Goal: Task Accomplishment & Management: Manage account settings

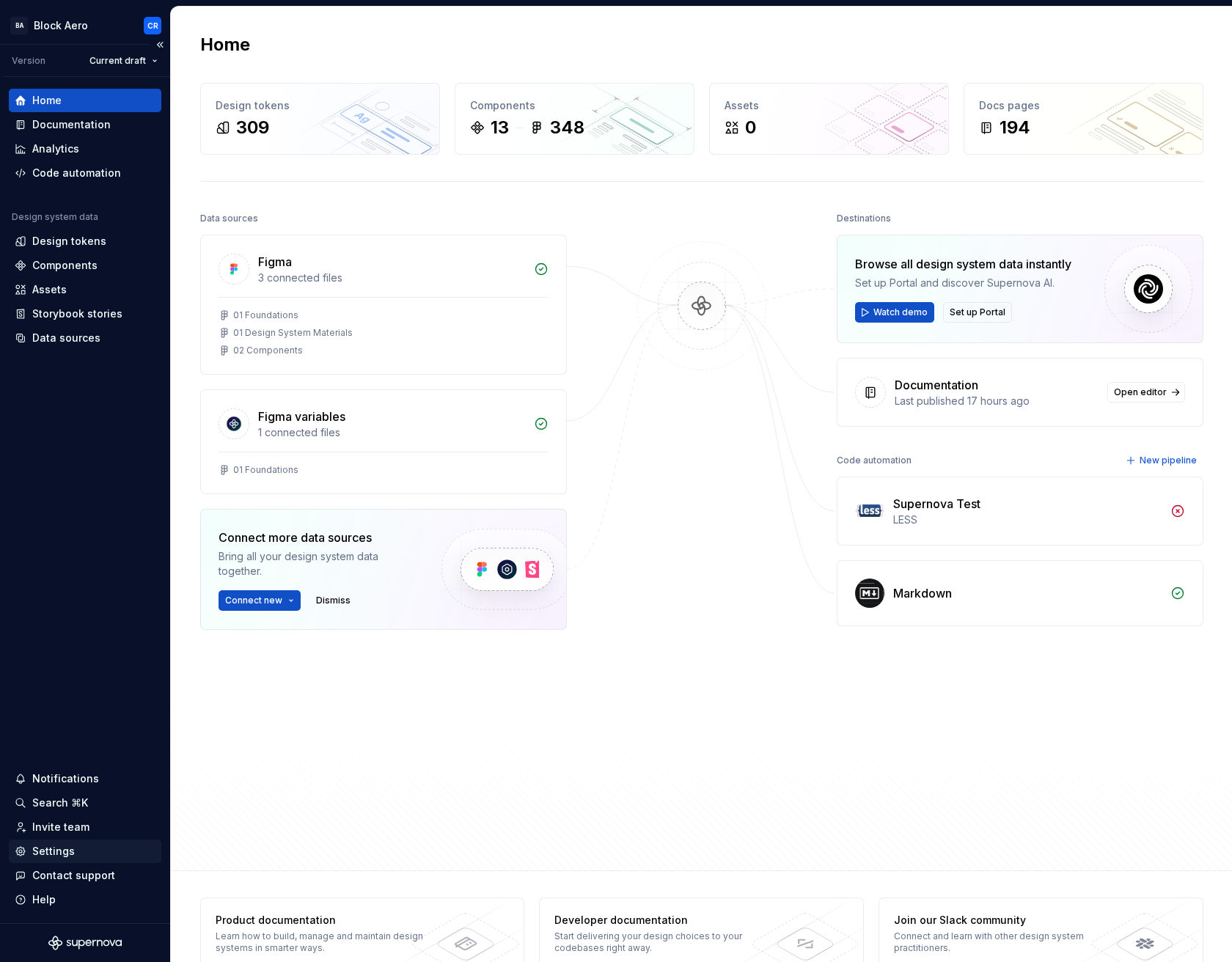
click at [60, 852] on div "Settings" at bounding box center [53, 851] width 43 height 15
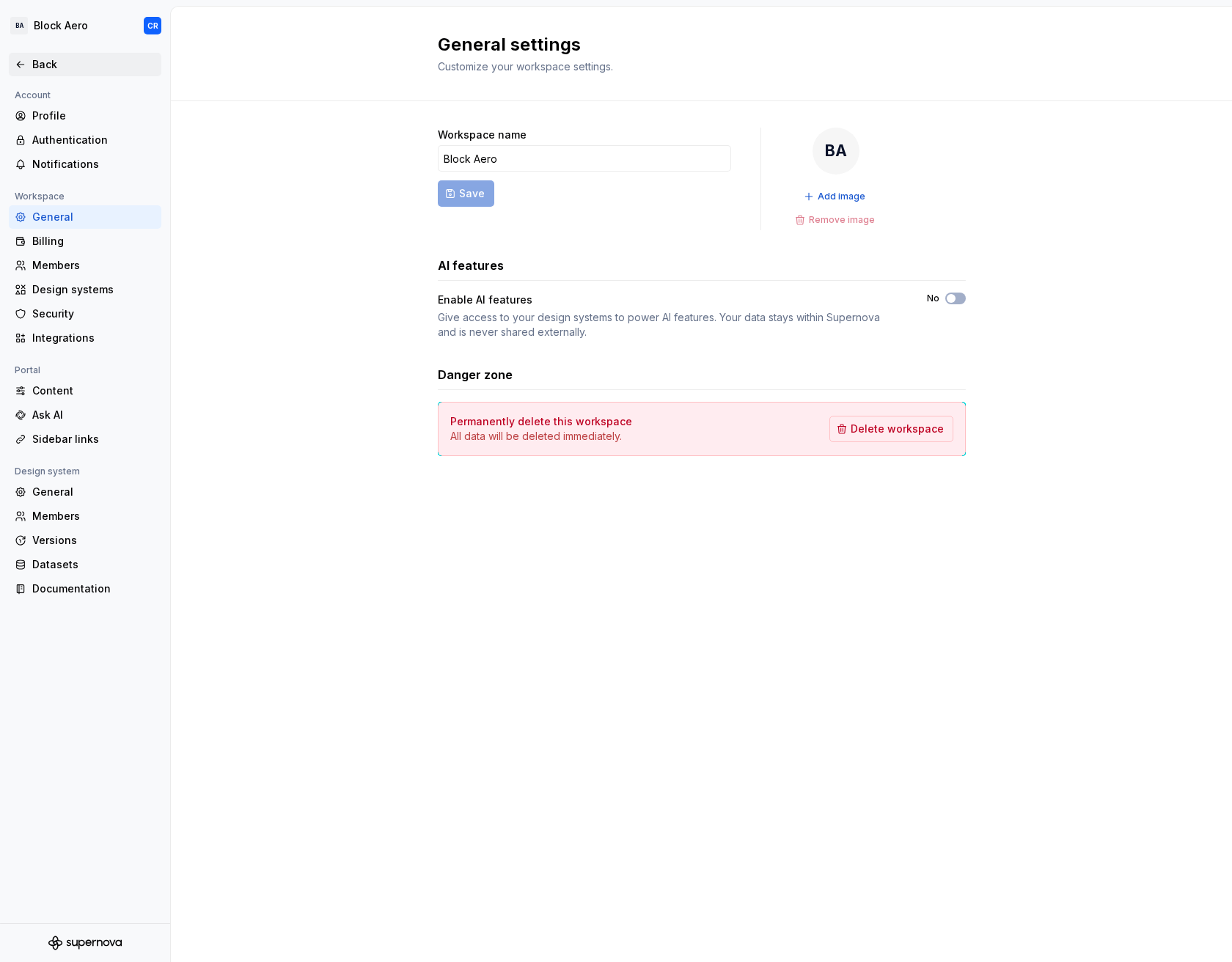
click at [78, 60] on div "Back" at bounding box center [93, 64] width 123 height 15
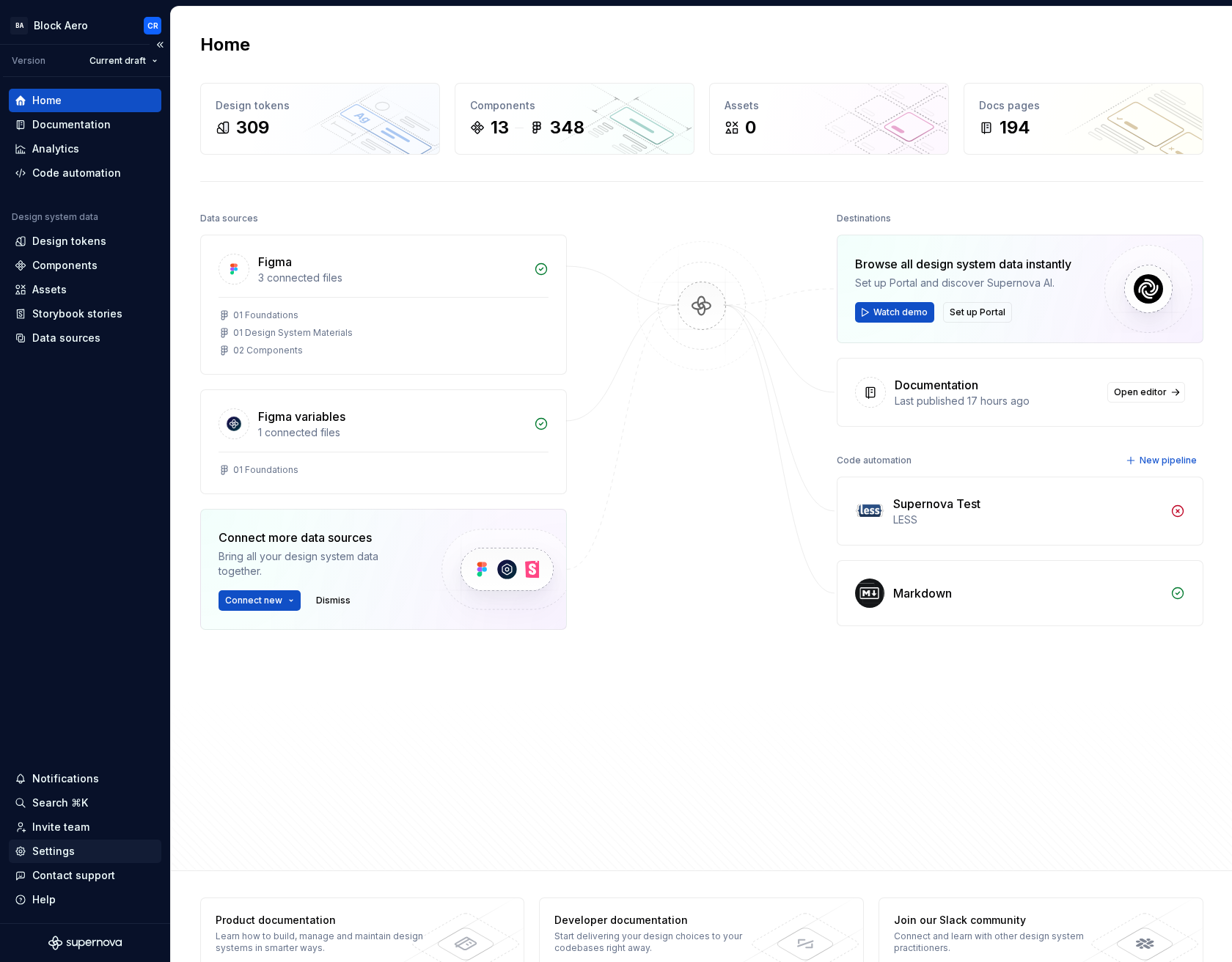
click at [62, 856] on div "Settings" at bounding box center [53, 851] width 43 height 15
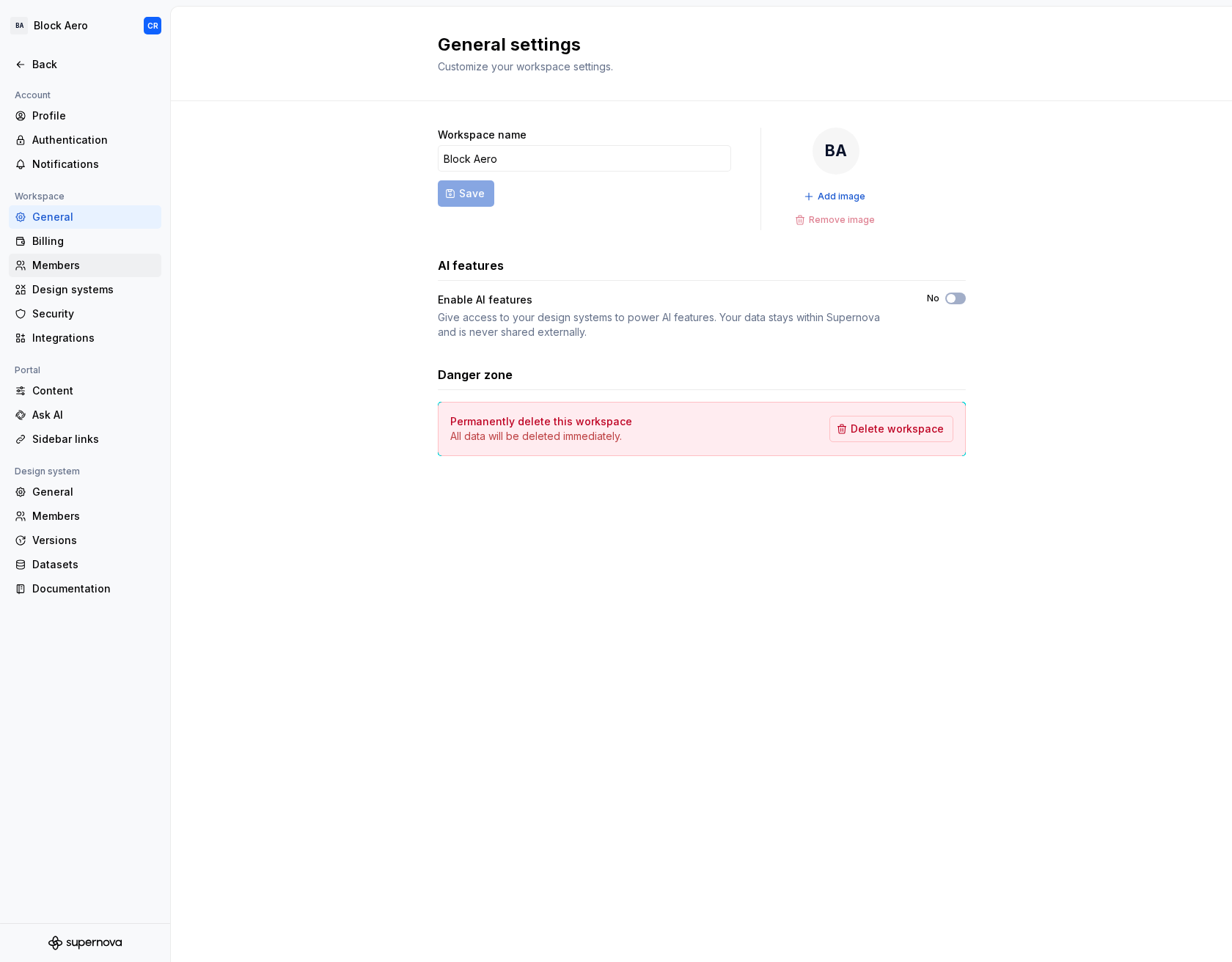
click at [115, 256] on div "Members" at bounding box center [85, 265] width 153 height 24
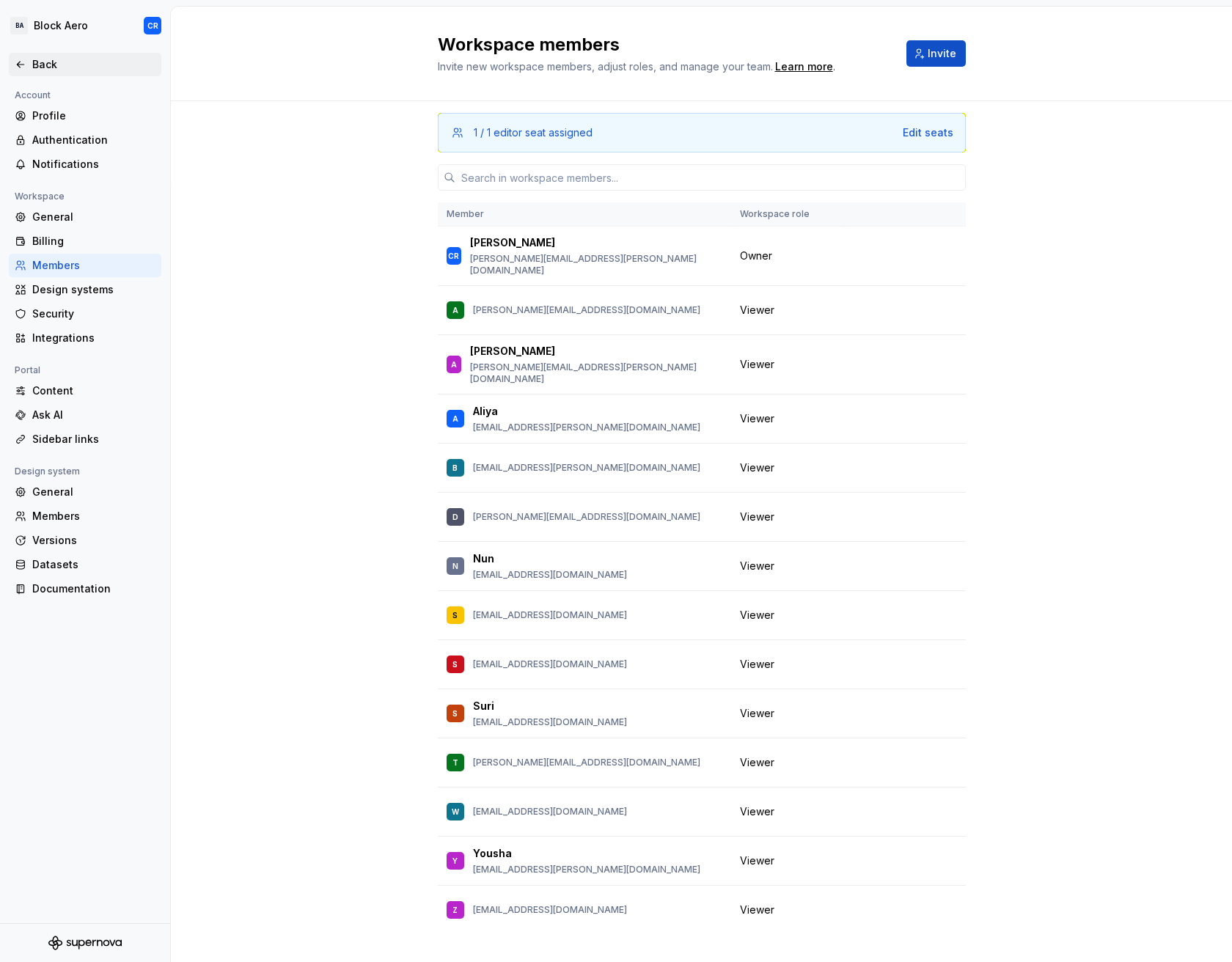
click at [24, 63] on icon at bounding box center [20, 65] width 7 height 6
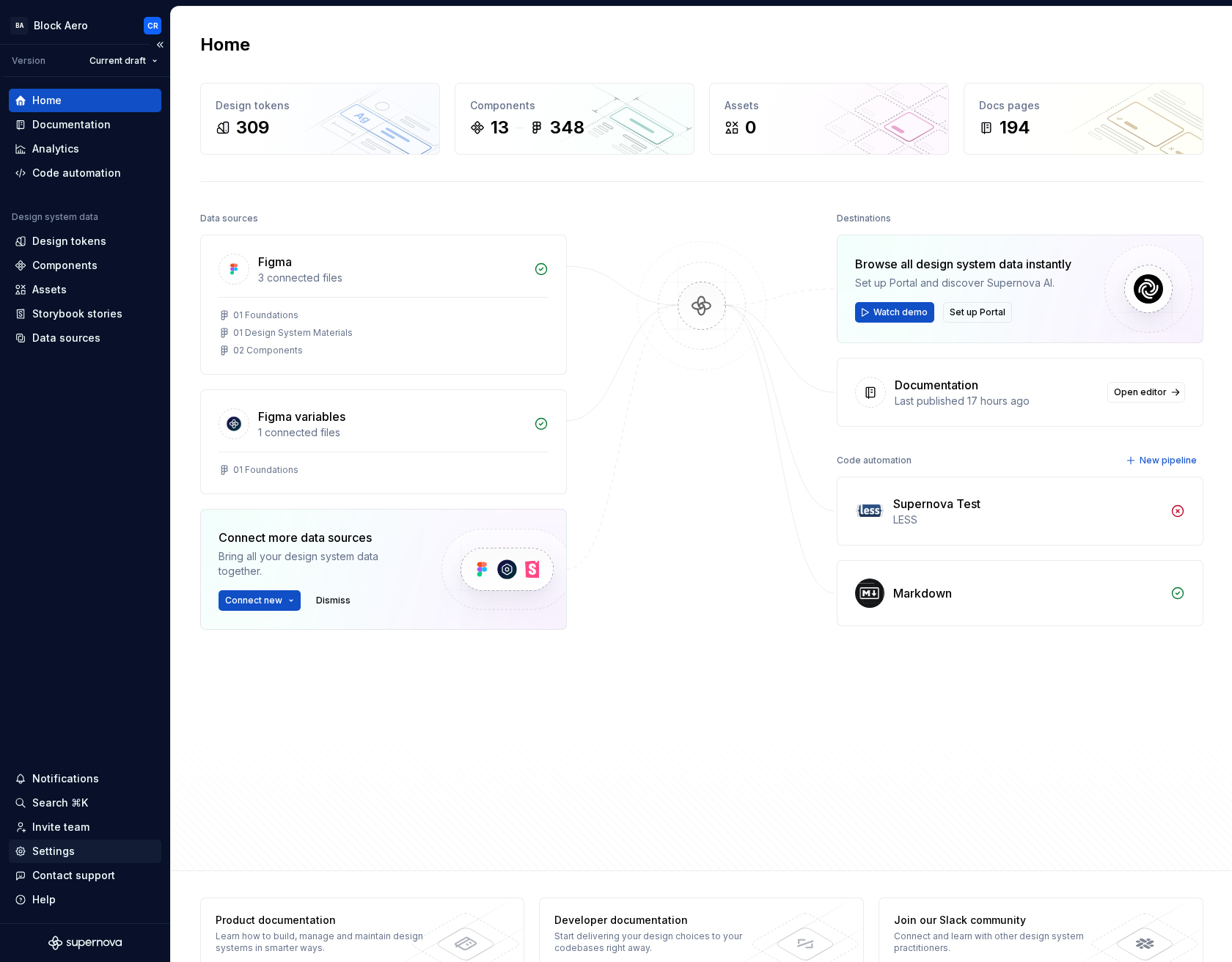
click at [48, 844] on div "Settings" at bounding box center [53, 851] width 43 height 15
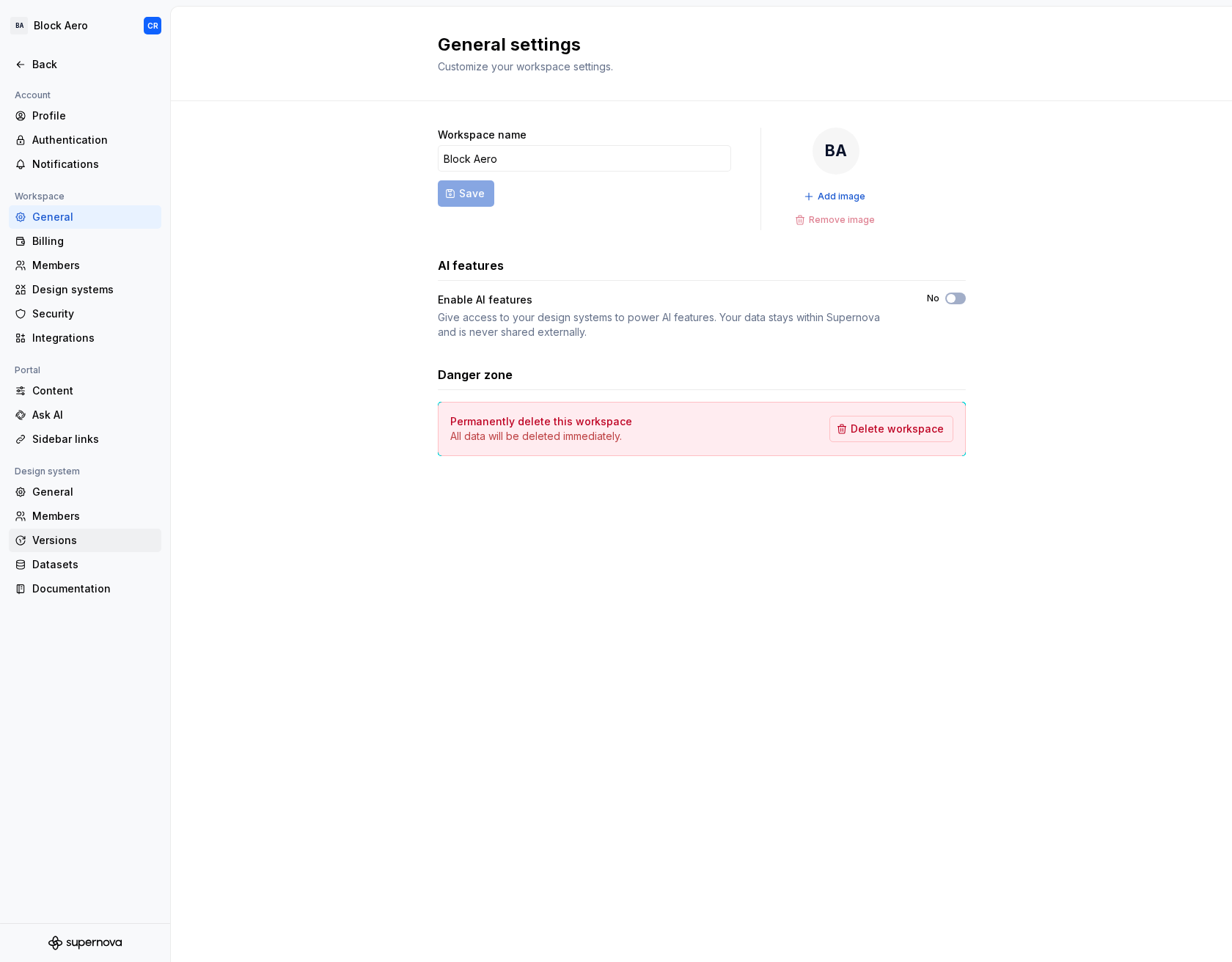
click at [59, 536] on div "Versions" at bounding box center [93, 540] width 123 height 15
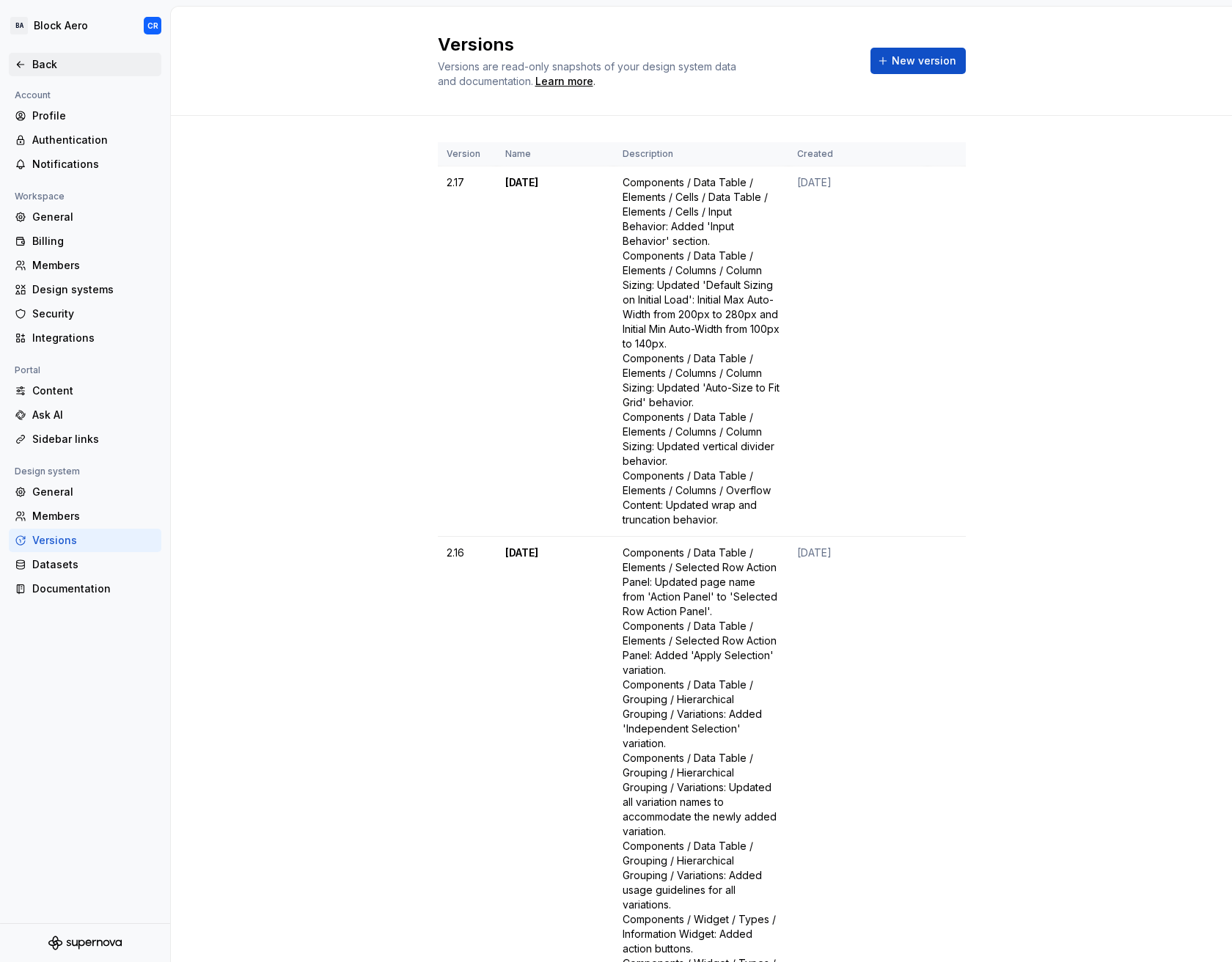
click at [25, 67] on icon at bounding box center [21, 65] width 12 height 12
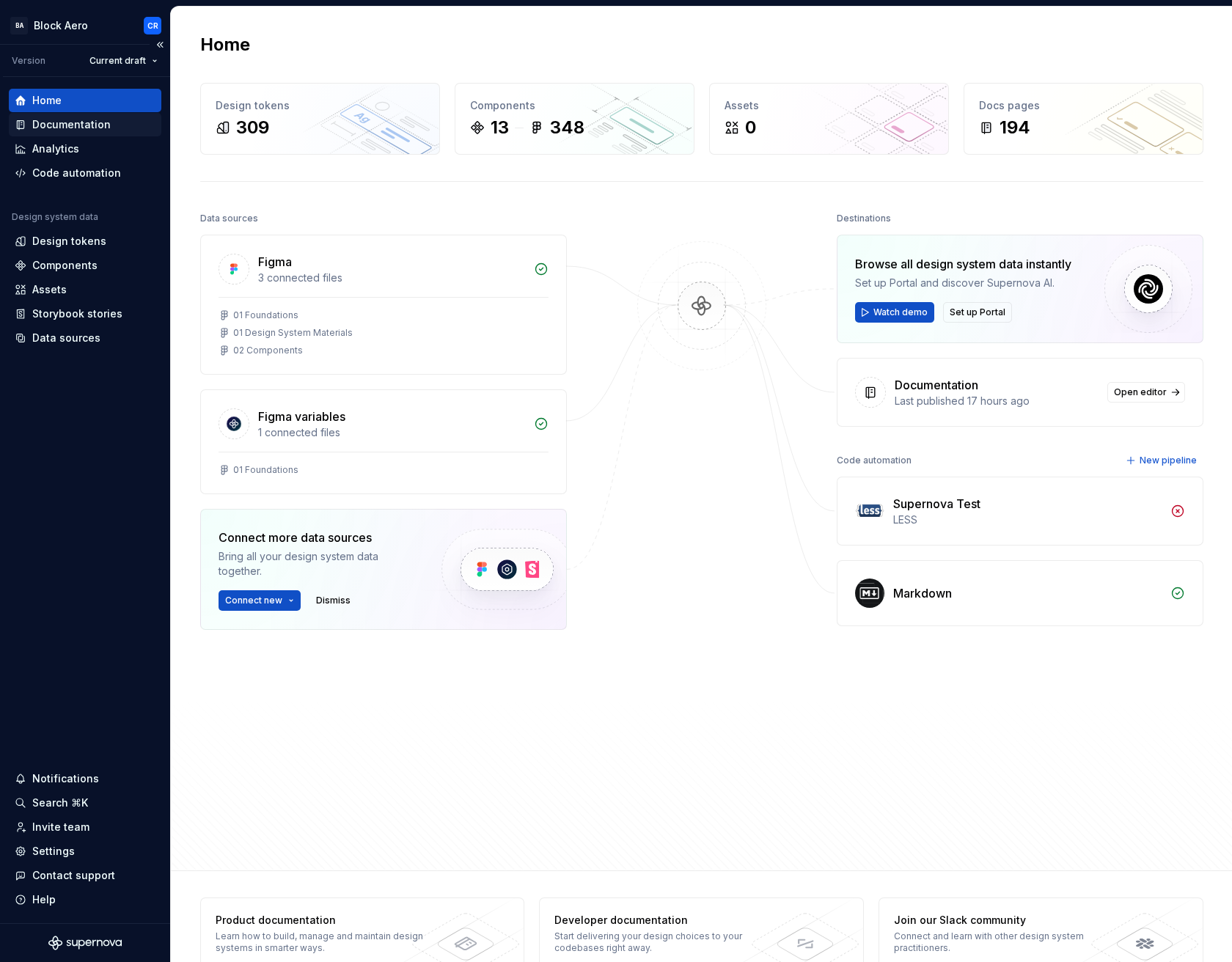
click at [60, 125] on div "Documentation" at bounding box center [71, 125] width 79 height 15
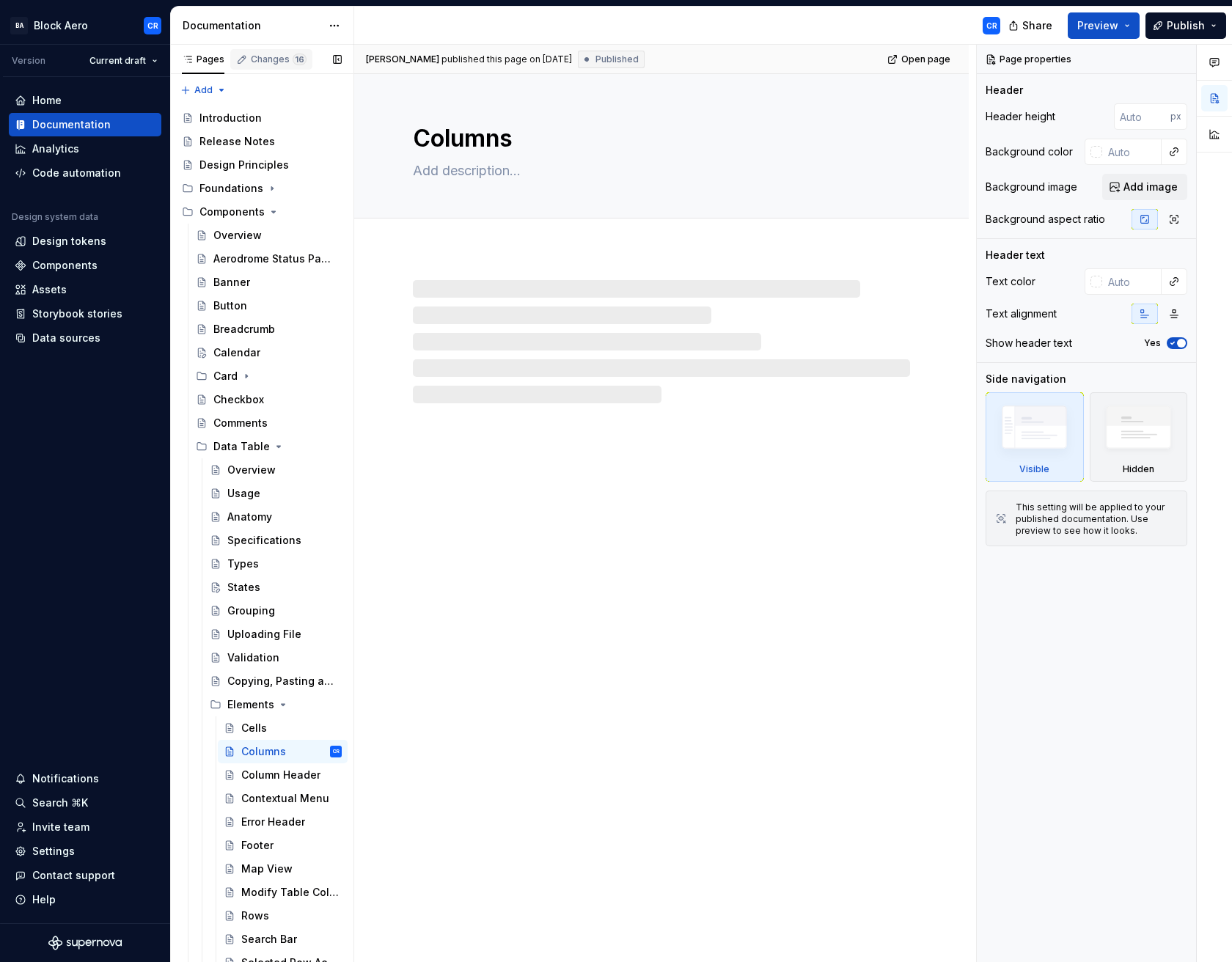
click at [267, 58] on div "Changes 16" at bounding box center [278, 60] width 56 height 12
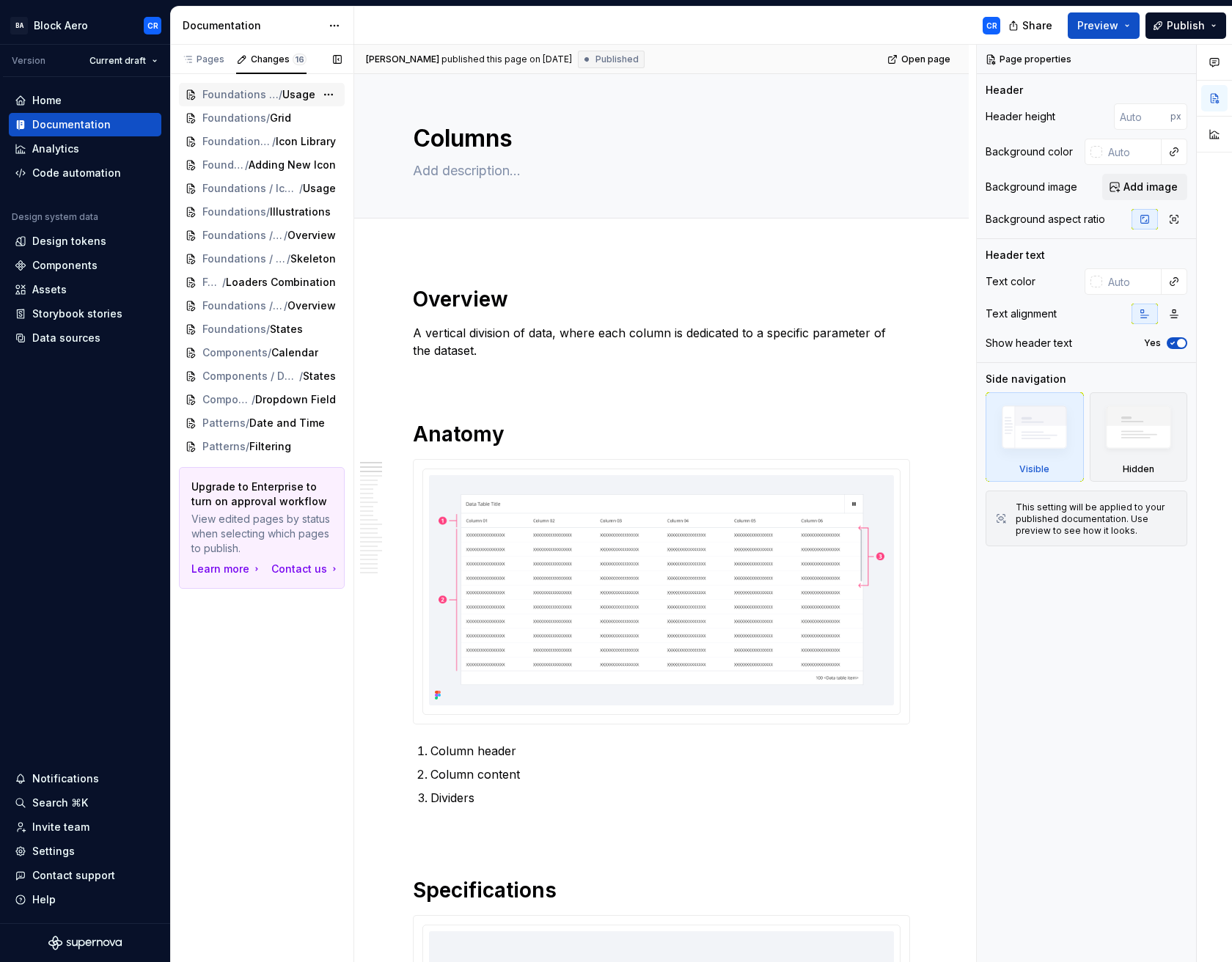
click at [248, 103] on div "Foundations / Colors / Usage" at bounding box center [261, 95] width 166 height 24
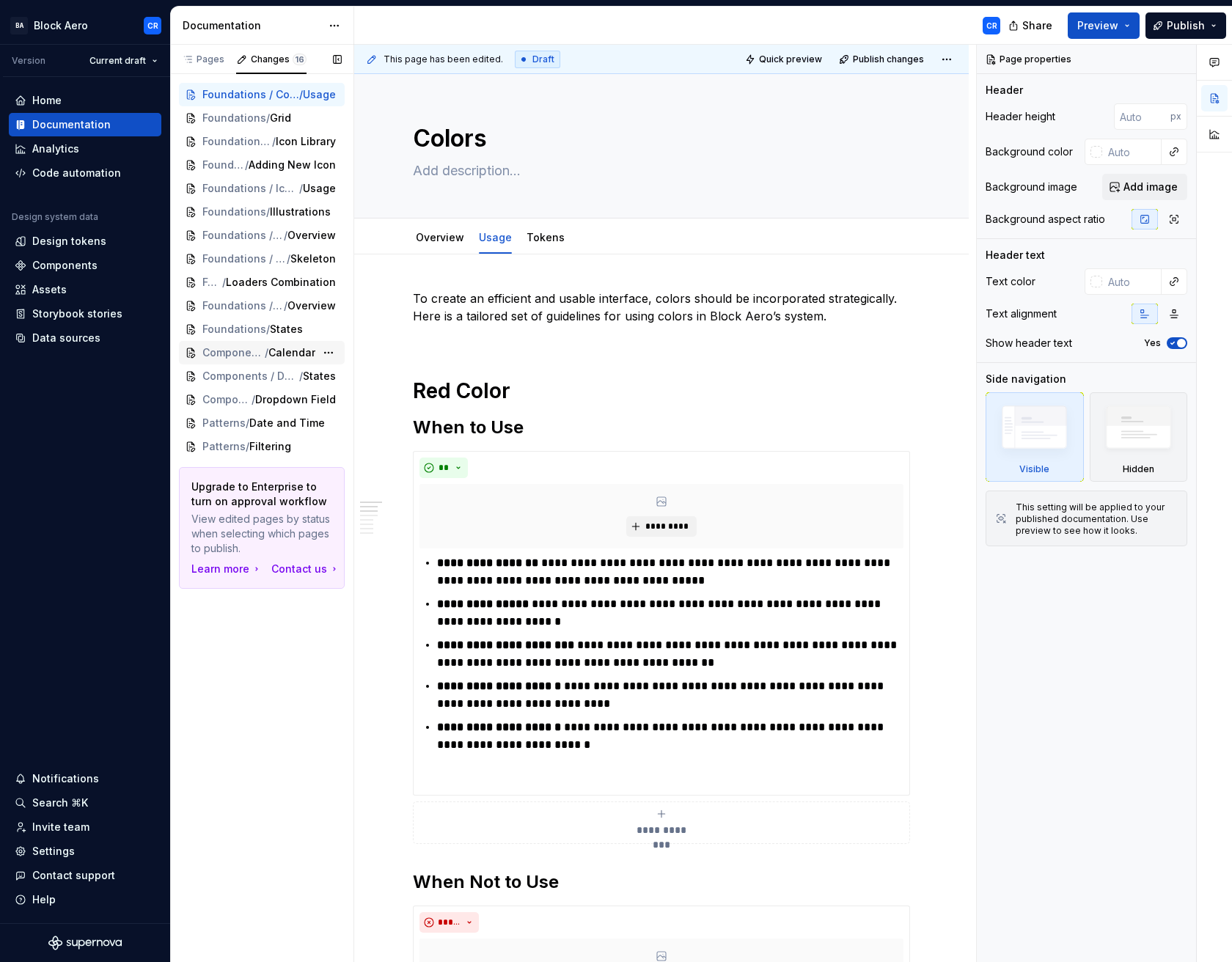
click at [280, 352] on span "Calendar" at bounding box center [291, 352] width 47 height 15
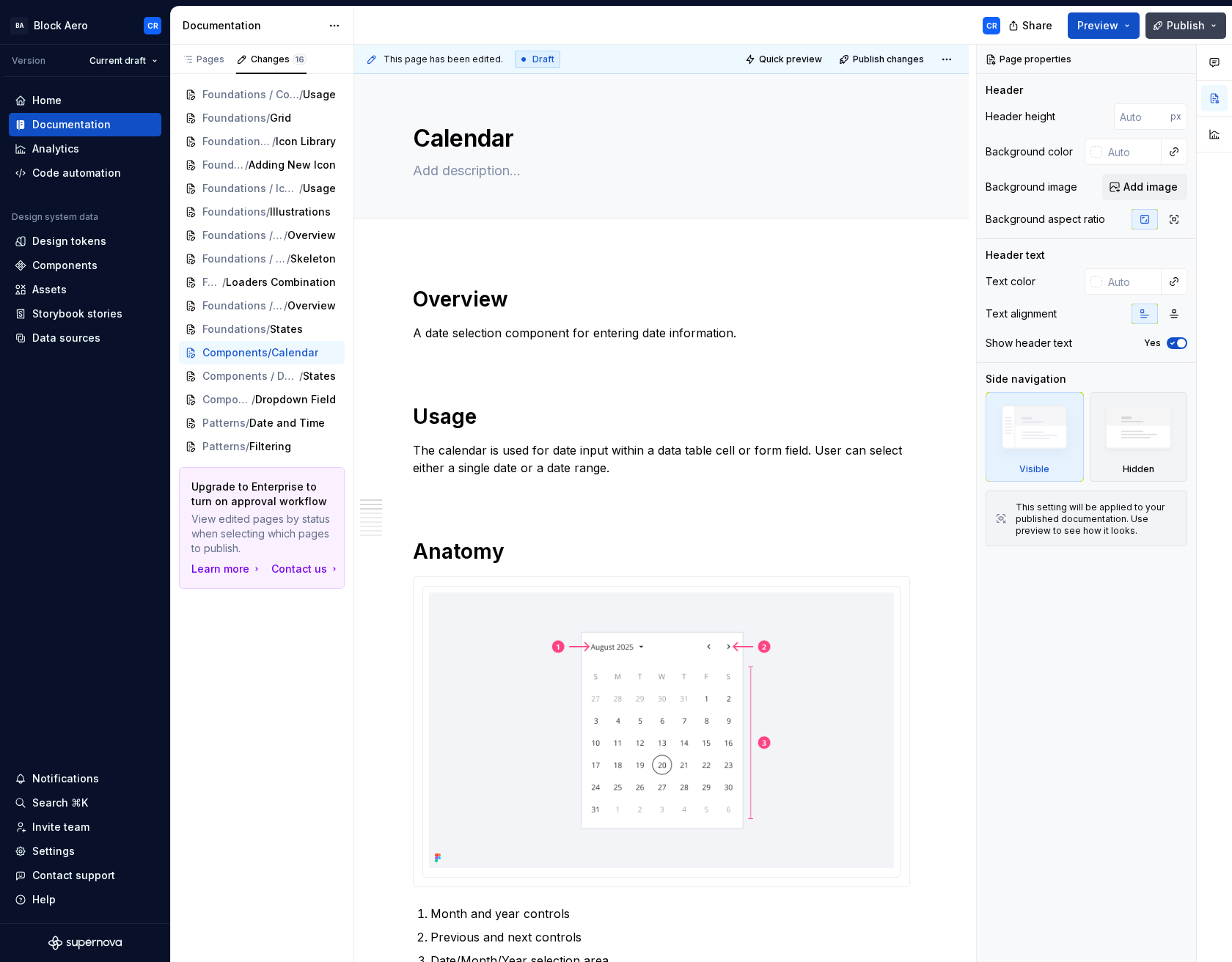
click at [1185, 26] on span "Publish" at bounding box center [1185, 25] width 38 height 15
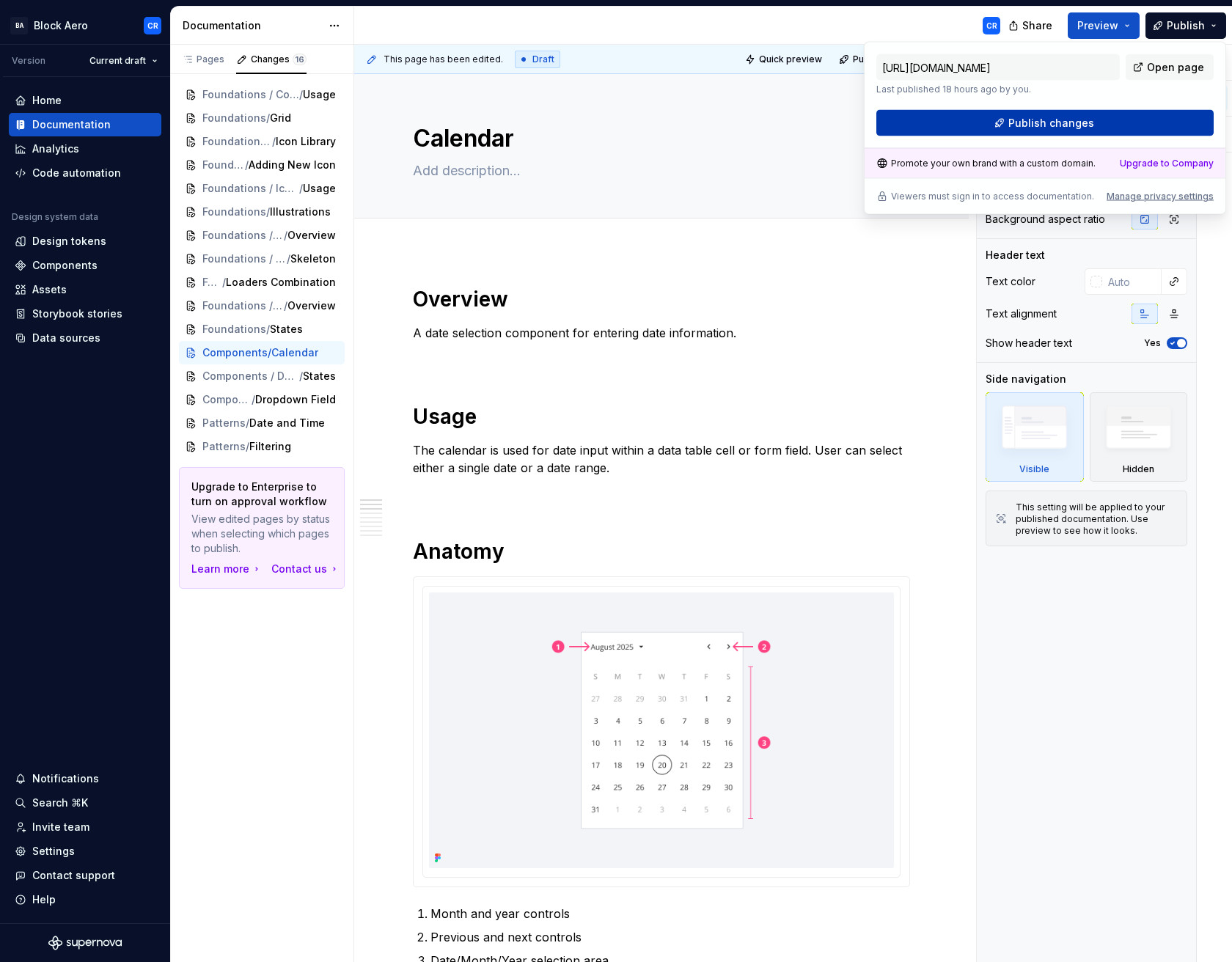
click at [1101, 124] on button "Publish changes" at bounding box center [1044, 123] width 337 height 26
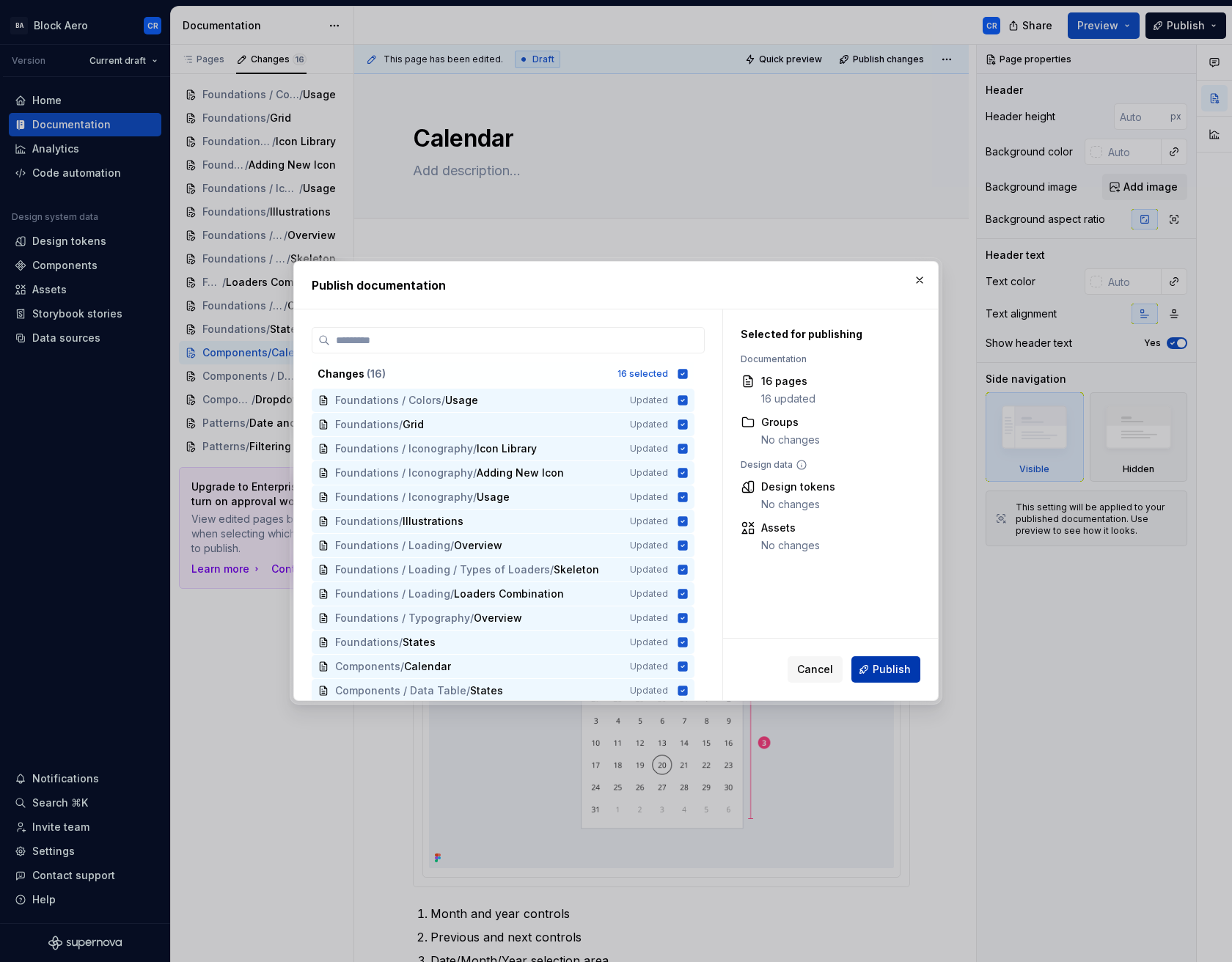
click at [870, 671] on button "Publish" at bounding box center [885, 670] width 69 height 26
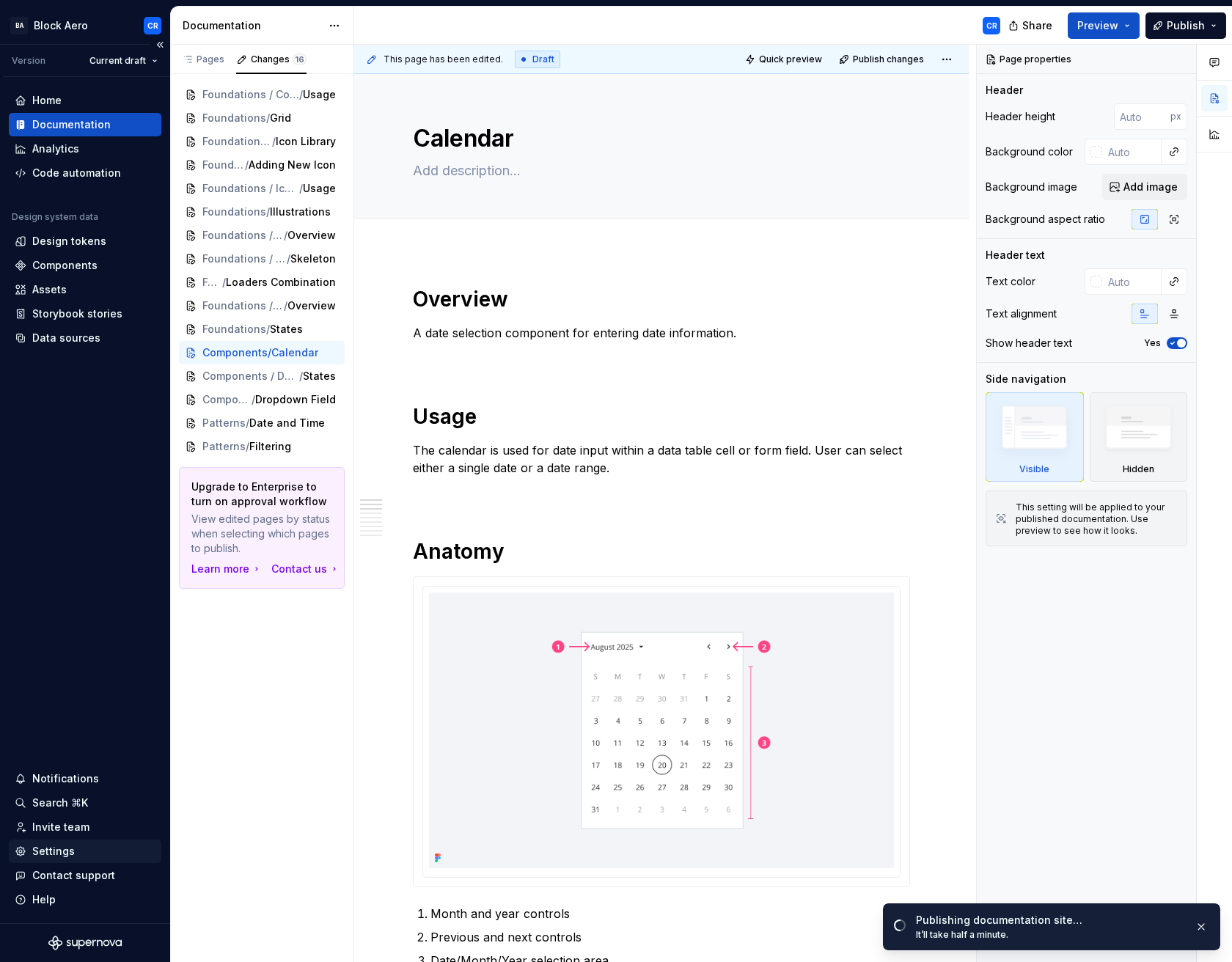
click at [49, 850] on div "Settings" at bounding box center [53, 851] width 43 height 15
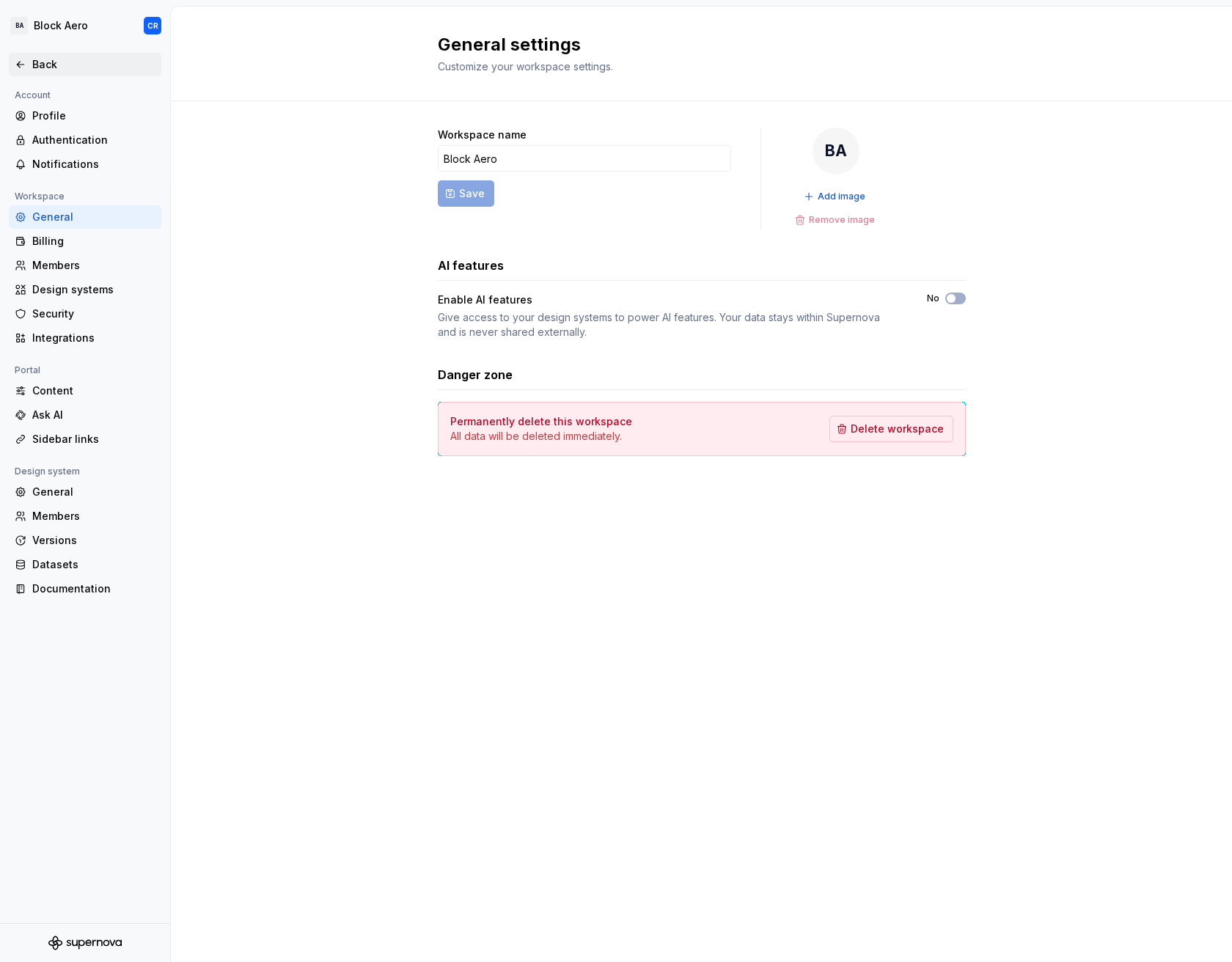
click at [51, 68] on div "Back" at bounding box center [93, 64] width 123 height 15
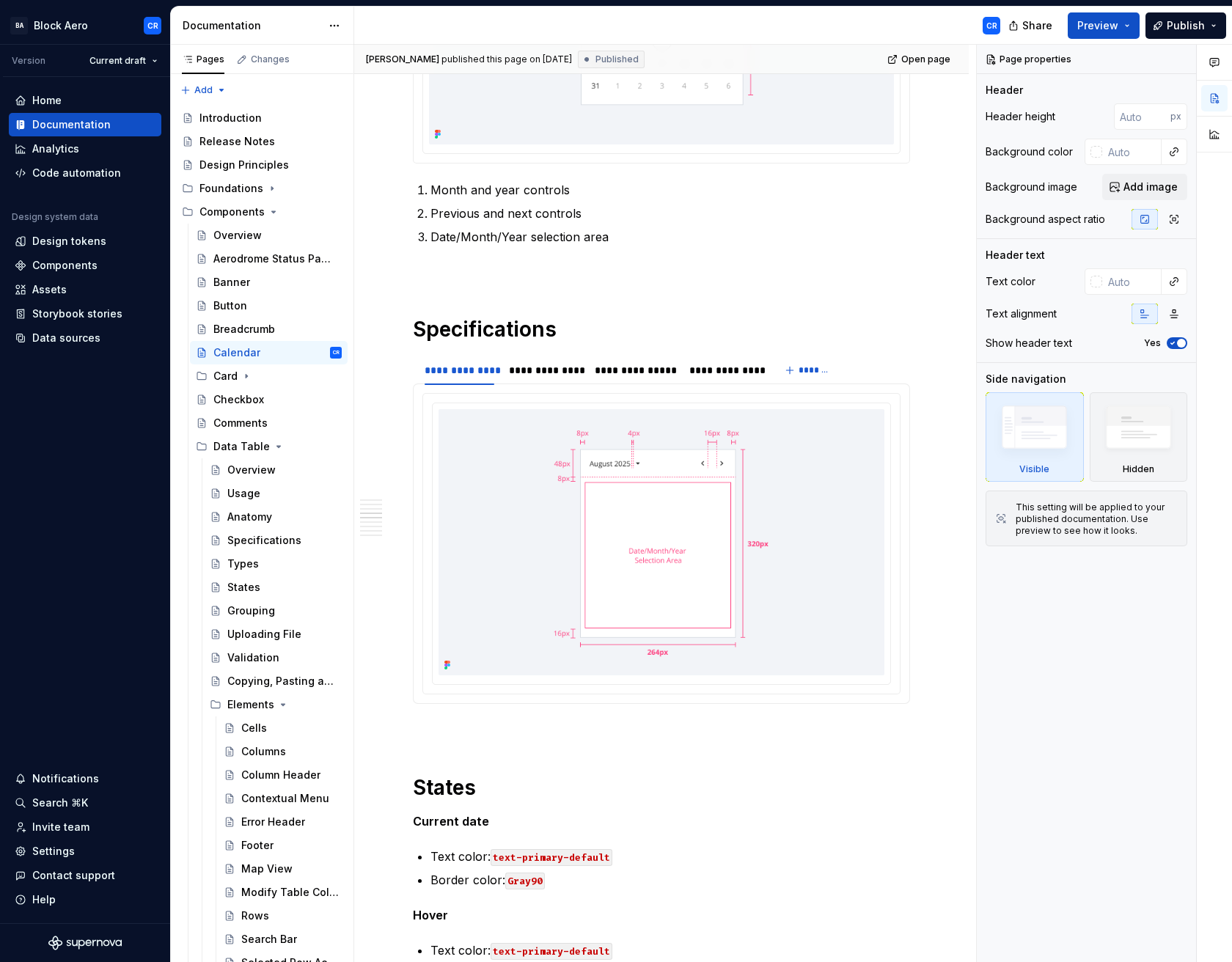
scroll to position [728, 0]
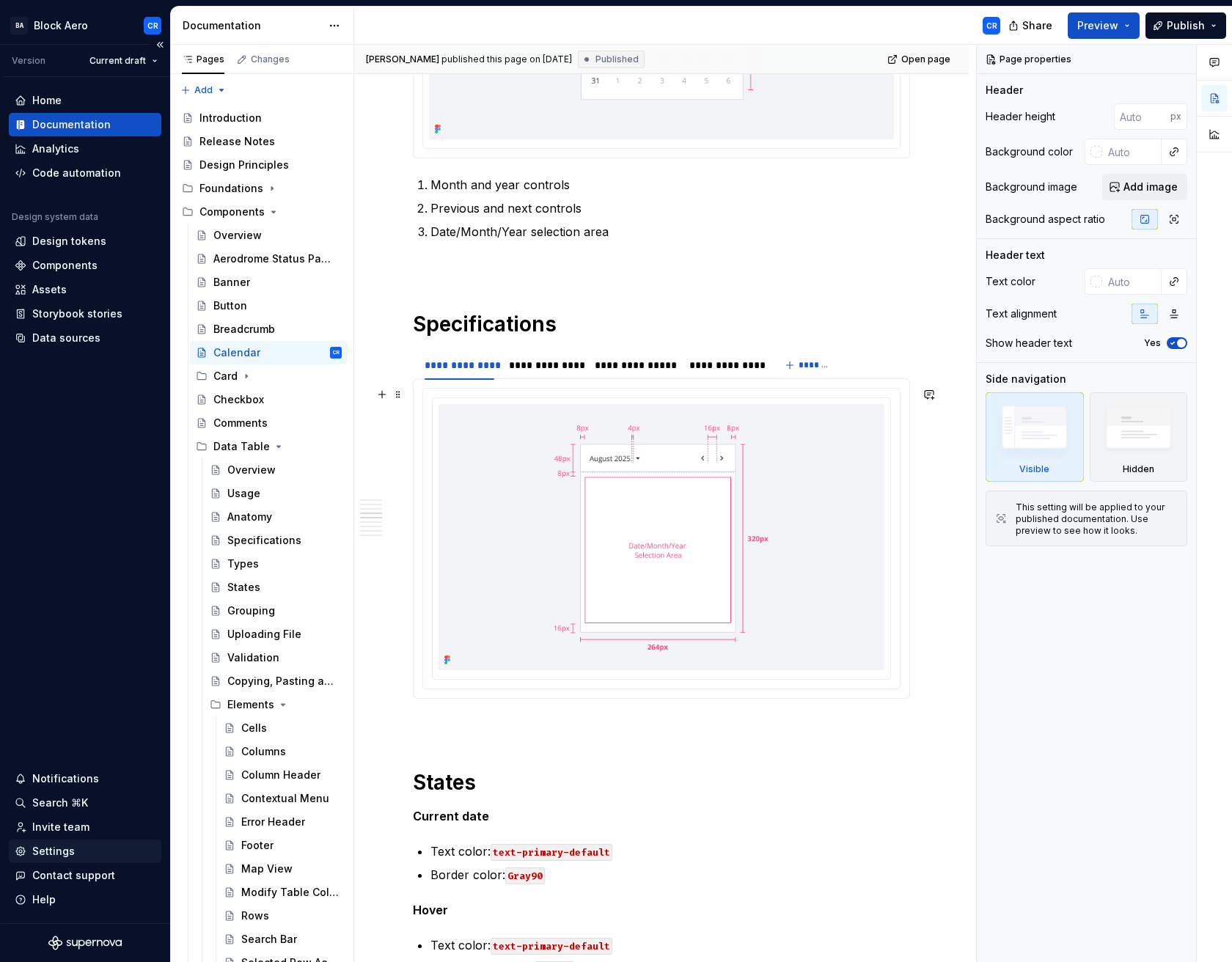
click at [64, 844] on div "Settings" at bounding box center [53, 851] width 43 height 15
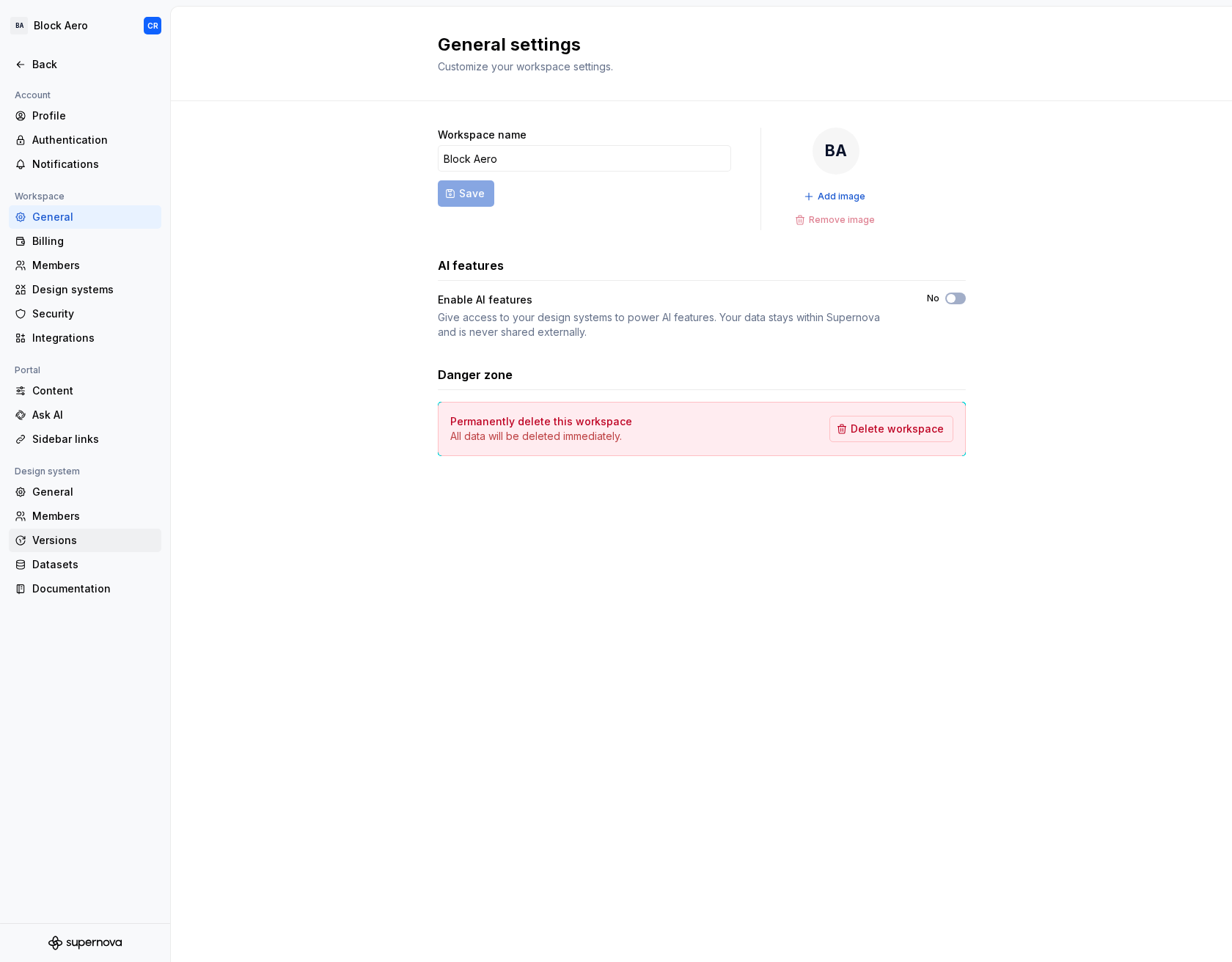
click at [99, 534] on div "Versions" at bounding box center [93, 540] width 123 height 15
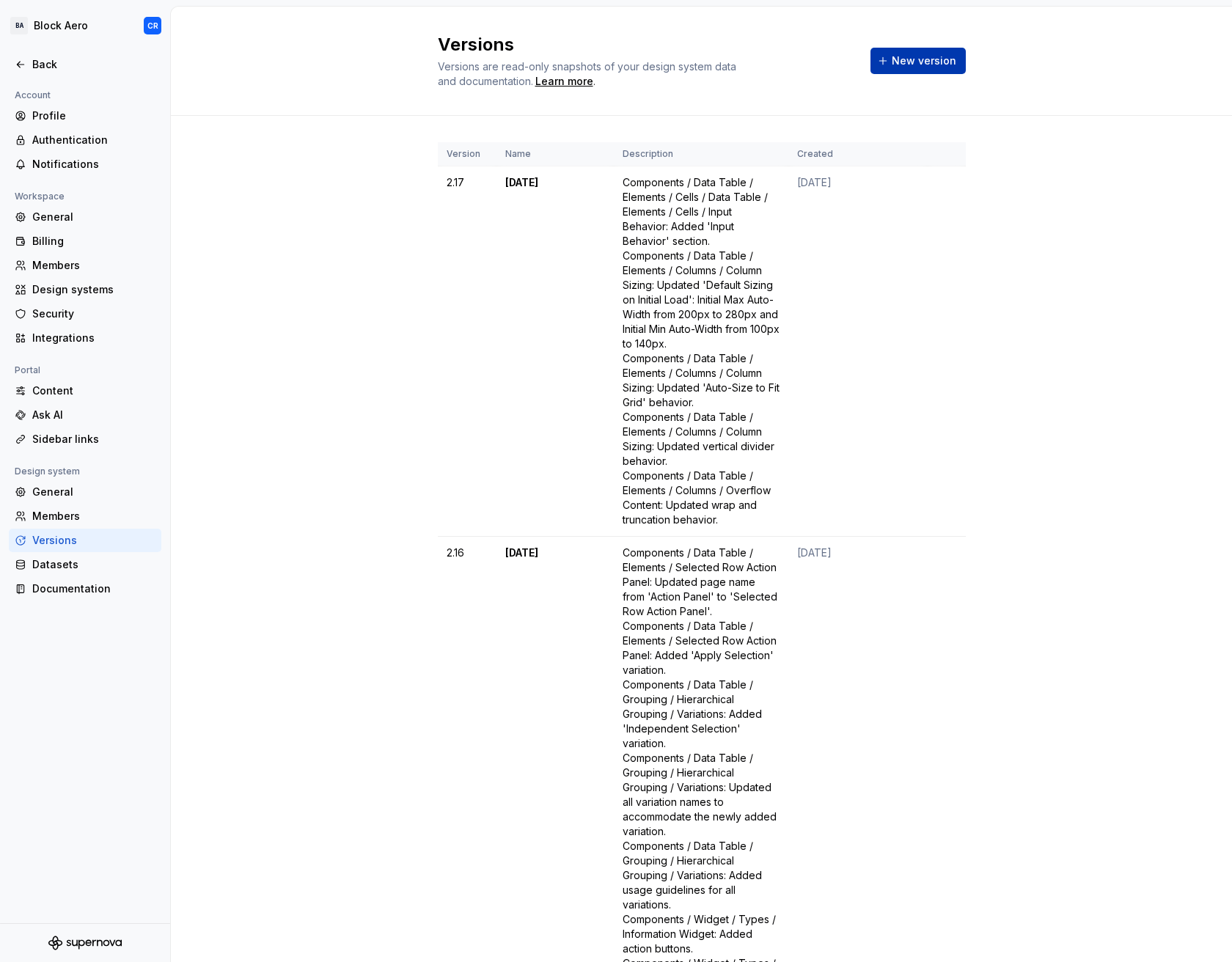
click at [920, 54] on span "New version" at bounding box center [924, 61] width 65 height 15
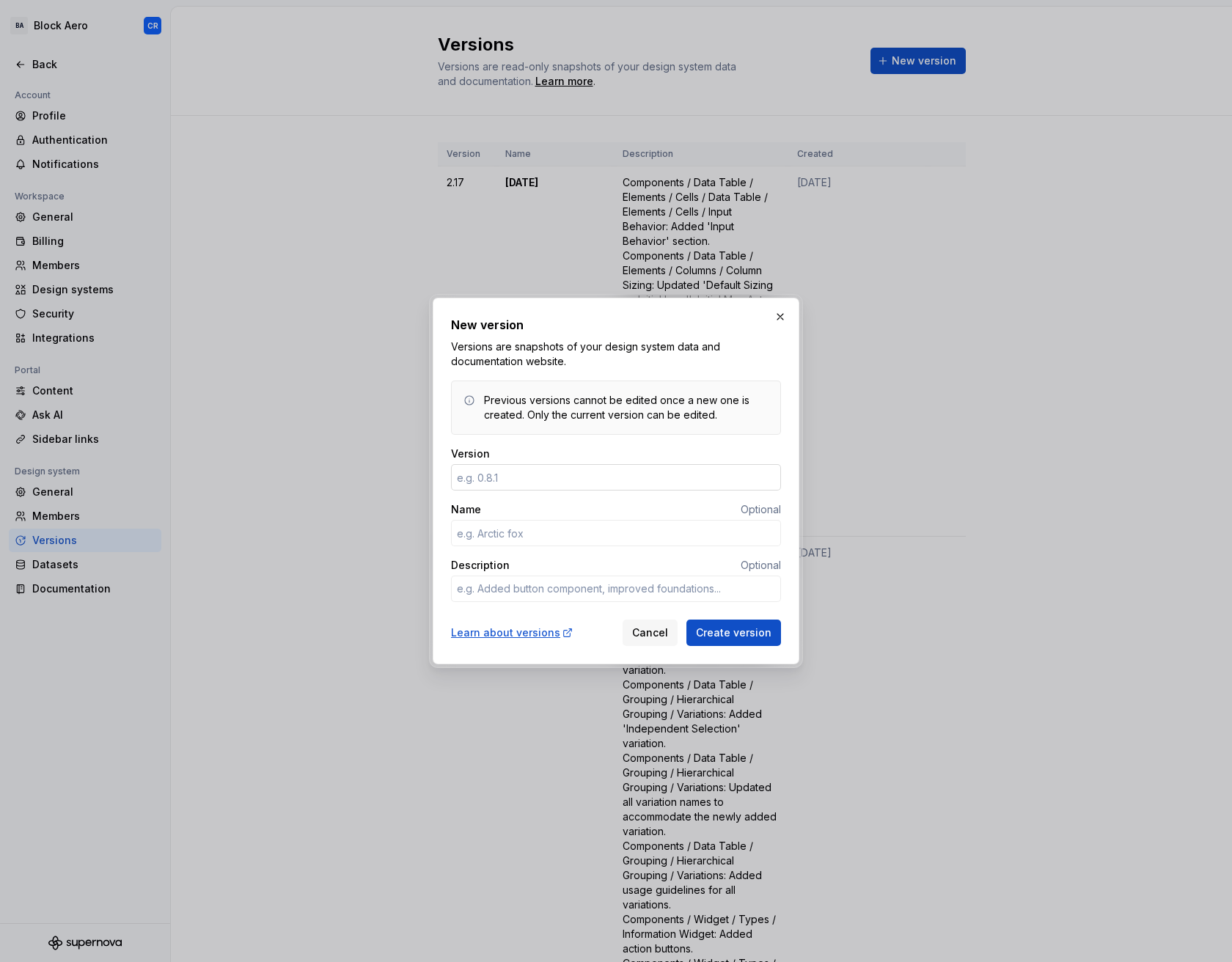
click at [557, 485] on input "Version" at bounding box center [616, 477] width 330 height 26
type textarea "*"
type input "2.18"
click at [566, 564] on div "Description Optional" at bounding box center [616, 565] width 330 height 15
click at [573, 533] on input "Name" at bounding box center [616, 533] width 330 height 26
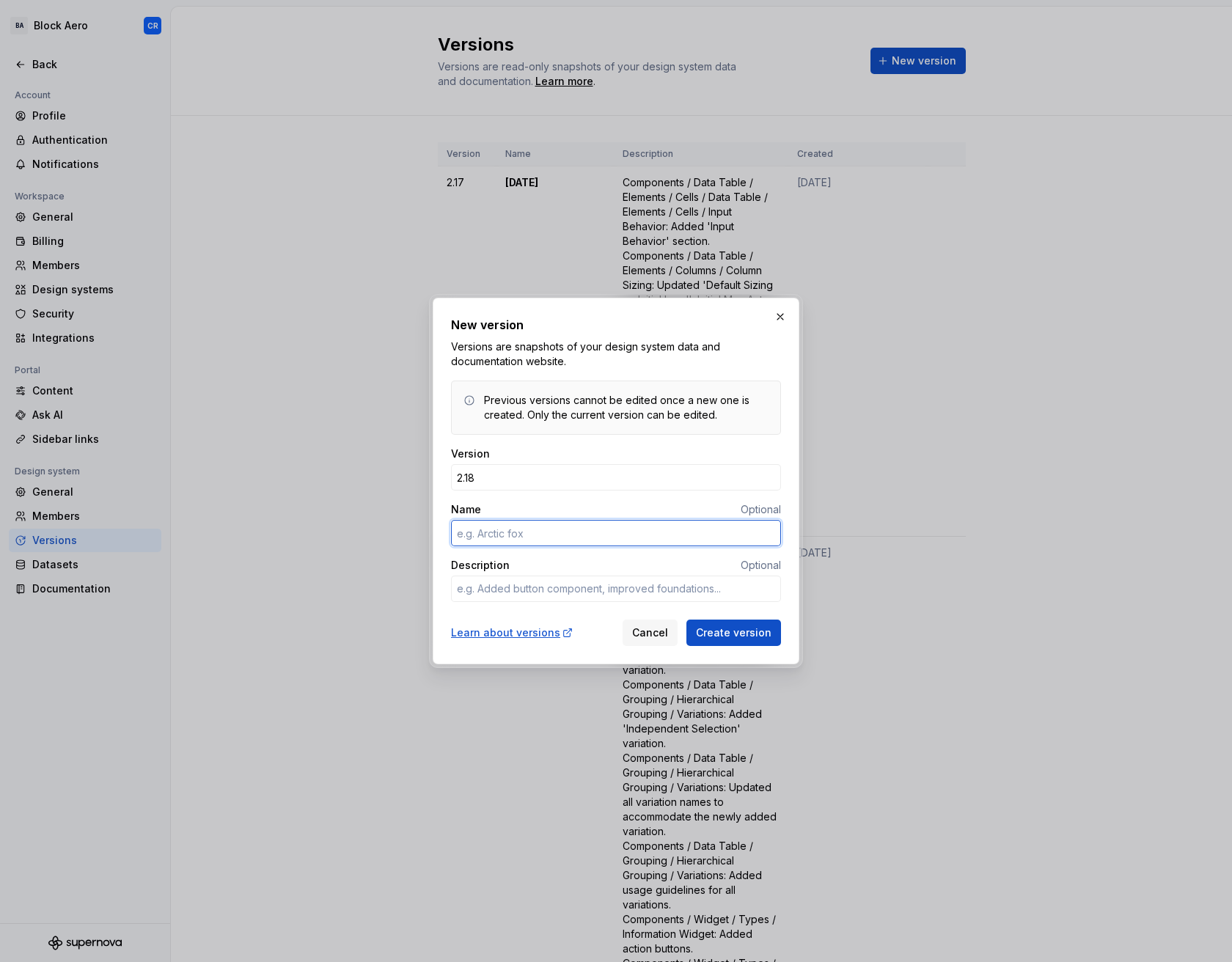
click at [574, 527] on input "Name" at bounding box center [616, 533] width 330 height 26
type textarea "*"
type input "[DATE]"
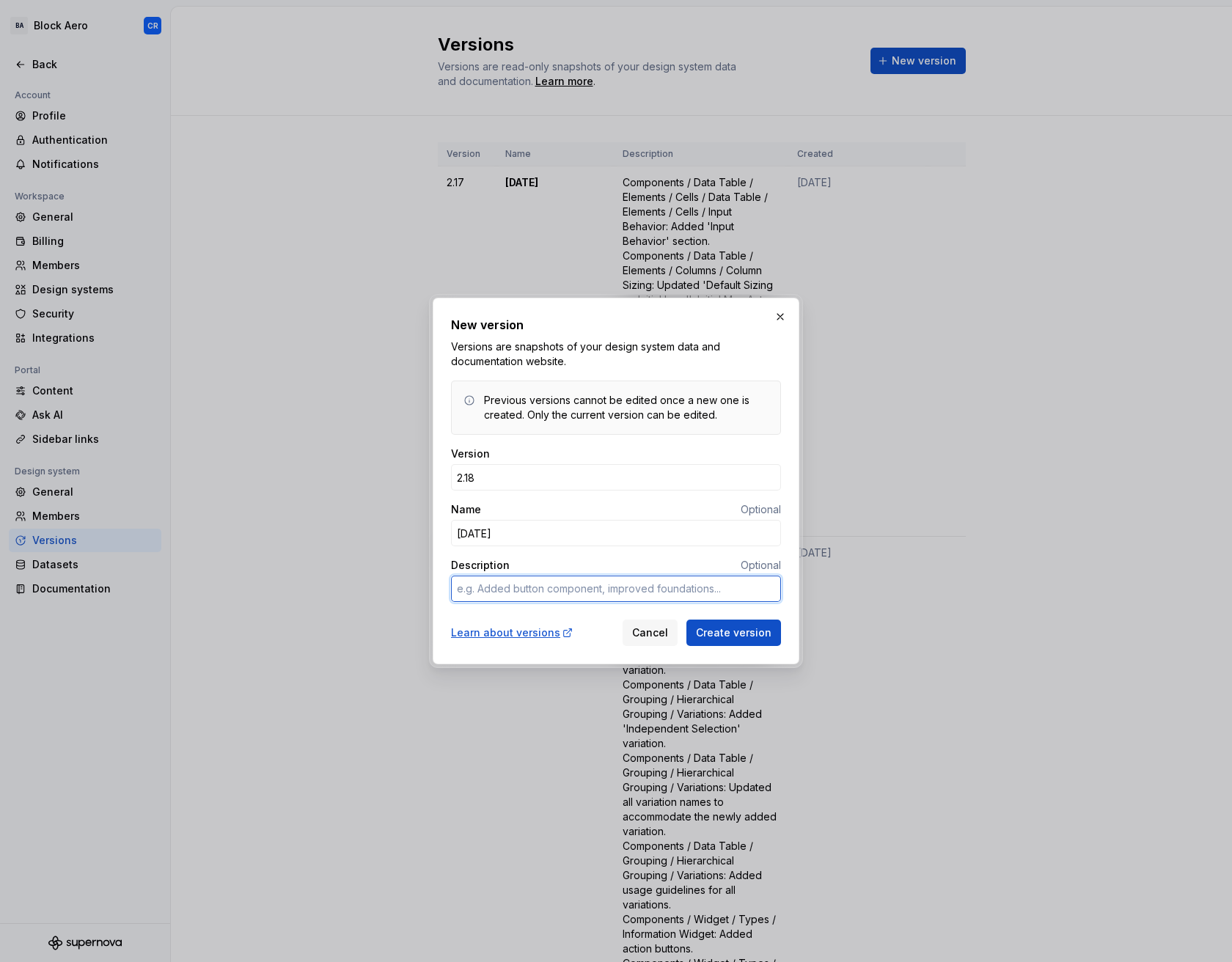
click at [525, 587] on textarea "Description" at bounding box center [616, 589] width 330 height 26
click at [526, 589] on textarea "Description" at bounding box center [616, 589] width 330 height 26
paste textarea "Components / Data Table / State: Added ‘Loading More Data State’ section. Compo…"
type textarea "*"
type textarea "Components / Data Table / State: Added ‘Loading More Data State’ section. Compo…"
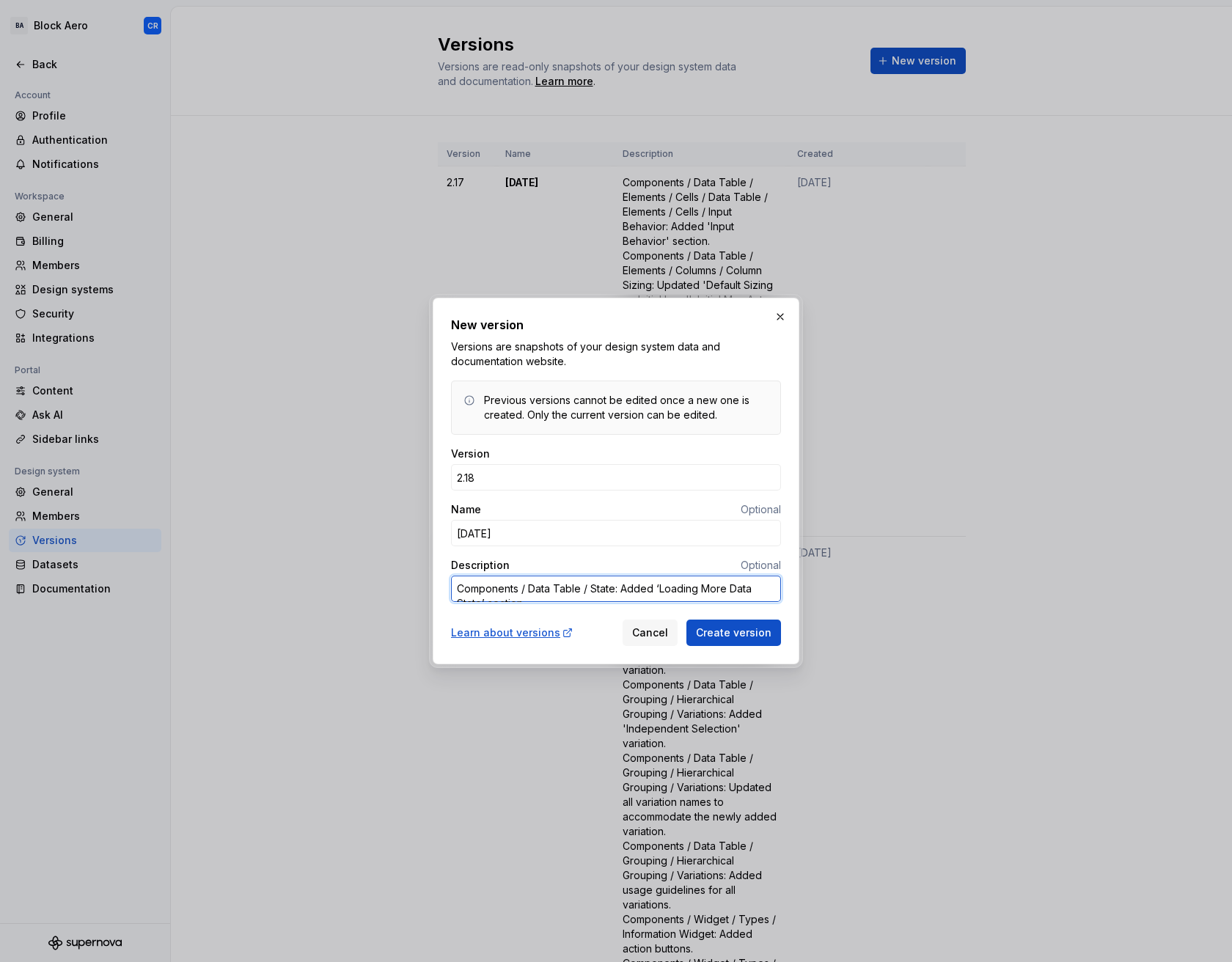
scroll to position [166, 0]
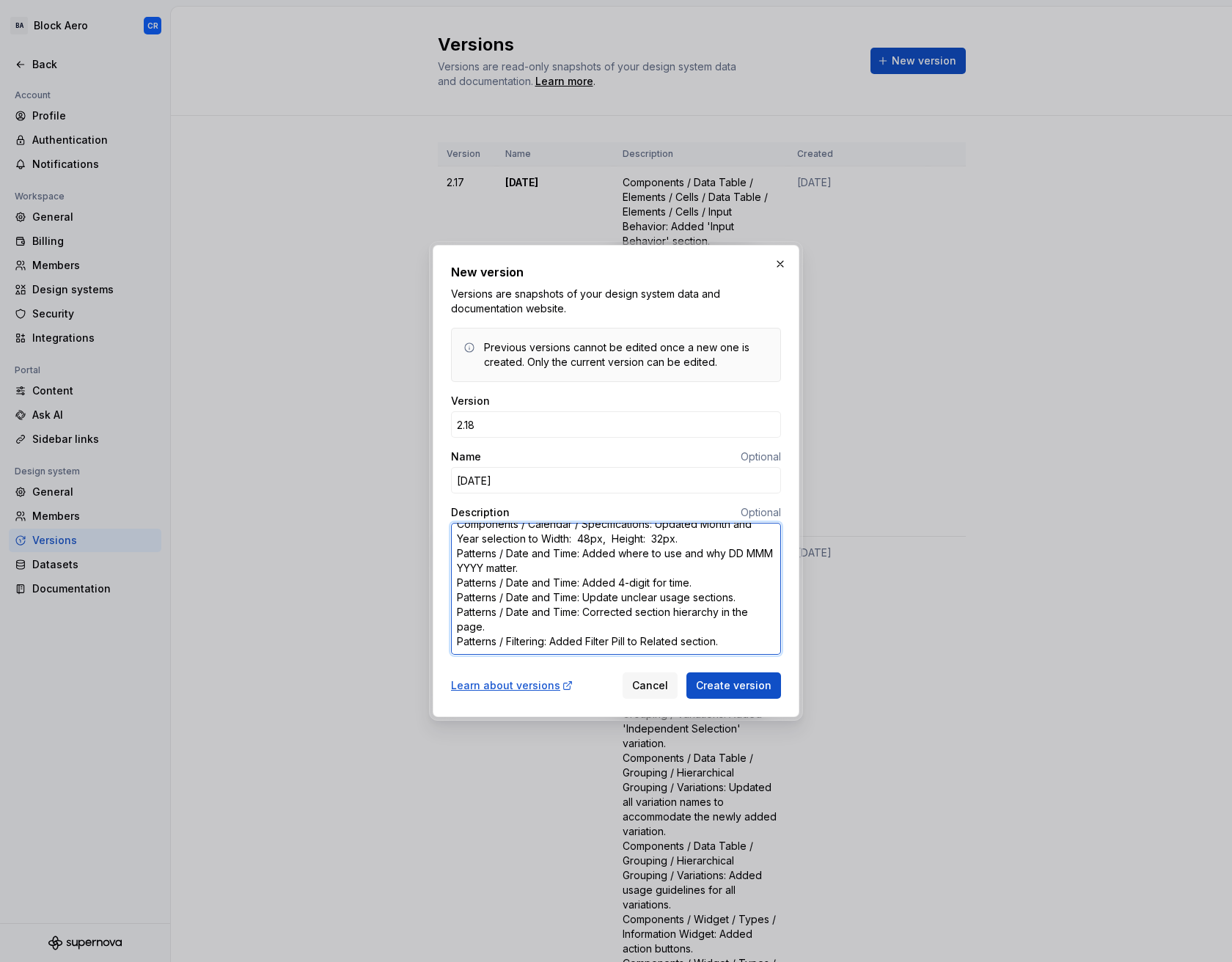
type textarea "*"
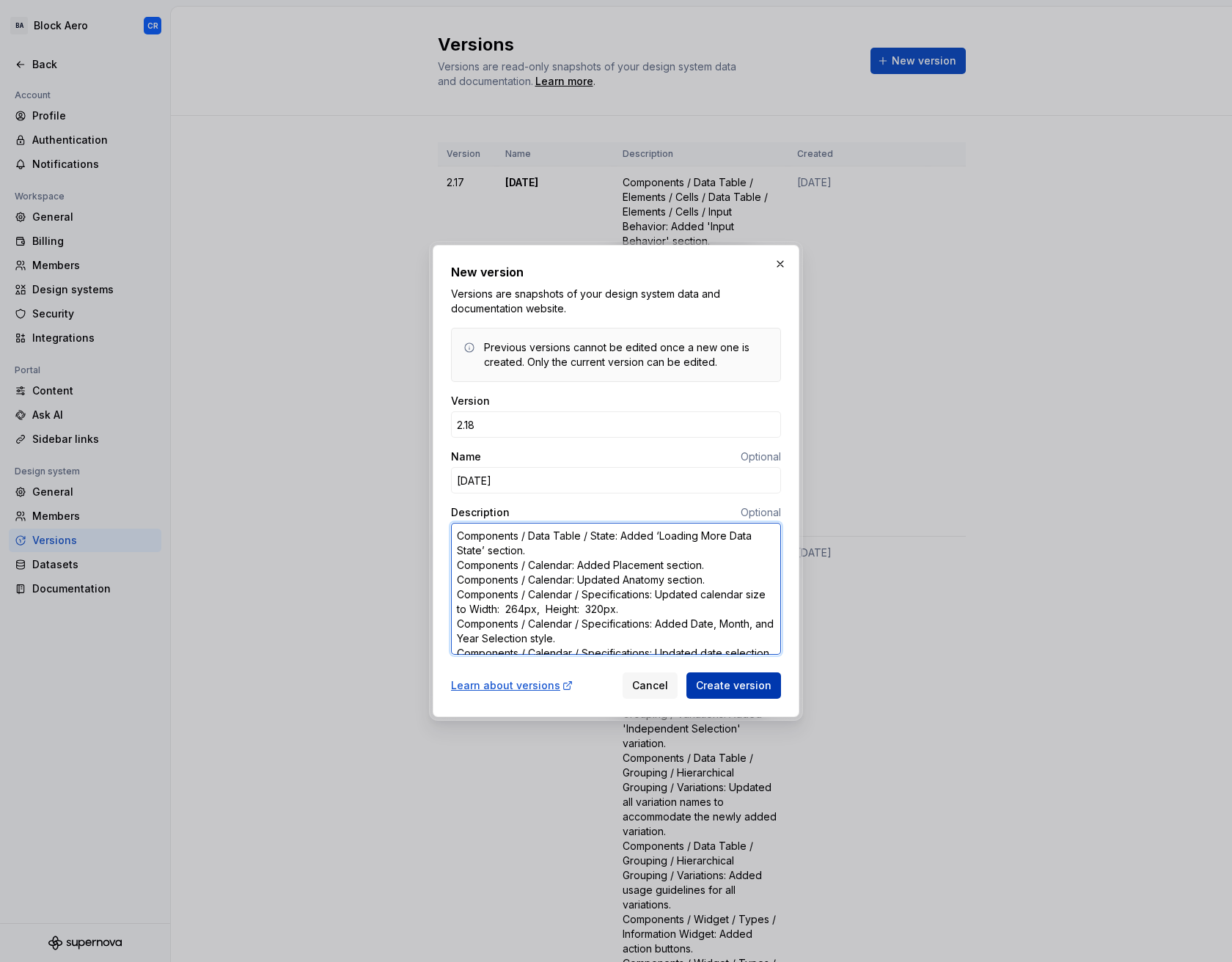
type textarea "Components / Data Table / State: Added ‘Loading More Data State’ section. Compo…"
click at [705, 677] on button "Create version" at bounding box center [733, 686] width 95 height 26
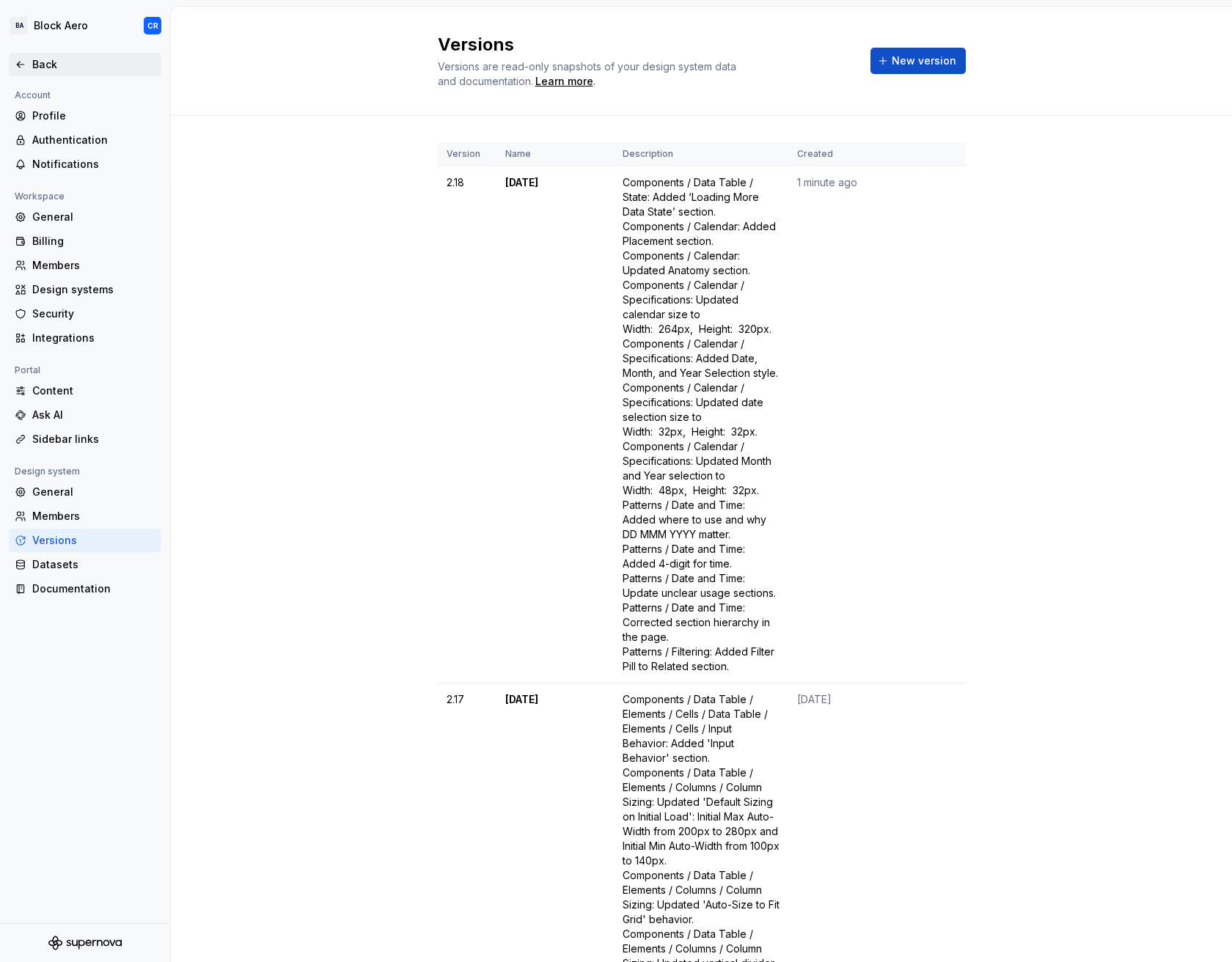
click at [49, 57] on div "Back" at bounding box center [93, 64] width 123 height 15
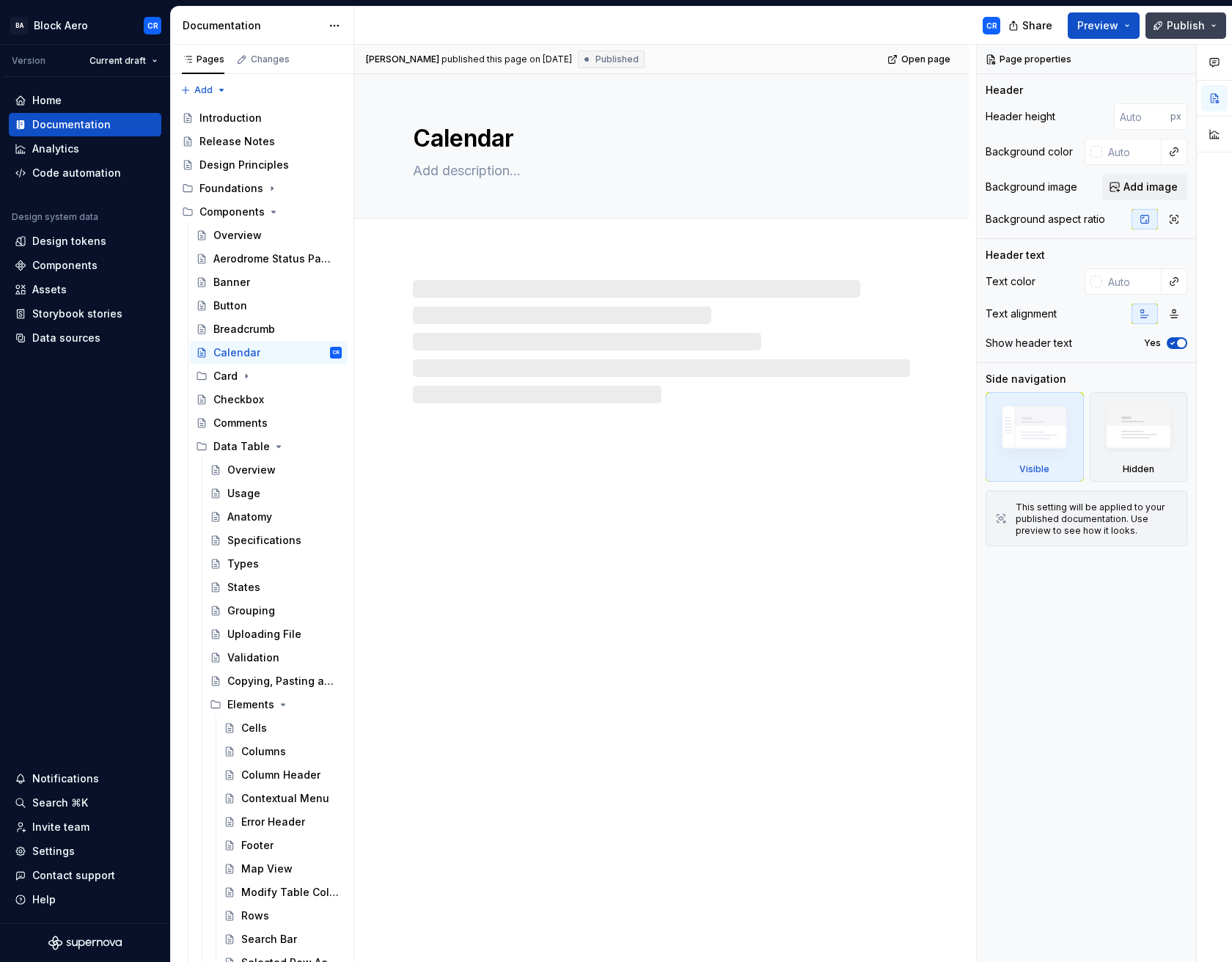
click at [1196, 20] on span "Publish" at bounding box center [1185, 25] width 38 height 15
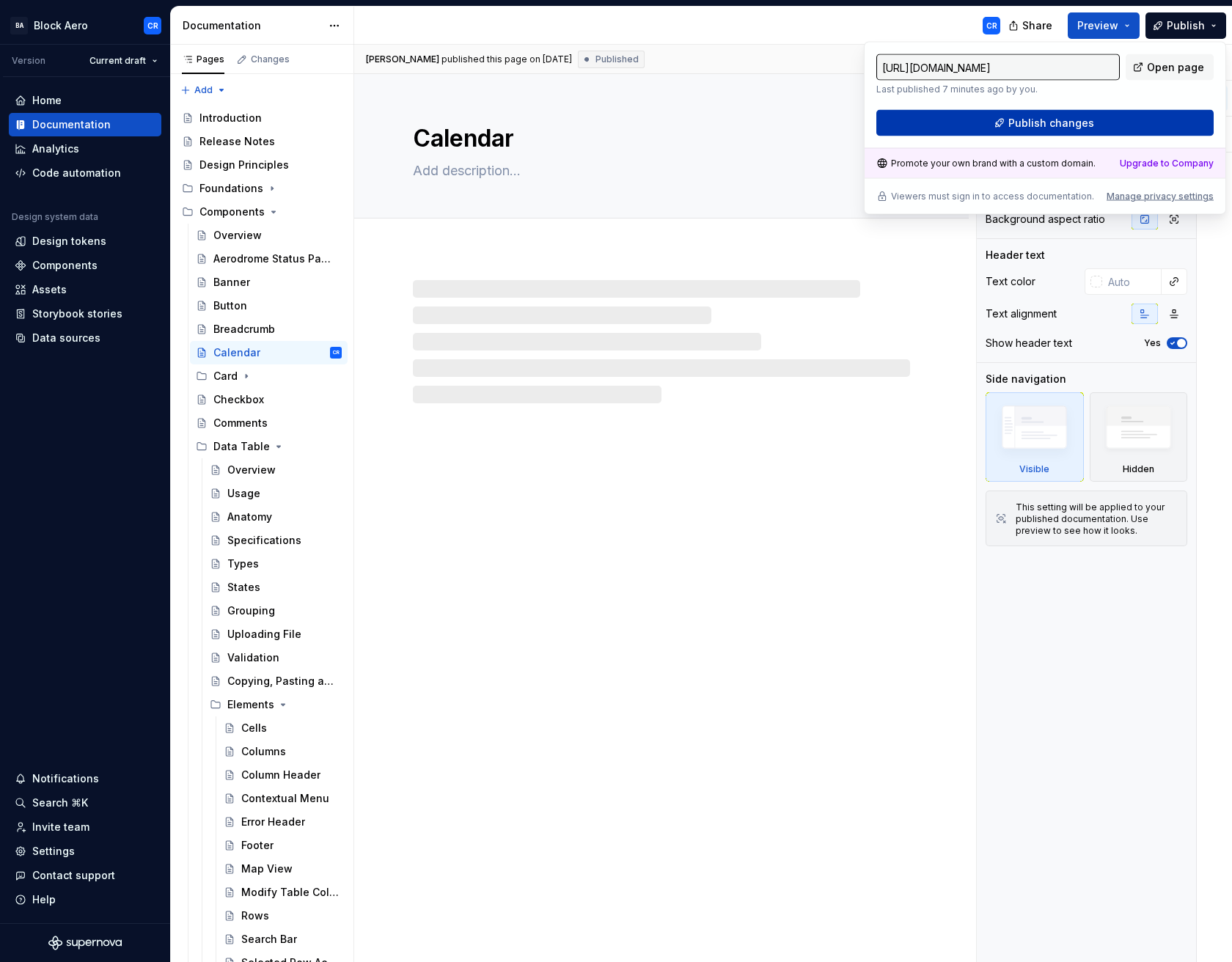
click at [1074, 118] on span "Publish changes" at bounding box center [1050, 123] width 86 height 15
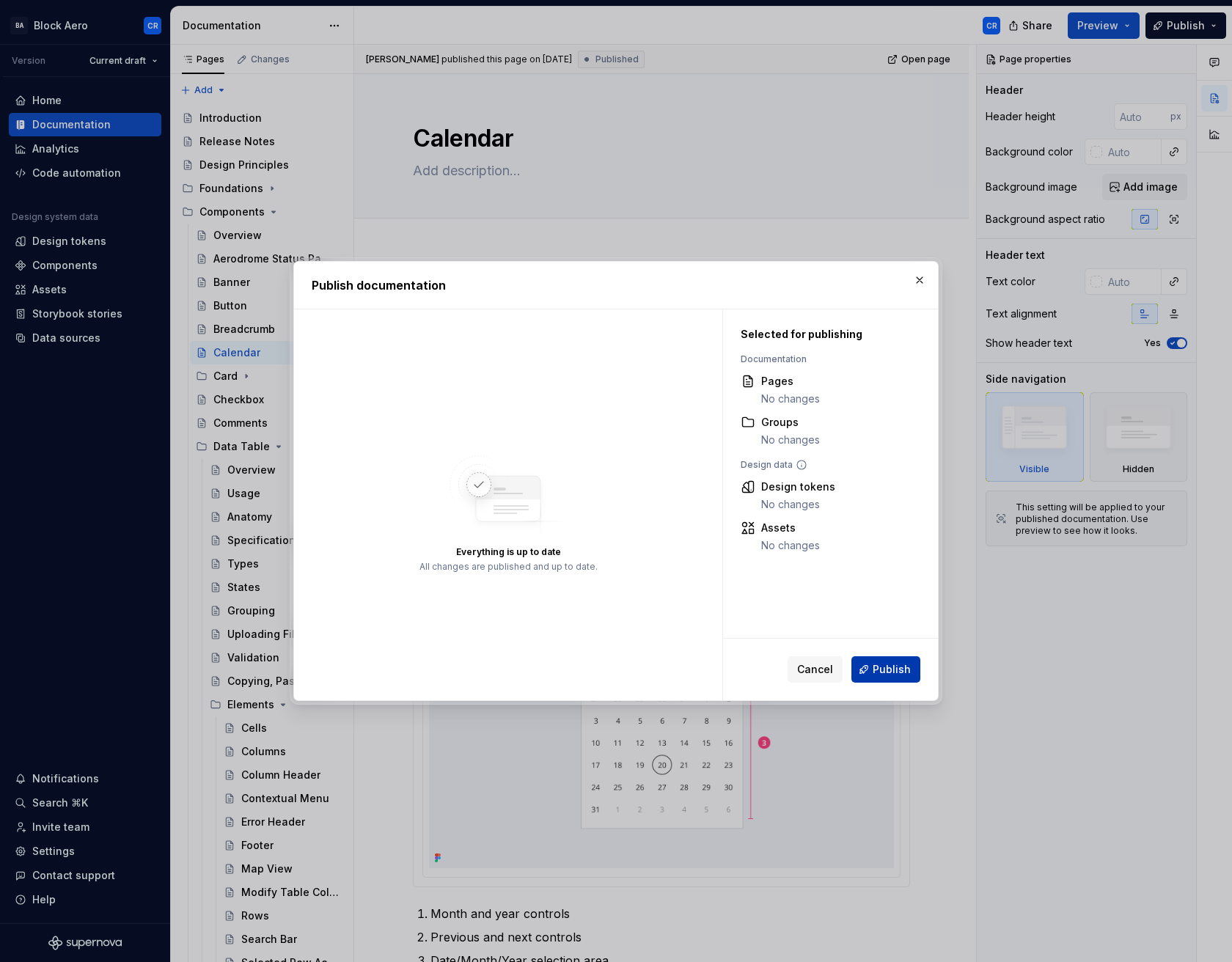
click at [870, 659] on button "Publish" at bounding box center [885, 670] width 69 height 26
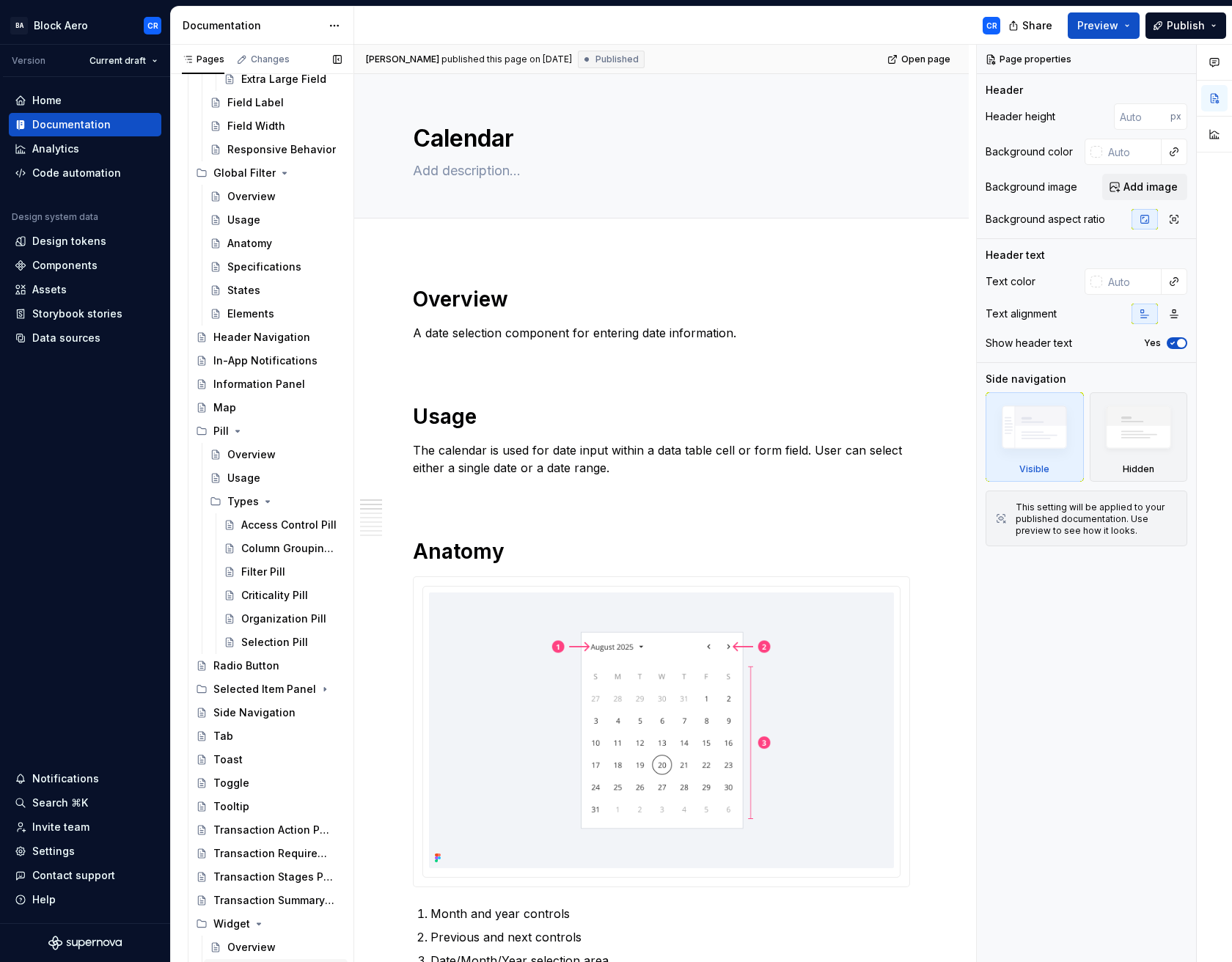
scroll to position [2074, 0]
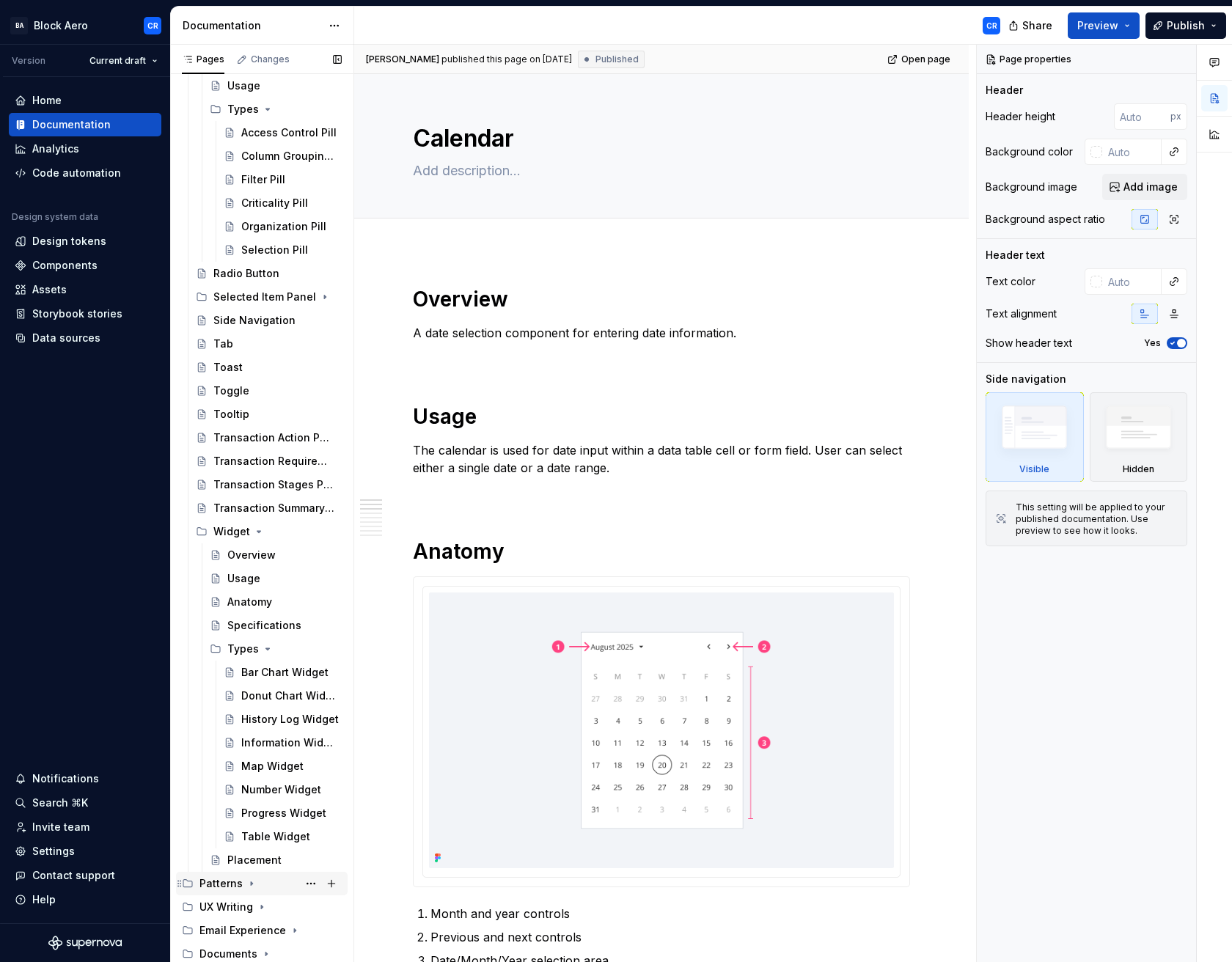
click at [238, 887] on div "Patterns" at bounding box center [220, 883] width 43 height 15
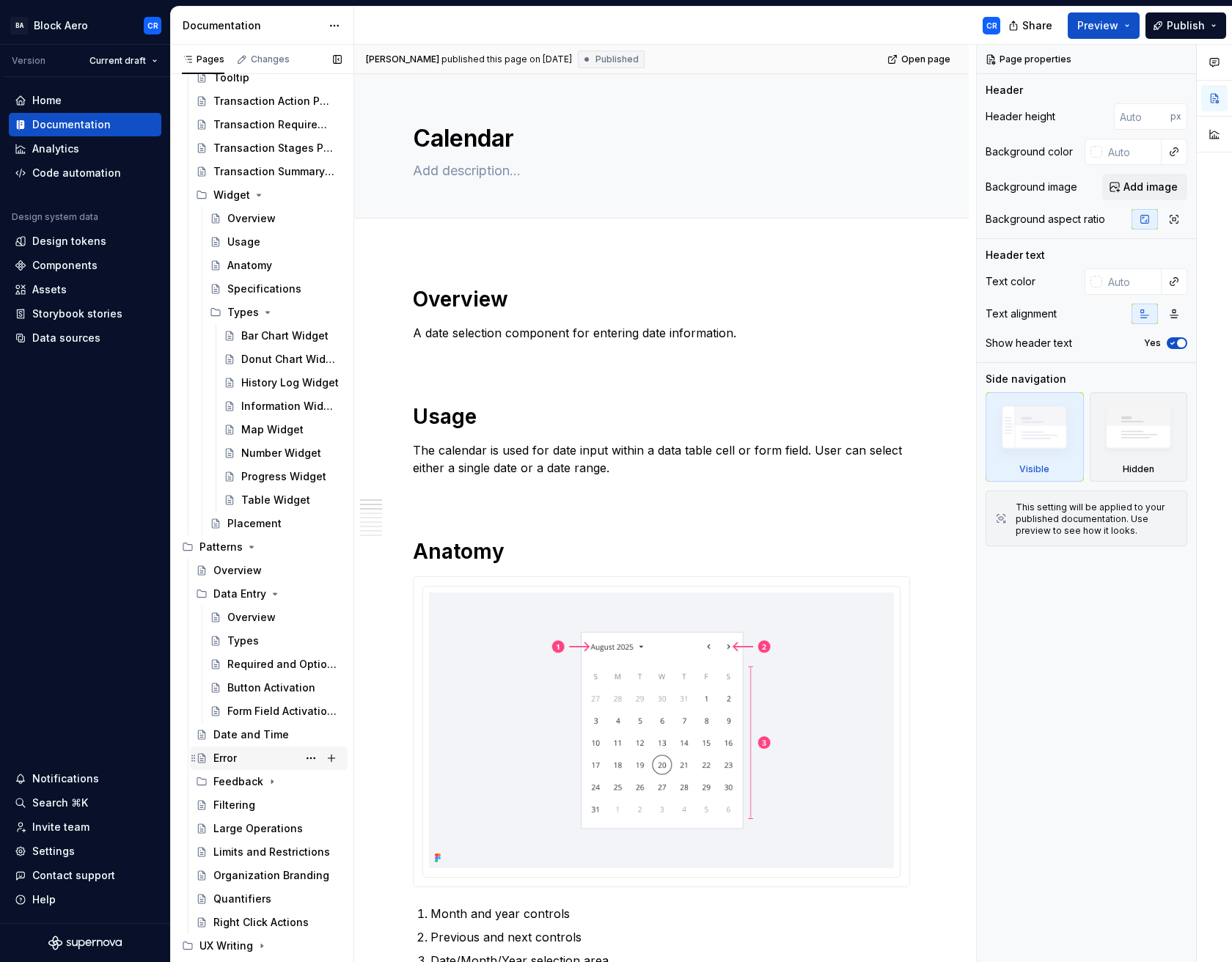
scroll to position [2449, 0]
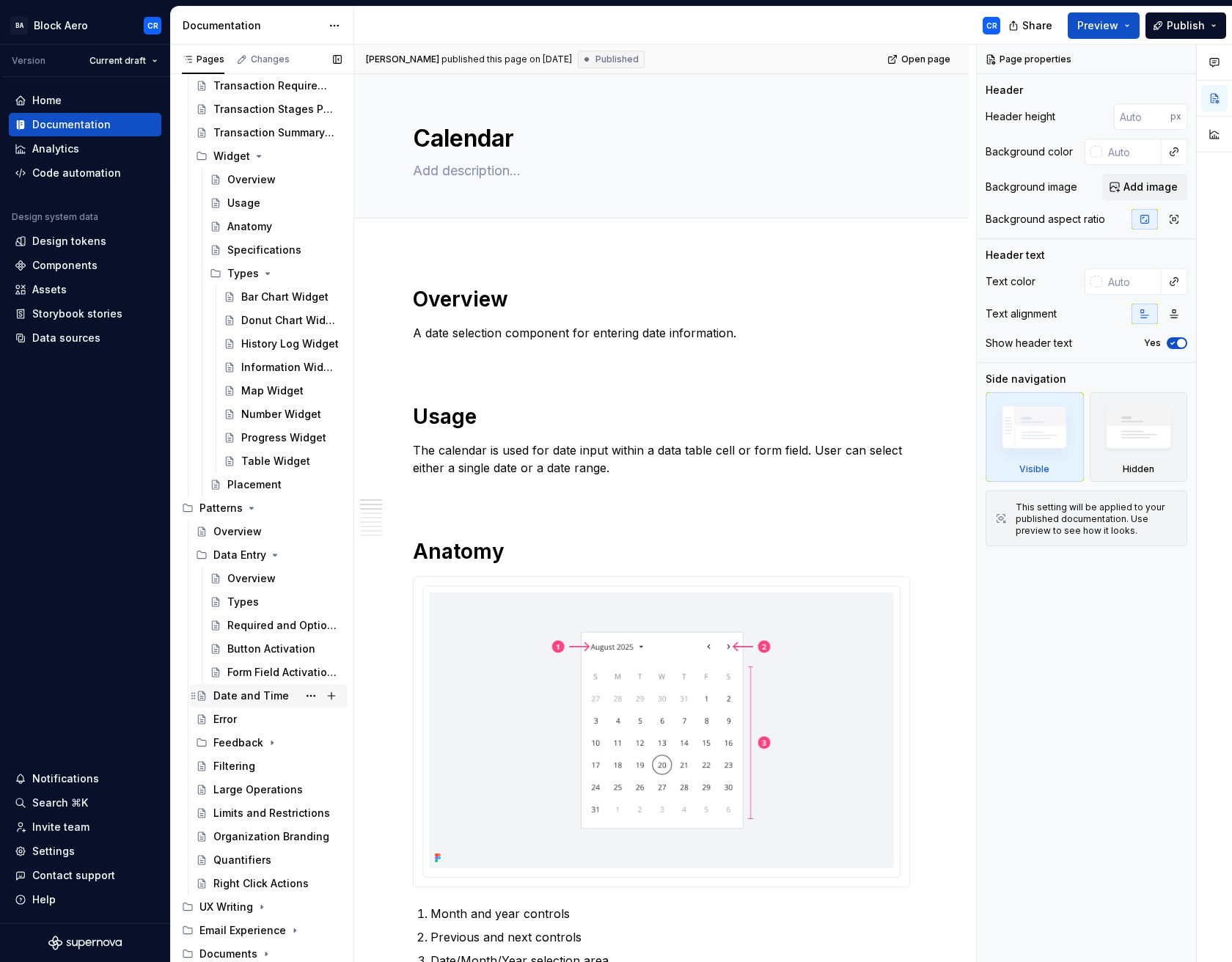
click at [255, 699] on div "Date and Time" at bounding box center [251, 696] width 76 height 15
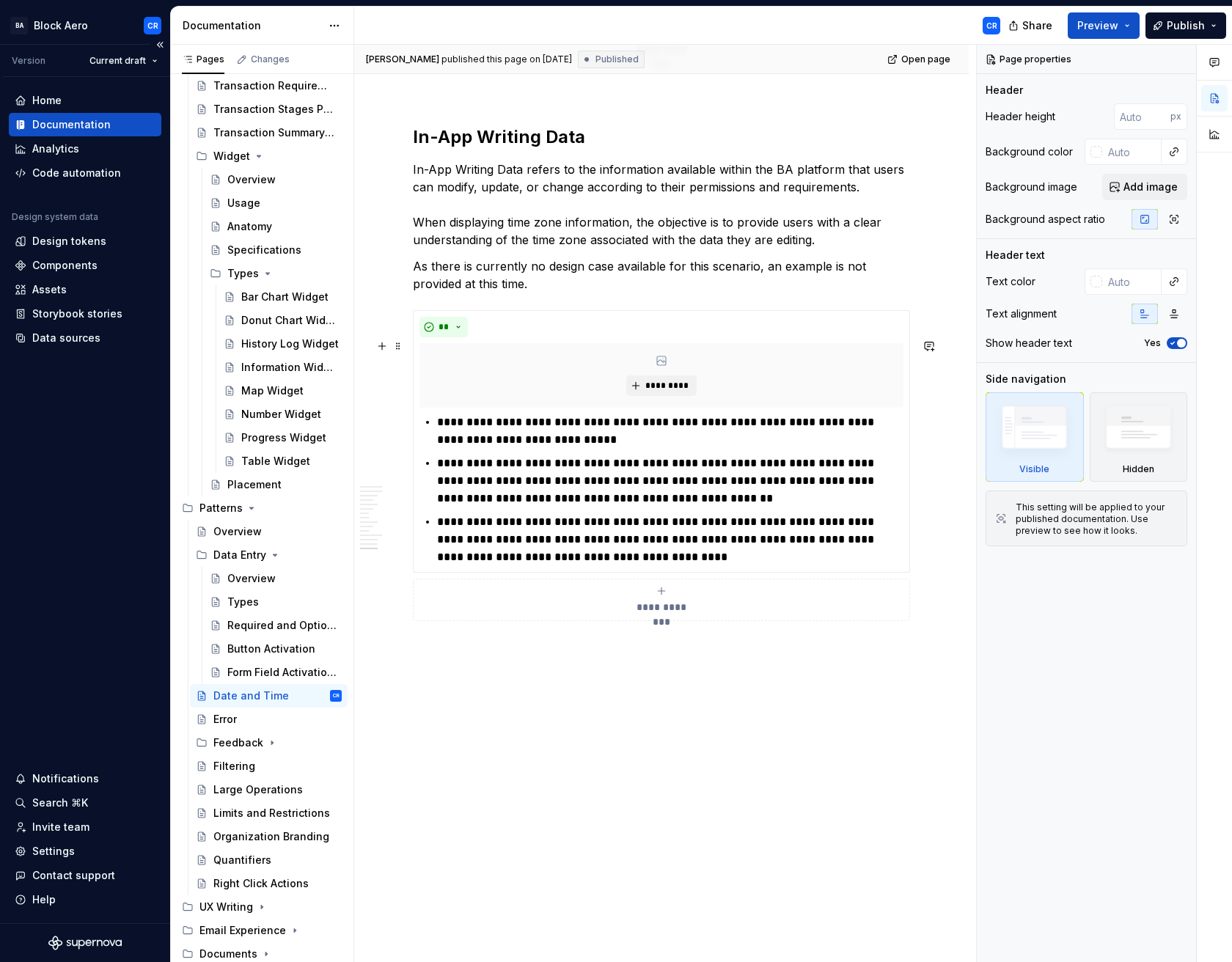
scroll to position [4710, 0]
click at [76, 852] on div "Settings" at bounding box center [85, 851] width 141 height 15
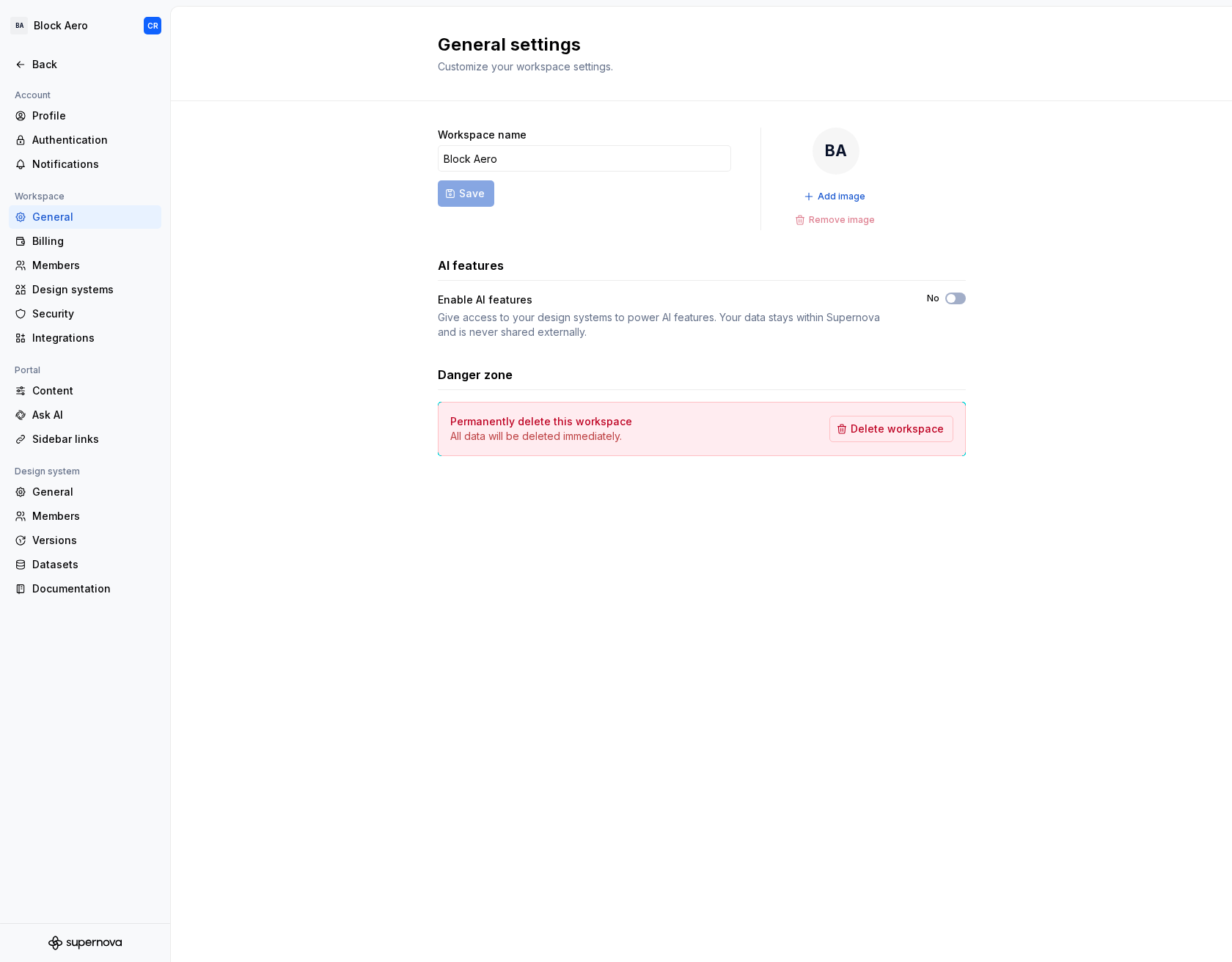
click at [55, 552] on div "General Members Versions Datasets Documentation" at bounding box center [85, 540] width 153 height 121
click at [56, 544] on div "Versions" at bounding box center [93, 540] width 123 height 15
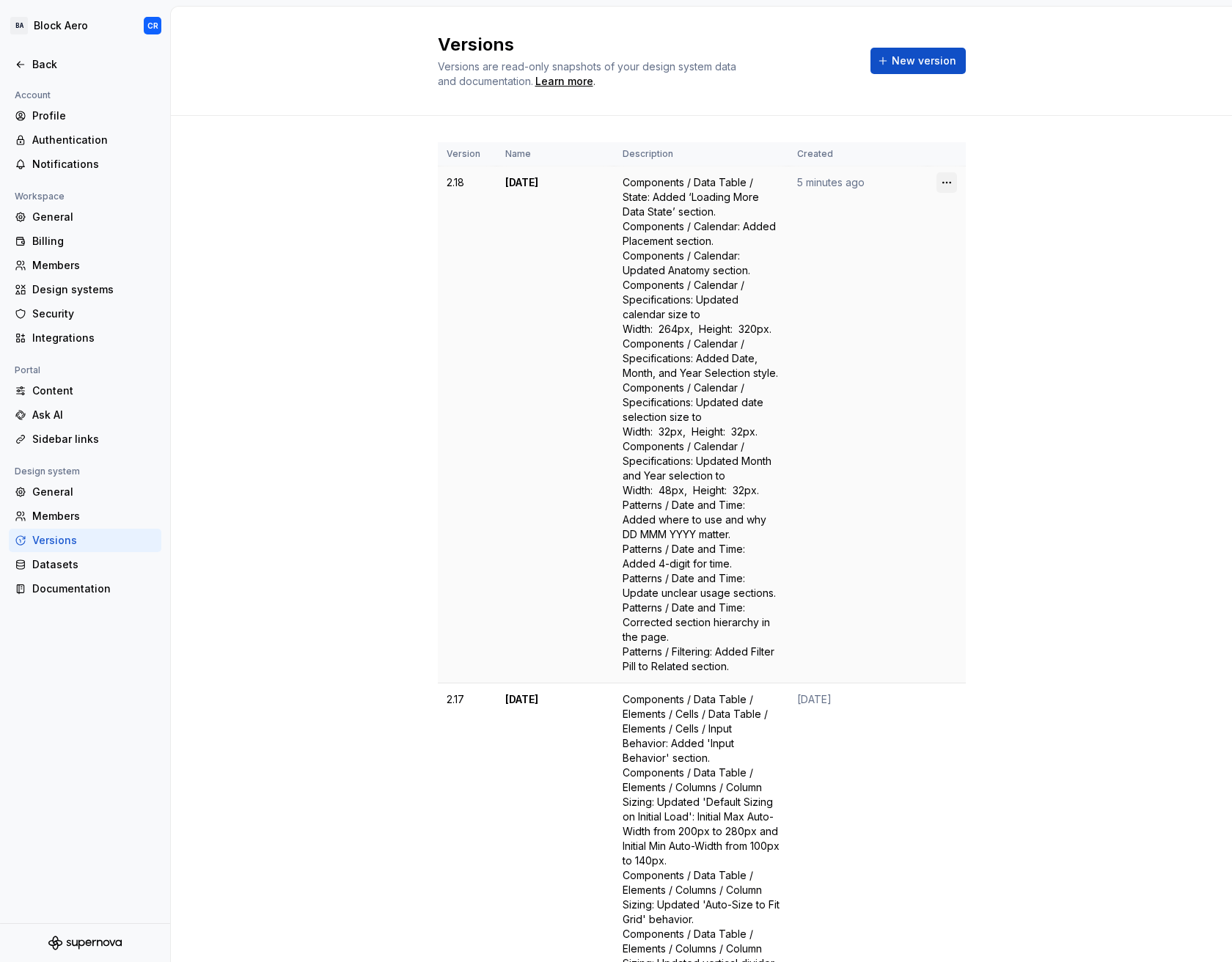
click at [931, 179] on html "BA Block Aero CR Back Account Profile Authentication Notifications Workspace Ge…" at bounding box center [616, 481] width 1232 height 962
click at [947, 204] on div "Edit details" at bounding box center [996, 212] width 125 height 24
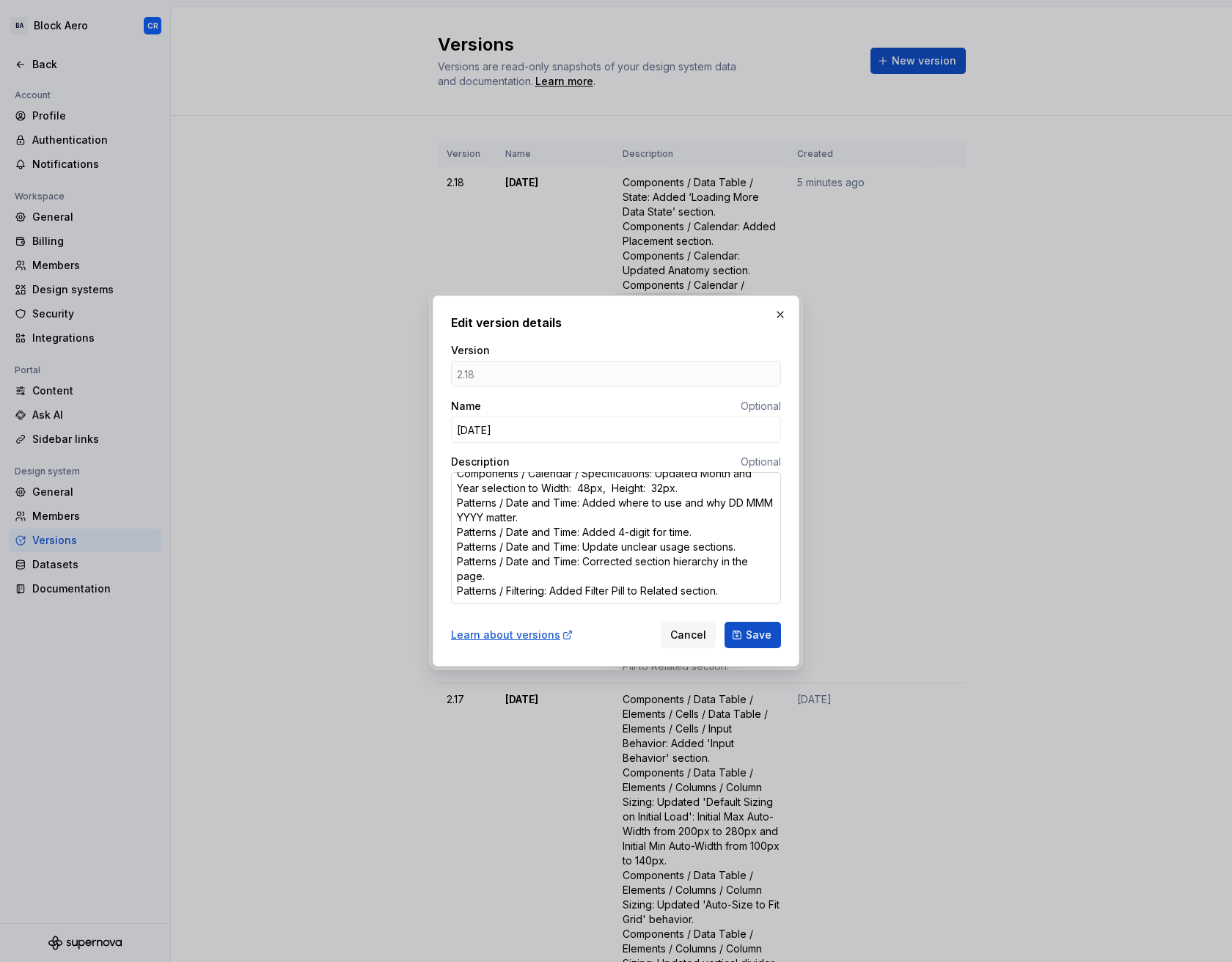
scroll to position [156, 0]
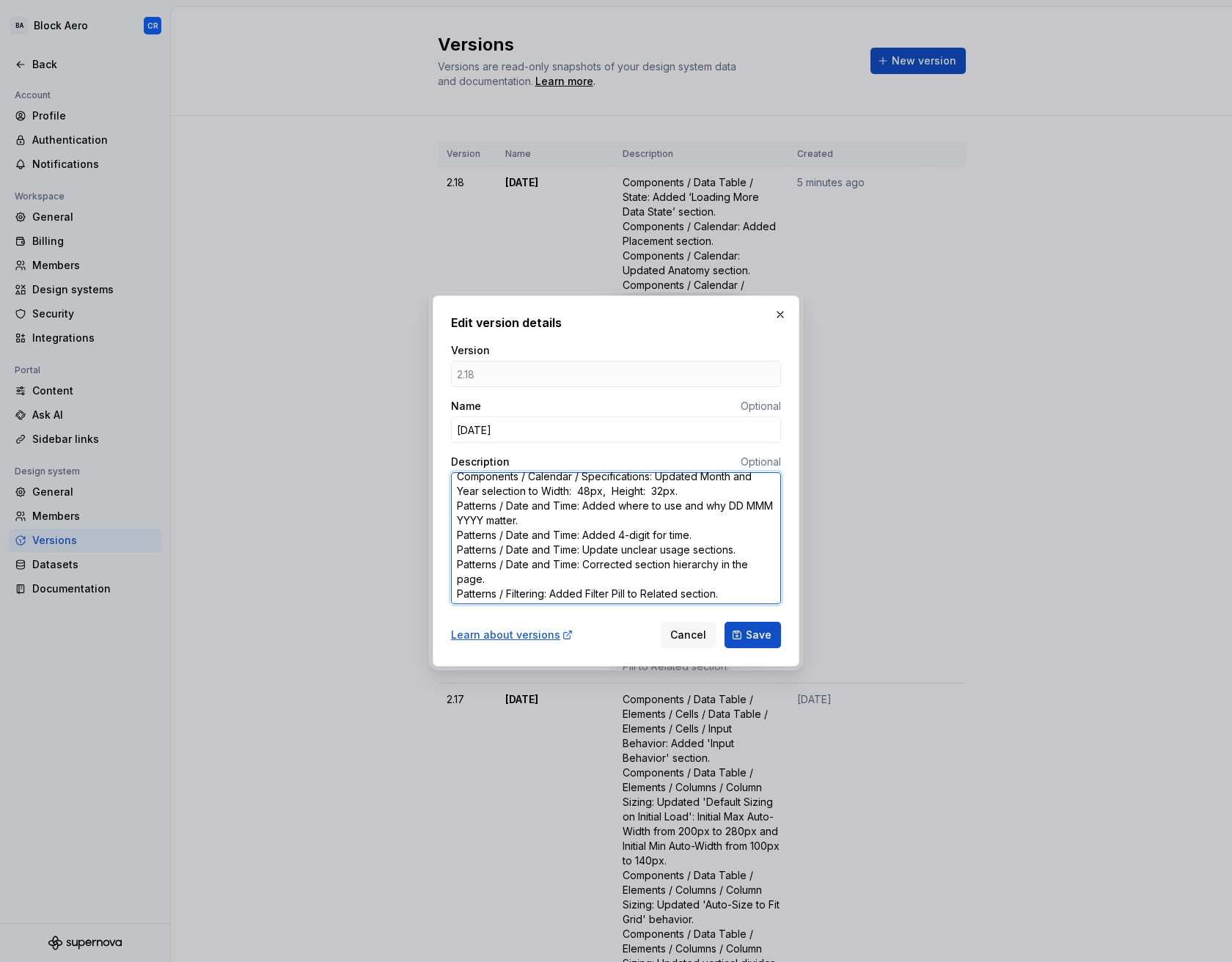
click at [580, 498] on textarea "Components / Data Table / State: Added ‘Loading More Data State’ section. Compo…" at bounding box center [616, 538] width 330 height 132
click at [582, 494] on textarea "Components / Data Table / State: Added ‘Loading More Data State’ section. Compo…" at bounding box center [616, 538] width 330 height 132
type textarea "*"
type textarea "Components / Data Table / State: Added ‘Loading More Data State’ section. Compo…"
click at [653, 491] on textarea "Components / Data Table / State: Added ‘Loading More Data State’ section. Compo…" at bounding box center [616, 538] width 330 height 132
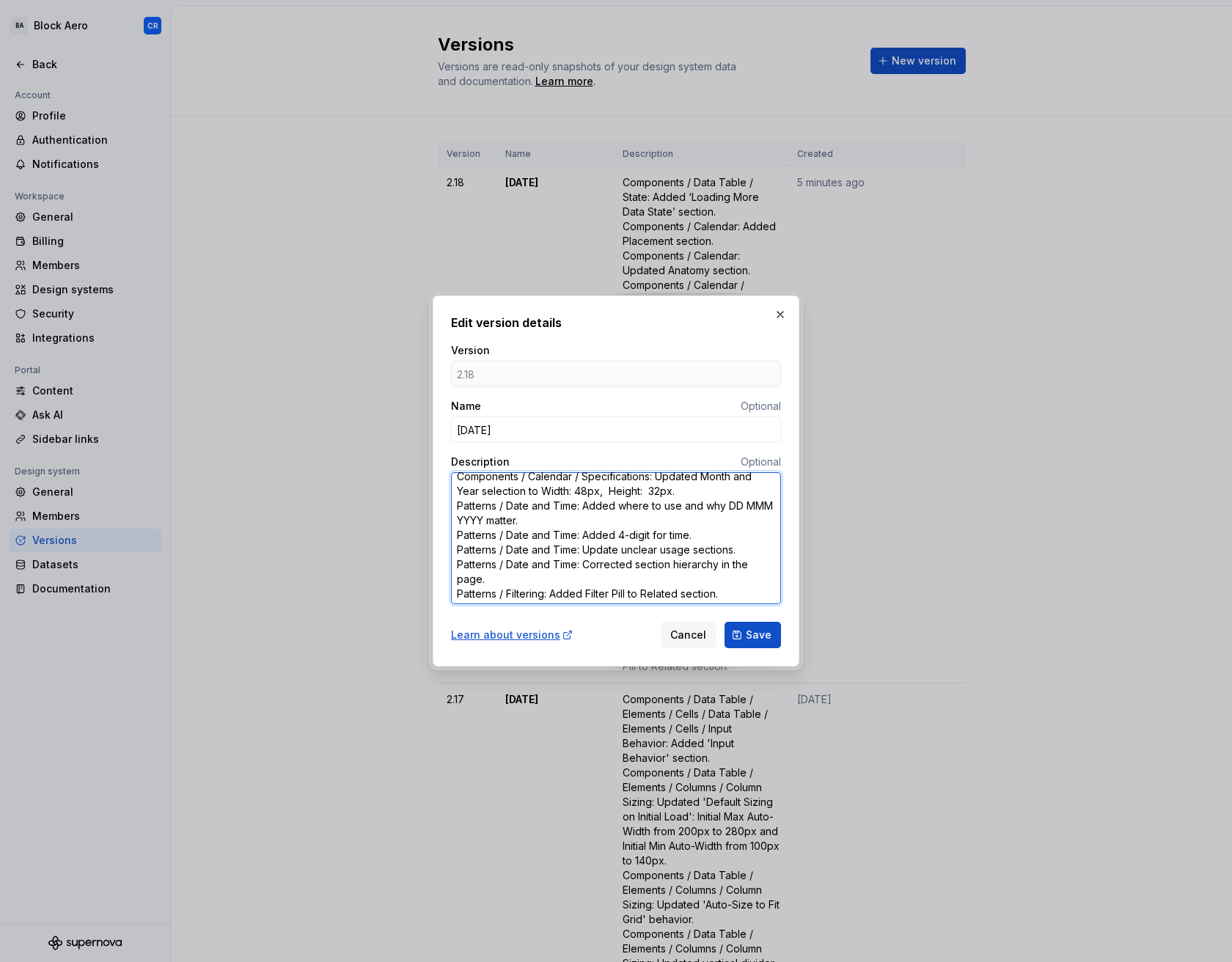
click at [650, 491] on textarea "Components / Data Table / State: Added ‘Loading More Data State’ section. Compo…" at bounding box center [616, 538] width 330 height 132
type textarea "*"
type textarea "Components / Data Table / State: Added ‘Loading More Data State’ section. Compo…"
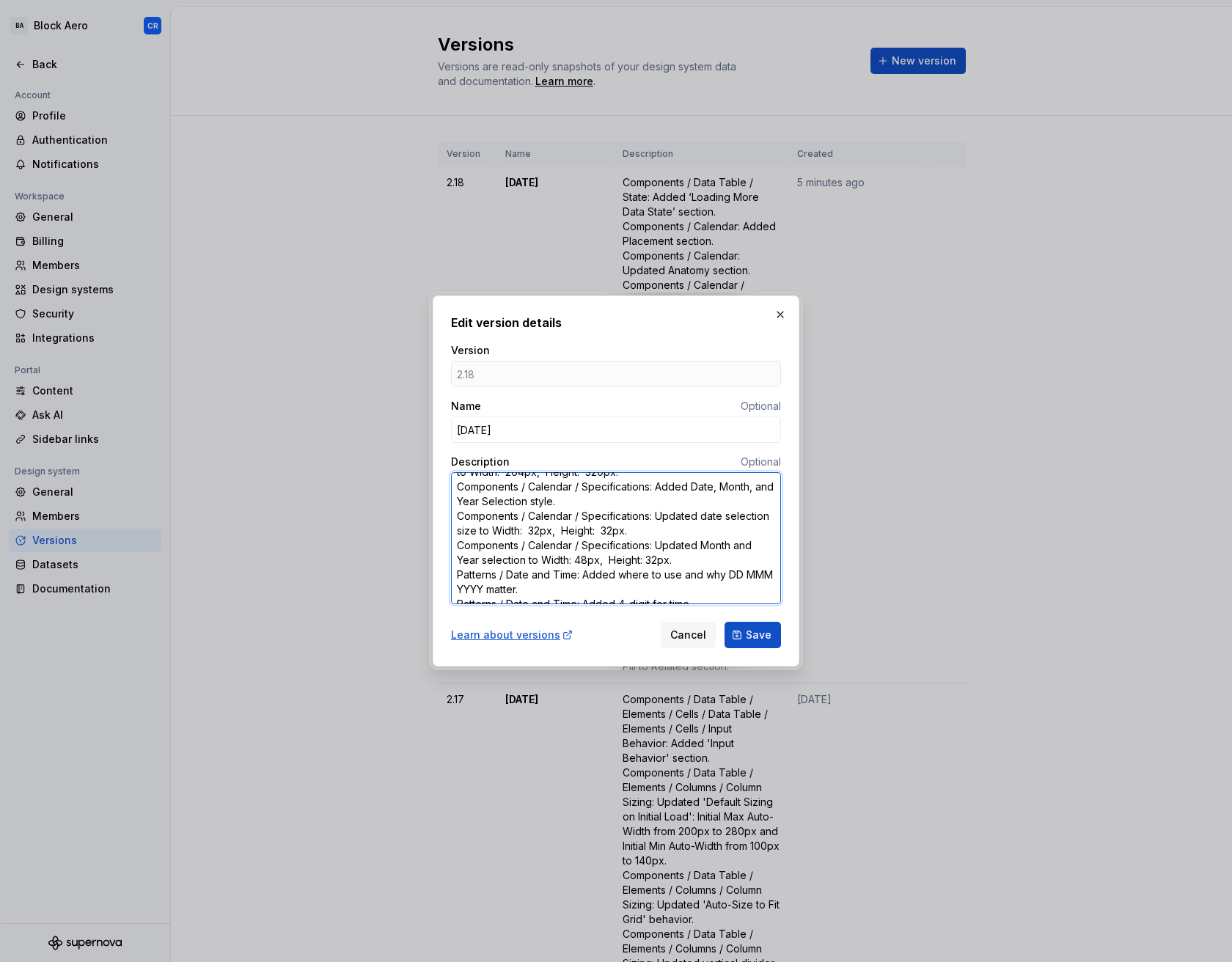
scroll to position [85, 0]
click at [576, 533] on textarea "Components / Data Table / State: Added ‘Loading More Data State’ section. Compo…" at bounding box center [616, 538] width 330 height 132
type textarea "*"
type textarea "Components / Data Table / State: Added ‘Loading More Data State’ section. Compo…"
click at [645, 533] on textarea "Components / Data Table / State: Added ‘Loading More Data State’ section. Compo…" at bounding box center [616, 538] width 330 height 132
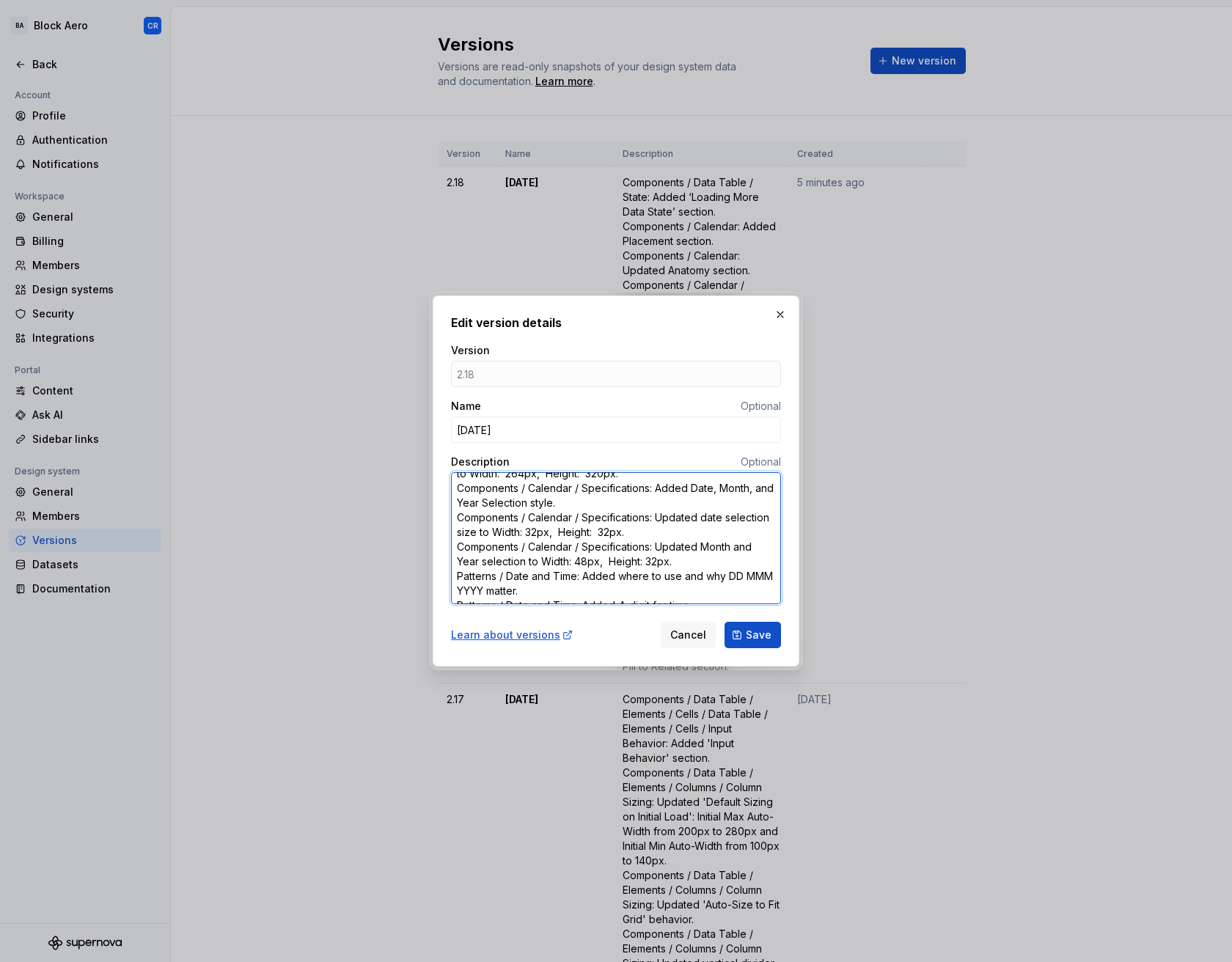
type textarea "*"
type textarea "Components / Data Table / State: Added ‘Loading More Data State’ section. Compo…"
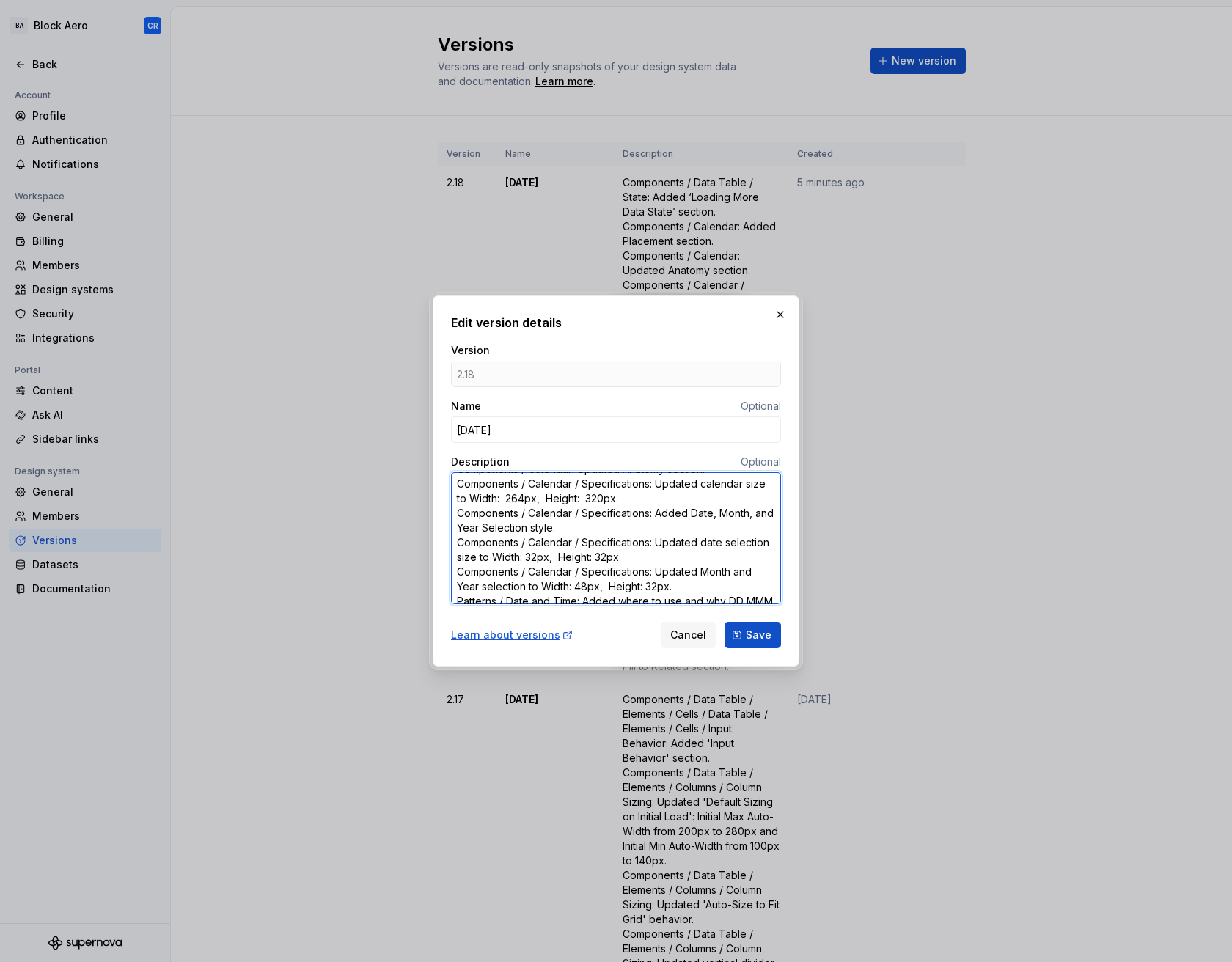
scroll to position [55, 0]
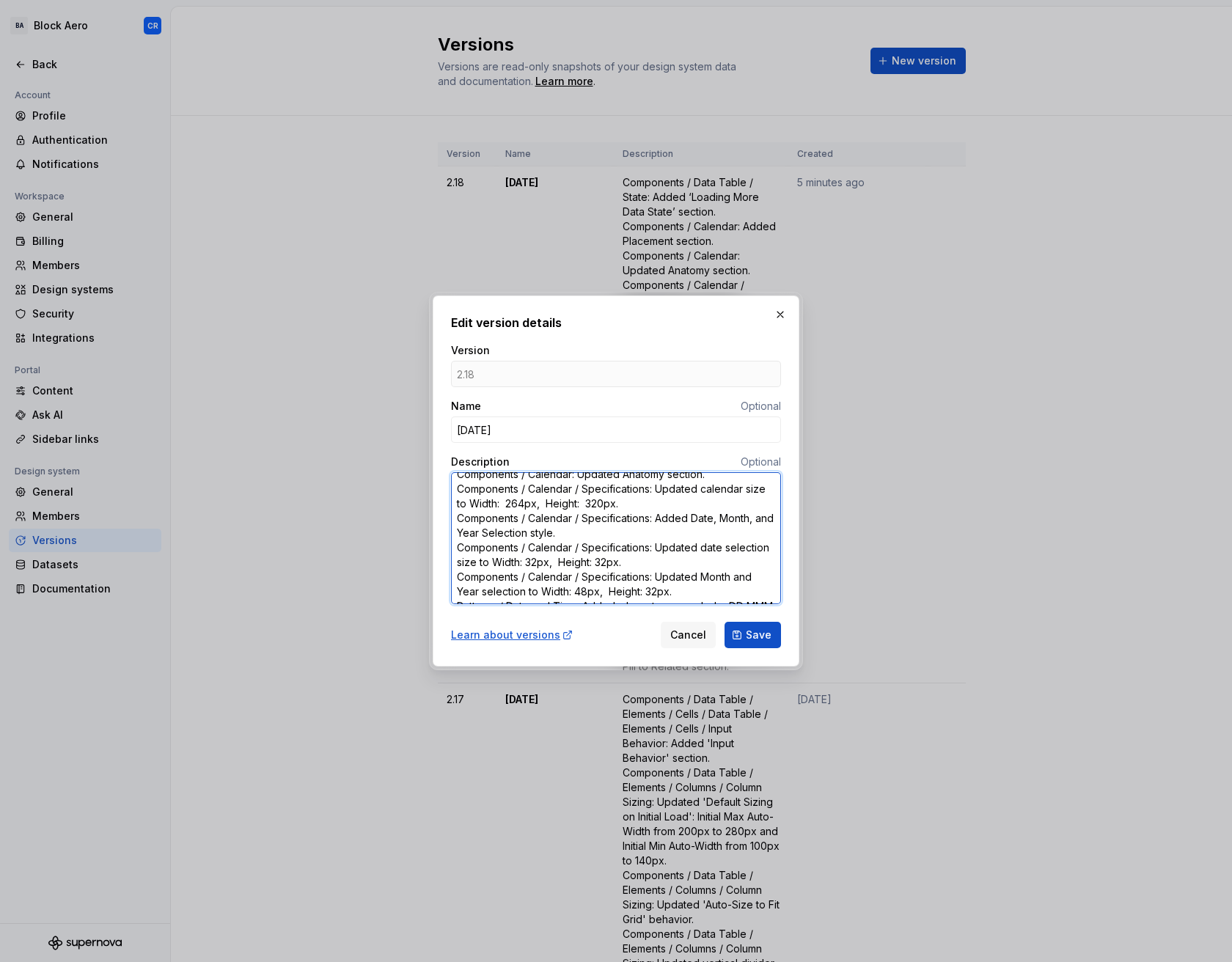
click at [588, 506] on textarea "Components / Data Table / State: Added ‘Loading More Data State’ section. Compo…" at bounding box center [616, 538] width 330 height 132
type textarea "*"
type textarea "Components / Data Table / State: Added ‘Loading More Data State’ section. Compo…"
click at [505, 504] on textarea "Components / Data Table / State: Added ‘Loading More Data State’ section. Compo…" at bounding box center [616, 538] width 330 height 132
type textarea "*"
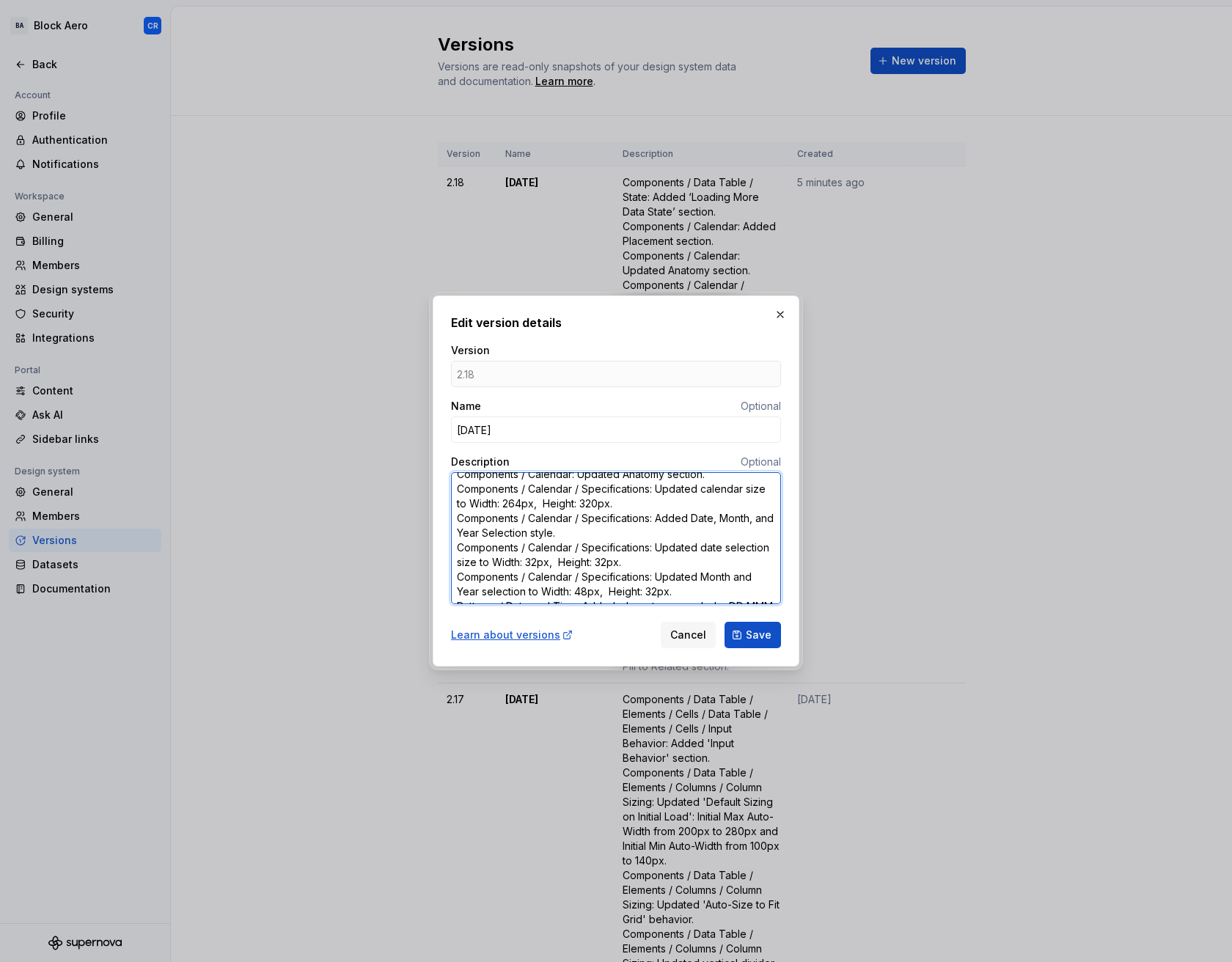
type textarea "Components / Data Table / State: Added ‘Loading More Data State’ section. Compo…"
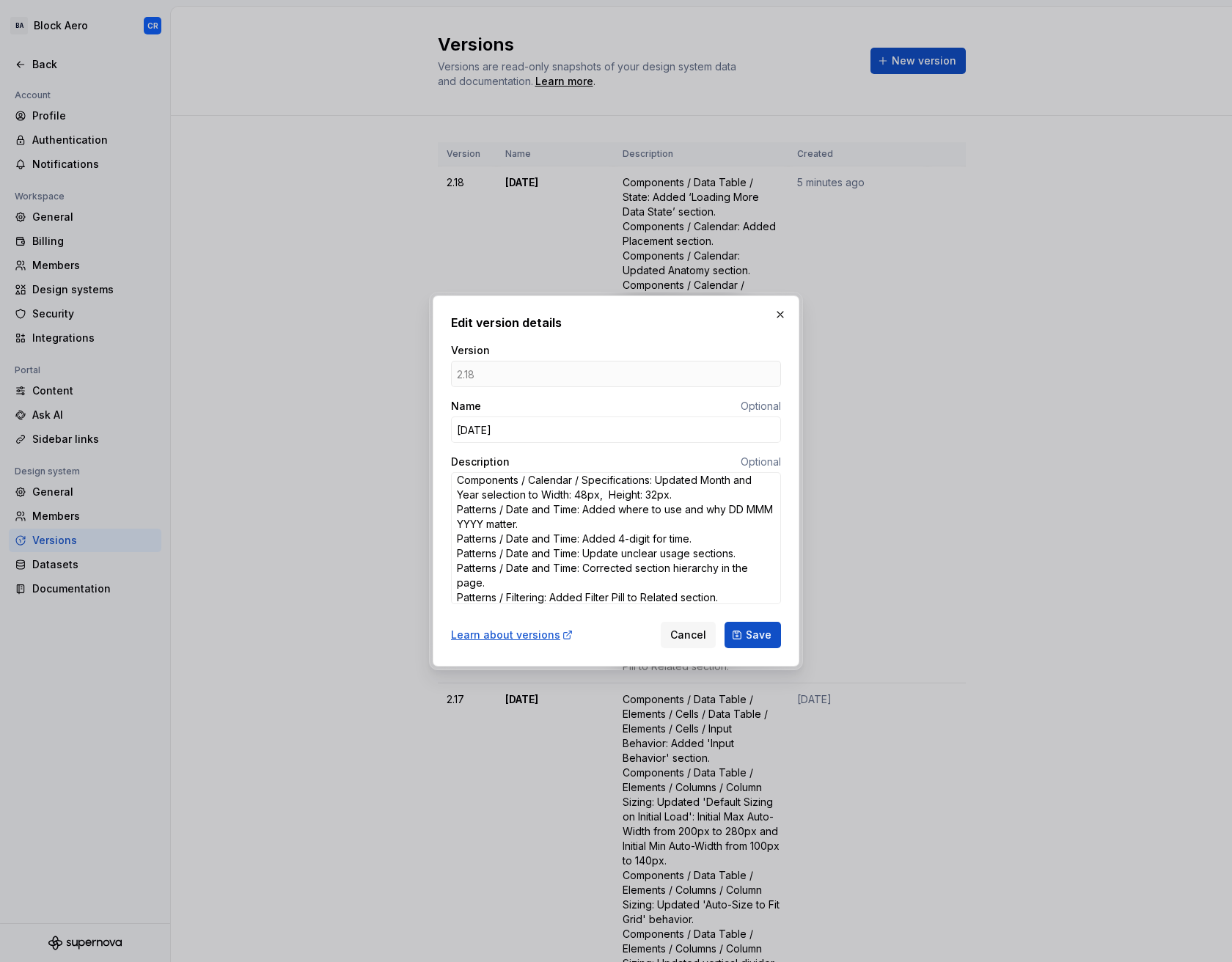
scroll to position [159, 0]
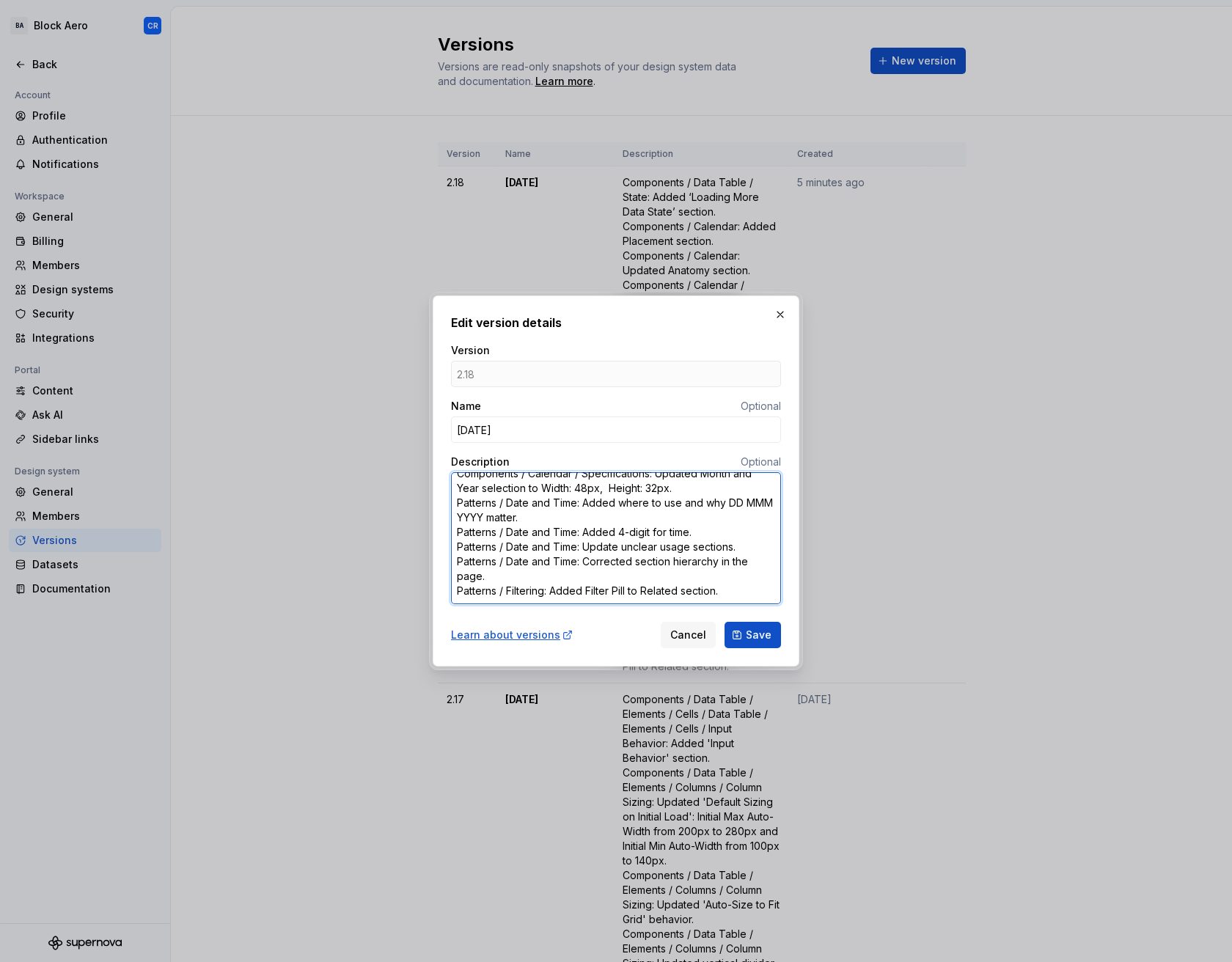
click at [645, 501] on textarea "Components / Data Table / State: Added ‘Loading More Data State’ section. Compo…" at bounding box center [616, 538] width 330 height 132
click at [616, 552] on textarea "Components / Data Table / State: Added ‘Loading More Data State’ section. Compo…" at bounding box center [616, 538] width 330 height 132
click at [587, 551] on textarea "Components / Data Table / State: Added ‘Loading More Data State’ section. Compo…" at bounding box center [616, 538] width 330 height 132
drag, startPoint x: 585, startPoint y: 548, endPoint x: 769, endPoint y: 547, distance: 184.0
click at [769, 547] on textarea "Components / Data Table / State: Added ‘Loading More Data State’ section. Compo…" at bounding box center [616, 538] width 330 height 132
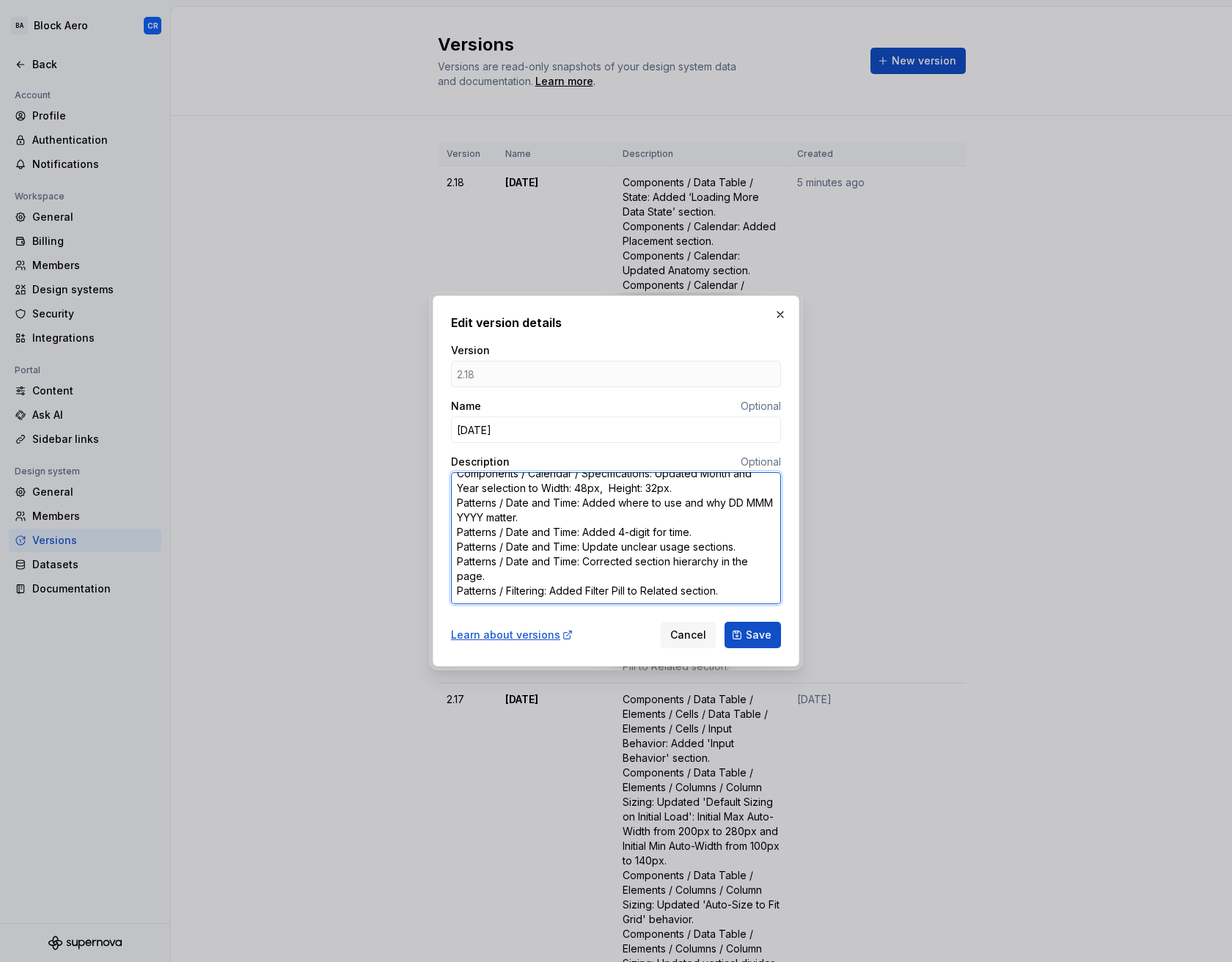
paste textarea "Improved 'Usage' explanation section"
type textarea "*"
type textarea "Components / Data Table / State: Added ‘Loading More Data State’ section. Compo…"
type textarea "*"
type textarea "Components / Data Table / State: Added ‘Loading More Data State’ section. Compo…"
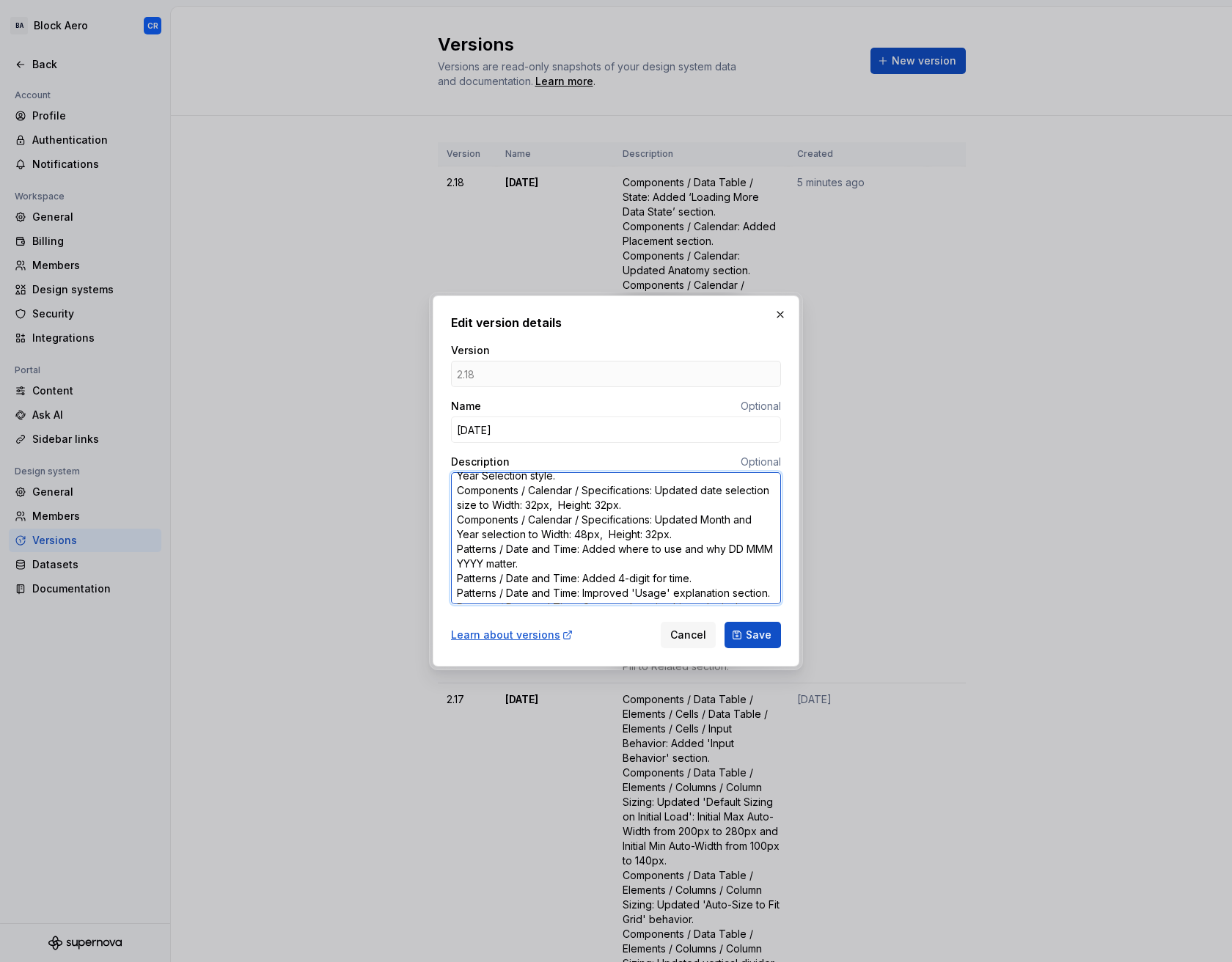
scroll to position [120, 0]
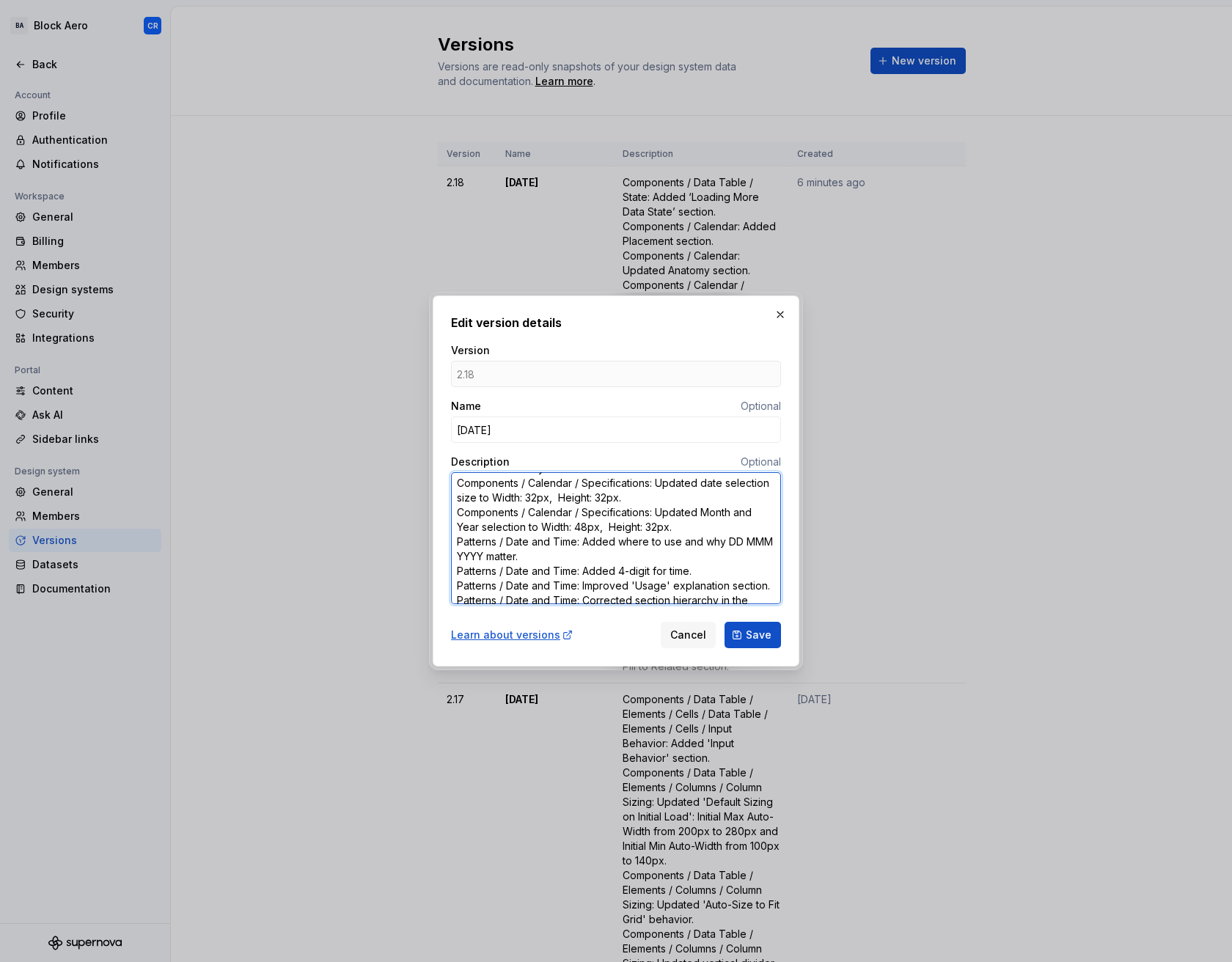
type textarea "*"
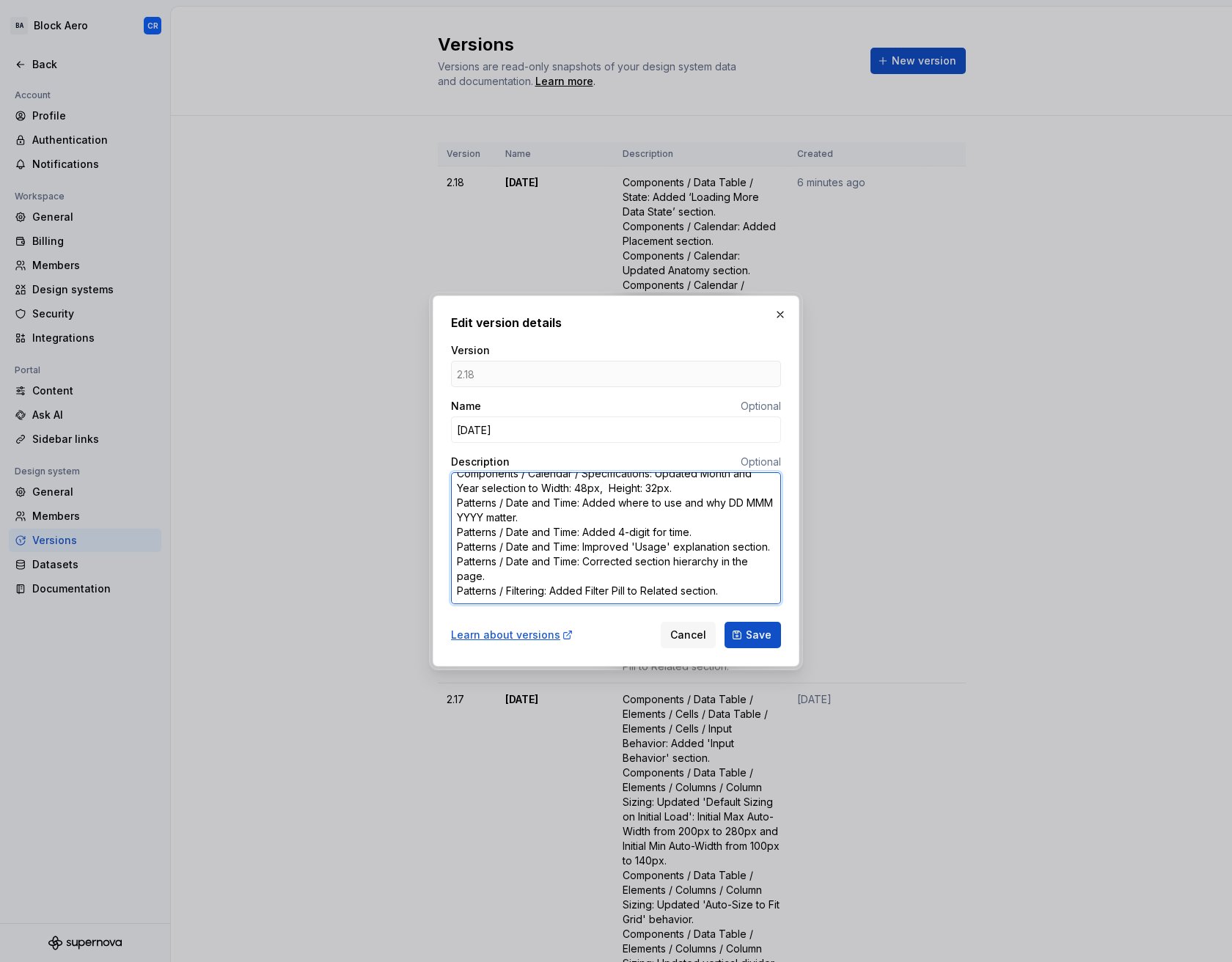
scroll to position [173, 0]
drag, startPoint x: 596, startPoint y: 577, endPoint x: 622, endPoint y: 576, distance: 26.0
click at [596, 577] on textarea "Components / Data Table / State: Added ‘Loading More Data State’ section. Compo…" at bounding box center [616, 538] width 330 height 132
type textarea "Components / Data Table / State: Added ‘Loading More Data State’ section. Compo…"
click at [592, 563] on textarea "Components / Data Table / State: Added ‘Loading More Data State’ section. Compo…" at bounding box center [616, 538] width 330 height 132
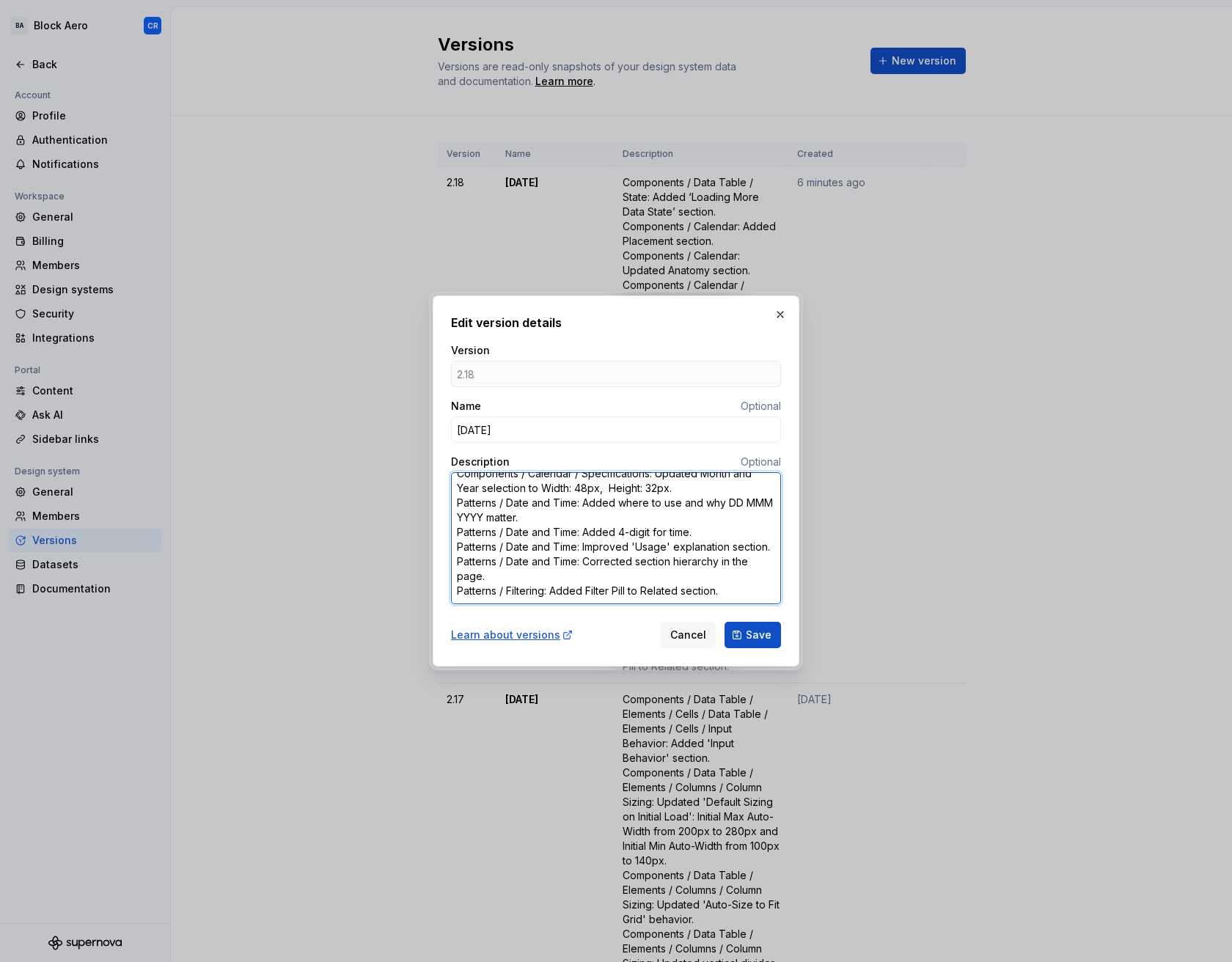
drag, startPoint x: 585, startPoint y: 560, endPoint x: 626, endPoint y: 574, distance: 43.3
click at [626, 574] on textarea "Components / Data Table / State: Added ‘Loading More Data State’ section. Compo…" at bounding box center [616, 538] width 330 height 132
paste textarea "s hierarchy"
type textarea "*"
type textarea "Components / Data Table / State: Added ‘Loading More Data State’ section. Compo…"
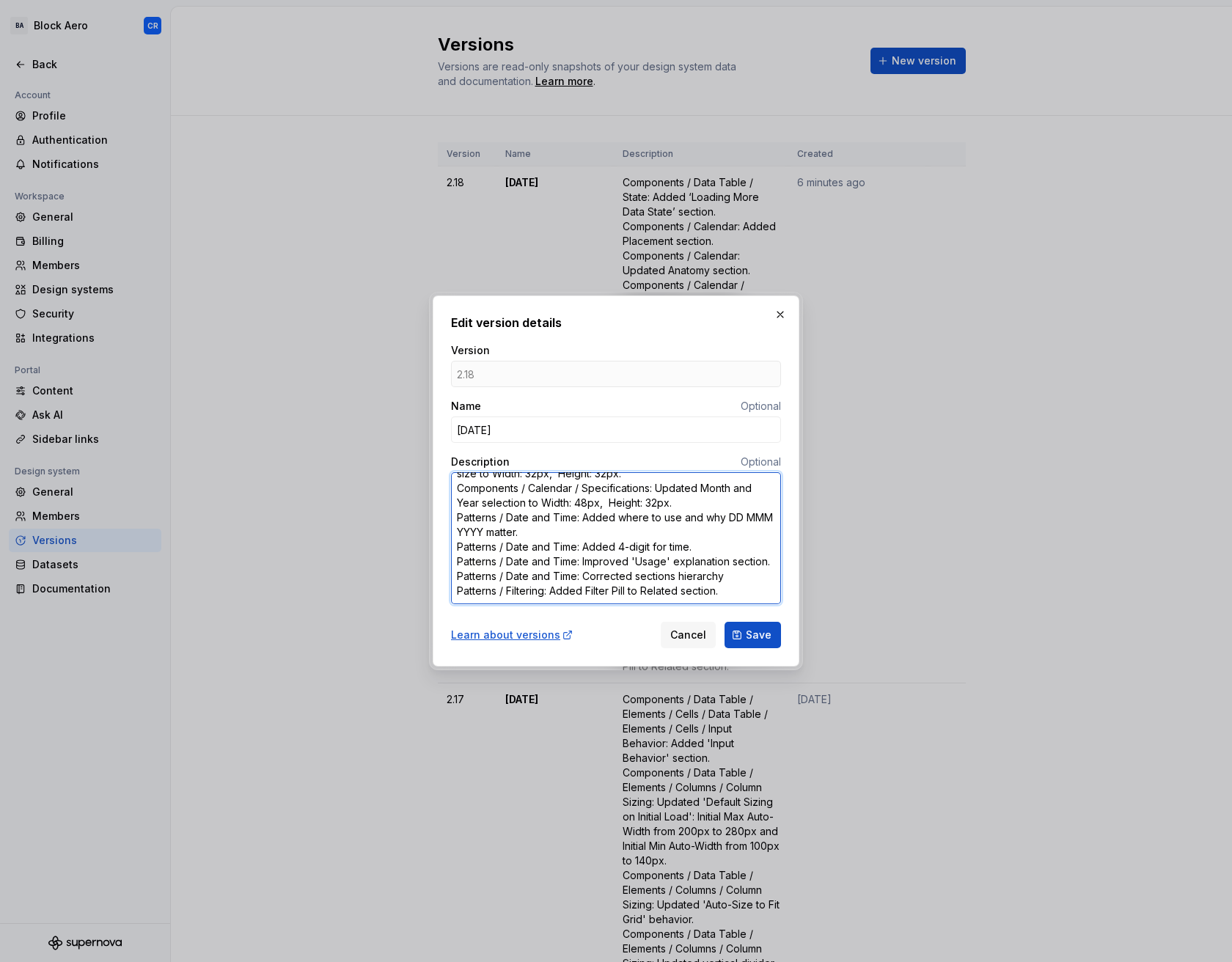
scroll to position [159, 0]
type textarea "*"
type textarea "Components / Data Table / State: Added ‘Loading More Data State’ section. Compo…"
click at [630, 574] on textarea "Components / Data Table / State: Added ‘Loading More Data State’ section. Compo…" at bounding box center [616, 538] width 330 height 132
drag, startPoint x: 690, startPoint y: 574, endPoint x: 673, endPoint y: 577, distance: 17.3
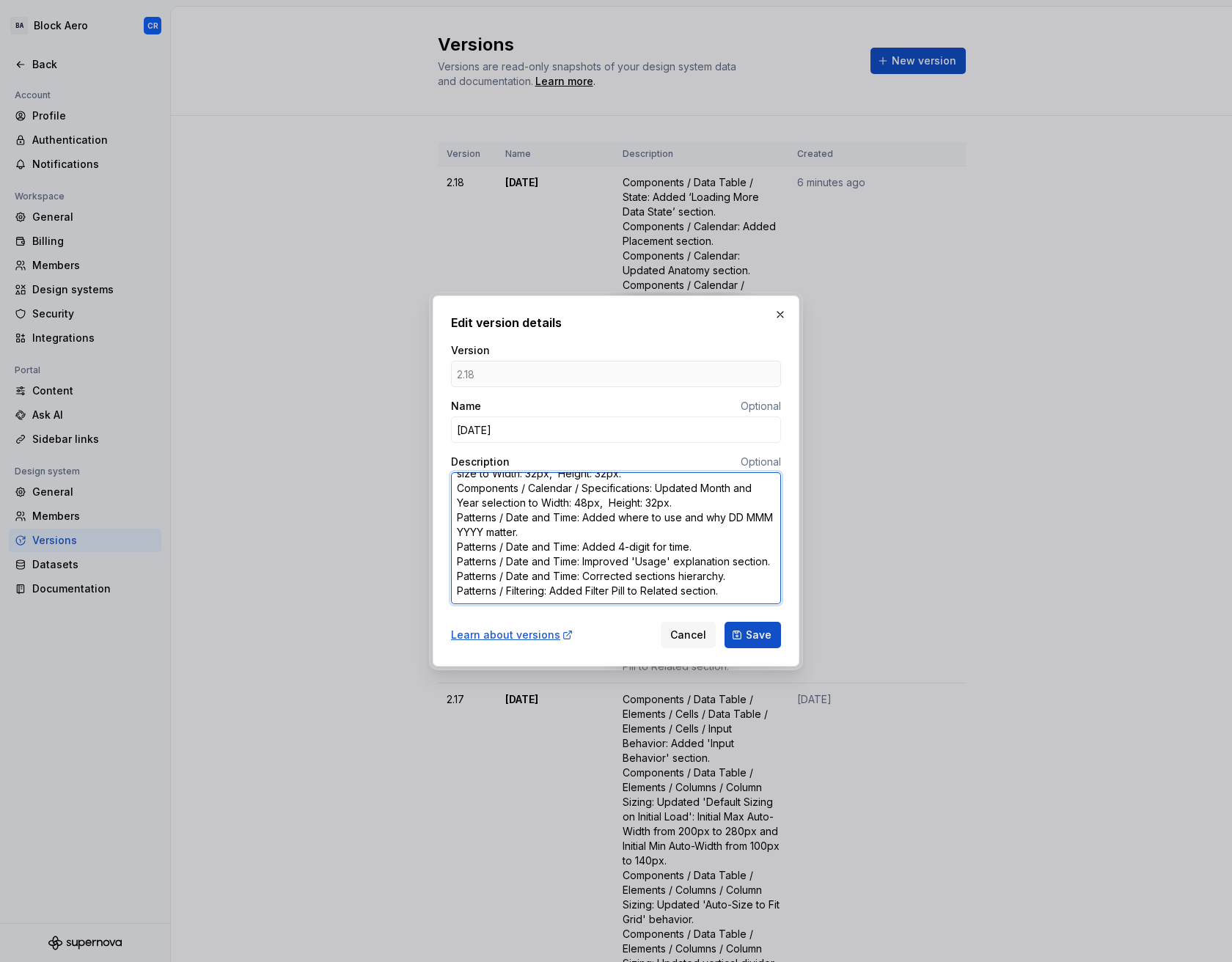
click at [690, 574] on textarea "Components / Data Table / State: Added ‘Loading More Data State’ section. Compo…" at bounding box center [616, 538] width 330 height 132
click at [632, 577] on textarea "Components / Data Table / State: Added ‘Loading More Data State’ section. Compo…" at bounding box center [616, 538] width 330 height 132
type textarea "*"
type textarea "Components / Data Table / State: Added ‘Loading More Data State’ section. Compo…"
type textarea "*"
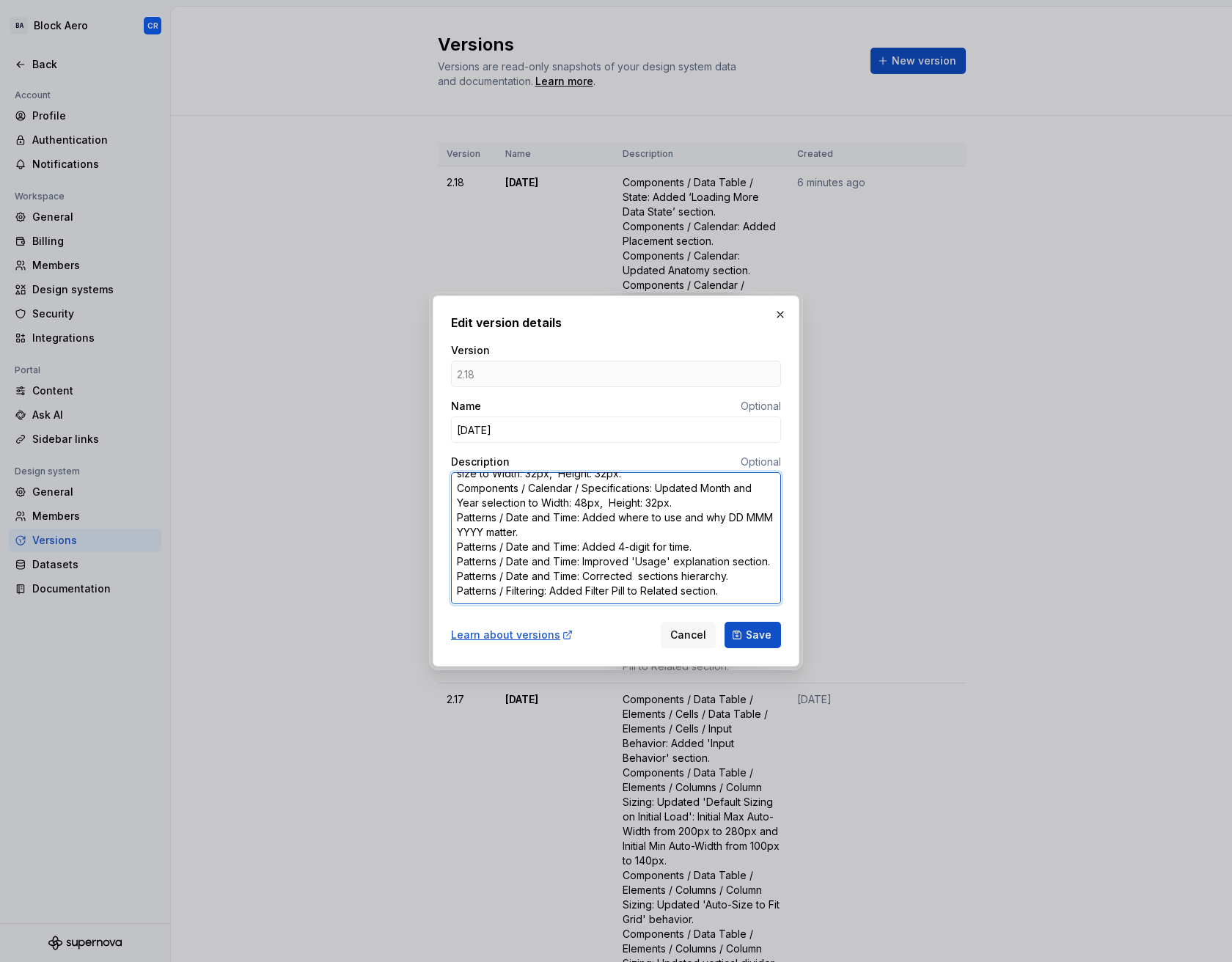
type textarea "Components / Data Table / State: Added ‘Loading More Data State’ section. Compo…"
type textarea "*"
type textarea "Components / Data Table / State: Added ‘Loading More Data State’ section. Compo…"
type textarea "*"
type textarea "Components / Data Table / State: Added ‘Loading More Data State’ section. Compo…"
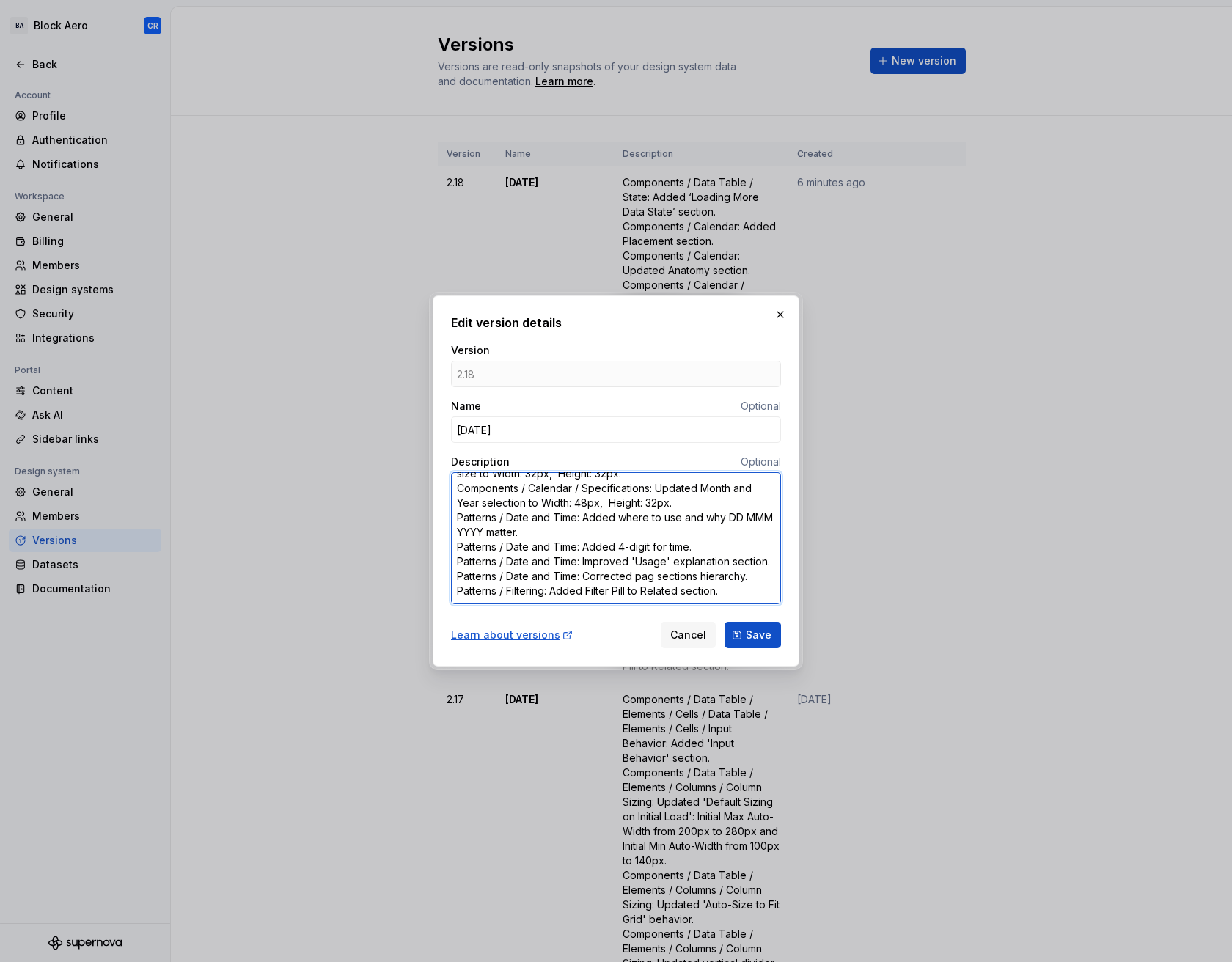
type textarea "*"
type textarea "Components / Data Table / State: Added ‘Loading More Data State’ section. Compo…"
click at [524, 594] on textarea "Components / Data Table / State: Added ‘Loading More Data State’ section. Compo…" at bounding box center [616, 538] width 330 height 132
click at [695, 593] on textarea "Components / Data Table / State: Added ‘Loading More Data State’ section. Compo…" at bounding box center [616, 538] width 330 height 132
click at [720, 590] on textarea "Components / Data Table / State: Added ‘Loading More Data State’ section. Compo…" at bounding box center [616, 538] width 330 height 132
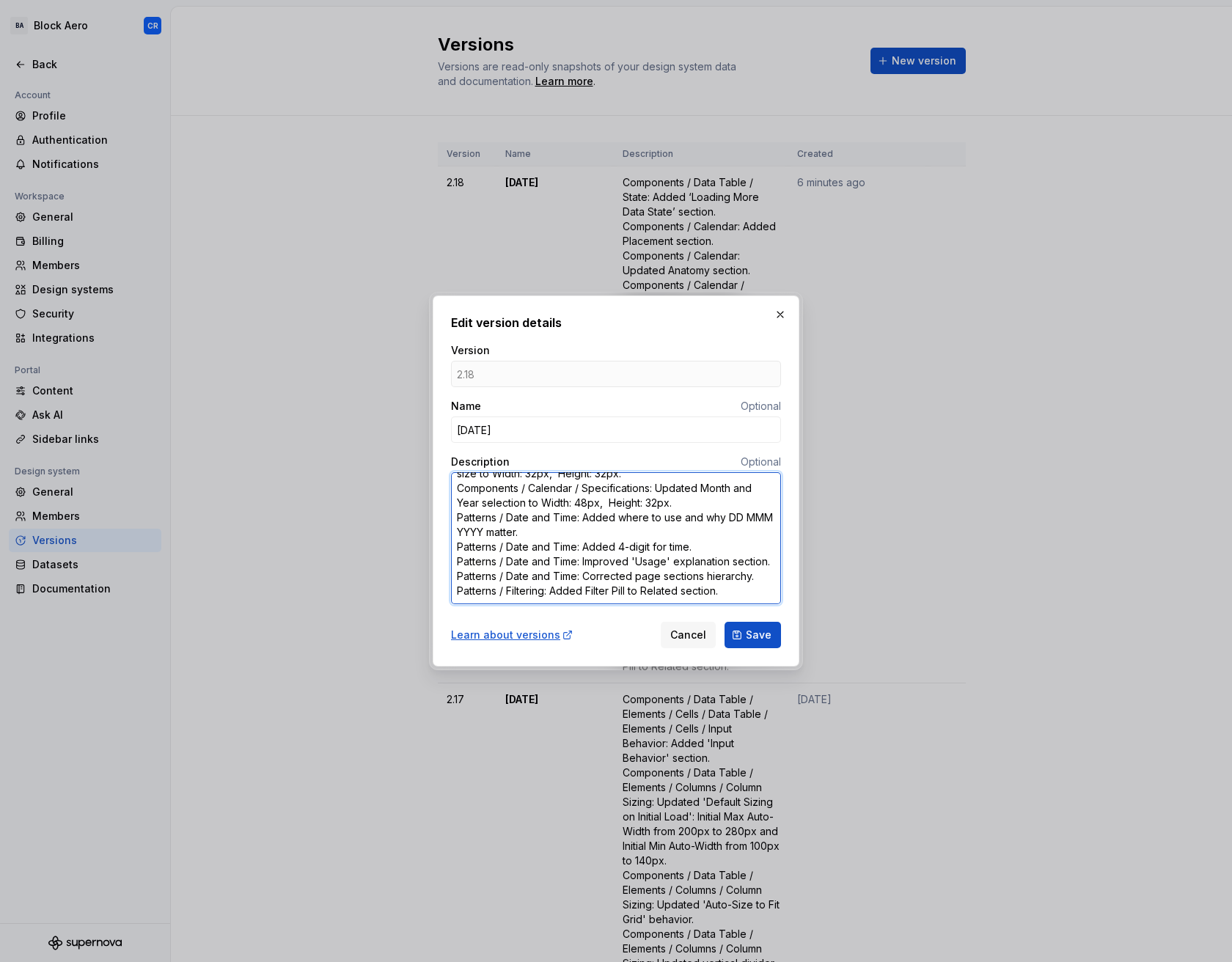
click at [723, 591] on textarea "Components / Data Table / State: Added ‘Loading More Data State’ section. Compo…" at bounding box center [616, 538] width 330 height 132
click at [648, 590] on textarea "Components / Data Table / State: Added ‘Loading More Data State’ section. Compo…" at bounding box center [616, 538] width 330 height 132
type textarea "*"
type textarea "Components / Data Table / State: Added ‘Loading More Data State’ section. Compo…"
type textarea "*"
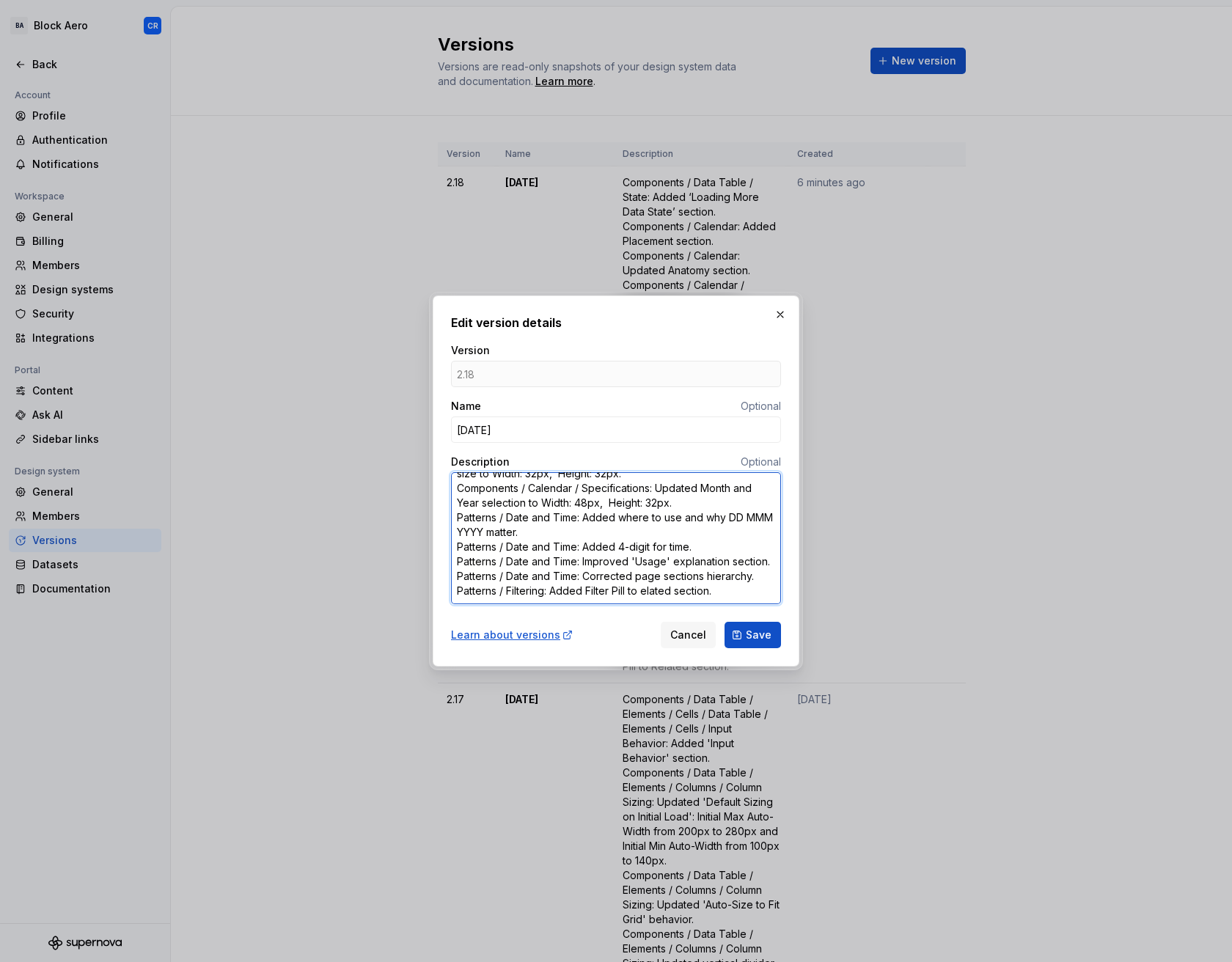
type textarea "Components / Data Table / State: Added ‘Loading More Data State’ section. Compo…"
click at [712, 588] on textarea "Components / Data Table / State: Added ‘Loading More Data State’ section. Compo…" at bounding box center [616, 538] width 330 height 132
type textarea "*"
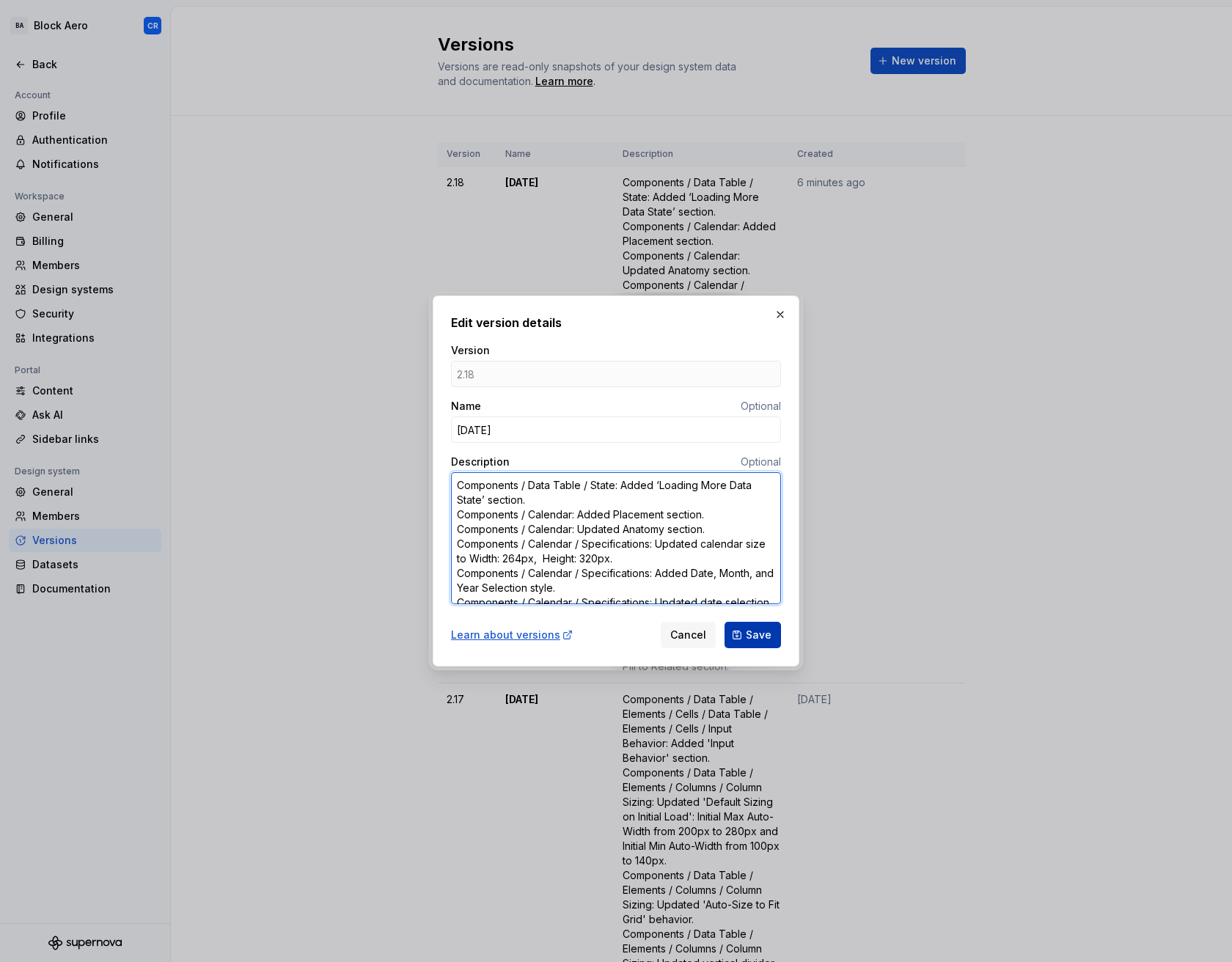
type textarea "Components / Data Table / State: Added ‘Loading More Data State’ section. Compo…"
click at [759, 629] on span "Save" at bounding box center [758, 635] width 26 height 15
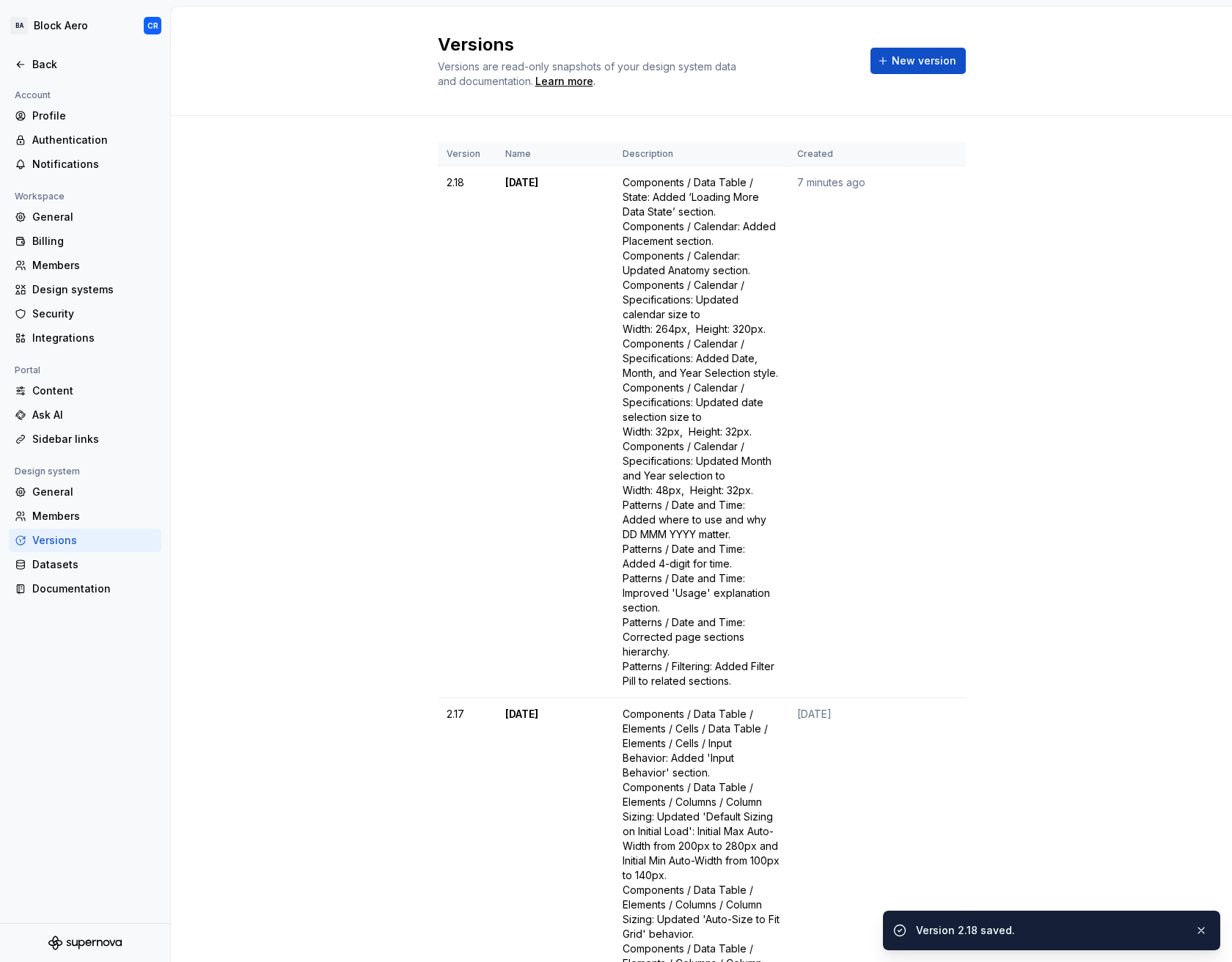
click at [43, 51] on div at bounding box center [85, 49] width 170 height 8
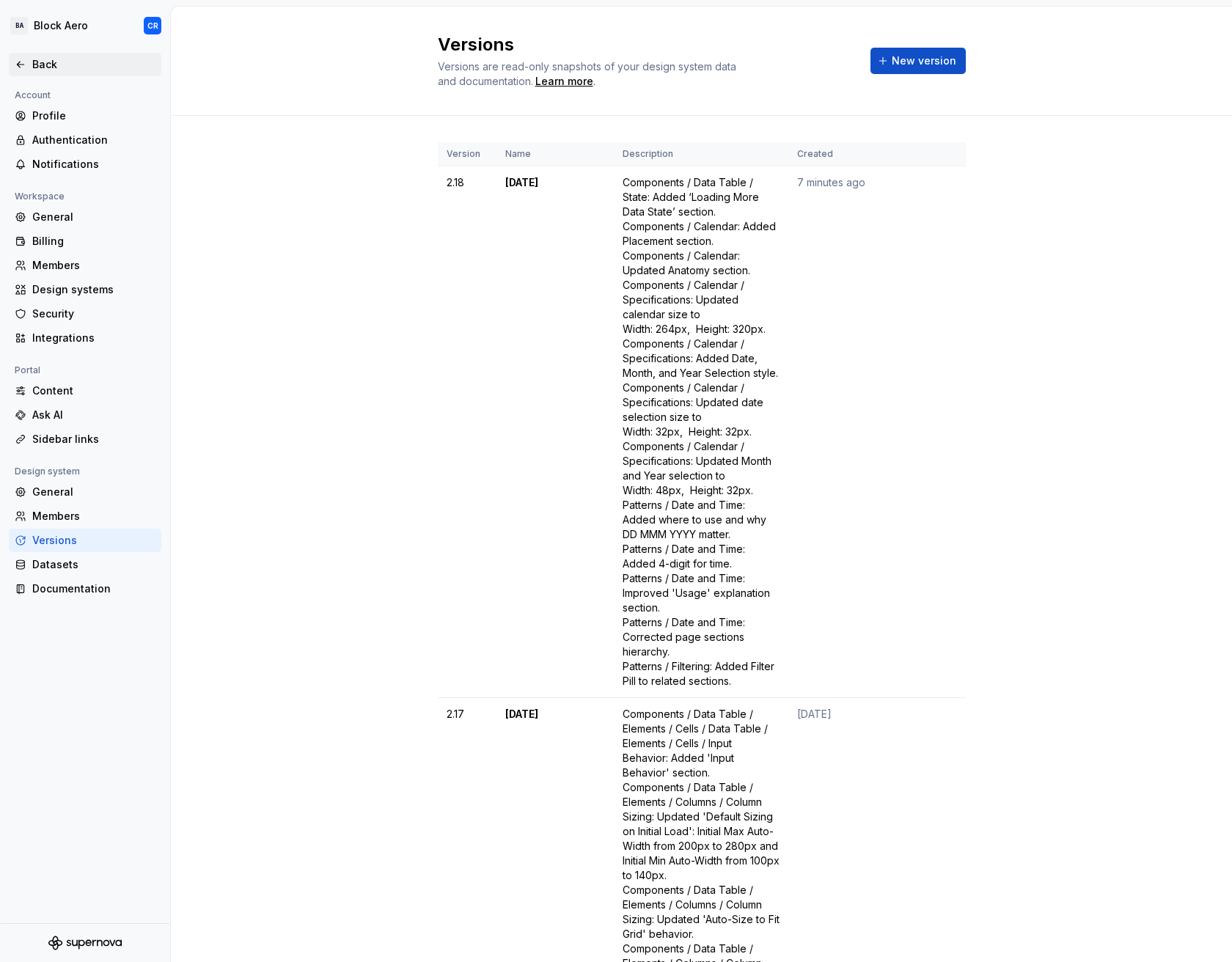
click at [67, 69] on div "Back" at bounding box center [93, 64] width 123 height 15
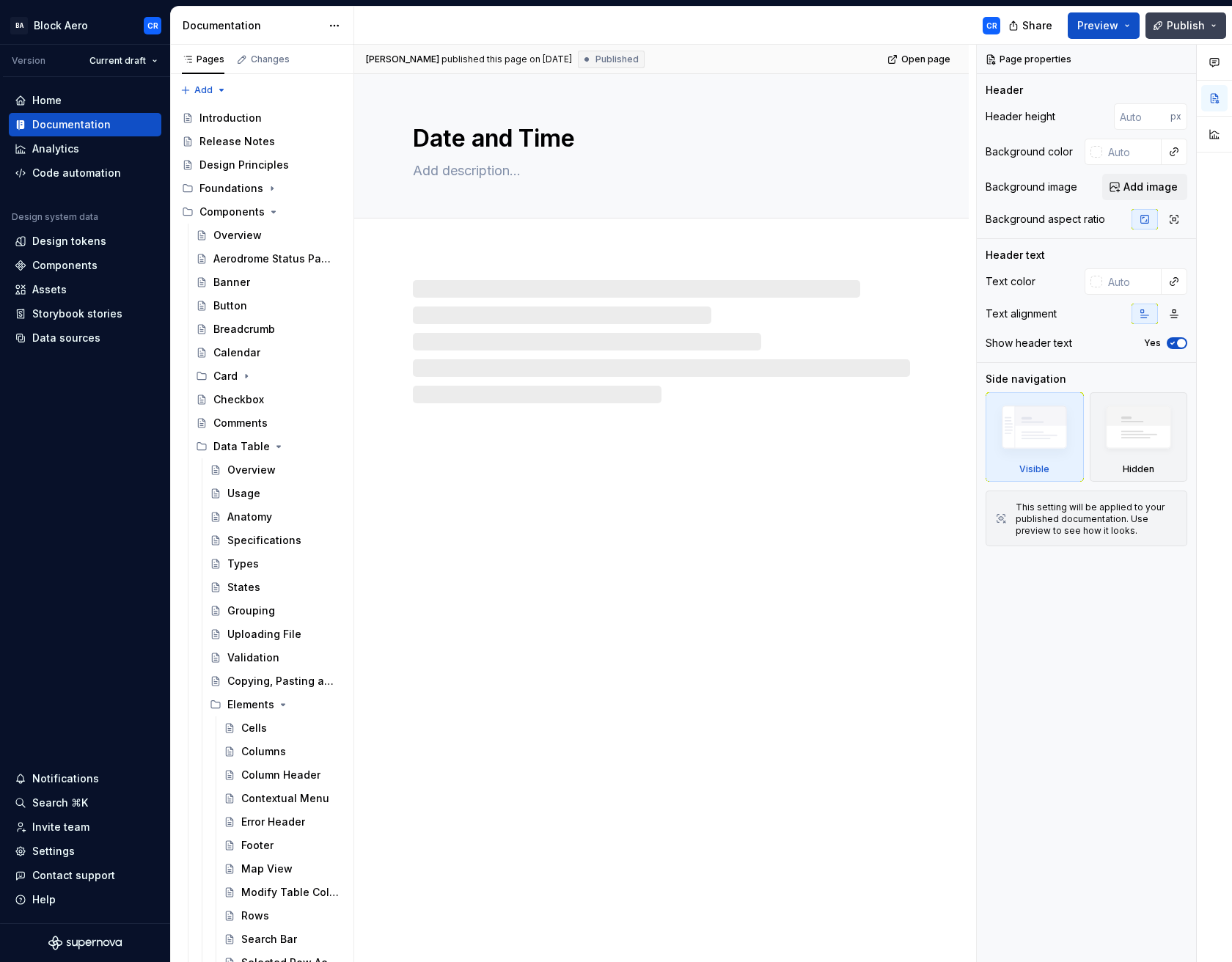
click at [1183, 24] on span "Publish" at bounding box center [1185, 25] width 38 height 15
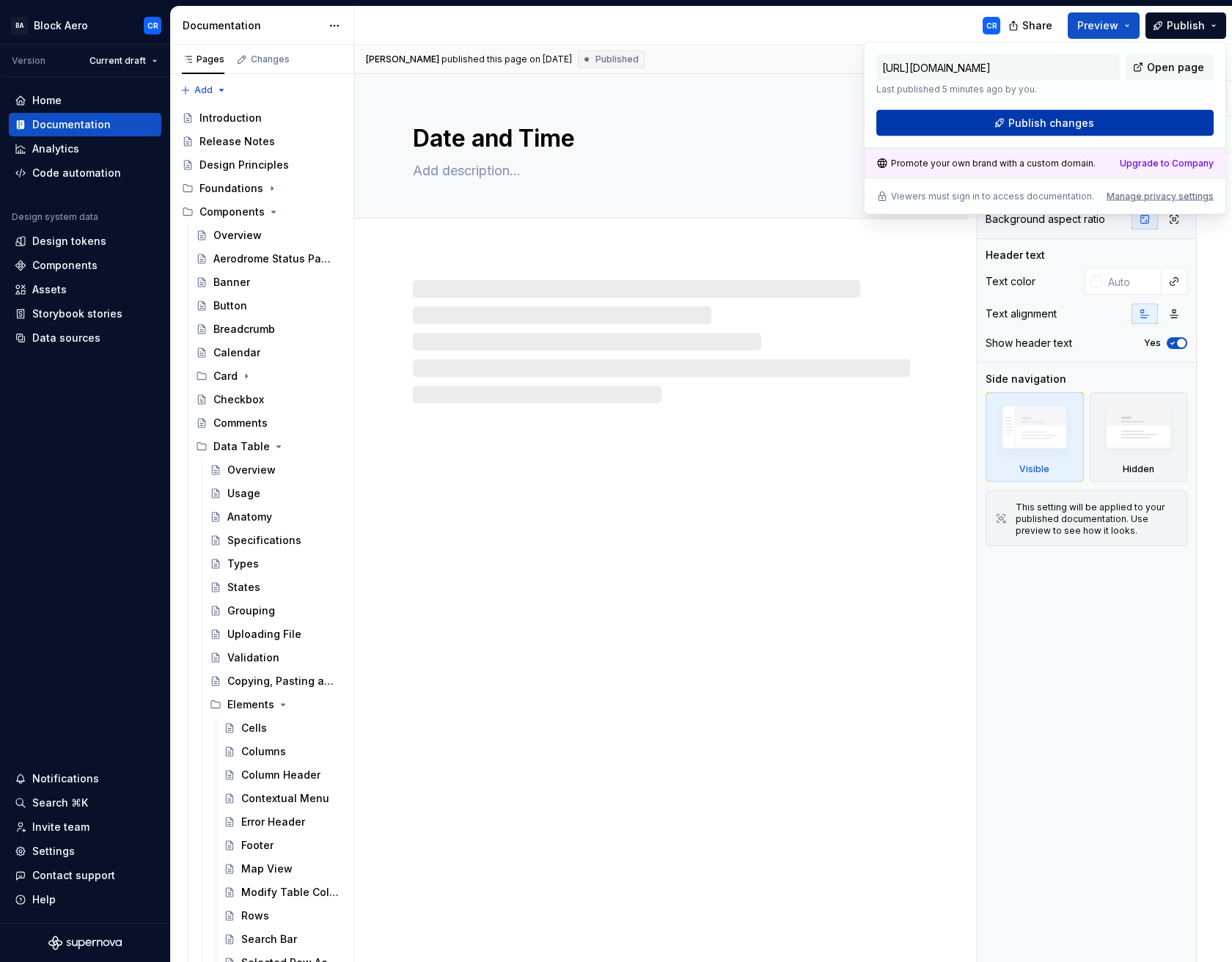
click at [1165, 112] on button "Publish changes" at bounding box center [1044, 123] width 337 height 26
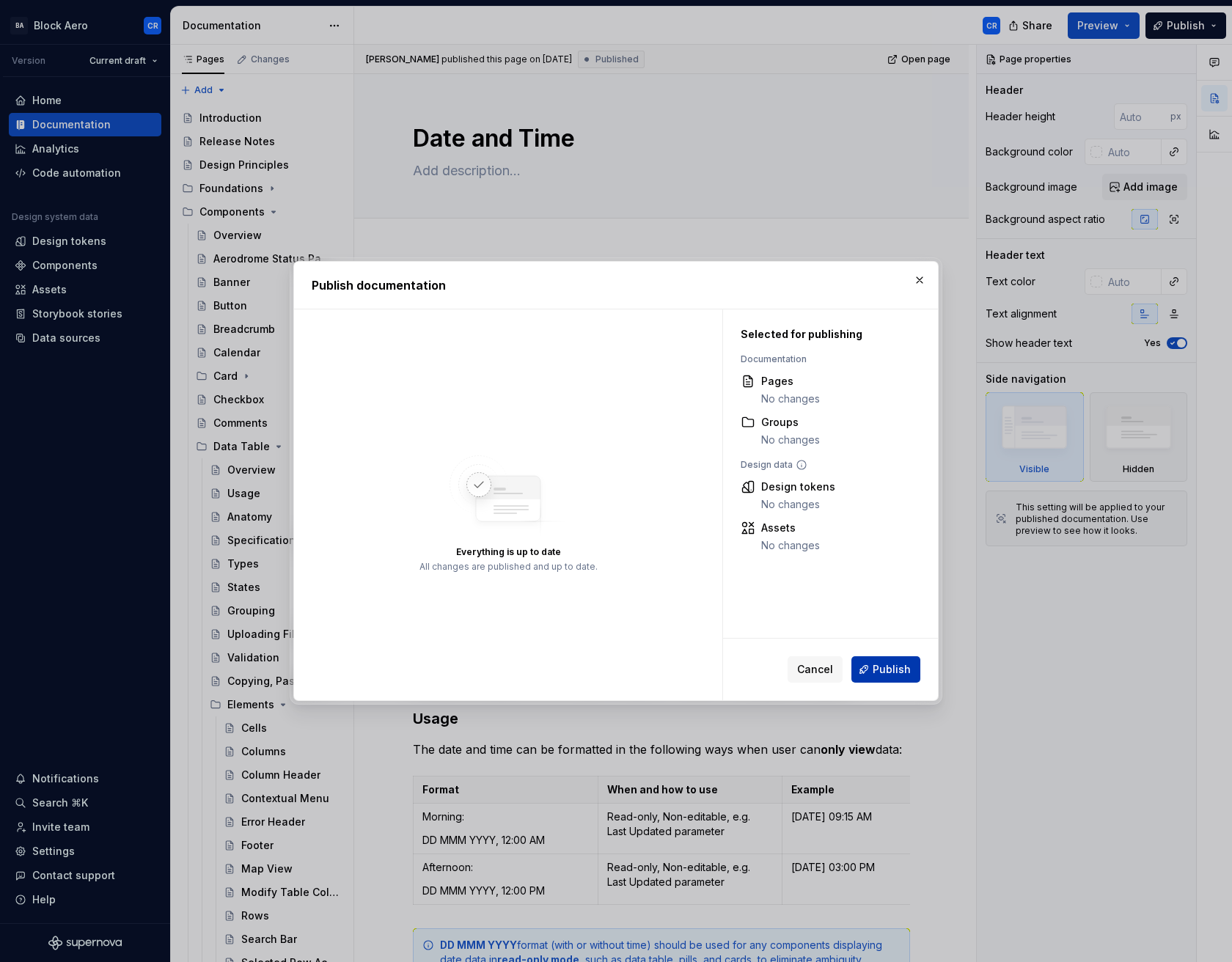
click at [883, 672] on span "Publish" at bounding box center [891, 670] width 38 height 15
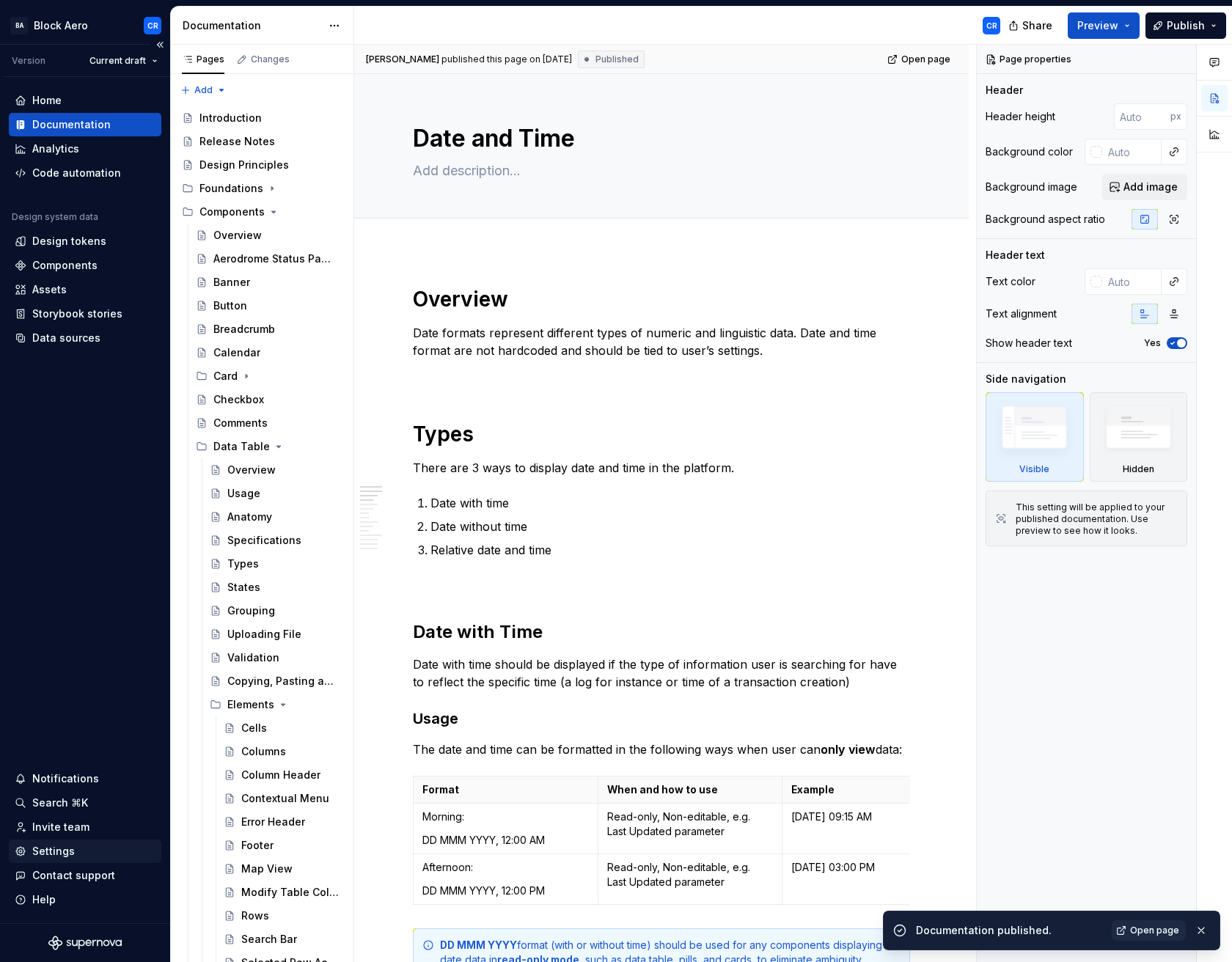
click at [78, 849] on div "Settings" at bounding box center [85, 851] width 141 height 15
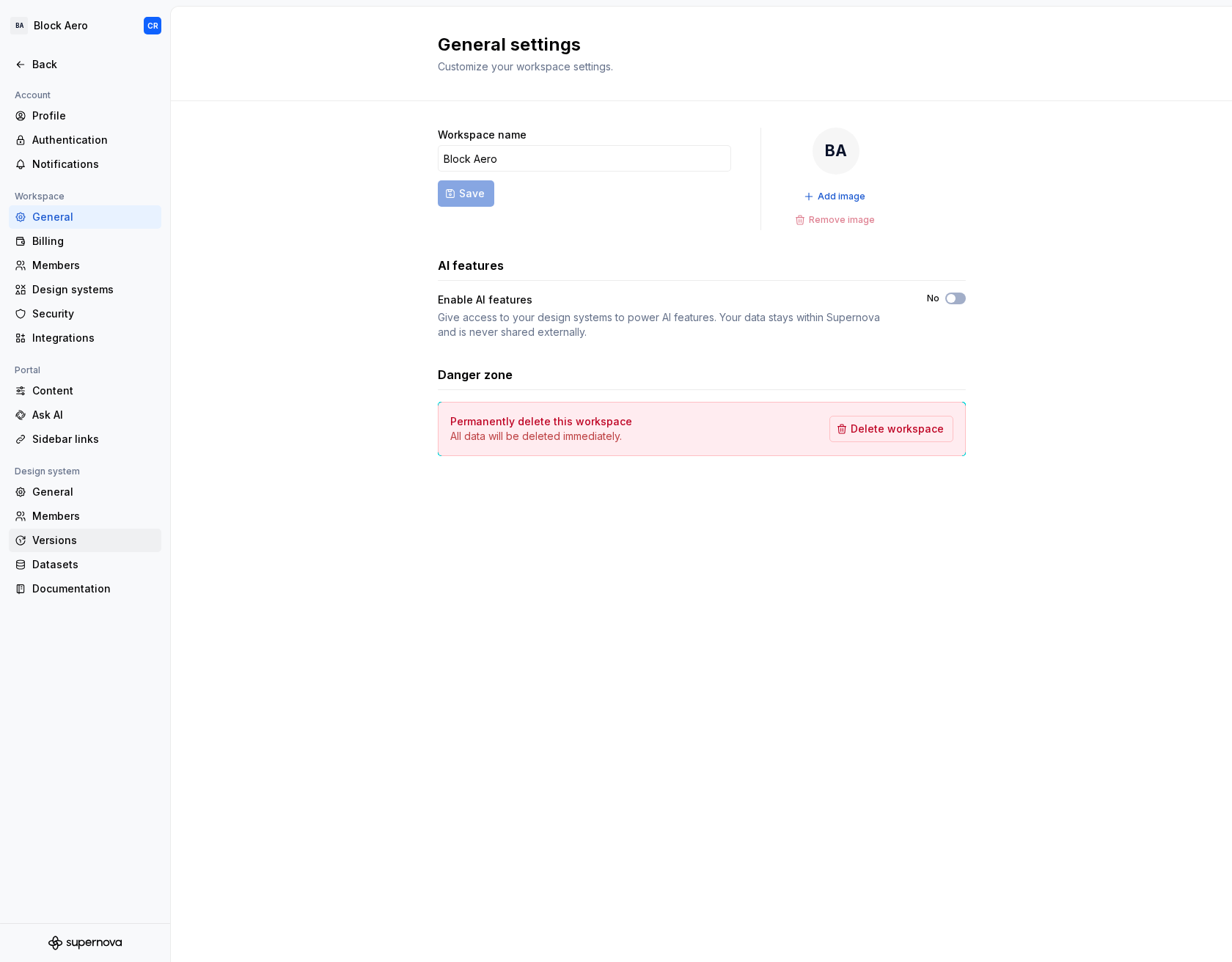
click at [86, 546] on div "Versions" at bounding box center [93, 540] width 123 height 15
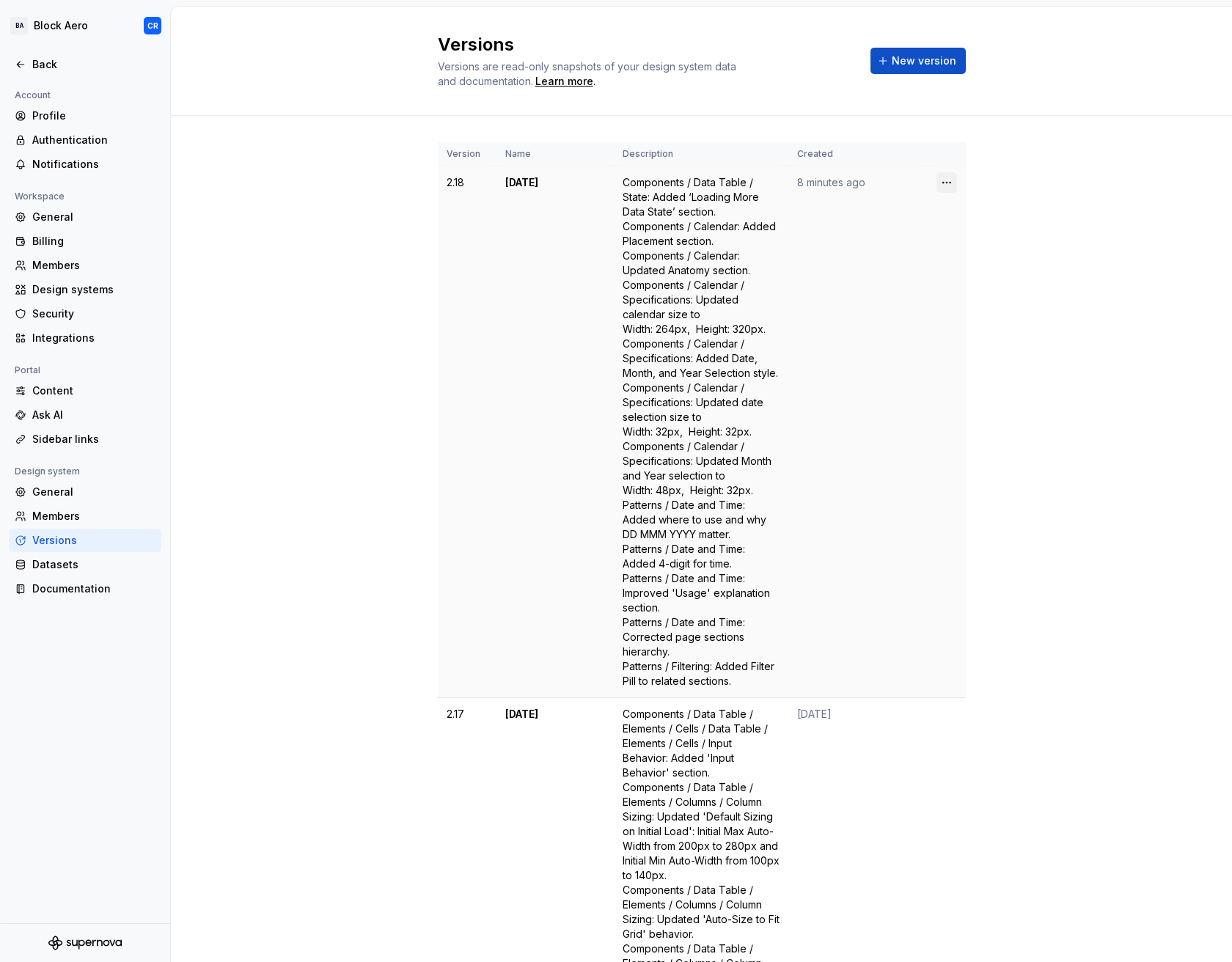
click at [942, 178] on html "BA Block Aero CR Back Account Profile Authentication Notifications Workspace Ge…" at bounding box center [616, 481] width 1232 height 962
click at [958, 215] on div "Edit details" at bounding box center [1006, 211] width 96 height 15
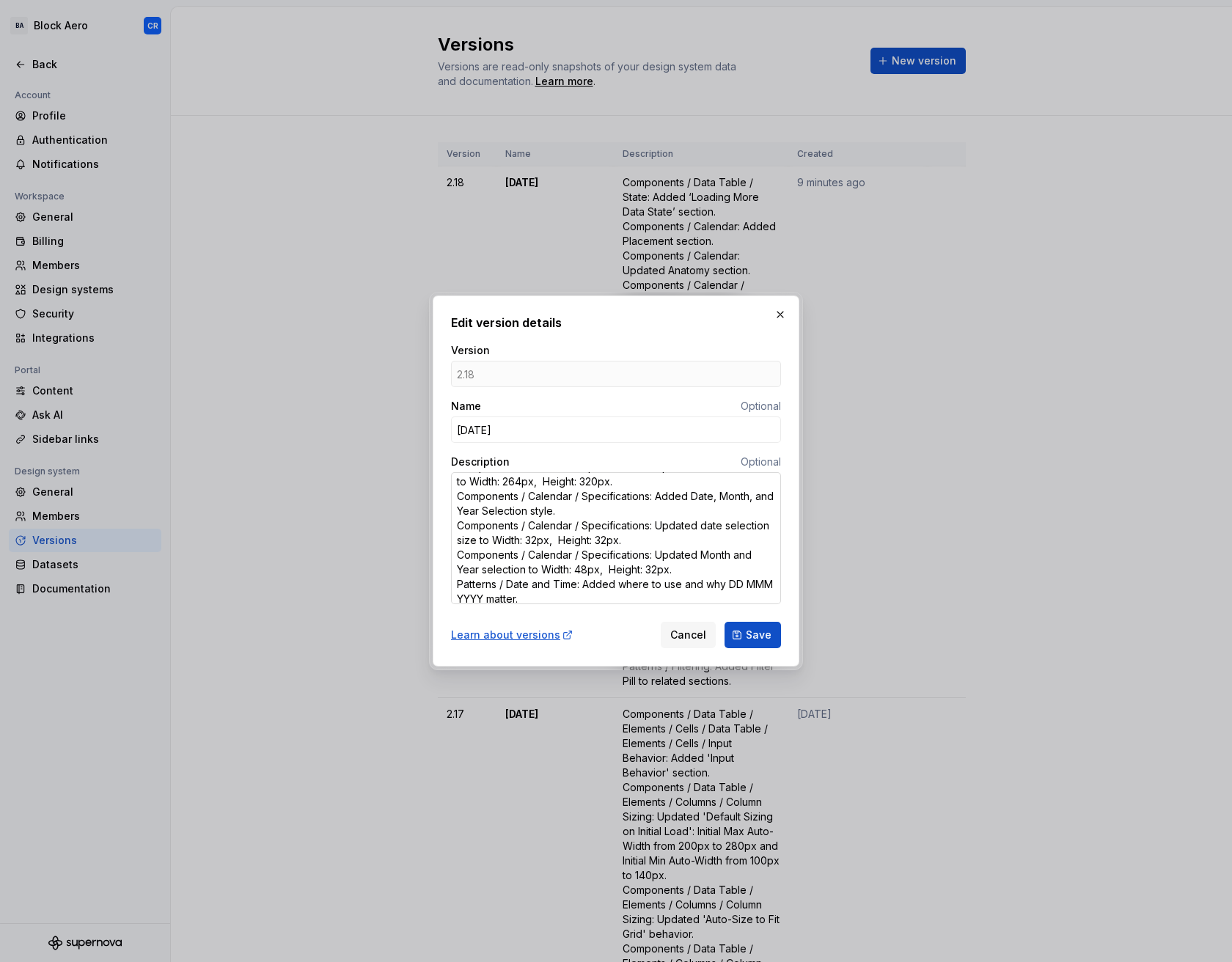
scroll to position [159, 0]
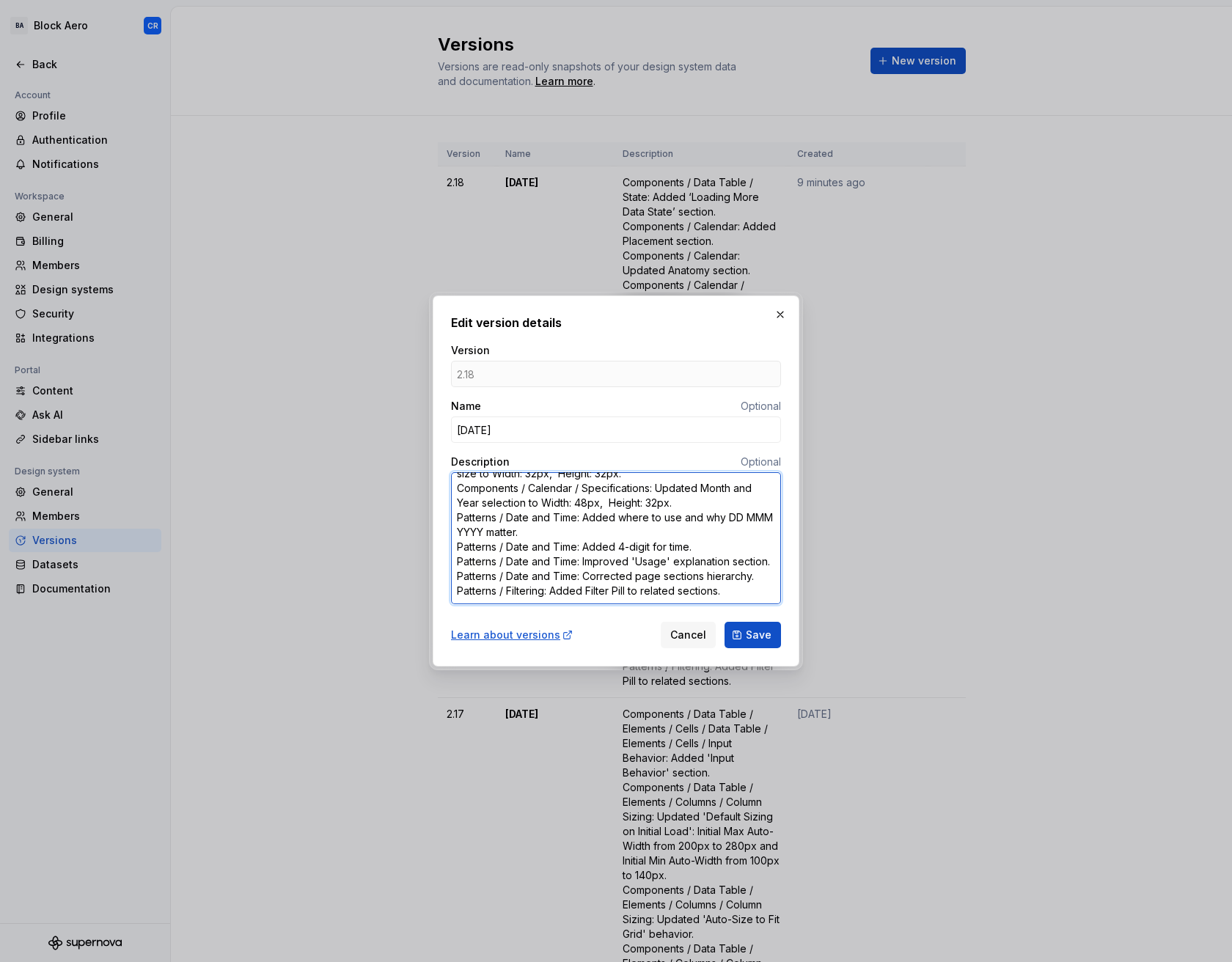
click at [606, 551] on textarea "Components / Data Table / State: Added ‘Loading More Data State’ section. Compo…" at bounding box center [616, 538] width 330 height 132
click at [670, 554] on textarea "Components / Data Table / State: Added ‘Loading More Data State’ section. Compo…" at bounding box center [616, 538] width 330 height 132
drag, startPoint x: 610, startPoint y: 558, endPoint x: 422, endPoint y: 550, distance: 188.2
click at [422, 550] on div "Edit version details Version 2.18 Name Optional [DATE] Description Optional Com…" at bounding box center [616, 481] width 1232 height 962
type textarea "*"
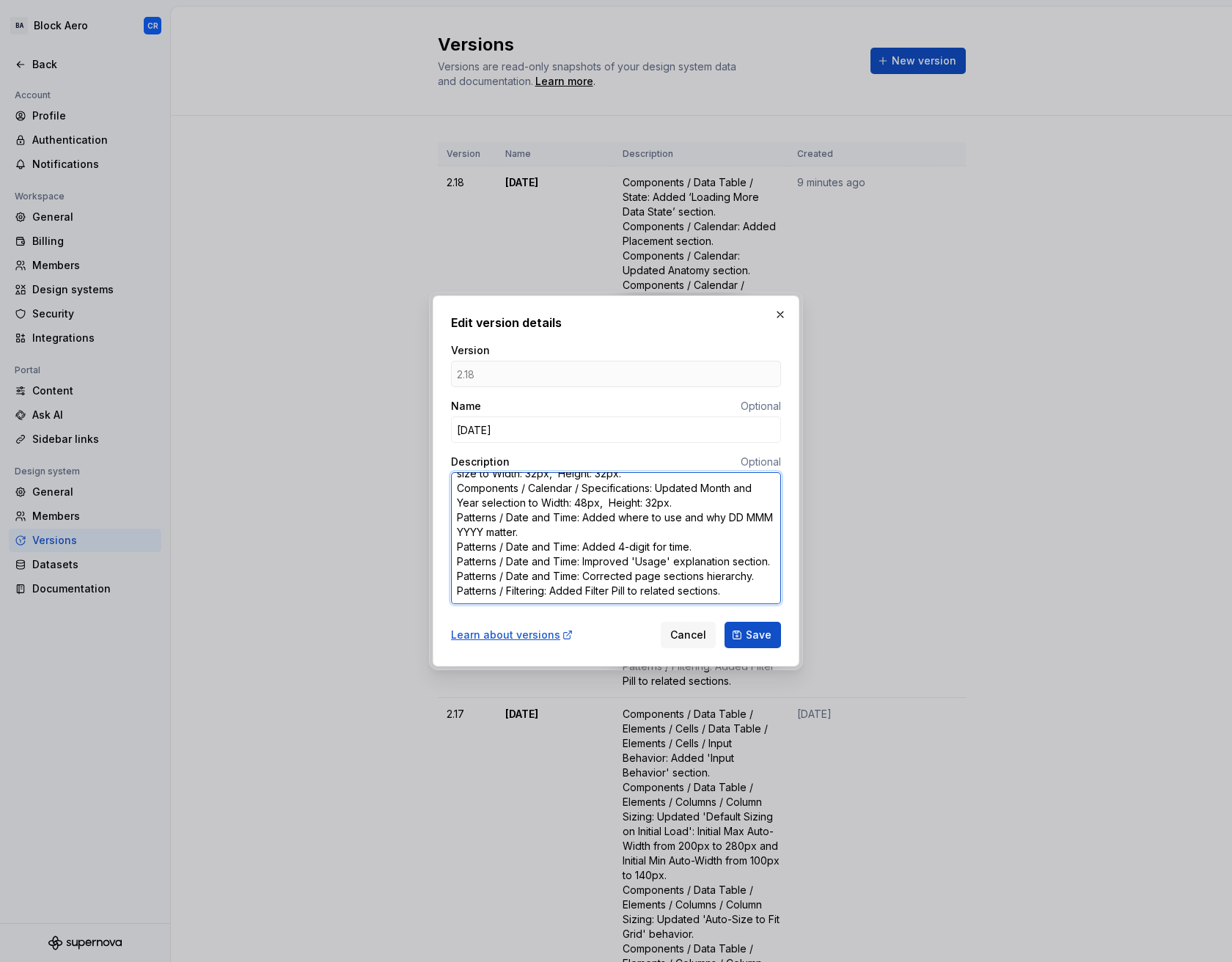
type textarea "Components / Data Table / State: Added ‘Loading More Data State’ section. Compo…"
type textarea "*"
type textarea "Components / Data Table / State: Added ‘Loading More Data State’ section. Compo…"
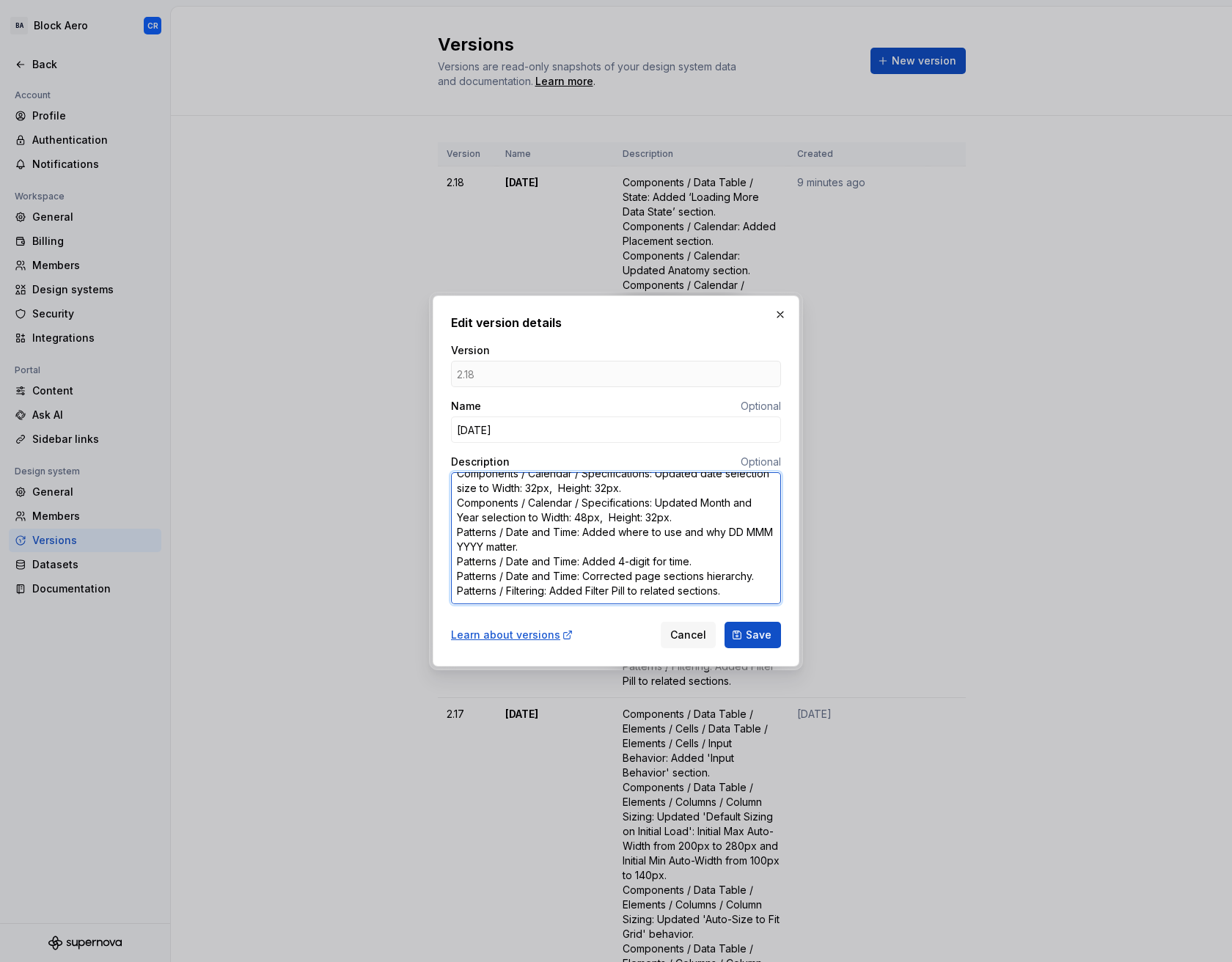
scroll to position [129, 0]
click at [753, 575] on textarea "Components / Data Table / State: Added ‘Loading More Data State’ section. Compo…" at bounding box center [616, 538] width 330 height 132
click at [756, 576] on textarea "Components / Data Table / State: Added ‘Loading More Data State’ section. Compo…" at bounding box center [616, 538] width 330 height 132
type textarea "*"
type textarea "Components / Data Table / State: Added ‘Loading More Data State’ section. Compo…"
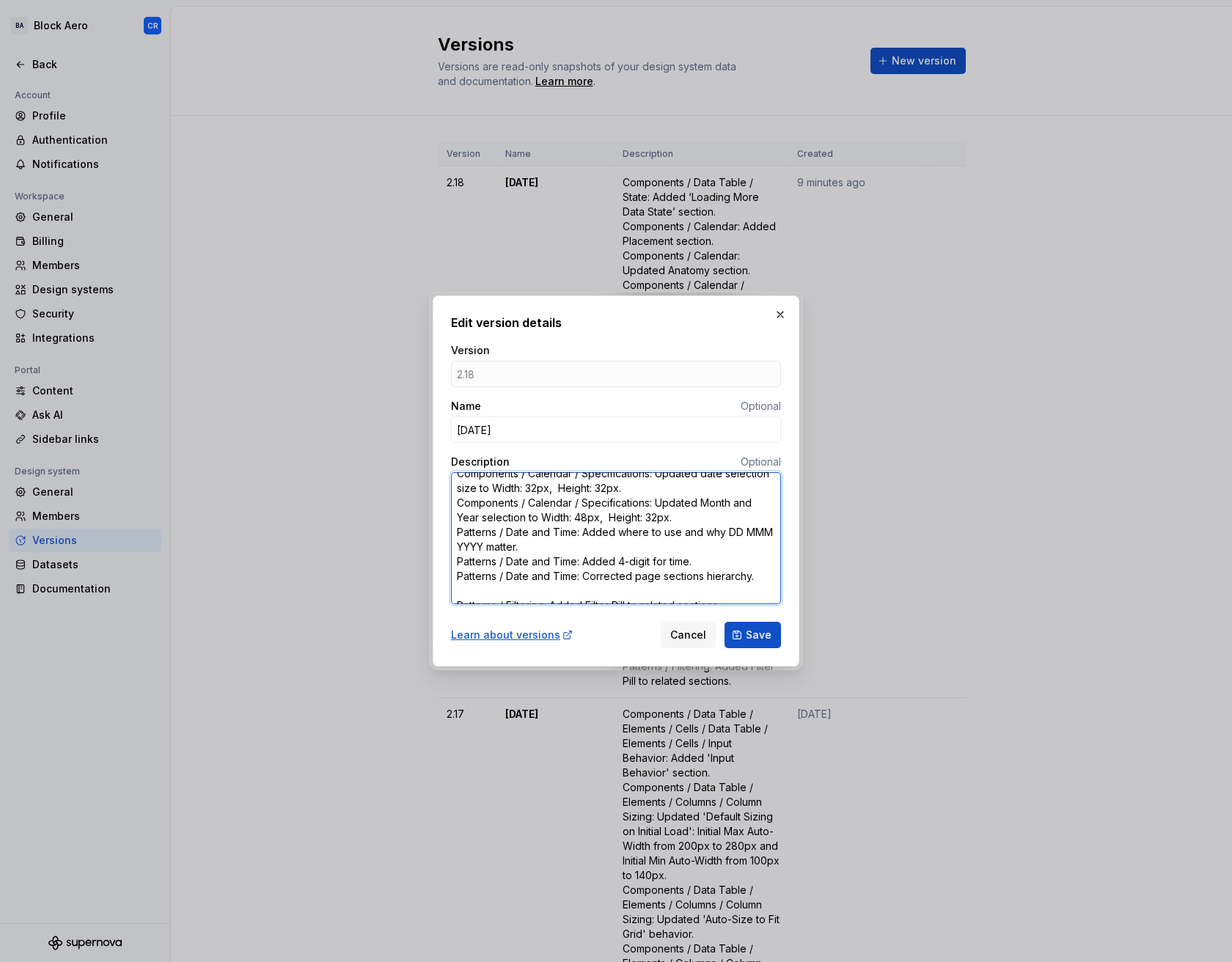
type textarea "*"
type textarea "Components / Data Table / State: Added ‘Loading More Data State’ section. Compo…"
type textarea "*"
type textarea "Components / Data Table / State: Added ‘Loading More Data State’ section. Compo…"
type textarea "*"
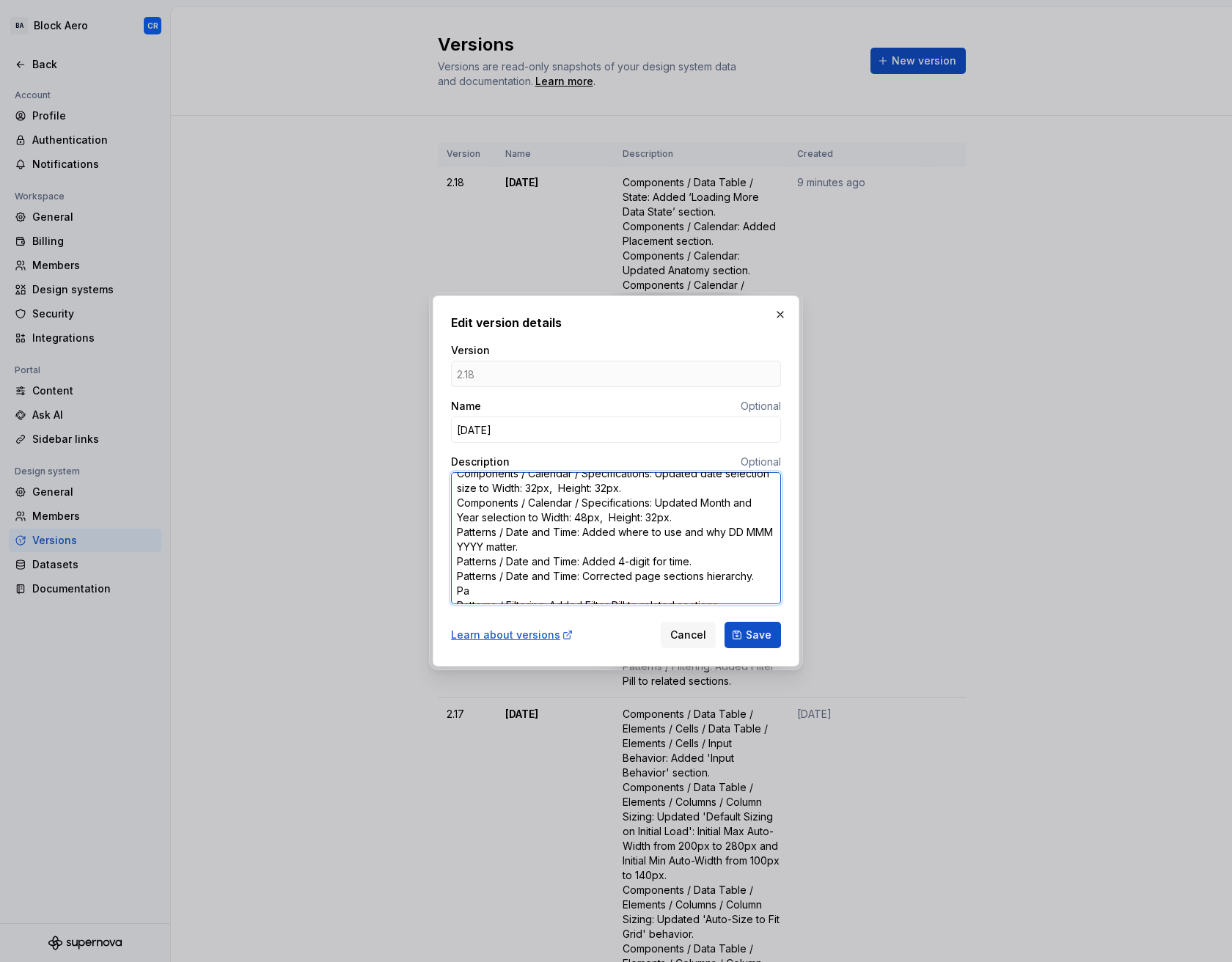
type textarea "Components / Data Table / State: Added ‘Loading More Data State’ section. Compo…"
type textarea "*"
type textarea "Components / Data Table / State: Added ‘Loading More Data State’ section. Compo…"
type textarea "*"
type textarea "Components / Data Table / State: Added ‘Loading More Data State’ section. Compo…"
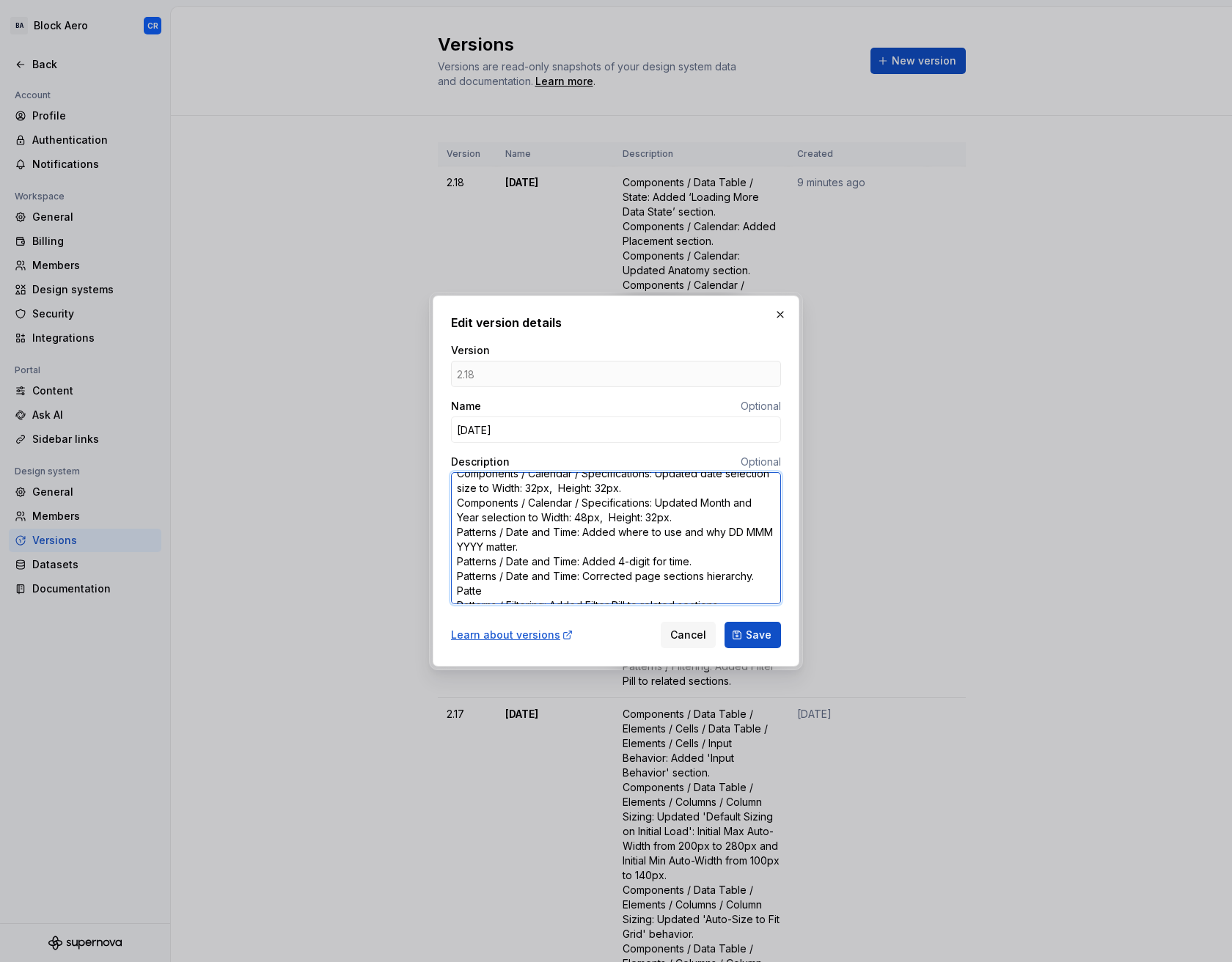
type textarea "*"
type textarea "Components / Data Table / State: Added ‘Loading More Data State’ section. Compo…"
type textarea "*"
type textarea "Components / Data Table / State: Added ‘Loading More Data State’ section. Compo…"
type textarea "*"
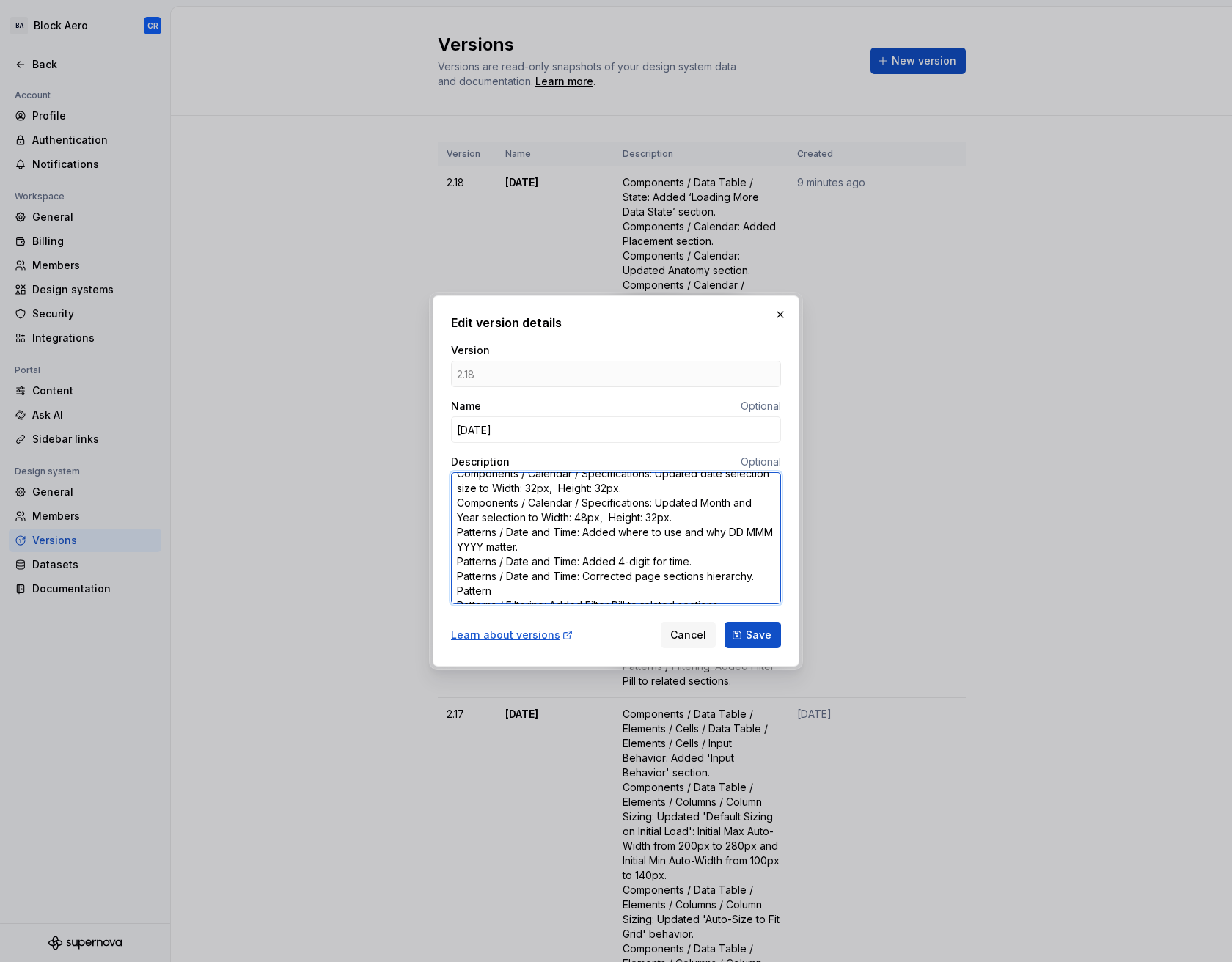
type textarea "Components / Data Table / State: Added ‘Loading More Data State’ section. Compo…"
type textarea "*"
type textarea "Components / Data Table / State: Added ‘Loading More Data State’ section. Compo…"
type textarea "*"
type textarea "Components / Data Table / State: Added ‘Loading More Data State’ section. Compo…"
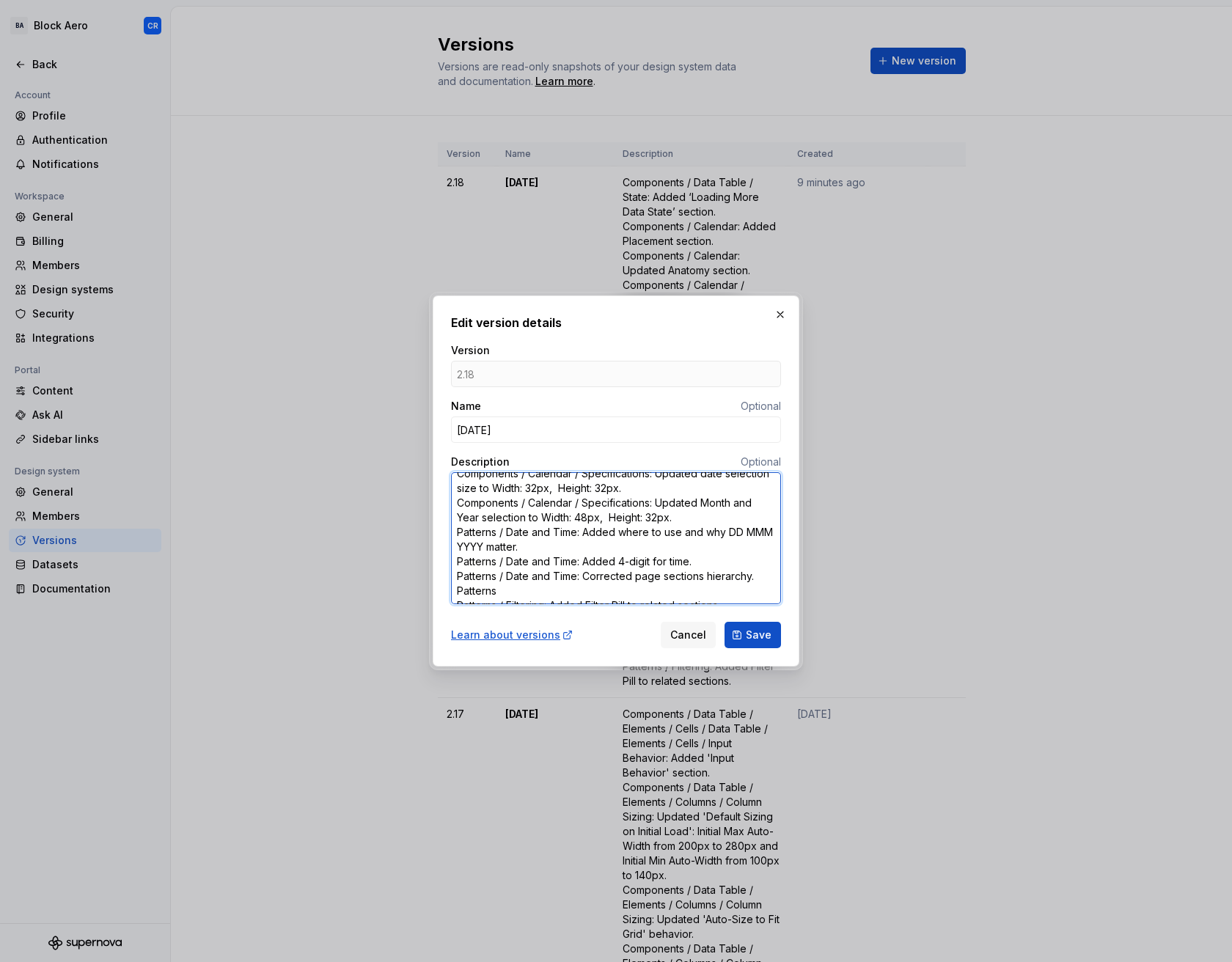
type textarea "*"
type textarea "Components / Data Table / State: Added ‘Loading More Data State’ section. Compo…"
type textarea "*"
type textarea "Components / Data Table / State: Added ‘Loading More Data State’ section. Compo…"
type textarea "*"
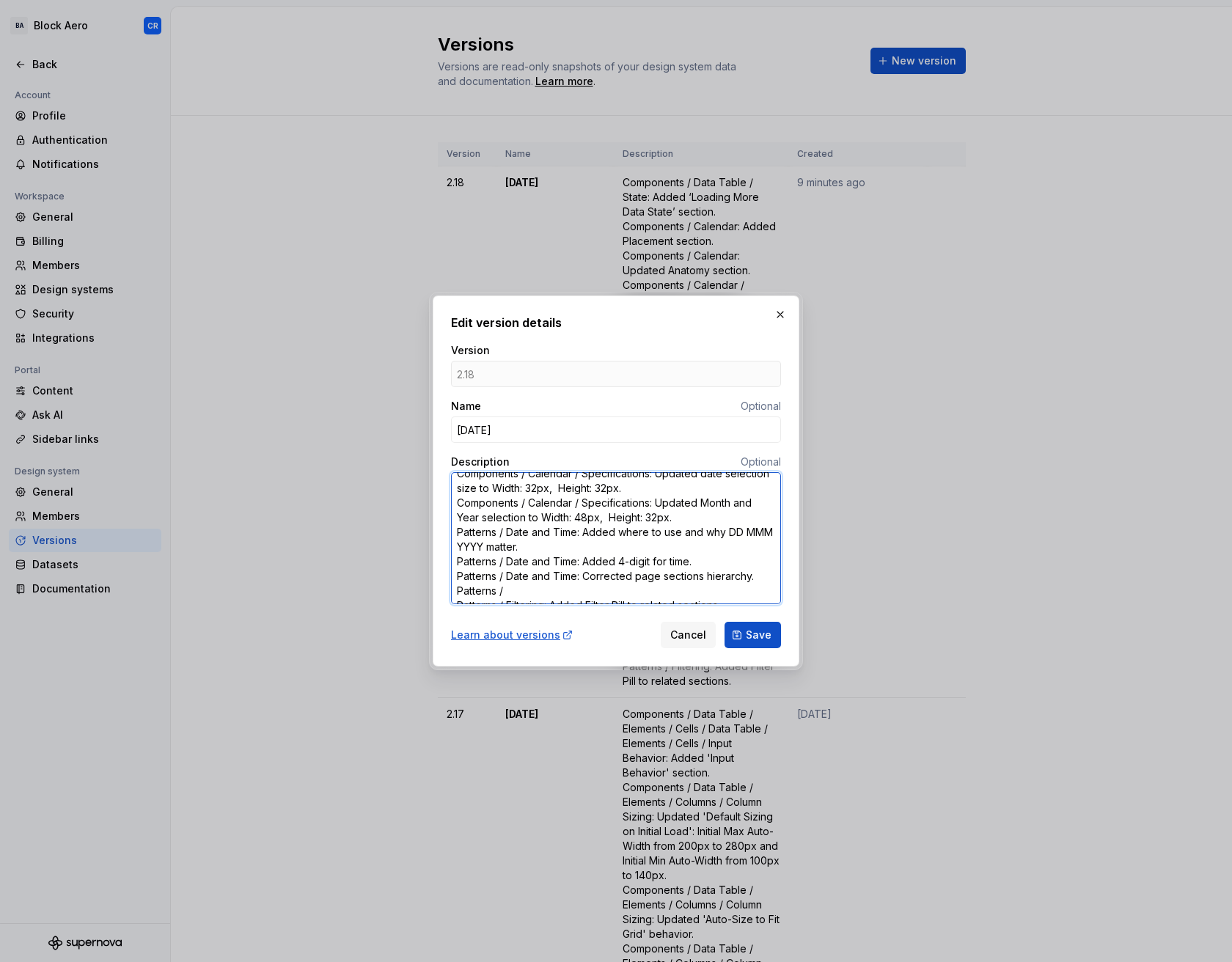
type textarea "Components / Data Table / State: Added ‘Loading More Data State’ section. Compo…"
type textarea "*"
type textarea "Components / Data Table / State: Added ‘Loading More Data State’ section. Compo…"
type textarea "*"
type textarea "Components / Data Table / State: Added ‘Loading More Data State’ section. Compo…"
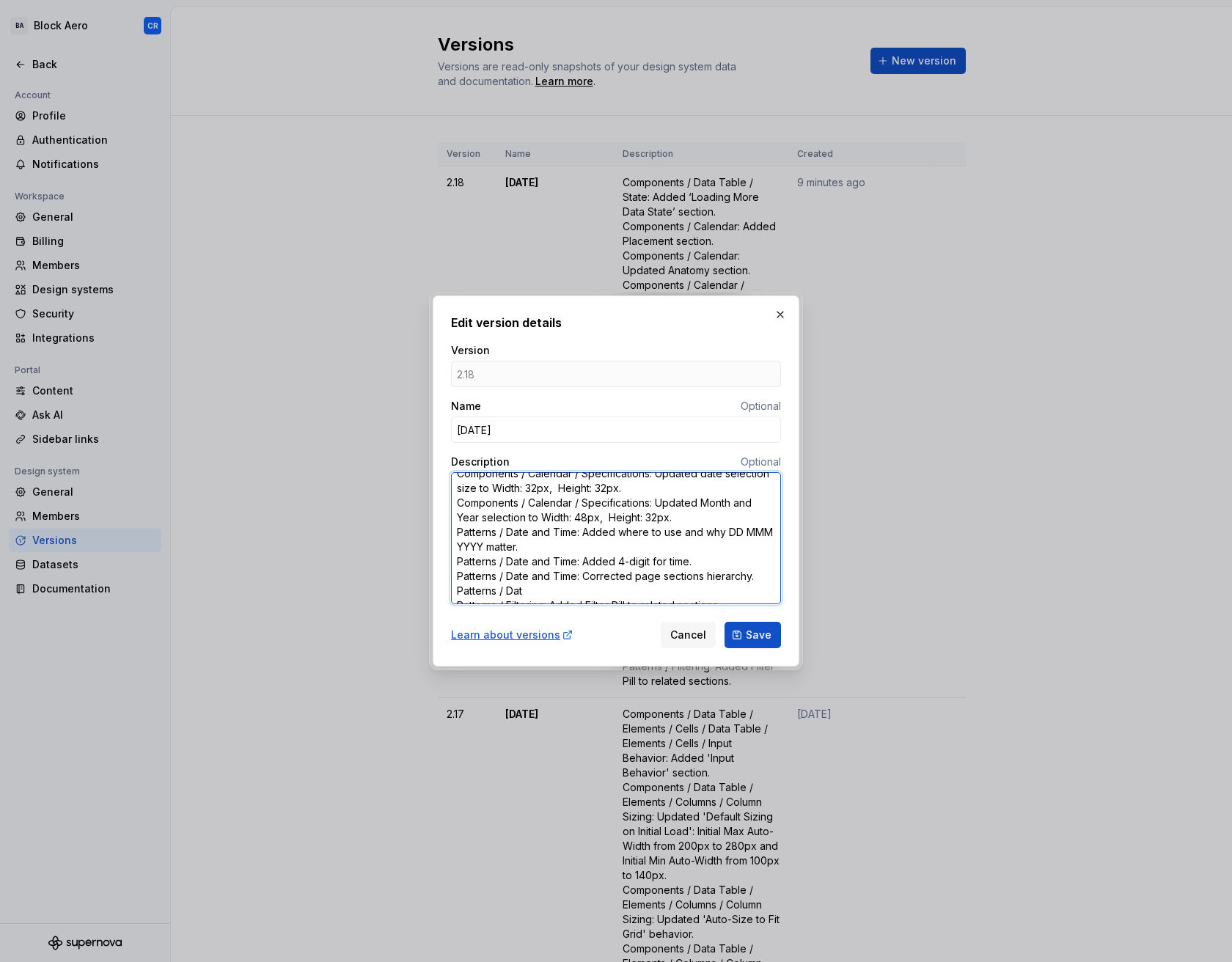
type textarea "*"
type textarea "Components / Data Table / State: Added ‘Loading More Data State’ section. Compo…"
type textarea "*"
type textarea "Components / Data Table / State: Added ‘Loading More Data State’ section. Compo…"
type textarea "*"
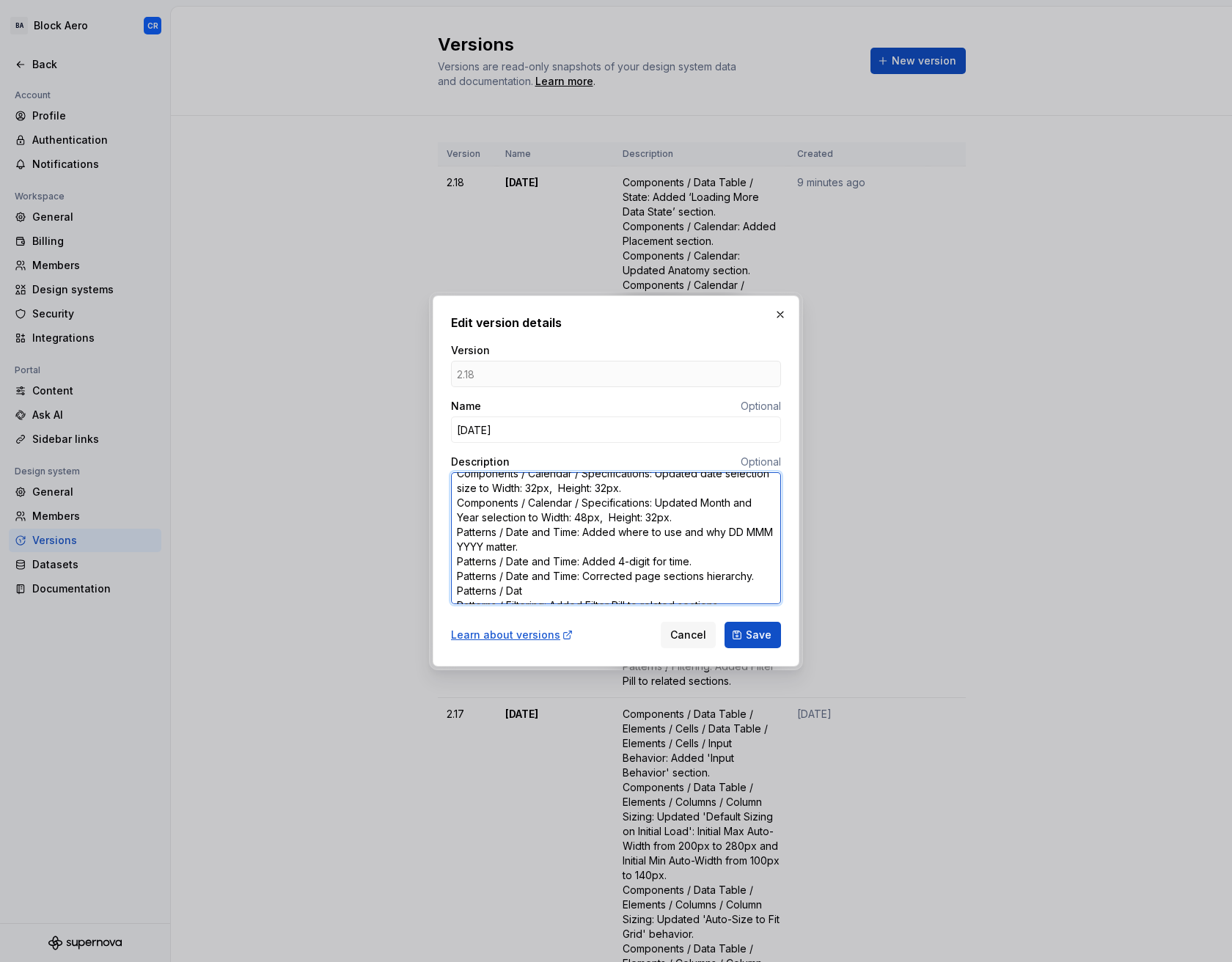
type textarea "Components / Data Table / State: Added ‘Loading More Data State’ section. Compo…"
type textarea "*"
type textarea "Components / Data Table / State: Added ‘Loading More Data State’ section. Compo…"
type textarea "*"
type textarea "Components / Data Table / State: Added ‘Loading More Data State’ section. Compo…"
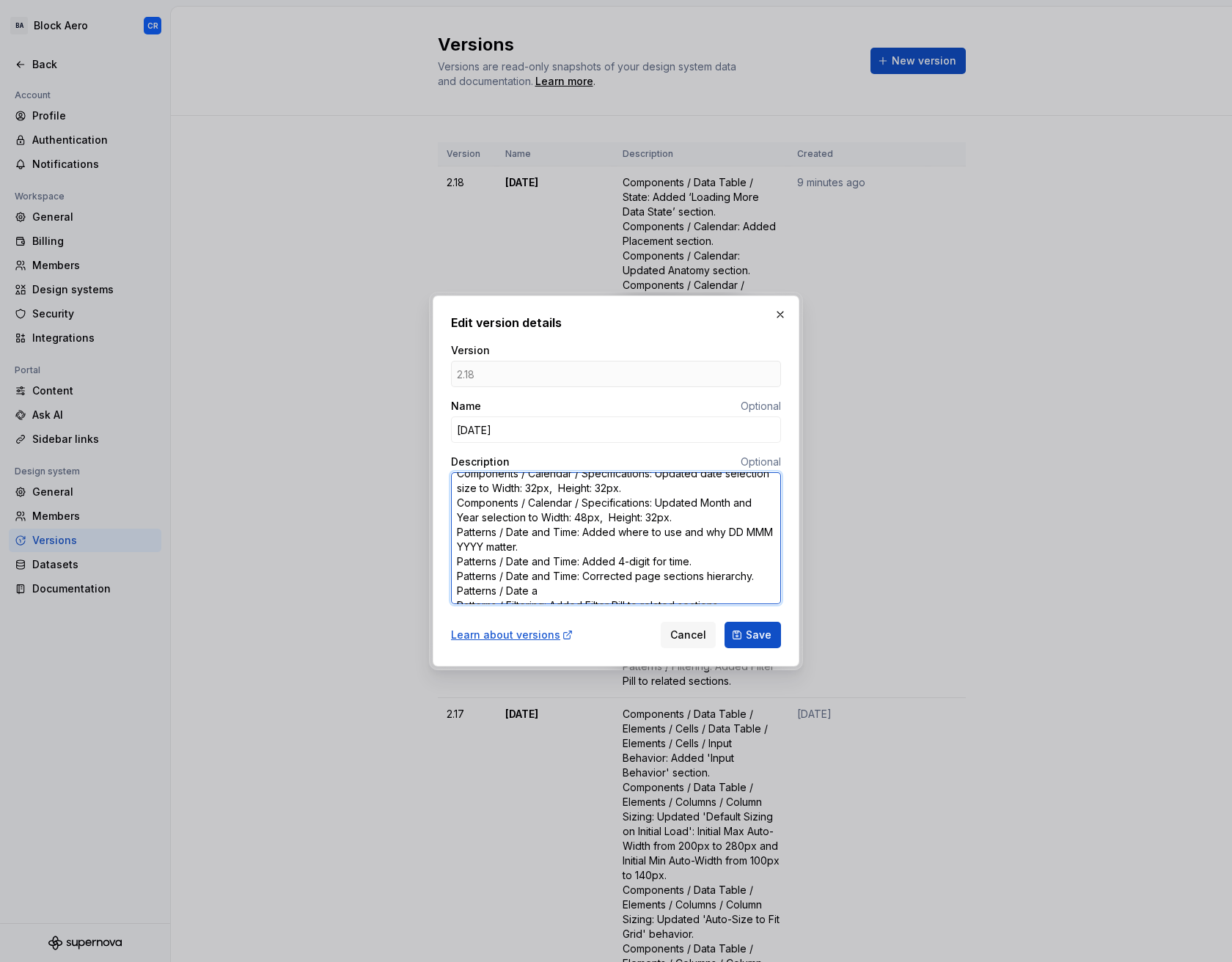
type textarea "*"
type textarea "Components / Data Table / State: Added ‘Loading More Data State’ section. Compo…"
type textarea "*"
type textarea "Components / Data Table / State: Added ‘Loading More Data State’ section. Compo…"
type textarea "*"
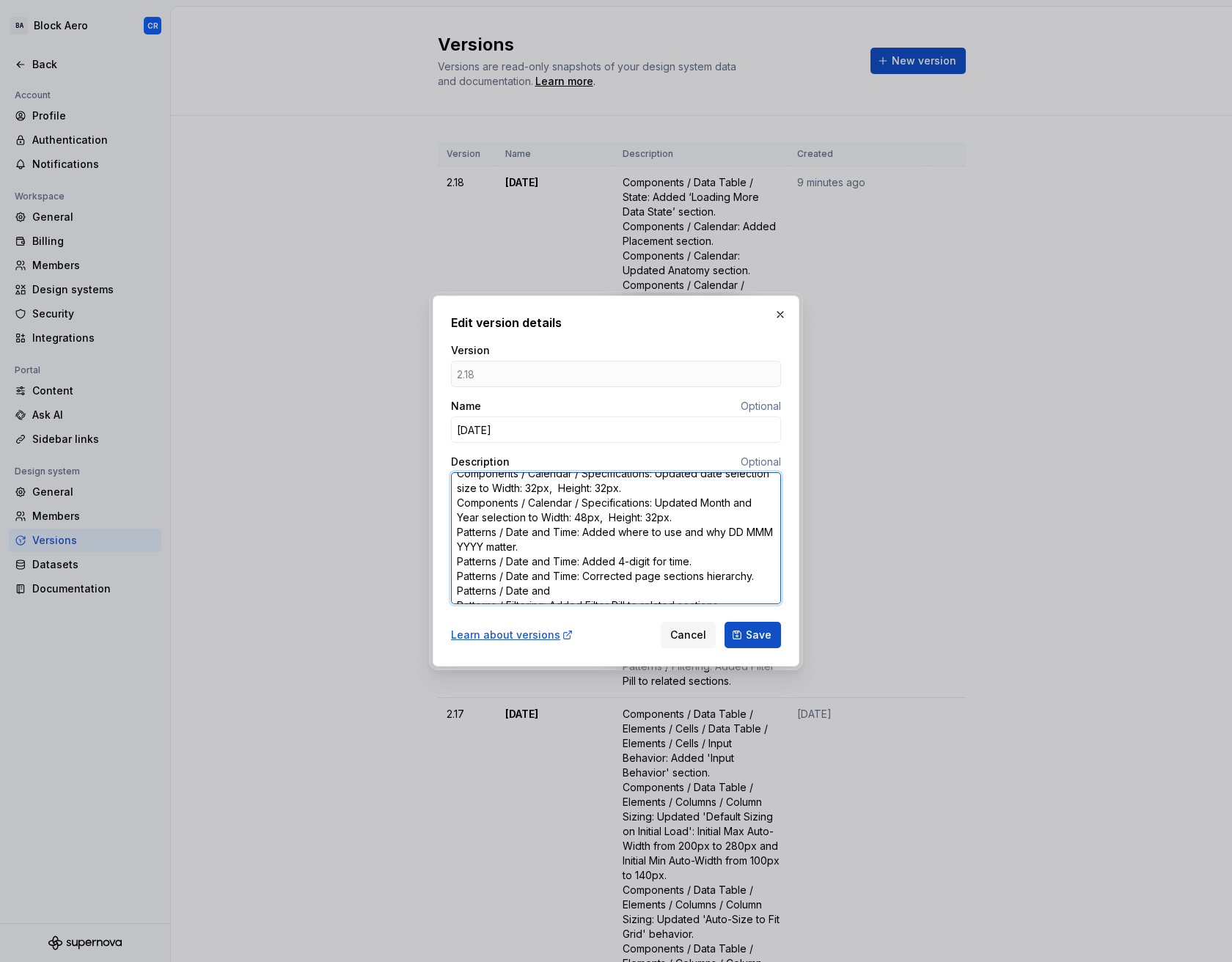
type textarea "Components / Data Table / State: Added ‘Loading More Data State’ section. Compo…"
type textarea "*"
type textarea "Components / Data Table / State: Added ‘Loading More Data State’ section. Compo…"
type textarea "*"
type textarea "Components / Data Table / State: Added ‘Loading More Data State’ section. Compo…"
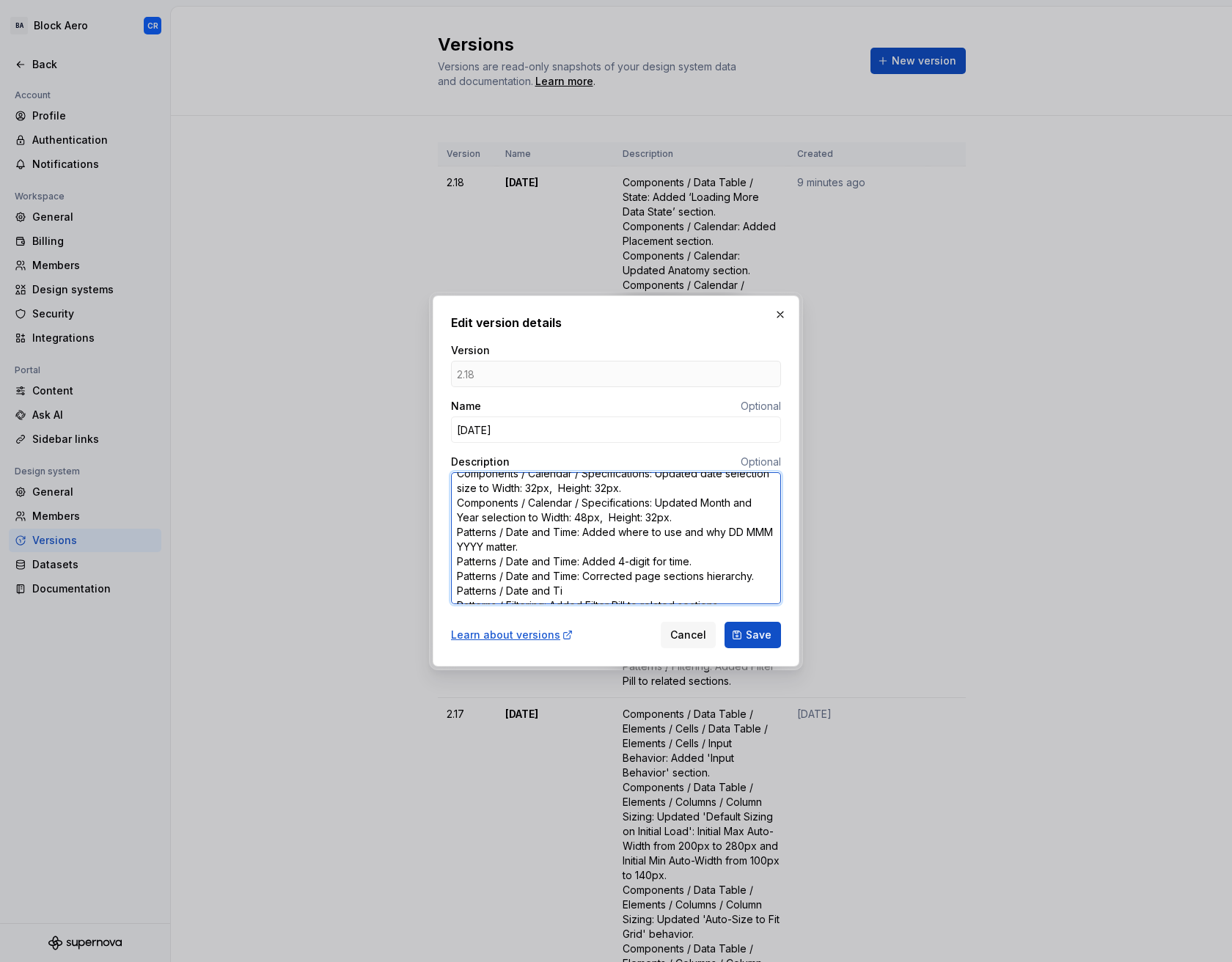
type textarea "*"
type textarea "Components / Data Table / State: Added ‘Loading More Data State’ section. Compo…"
type textarea "*"
type textarea "Components / Data Table / State: Added ‘Loading More Data State’ section. Compo…"
type textarea "*"
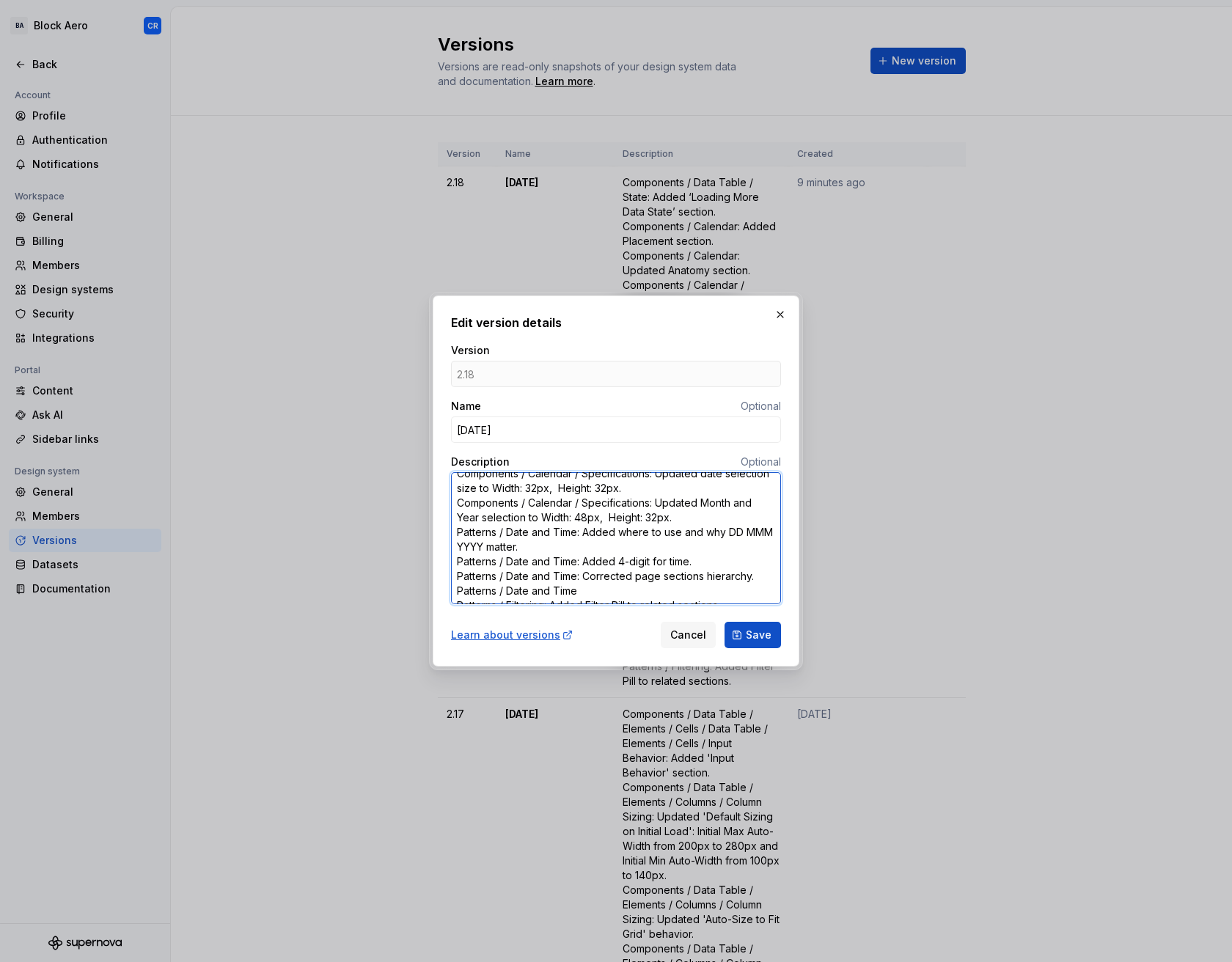
type textarea "Components / Data Table / State: Added ‘Loading More Data State’ section. Compo…"
type textarea "*"
type textarea "Components / Data Table / State: Added ‘Loading More Data State’ section. Compo…"
type textarea "*"
type textarea "Components / Data Table / State: Added ‘Loading More Data State’ section. Compo…"
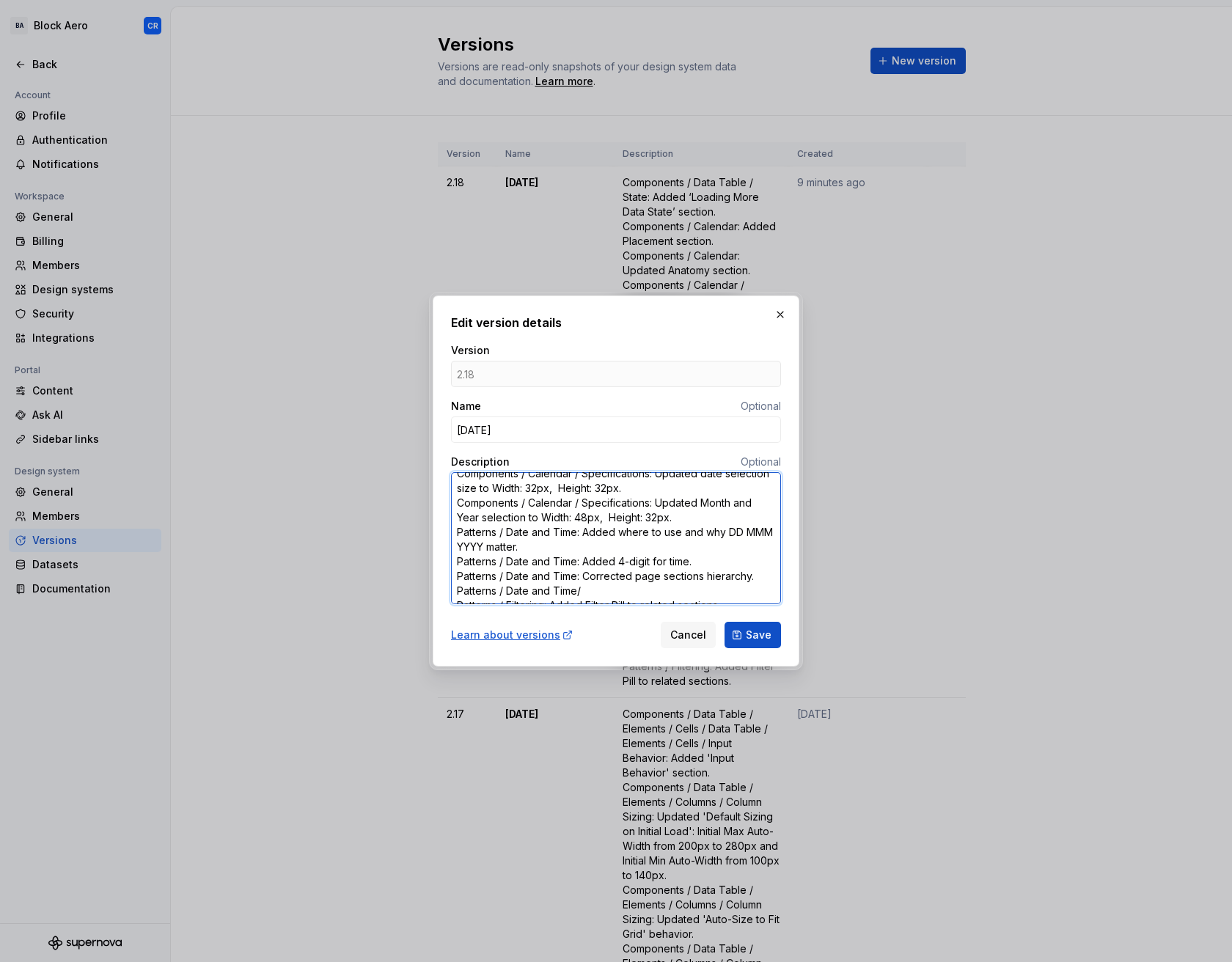
type textarea "*"
type textarea "Components / Data Table / State: Added ‘Loading More Data State’ section. Compo…"
type textarea "*"
type textarea "Components / Data Table / State: Added ‘Loading More Data State’ section. Compo…"
type textarea "*"
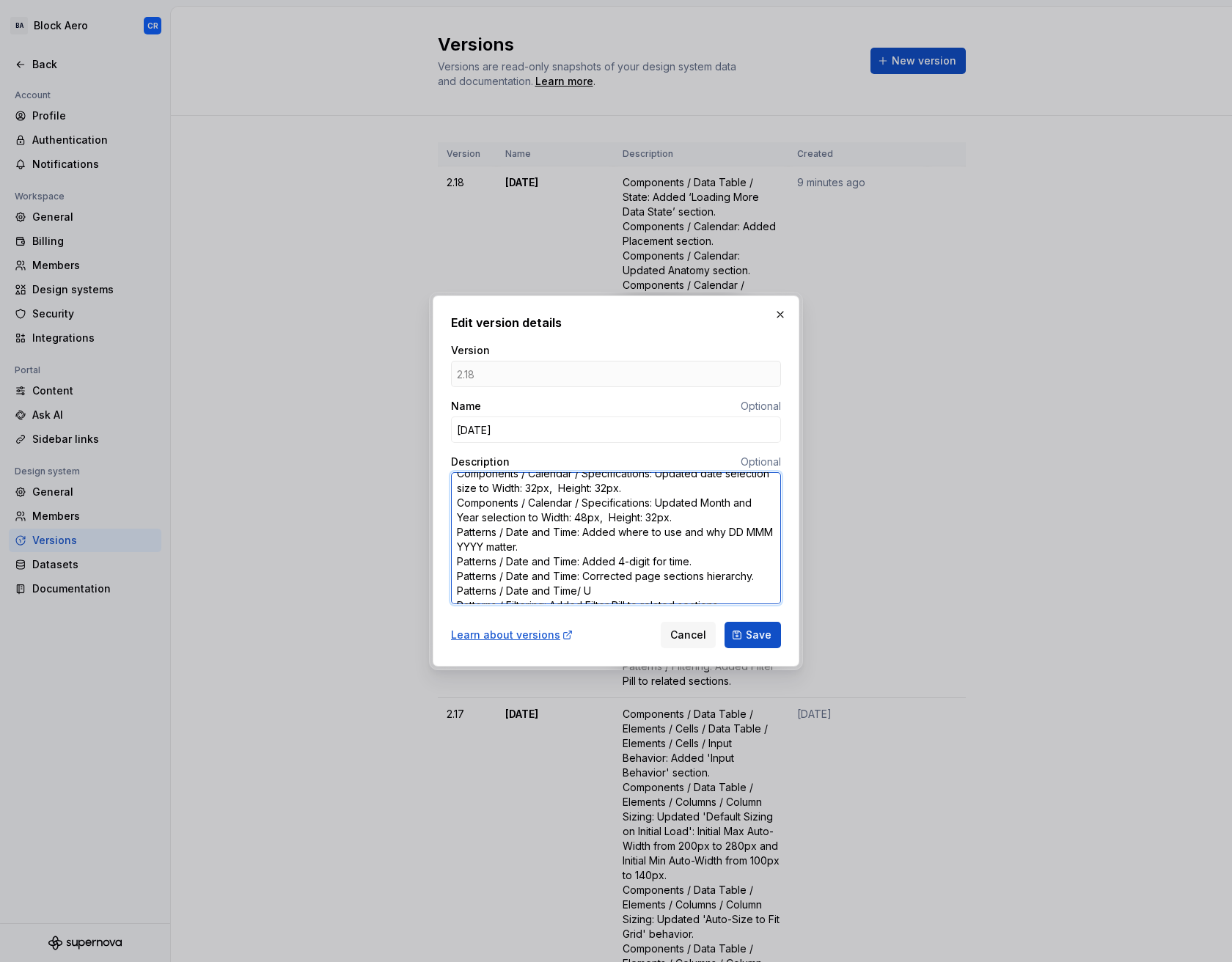
type textarea "Components / Data Table / State: Added ‘Loading More Data State’ section. Compo…"
type textarea "*"
type textarea "Components / Data Table / State: Added ‘Loading More Data State’ section. Compo…"
type textarea "*"
type textarea "Components / Data Table / State: Added ‘Loading More Data State’ section. Compo…"
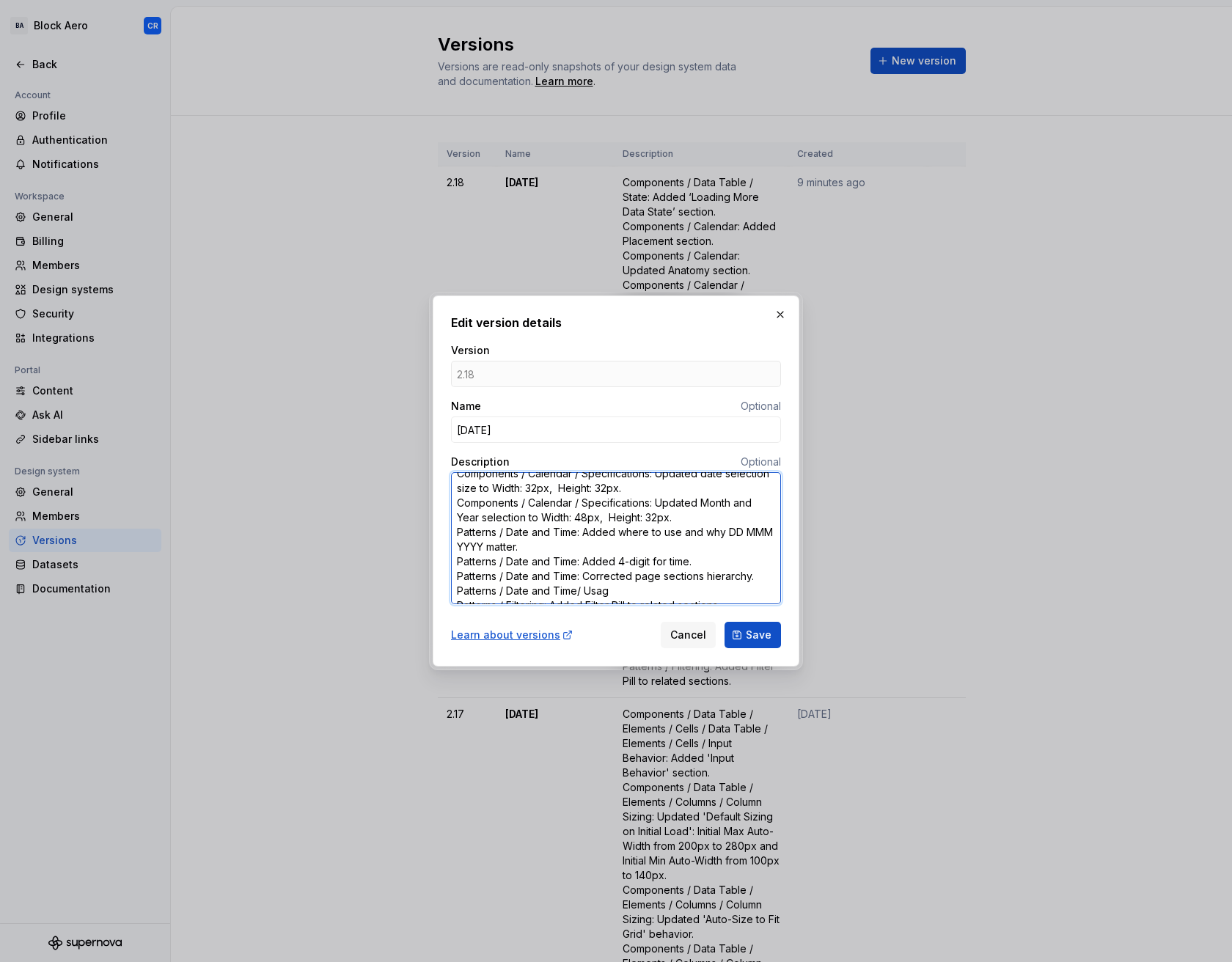
type textarea "*"
type textarea "Components / Data Table / State: Added ‘Loading More Data State’ section. Compo…"
type textarea "*"
type textarea "Components / Data Table / State: Added ‘Loading More Data State’ section. Compo…"
type textarea "*"
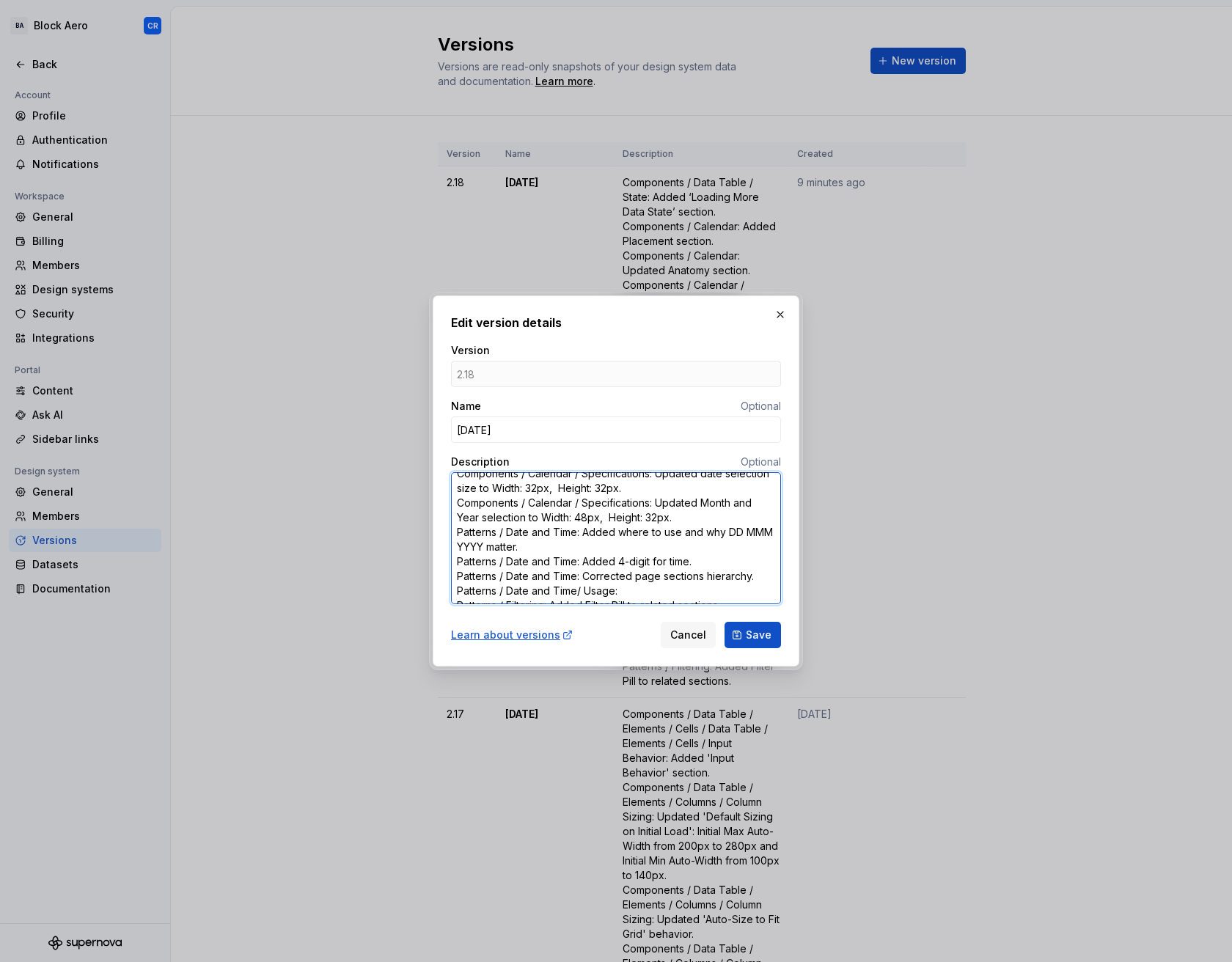
type textarea "Components / Data Table / State: Added ‘Loading More Data State’ section. Compo…"
paste textarea "Patterns / Date and Time: Improved 'Usage' explanation section."
type textarea "*"
type textarea "Components / Data Table / State: Added ‘Loading More Data State’ section. Compo…"
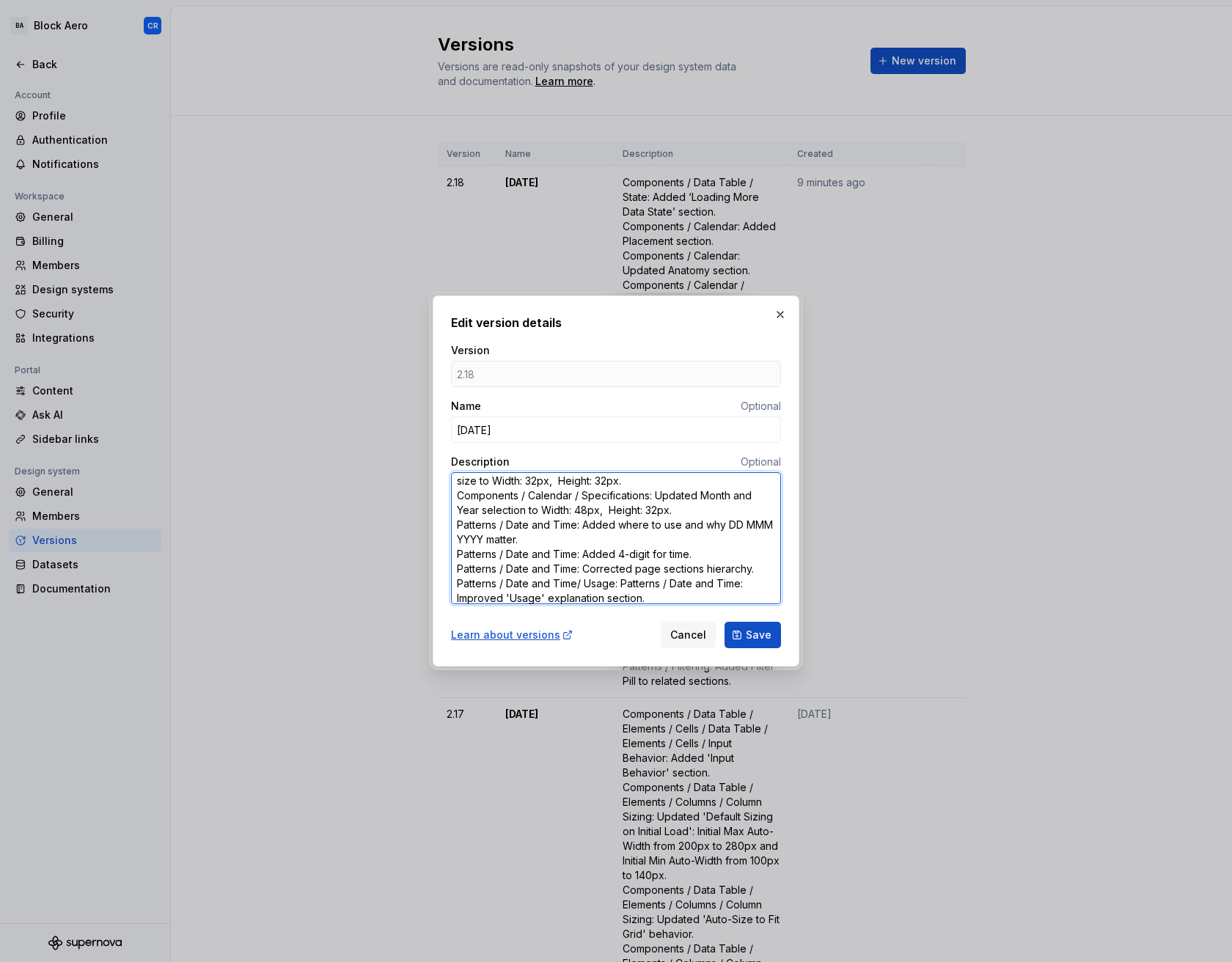
drag, startPoint x: 642, startPoint y: 596, endPoint x: 620, endPoint y: 582, distance: 26.1
click at [620, 582] on textarea "Components / Data Table / State: Added ‘Loading More Data State’ section. Compo…" at bounding box center [616, 538] width 330 height 132
type textarea "*"
type textarea "Components / Data Table / State: Added ‘Loading More Data State’ section. Compo…"
type textarea "*"
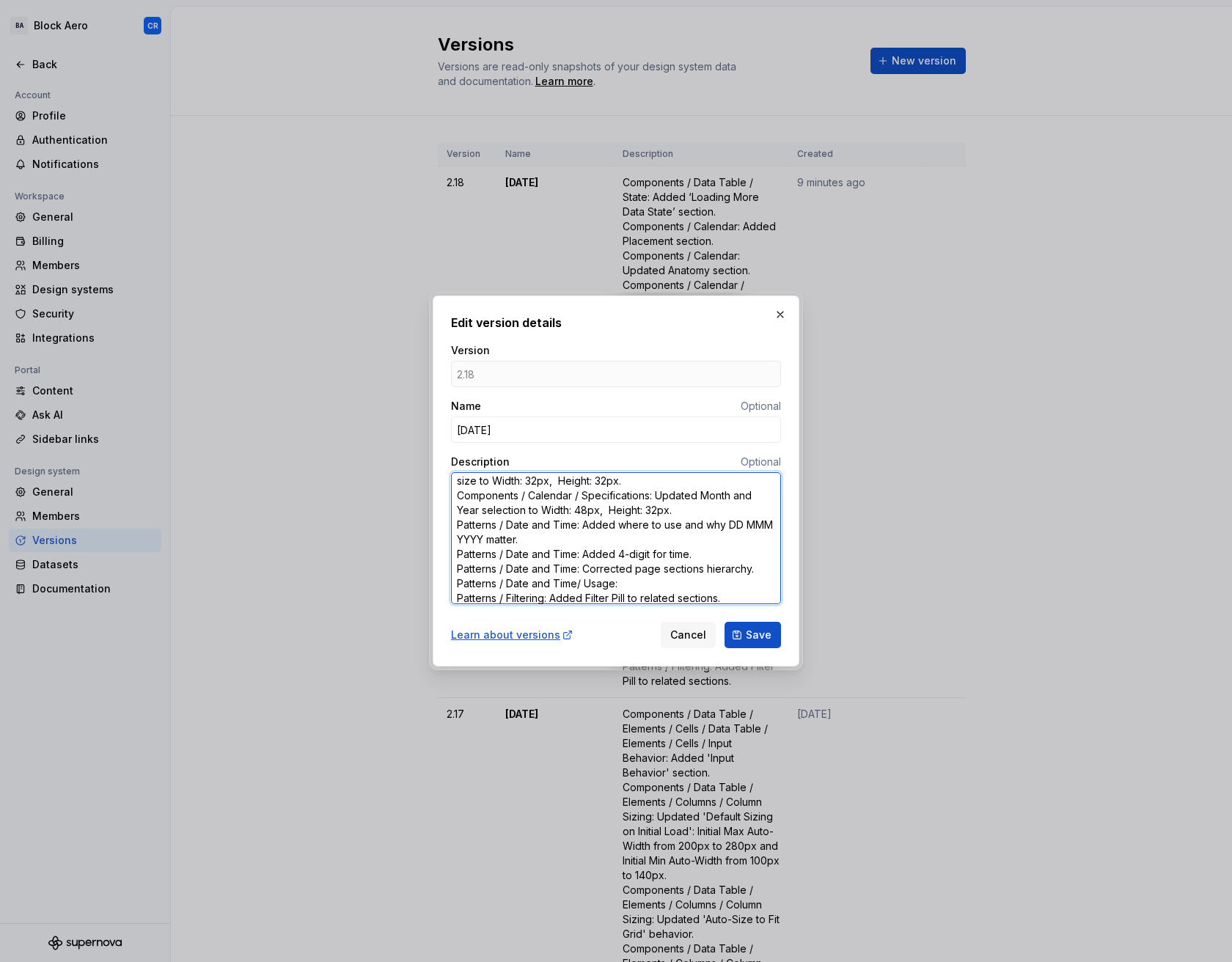
type textarea "Components / Data Table / State: Added ‘Loading More Data State’ section. Compo…"
type textarea "*"
type textarea "Components / Data Table / State: Added ‘Loading More Data State’ section. Compo…"
type textarea "*"
type textarea "Components / Data Table / State: Added ‘Loading More Data State’ section. Compo…"
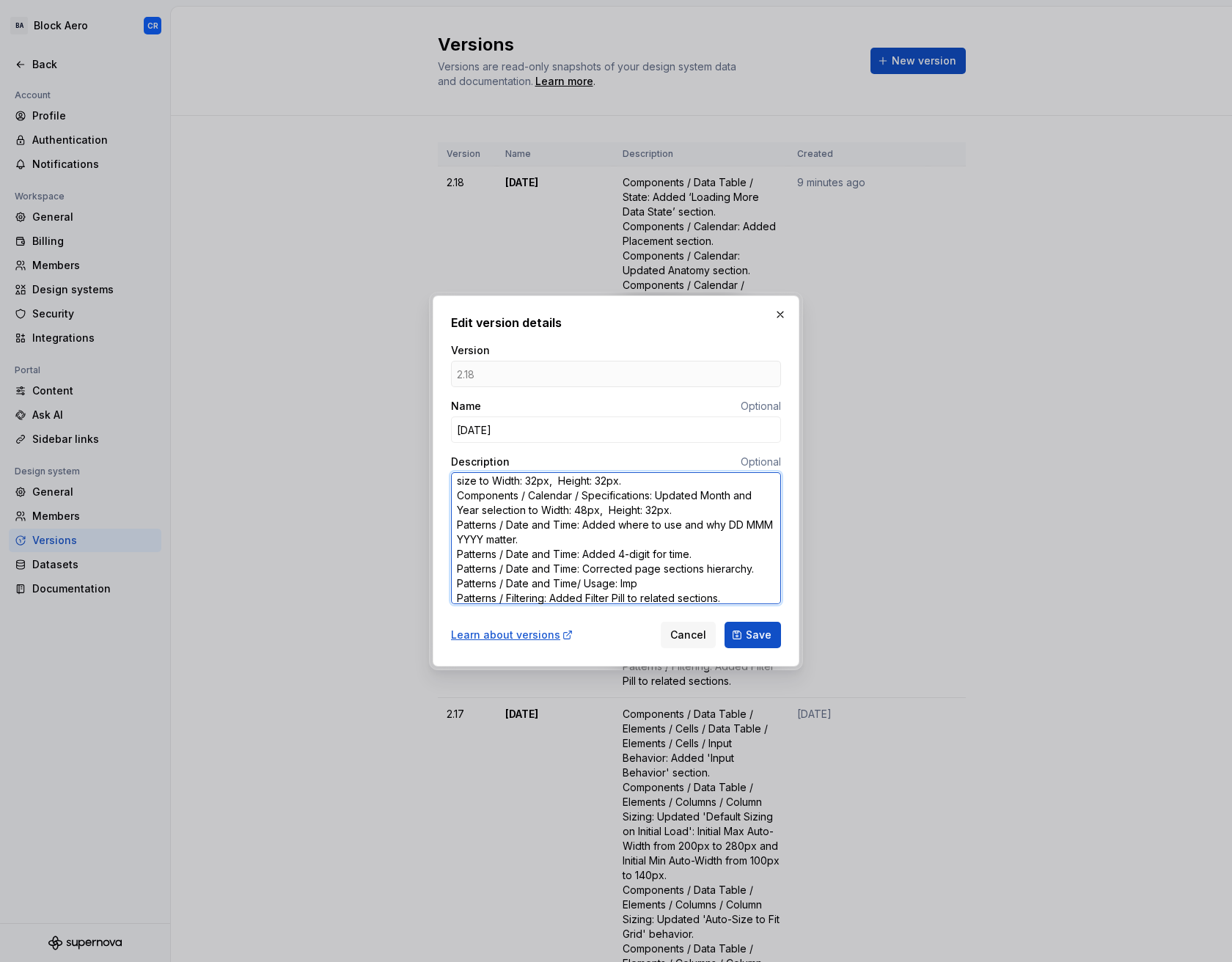
type textarea "*"
type textarea "Components / Data Table / State: Added ‘Loading More Data State’ section. Compo…"
type textarea "*"
type textarea "Components / Data Table / State: Added ‘Loading More Data State’ section. Compo…"
type textarea "*"
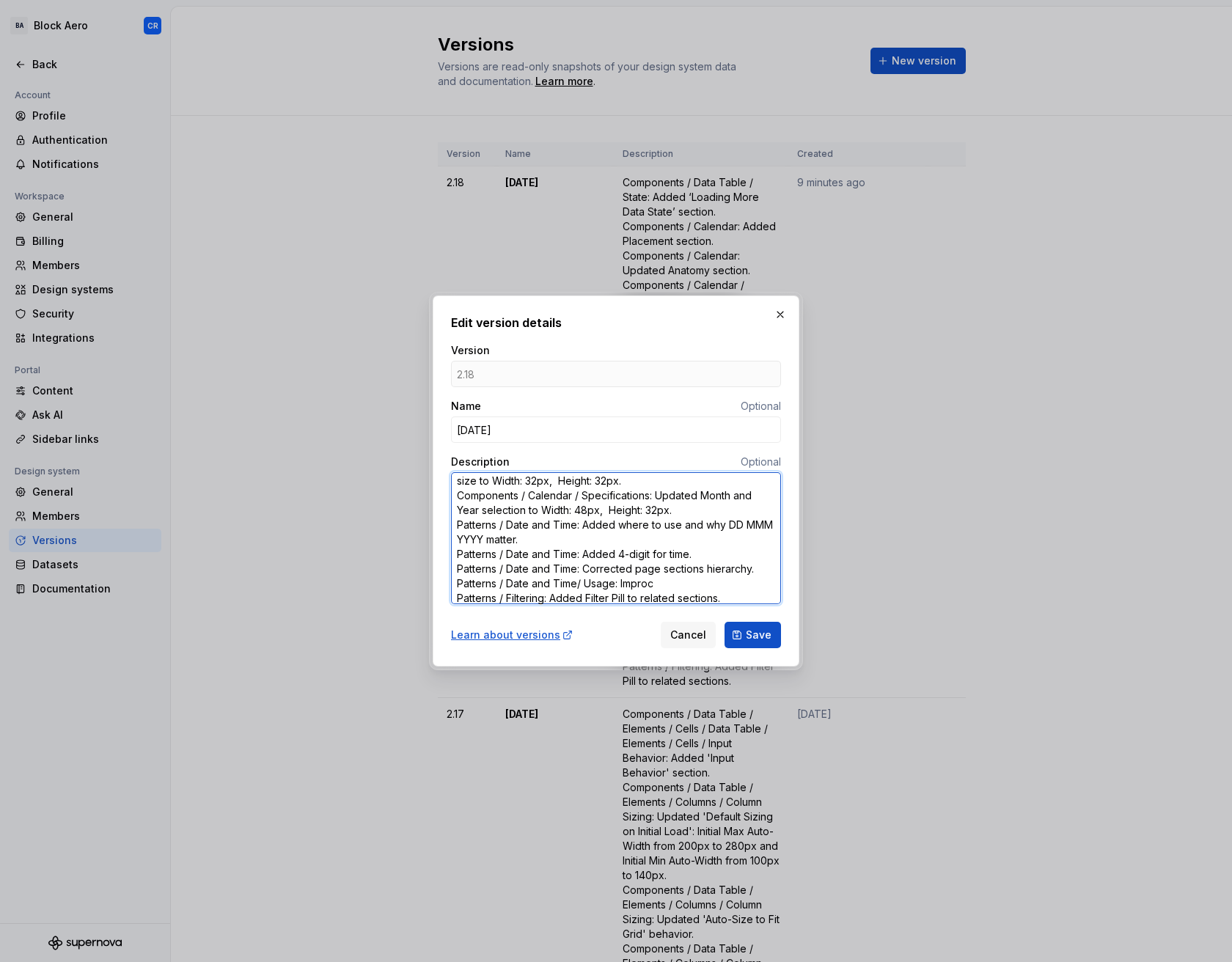
type textarea "Components / Data Table / State: Added ‘Loading More Data State’ section. Compo…"
type textarea "*"
type textarea "Components / Data Table / State: Added ‘Loading More Data State’ section. Compo…"
type textarea "*"
type textarea "Components / Data Table / State: Added ‘Loading More Data State’ section. Compo…"
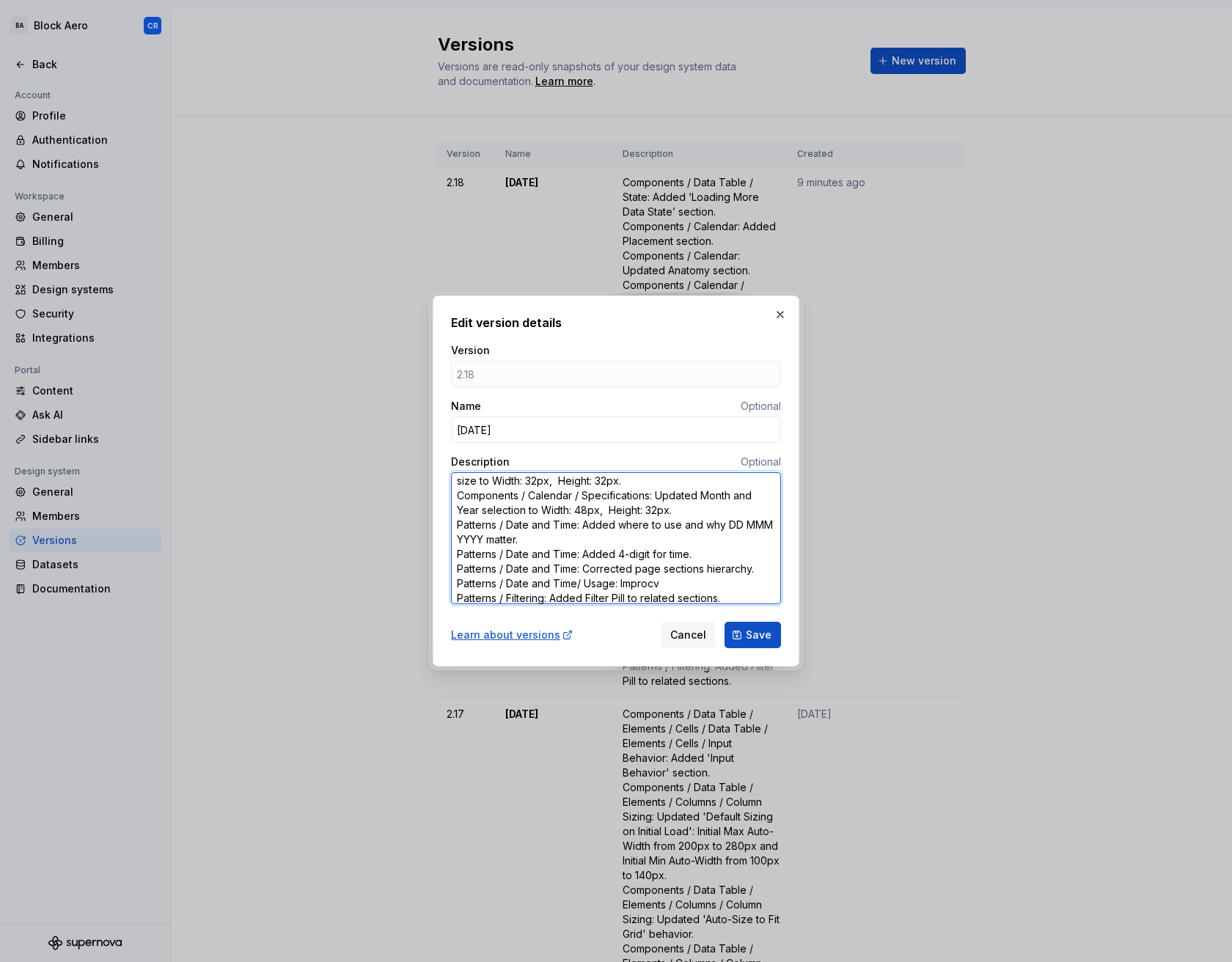
type textarea "*"
type textarea "Components / Data Table / State: Added ‘Loading More Data State’ section. Compo…"
type textarea "*"
type textarea "Components / Data Table / State: Added ‘Loading More Data State’ section. Compo…"
type textarea "*"
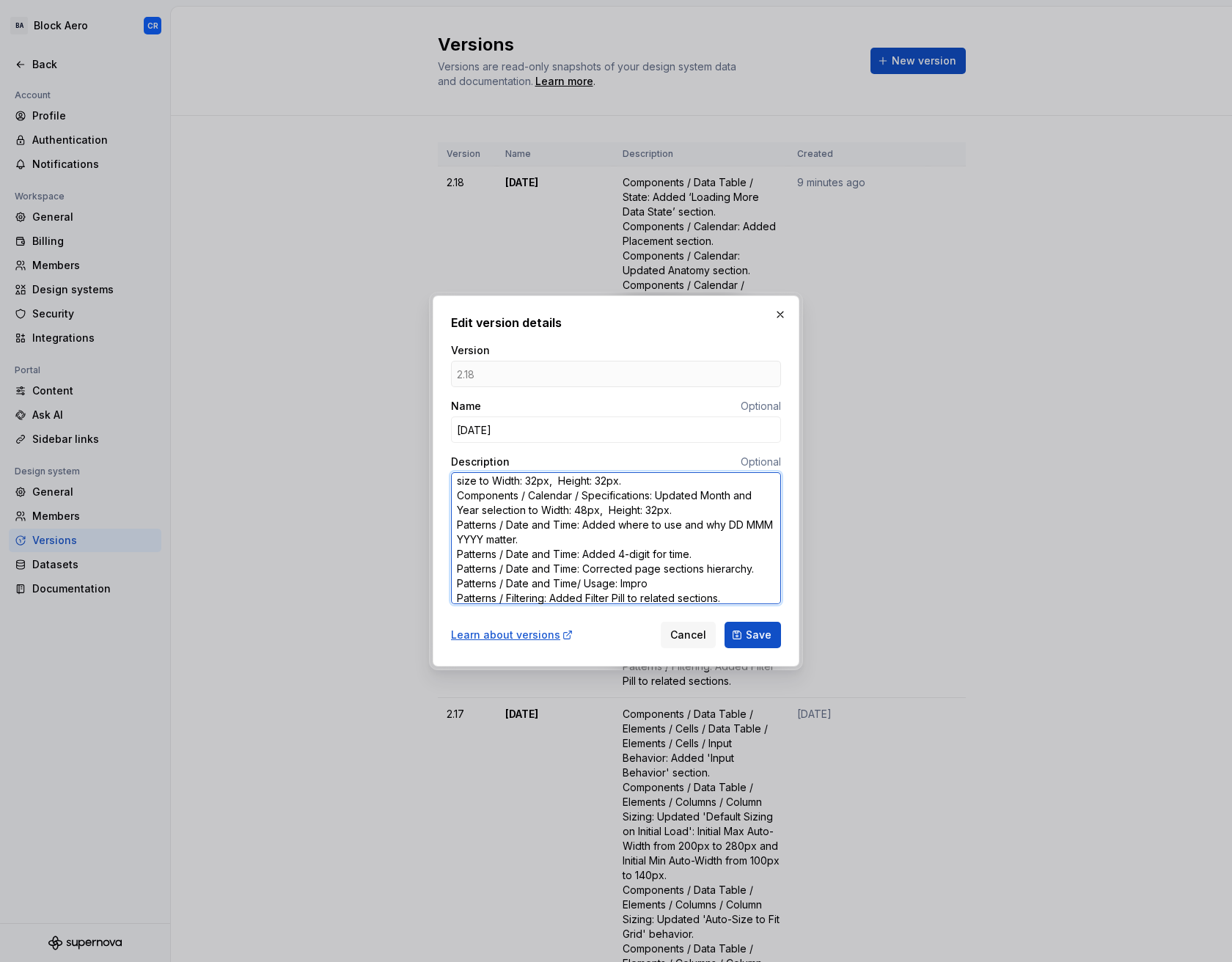
type textarea "Components / Data Table / State: Added ‘Loading More Data State’ section. Compo…"
type textarea "*"
type textarea "Components / Data Table / State: Added ‘Loading More Data State’ section. Compo…"
type textarea "*"
type textarea "Components / Data Table / State: Added ‘Loading More Data State’ section. Compo…"
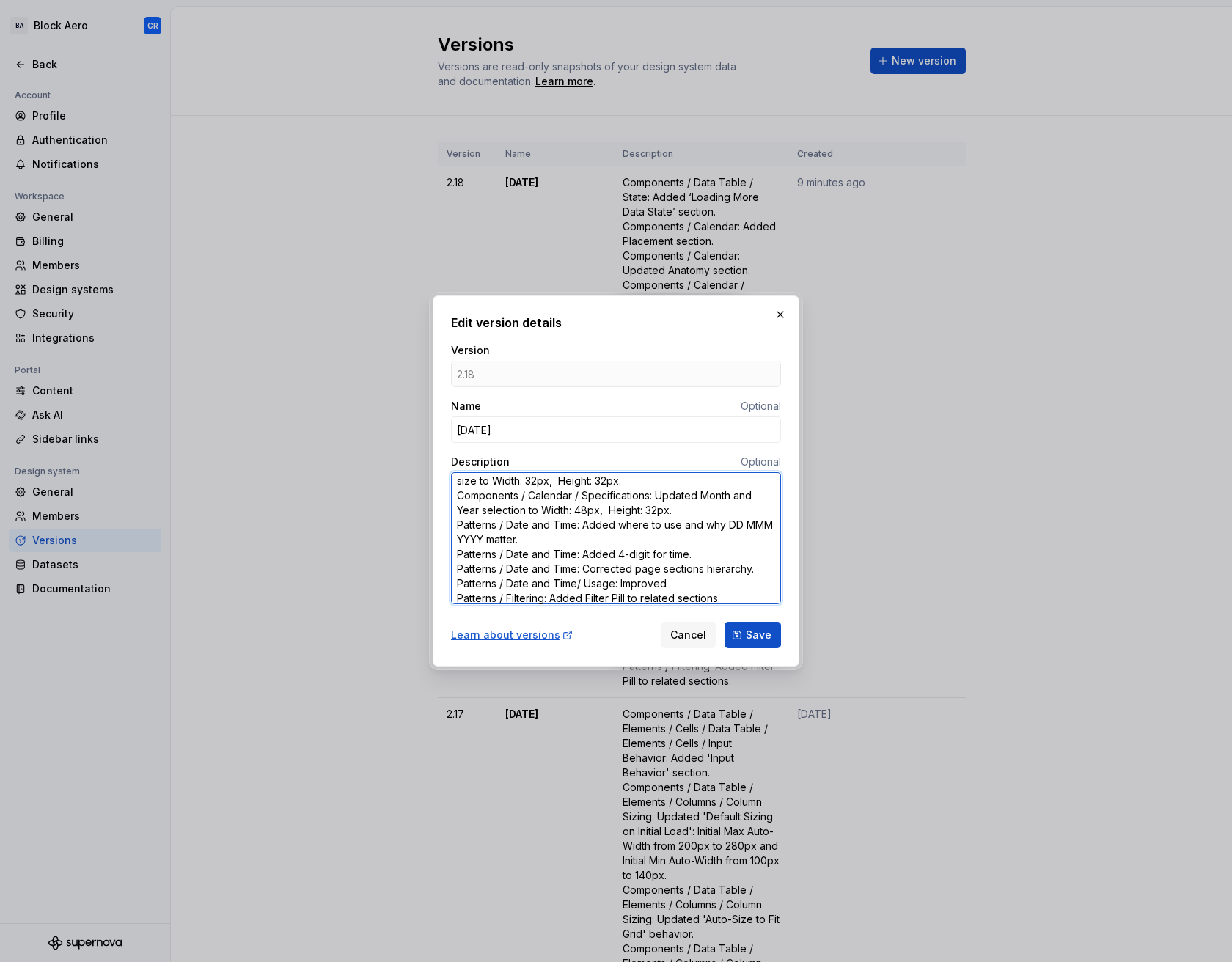
type textarea "*"
type textarea "Components / Data Table / State: Added ‘Loading More Data State’ section. Compo…"
type textarea "*"
type textarea "Components / Data Table / State: Added ‘Loading More Data State’ section. Compo…"
type textarea "*"
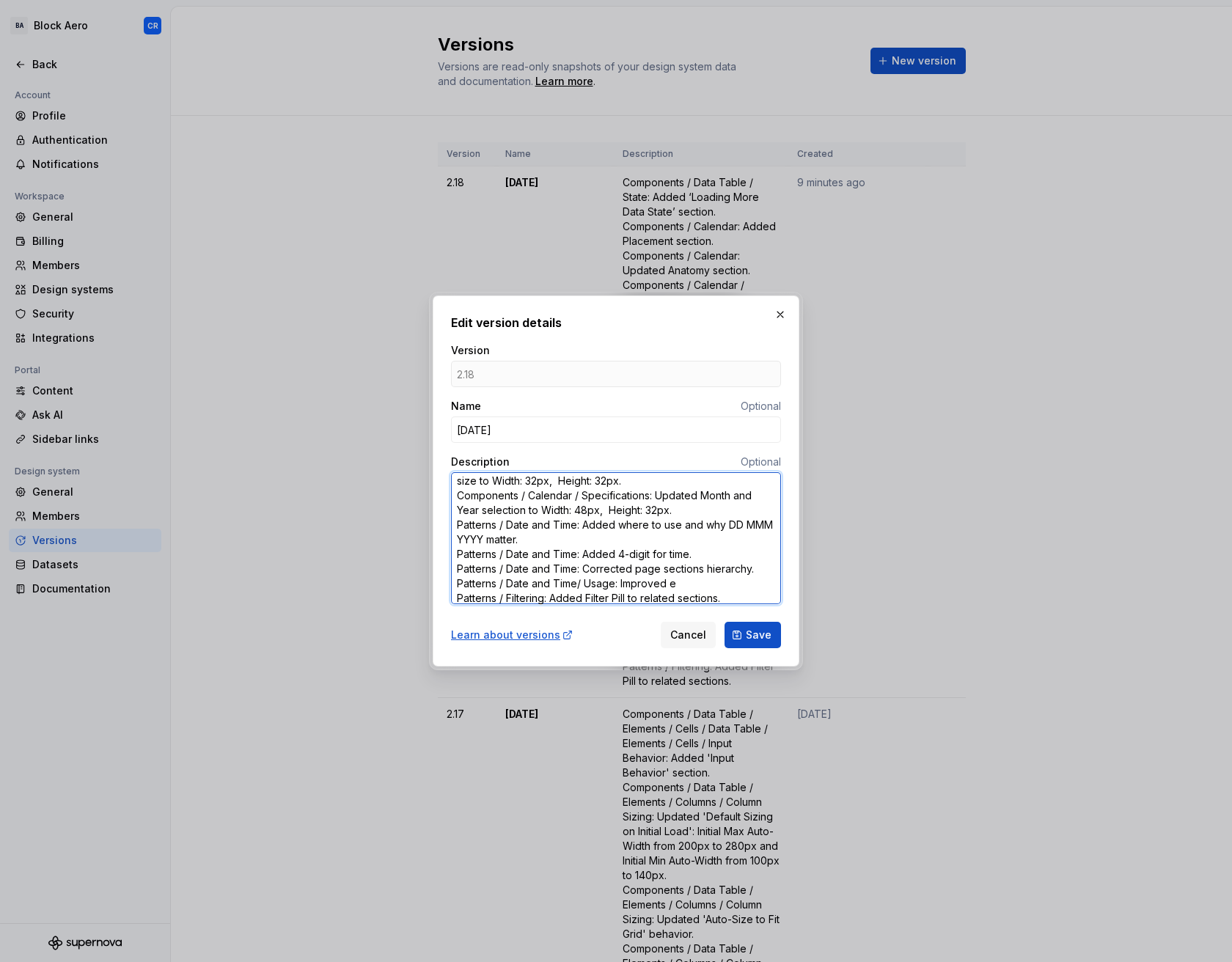
type textarea "Components / Data Table / State: Added ‘Loading More Data State’ section. Compo…"
type textarea "*"
type textarea "Components / Data Table / State: Added ‘Loading More Data State’ section. Compo…"
type textarea "*"
type textarea "Components / Data Table / State: Added ‘Loading More Data State’ section. Compo…"
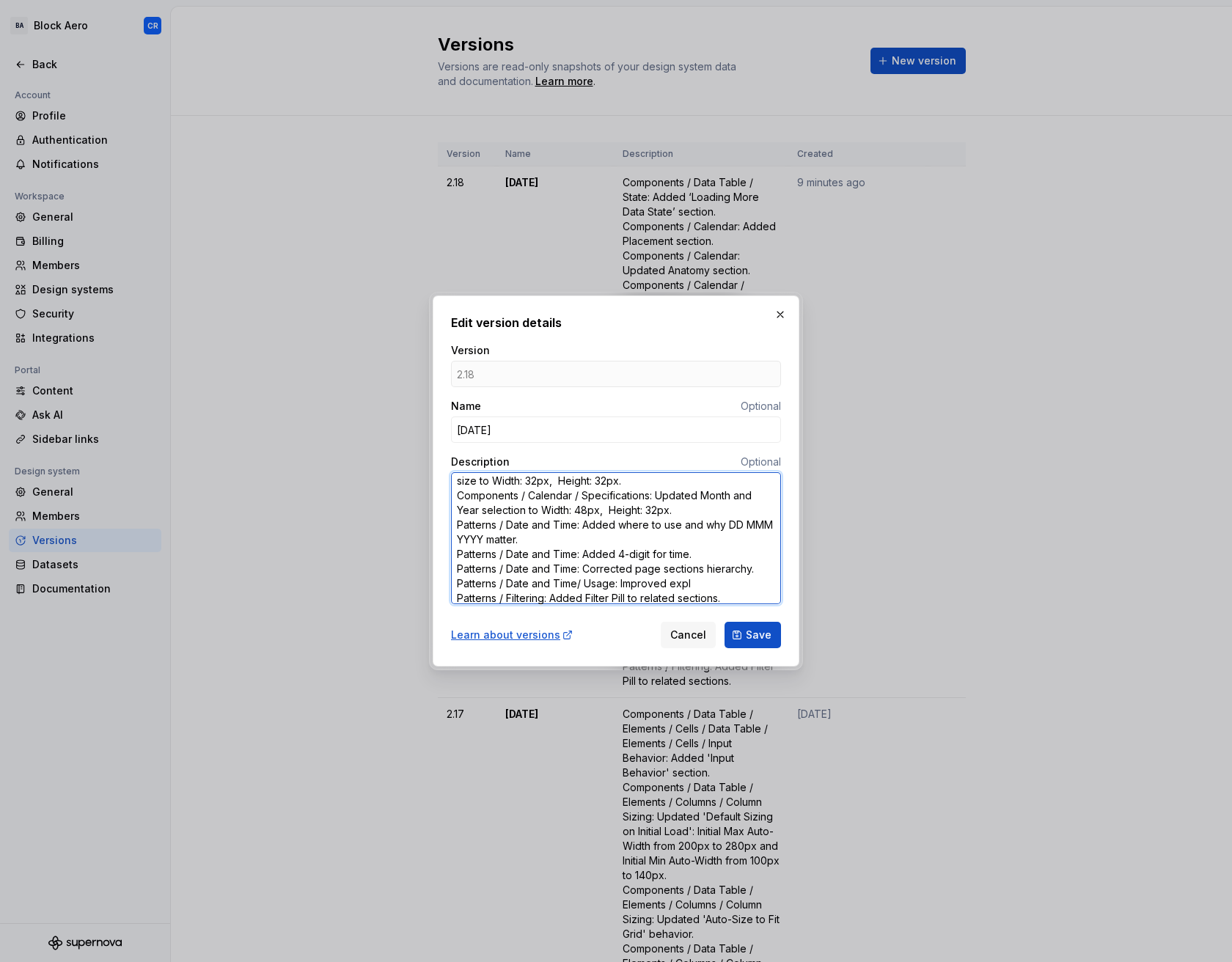
type textarea "*"
type textarea "Components / Data Table / State: Added ‘Loading More Data State’ section. Compo…"
type textarea "*"
type textarea "Components / Data Table / State: Added ‘Loading More Data State’ section. Compo…"
type textarea "*"
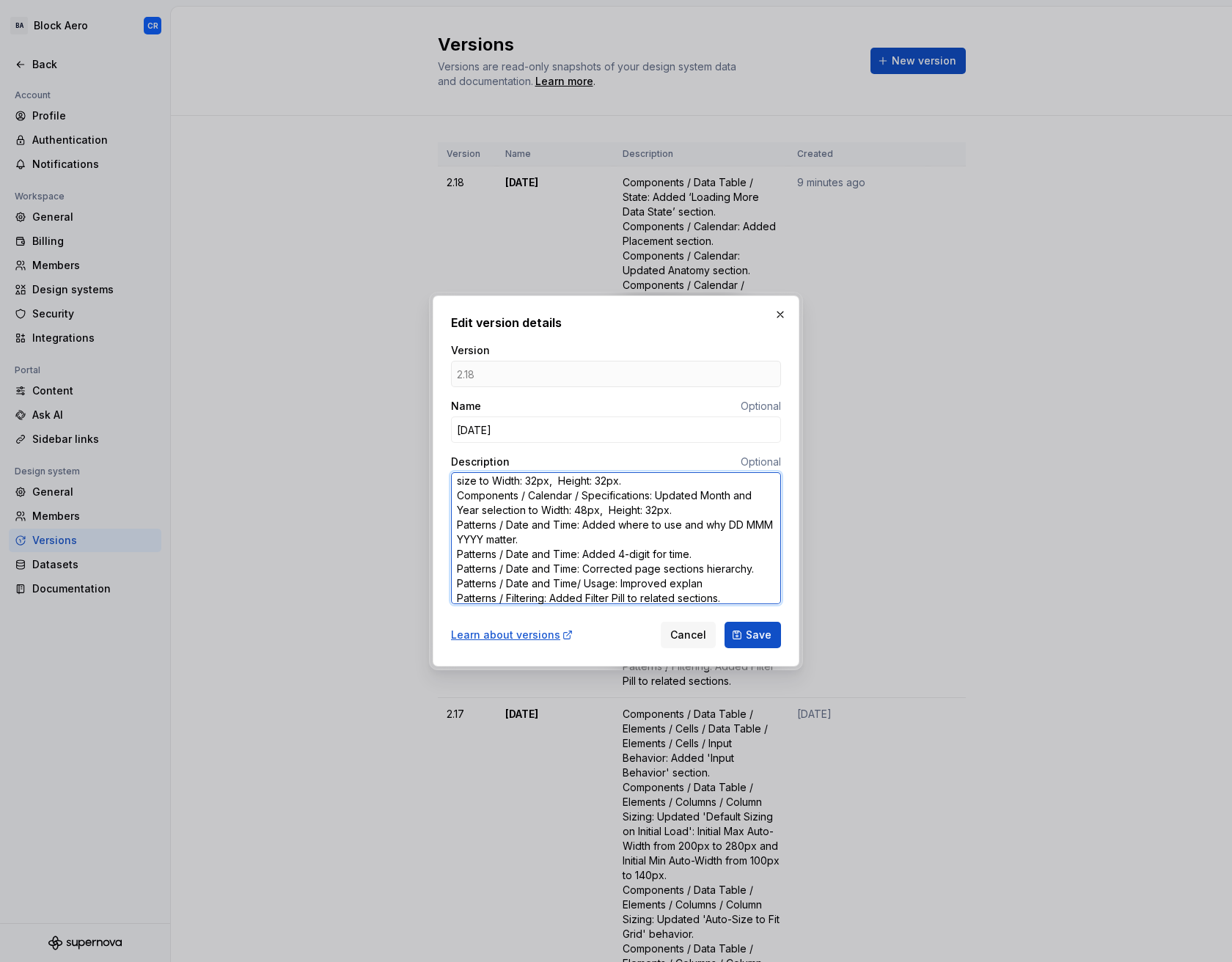
type textarea "Components / Data Table / State: Added ‘Loading More Data State’ section. Compo…"
type textarea "*"
type textarea "Components / Data Table / State: Added ‘Loading More Data State’ section. Compo…"
type textarea "*"
type textarea "Components / Data Table / State: Added ‘Loading More Data State’ section. Compo…"
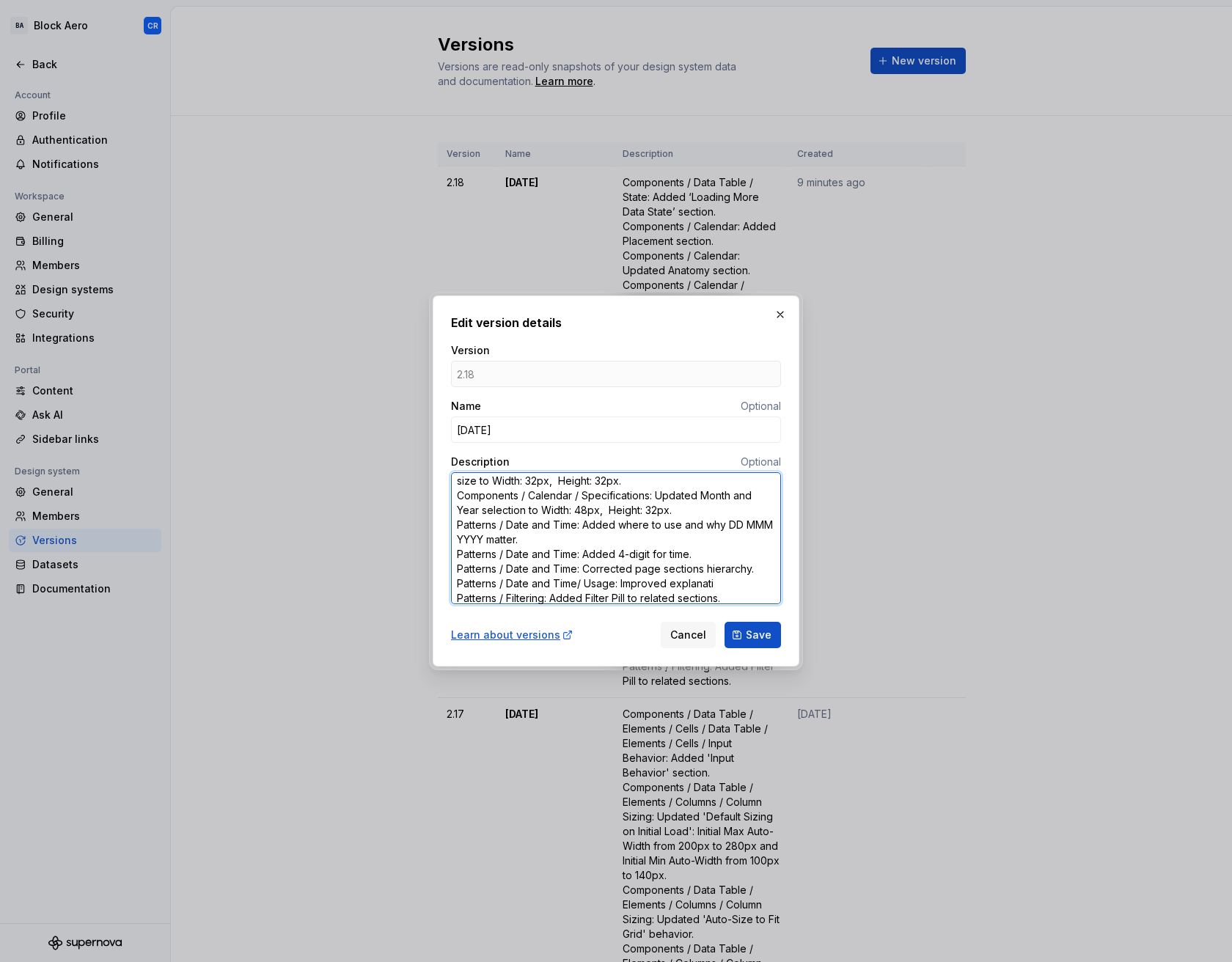
type textarea "*"
type textarea "Components / Data Table / State: Added ‘Loading More Data State’ section. Compo…"
type textarea "*"
type textarea "Components / Data Table / State: Added ‘Loading More Data State’ section. Compo…"
type textarea "*"
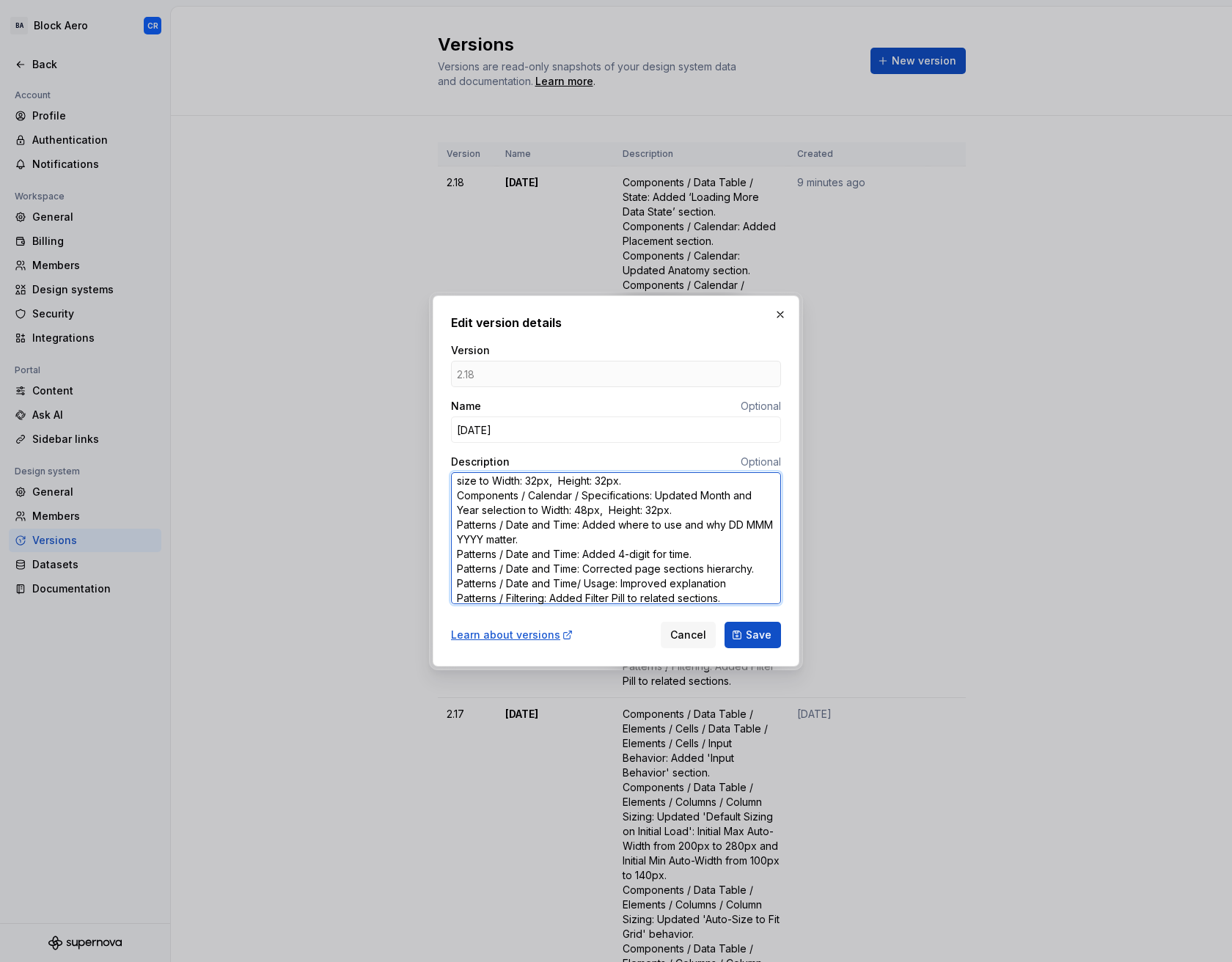
type textarea "Components / Data Table / State: Added ‘Loading More Data State’ section. Compo…"
type textarea "*"
type textarea "Components / Data Table / State: Added ‘Loading More Data State’ section. Compo…"
type textarea "*"
type textarea "Components / Data Table / State: Added ‘Loading More Data State’ section. Compo…"
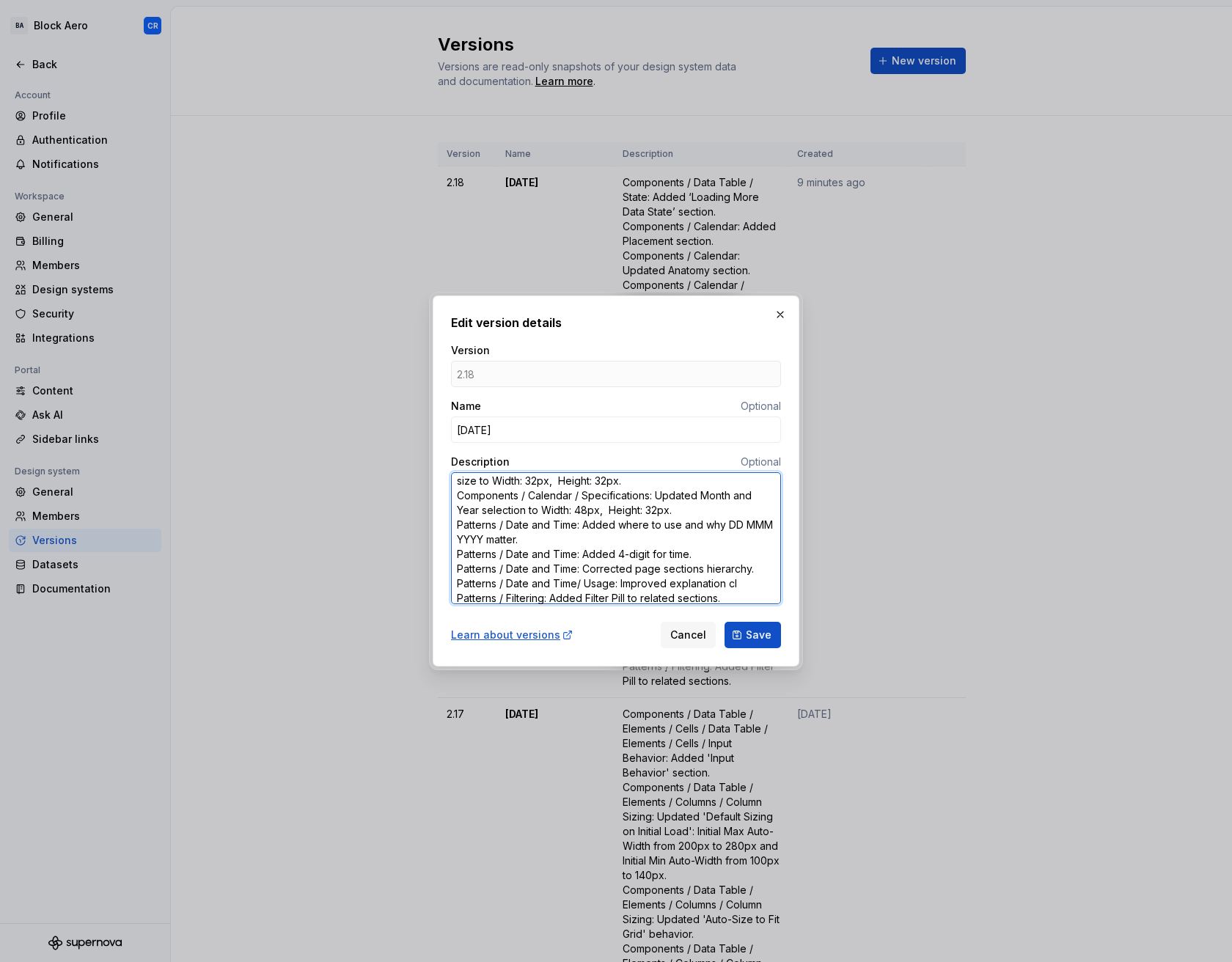
type textarea "*"
type textarea "Components / Data Table / State: Added ‘Loading More Data State’ section. Compo…"
type textarea "*"
type textarea "Components / Data Table / State: Added ‘Loading More Data State’ section. Compo…"
type textarea "*"
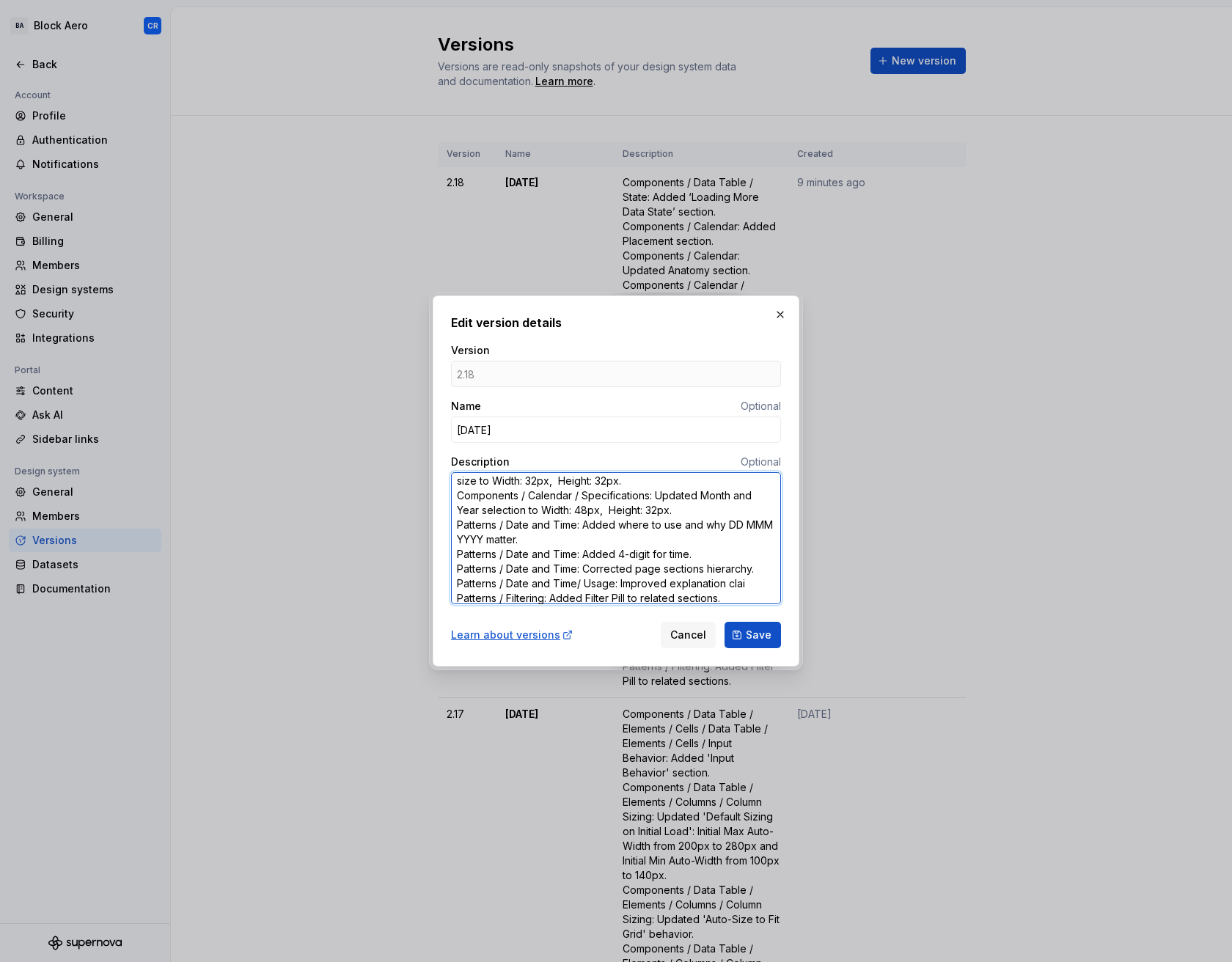
type textarea "Components / Data Table / State: Added ‘Loading More Data State’ section. Compo…"
type textarea "*"
type textarea "Components / Data Table / State: Added ‘Loading More Data State’ section. Compo…"
type textarea "*"
type textarea "Components / Data Table / State: Added ‘Loading More Data State’ section. Compo…"
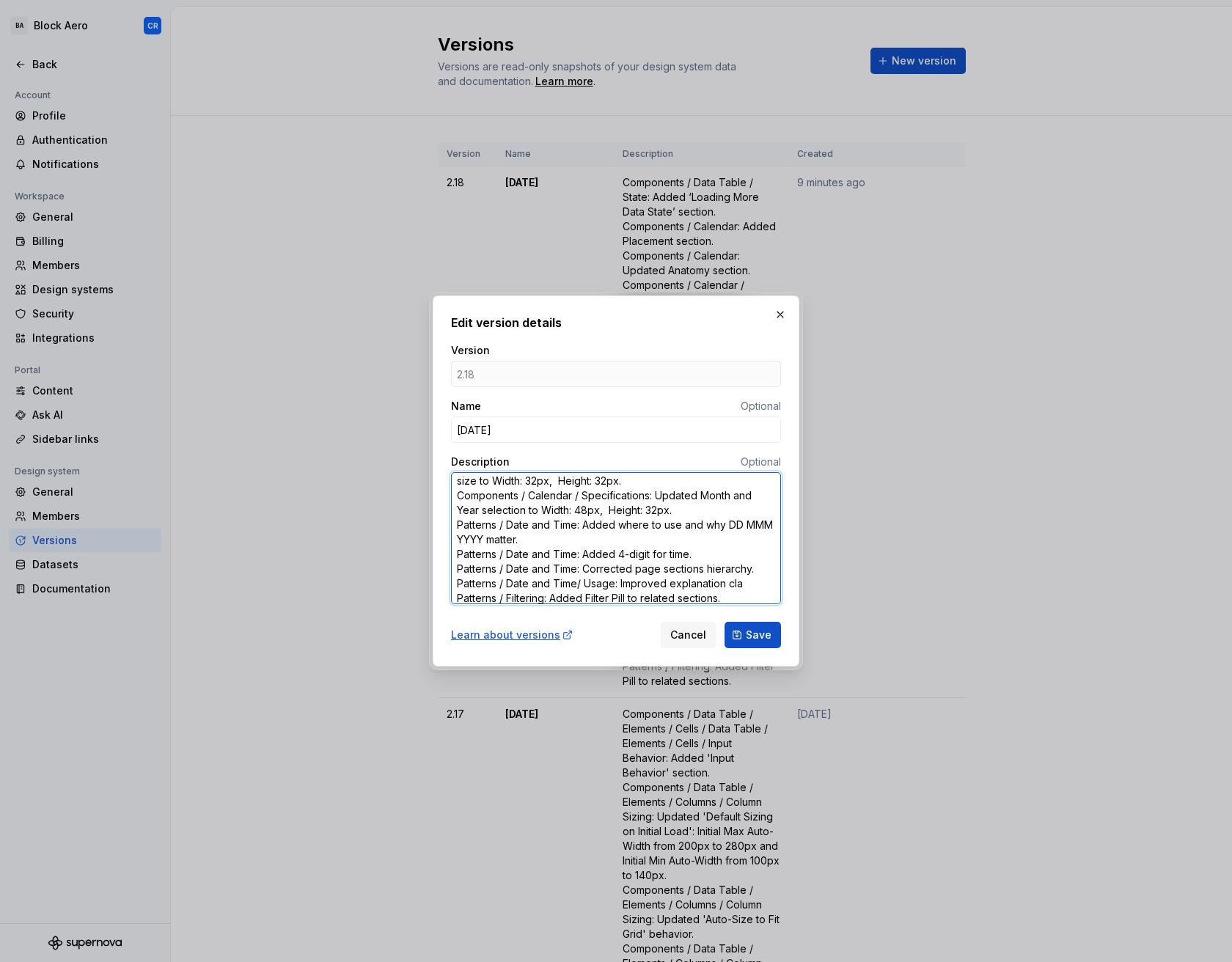
type textarea "*"
type textarea "Components / Data Table / State: Added ‘Loading More Data State’ section. Compo…"
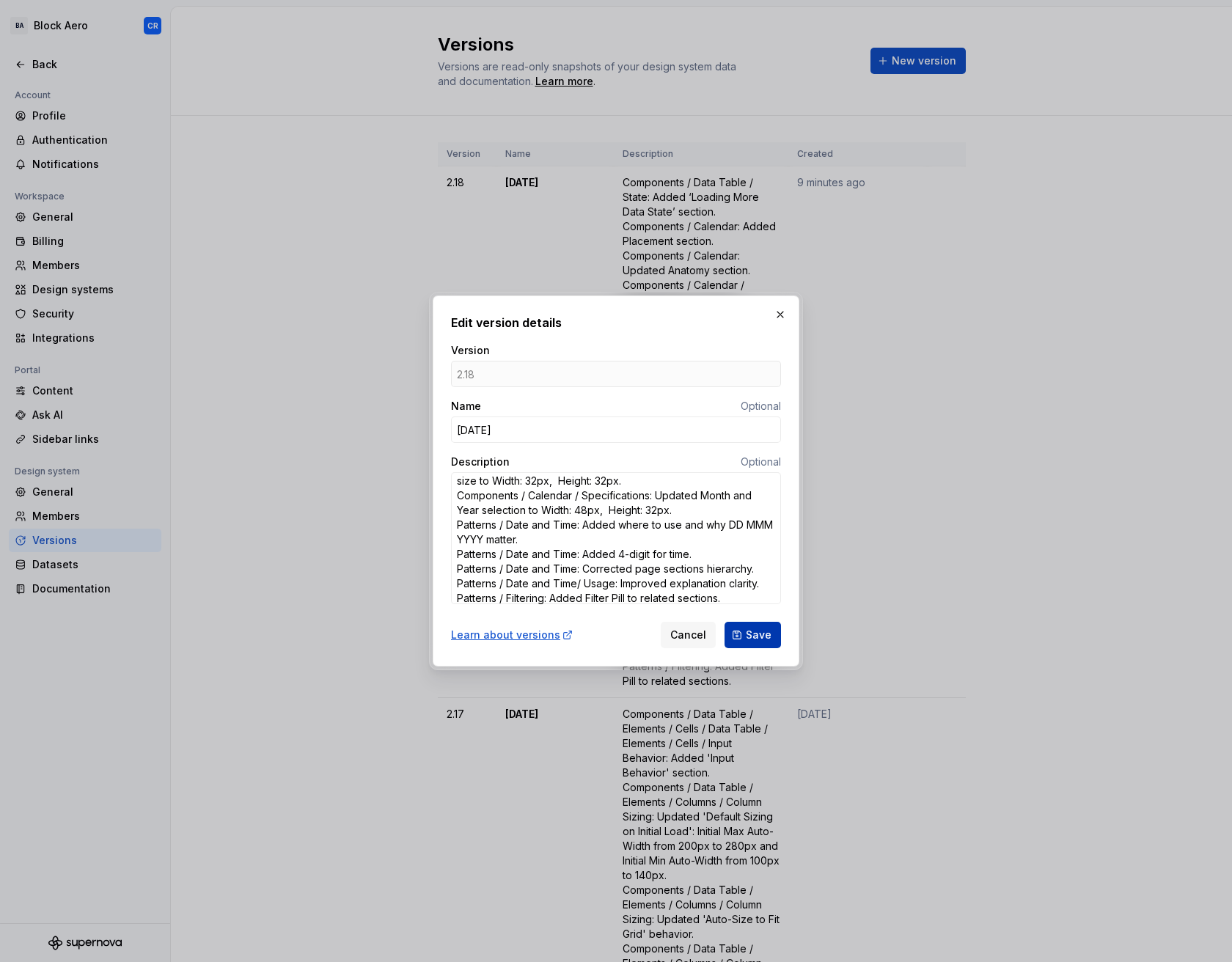
click at [753, 627] on button "Save" at bounding box center [752, 635] width 57 height 26
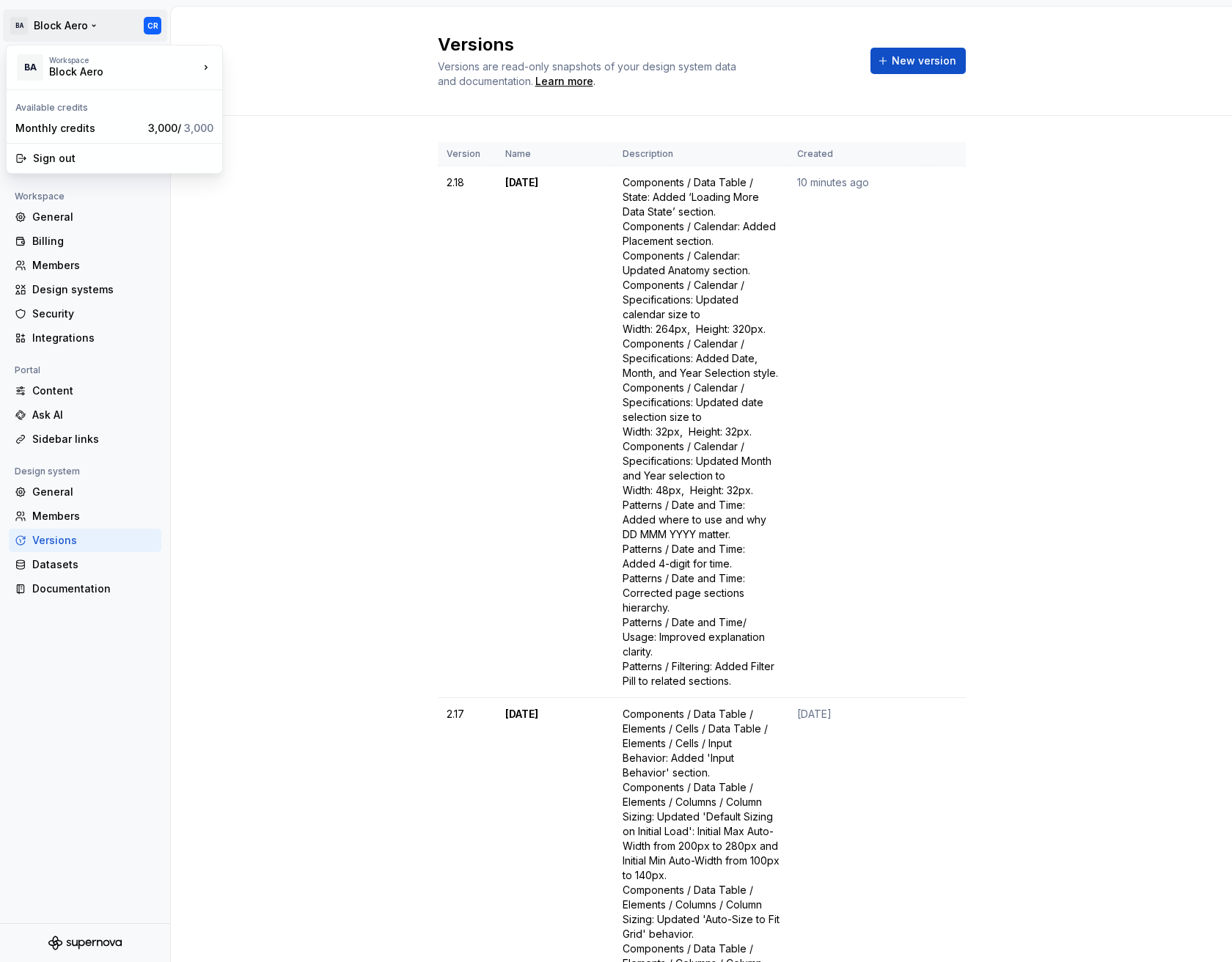
click at [89, 26] on html "BA Block Aero CR Back Account Profile Authentication Notifications Workspace Ge…" at bounding box center [616, 481] width 1232 height 962
drag, startPoint x: 194, startPoint y: 218, endPoint x: 176, endPoint y: 182, distance: 40.2
click at [194, 218] on html "BA Block Aero CR Back Account Profile Authentication Notifications Workspace Ge…" at bounding box center [616, 481] width 1232 height 962
click at [59, 72] on div "Back" at bounding box center [85, 65] width 153 height 24
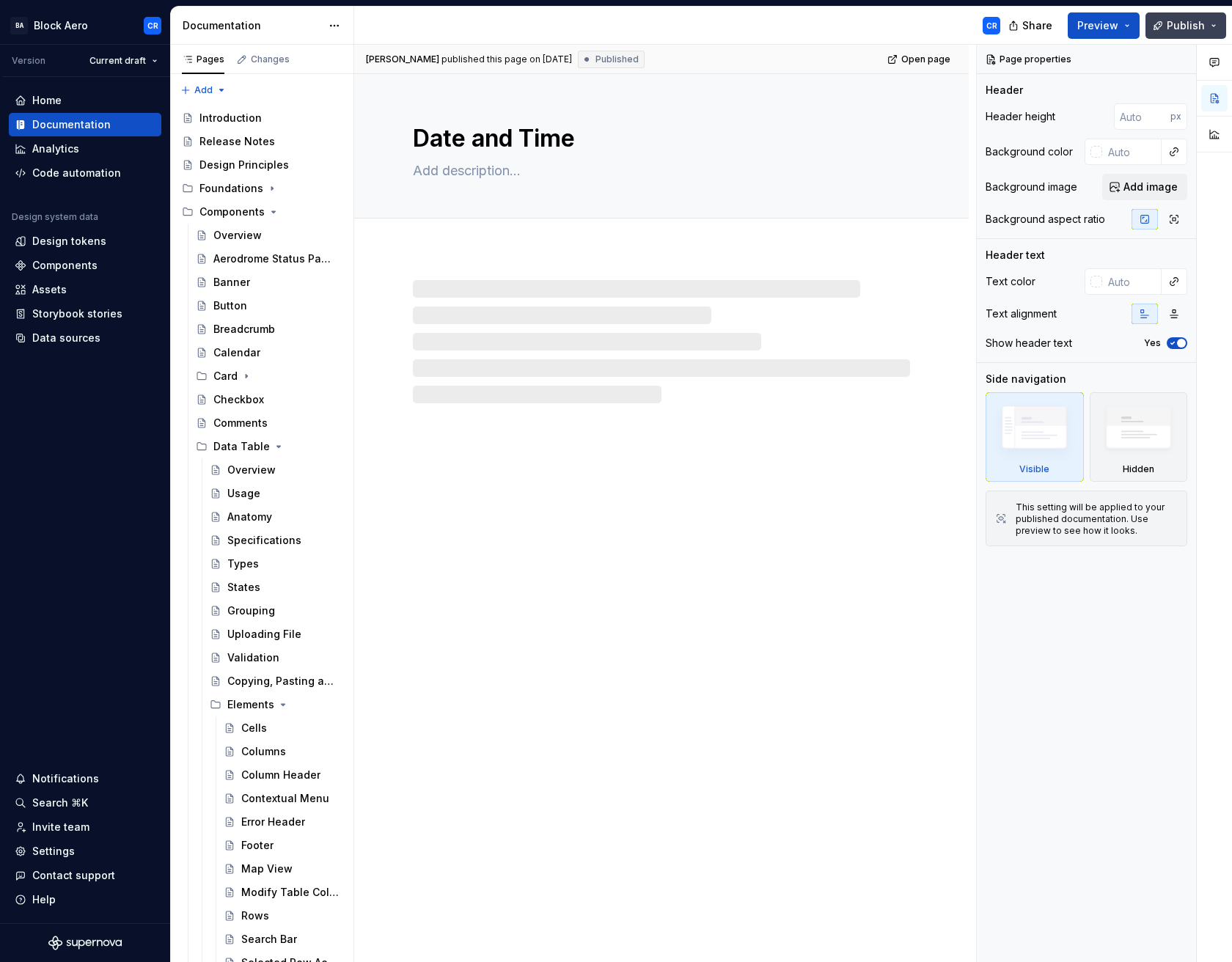
click at [1183, 21] on span "Publish" at bounding box center [1185, 25] width 38 height 15
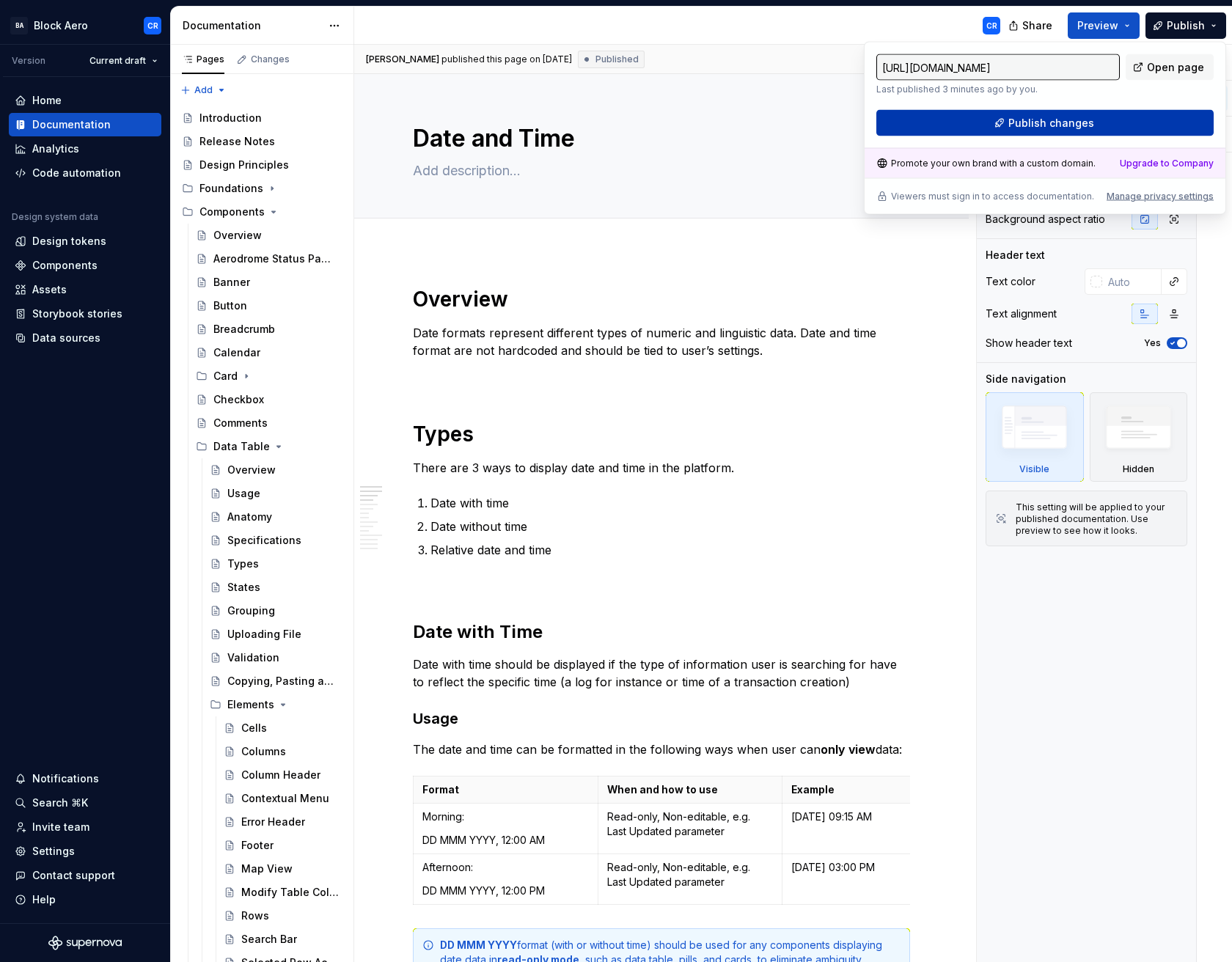
click at [1077, 129] on span "Publish changes" at bounding box center [1050, 123] width 86 height 15
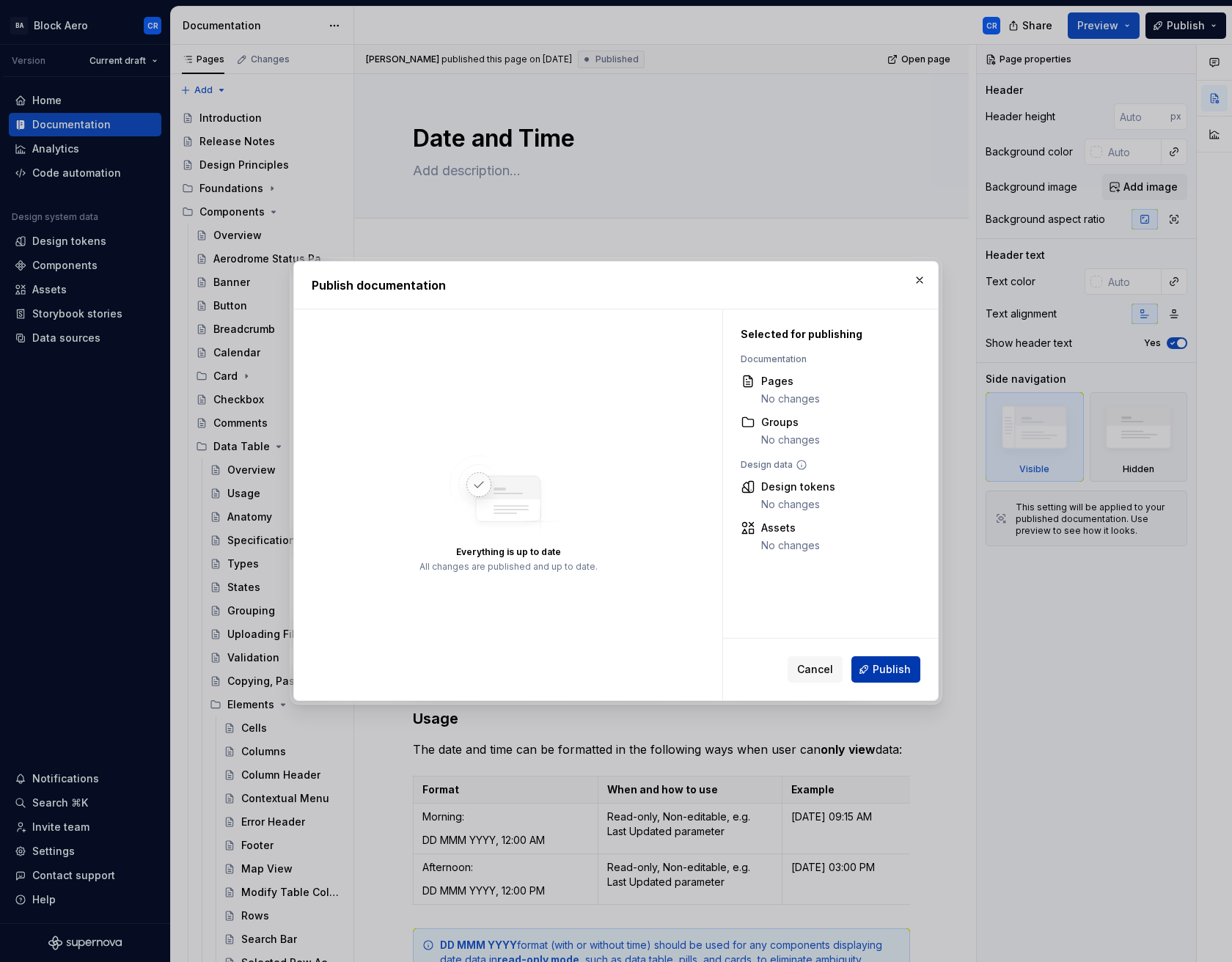
click at [873, 676] on button "Publish" at bounding box center [885, 670] width 69 height 26
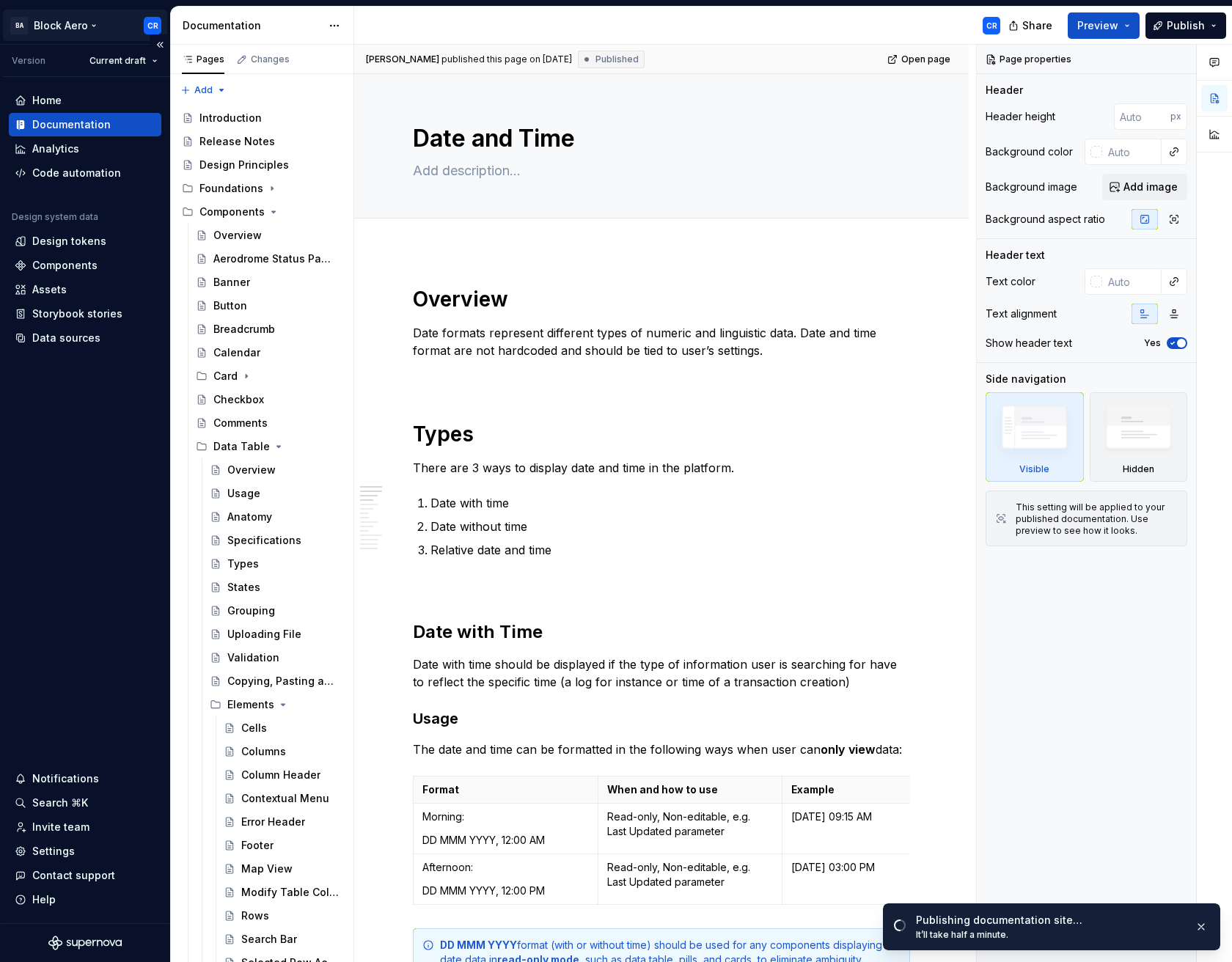
click at [74, 29] on html "BA Block Aero CR Version Current draft Home Documentation Analytics Code automa…" at bounding box center [616, 481] width 1232 height 962
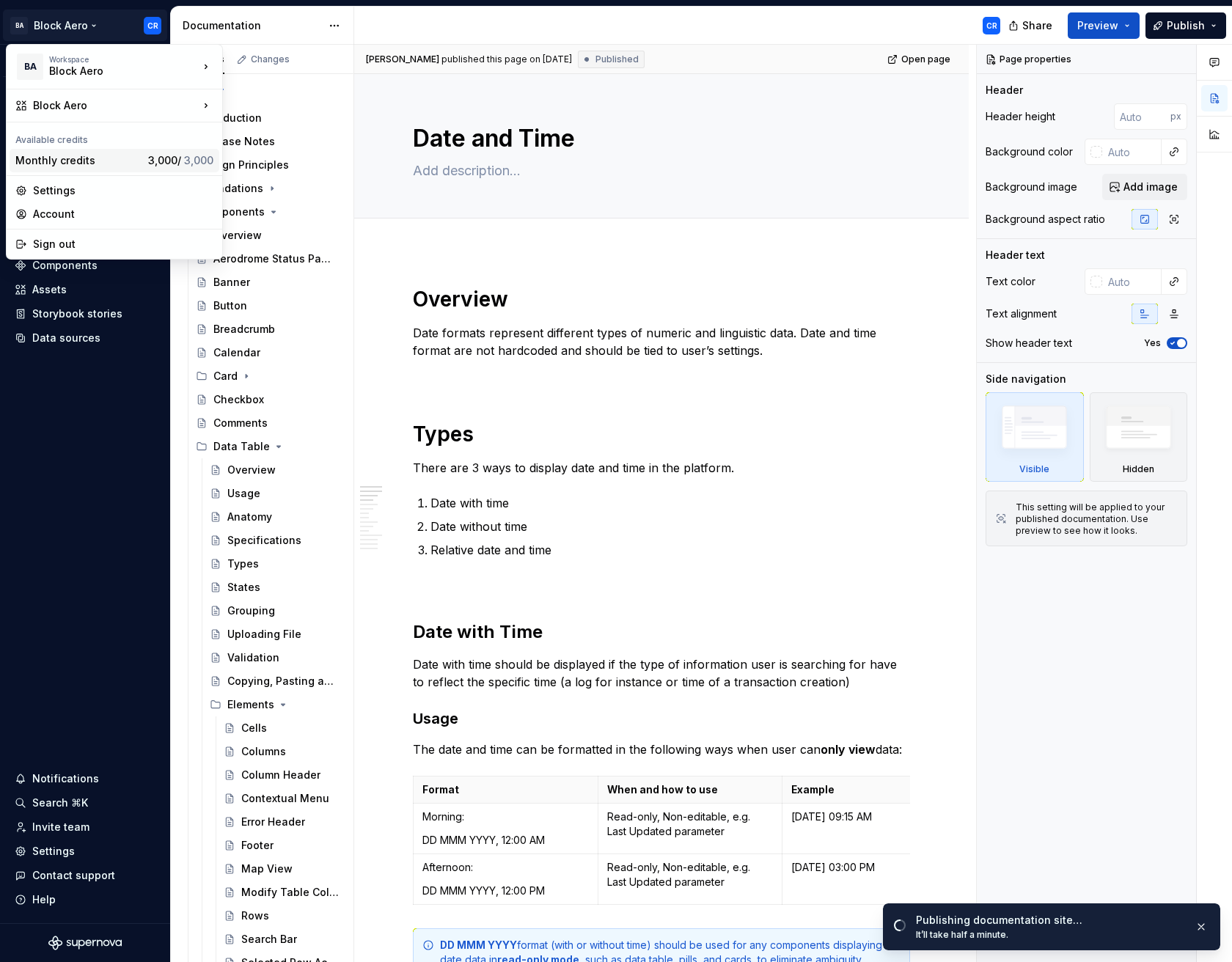
click at [109, 162] on div "Monthly credits" at bounding box center [78, 161] width 127 height 15
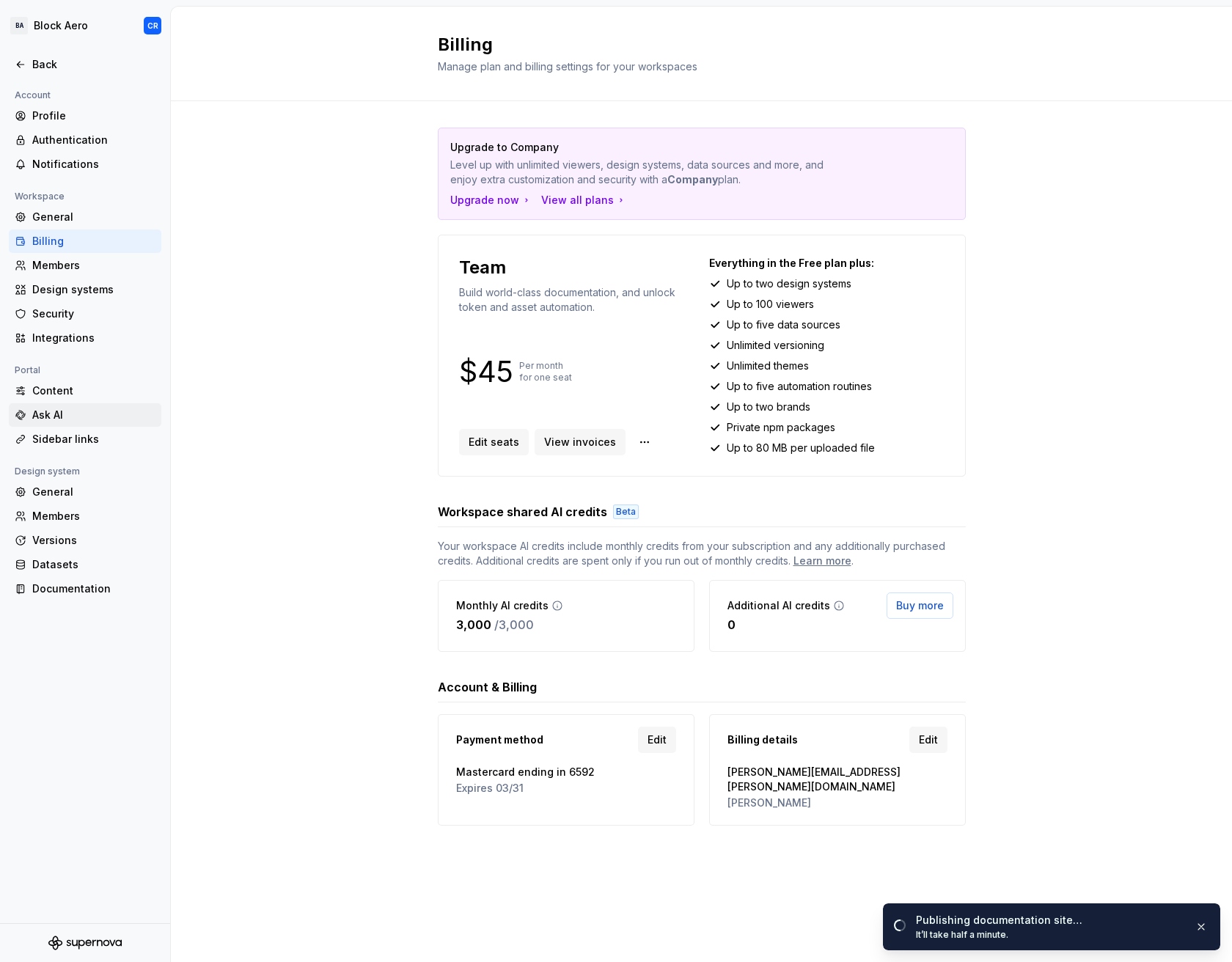
click at [47, 413] on div "Ask AI" at bounding box center [93, 415] width 123 height 15
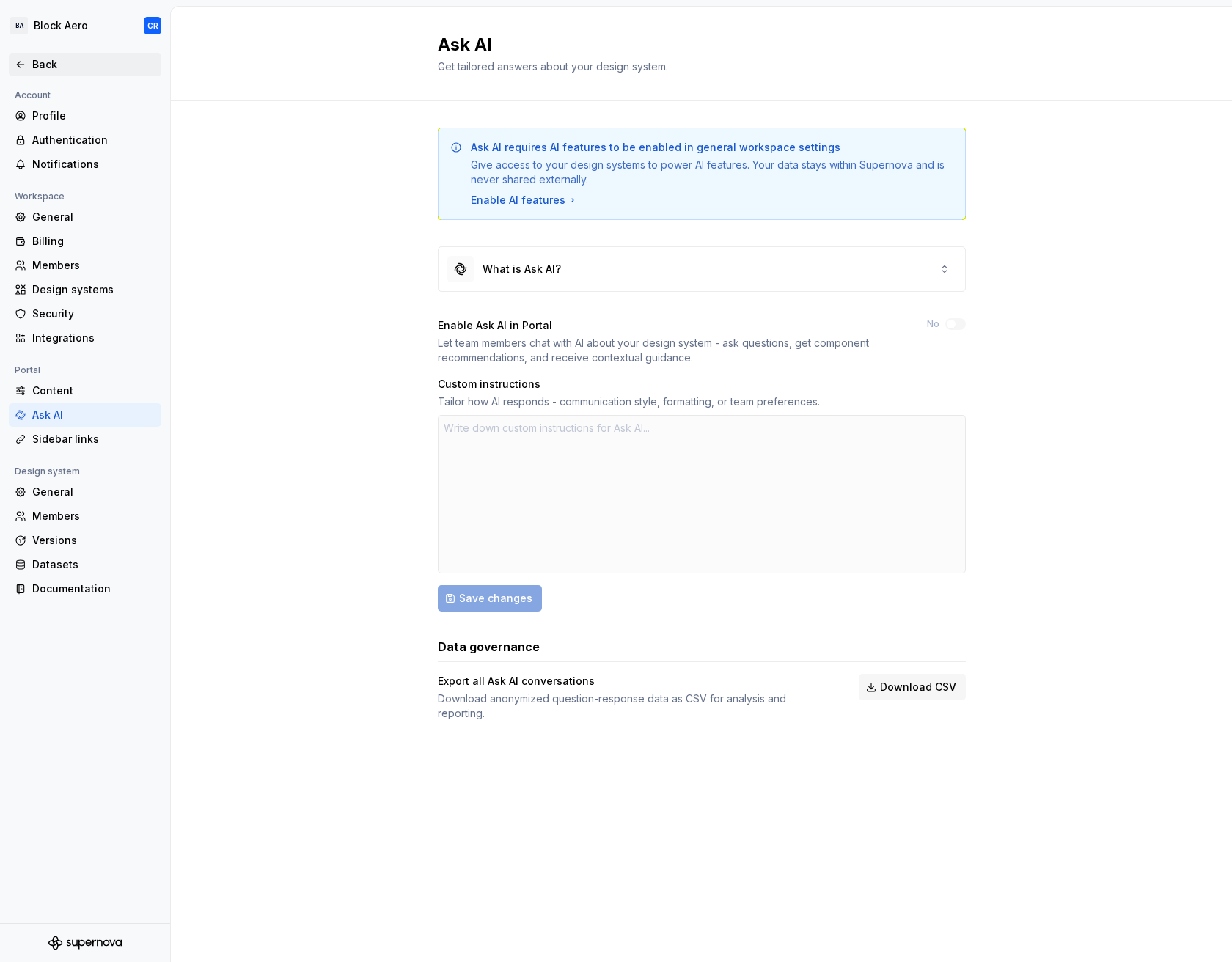
click at [76, 66] on div "Back" at bounding box center [93, 64] width 123 height 15
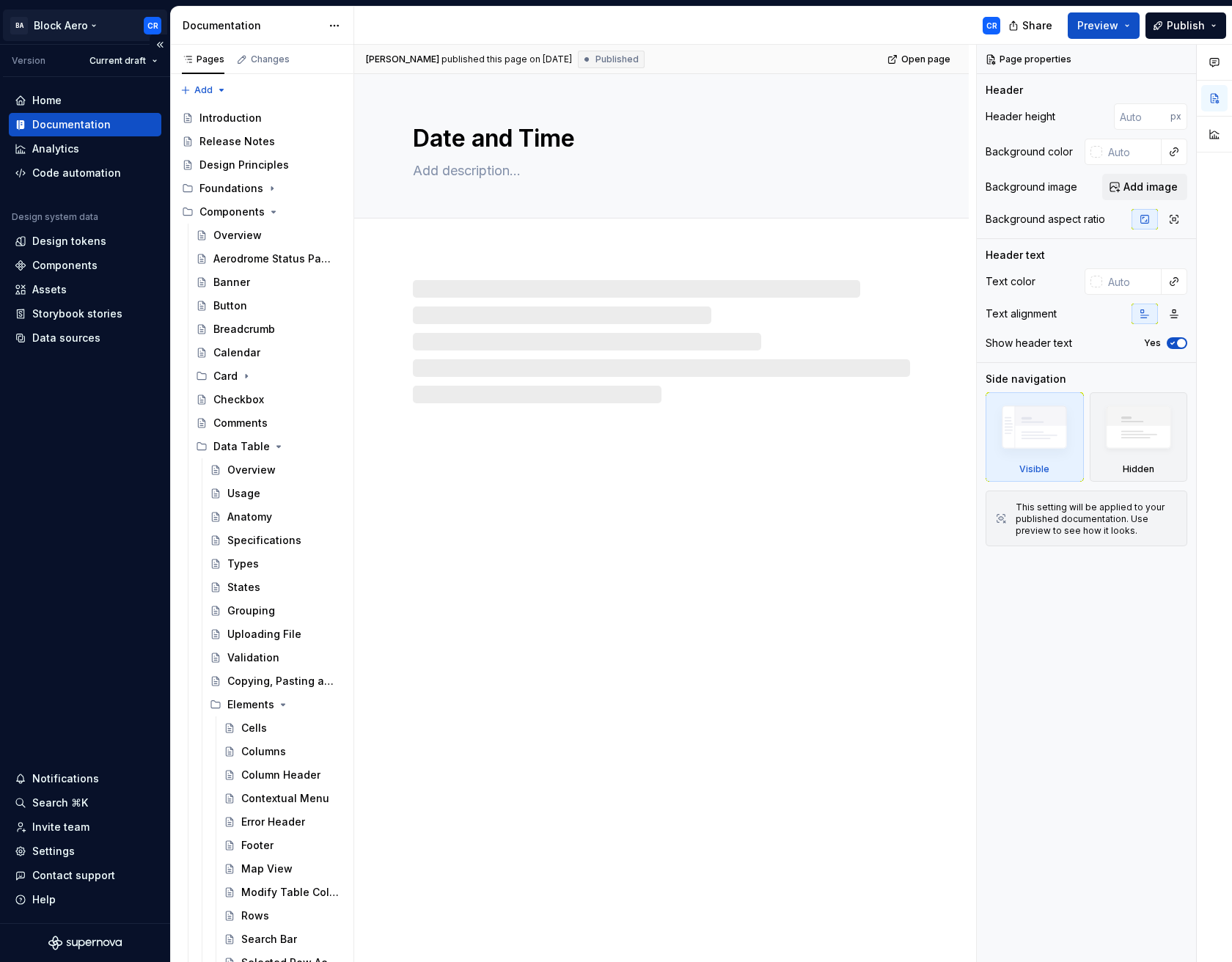
click at [76, 28] on html "BA Block Aero CR Version Current draft Home Documentation Analytics Code automa…" at bounding box center [616, 481] width 1232 height 962
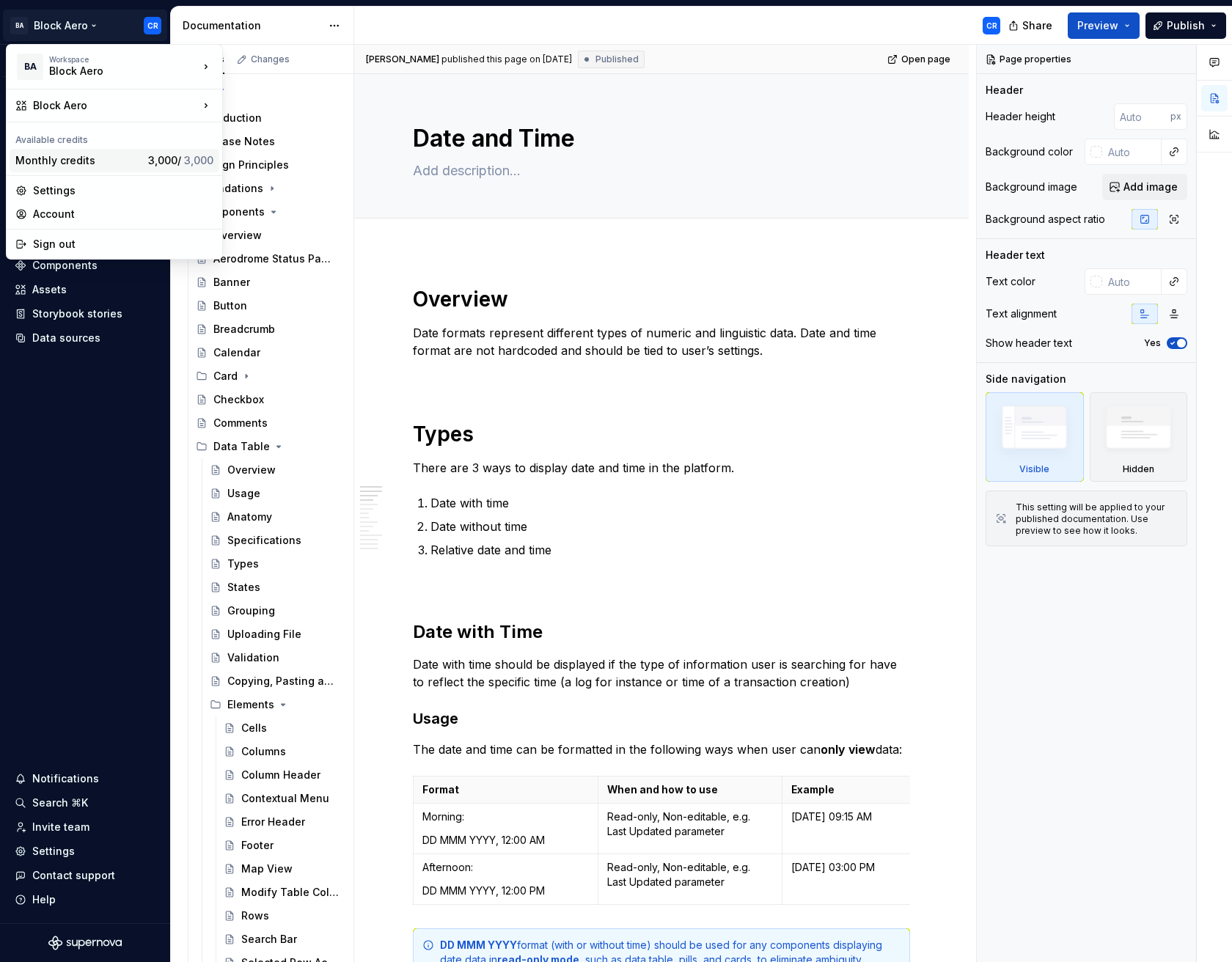
click at [82, 161] on div "Monthly credits" at bounding box center [78, 161] width 127 height 15
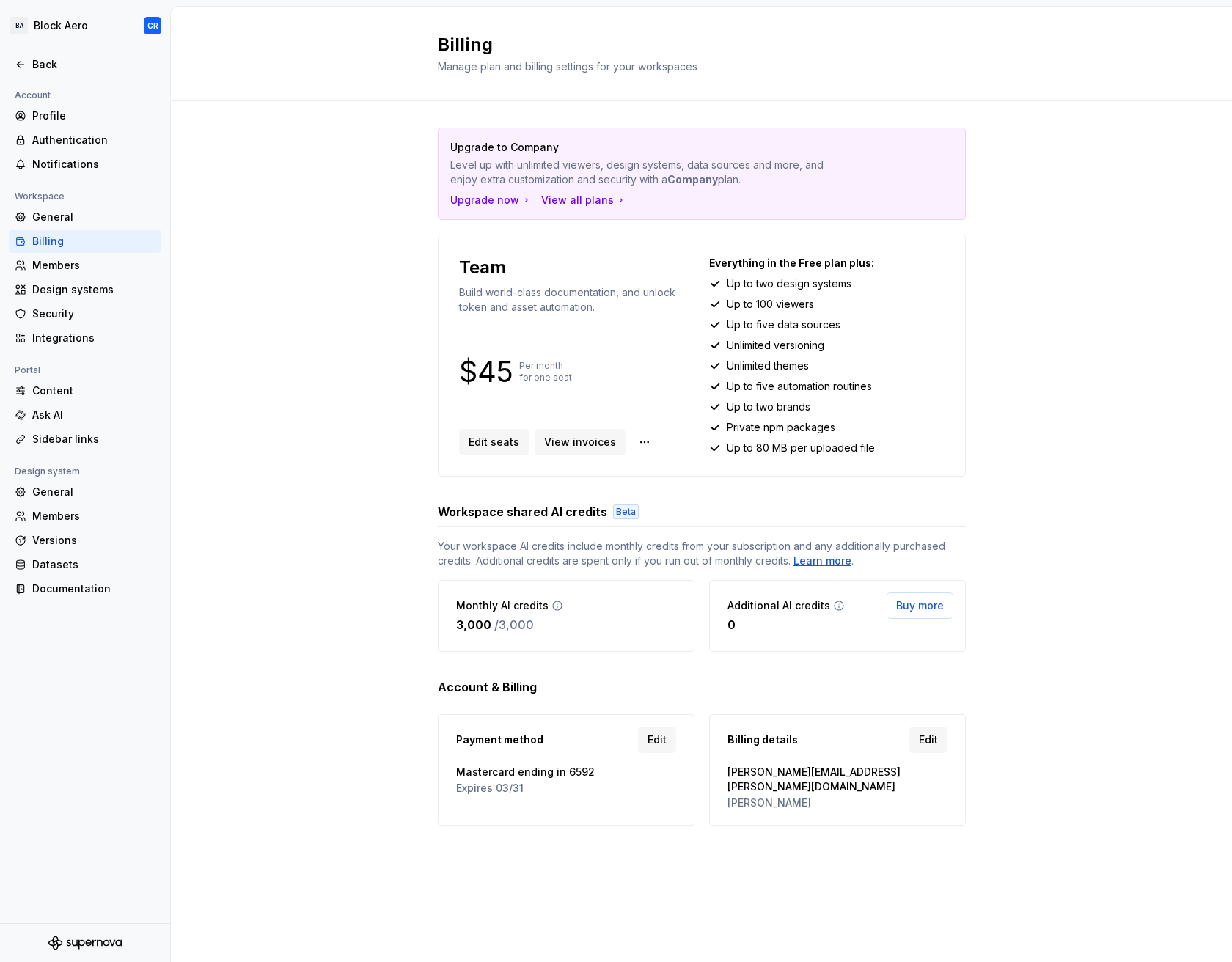
click at [858, 570] on div "Your workspace AI credits include monthly credits from your subscription and an…" at bounding box center [701, 595] width 528 height 113
click at [841, 563] on div "Learn more" at bounding box center [822, 561] width 58 height 15
click at [75, 30] on html "BA Block Aero CR Back Account Profile Authentication Notifications Workspace Ge…" at bounding box center [616, 481] width 1232 height 962
click at [503, 622] on html "BA Block Aero CR Back Account Profile Authentication Notifications Workspace Ge…" at bounding box center [616, 481] width 1232 height 962
click at [86, 424] on div "Ask AI" at bounding box center [85, 415] width 153 height 24
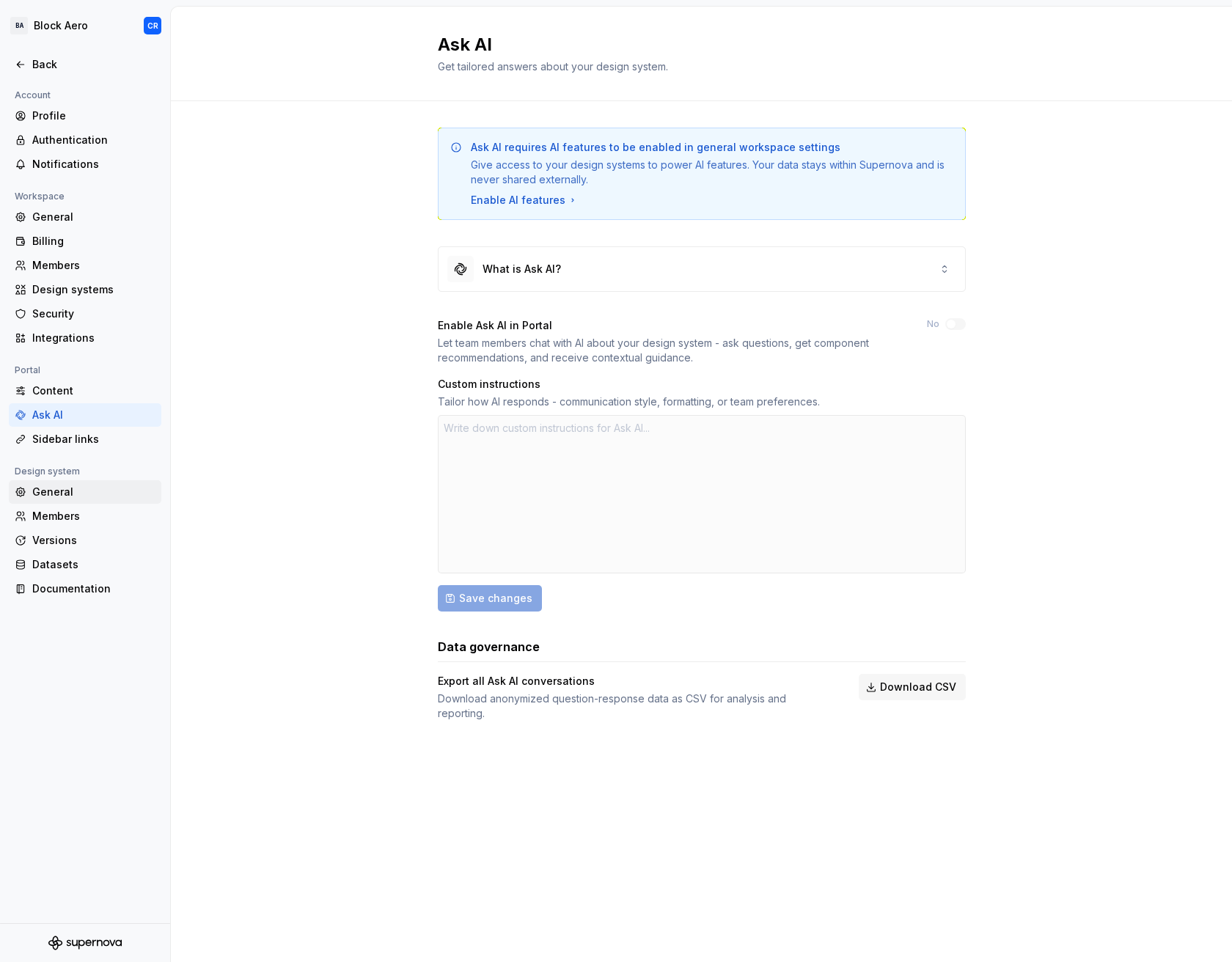
click at [58, 496] on div "General" at bounding box center [93, 492] width 123 height 15
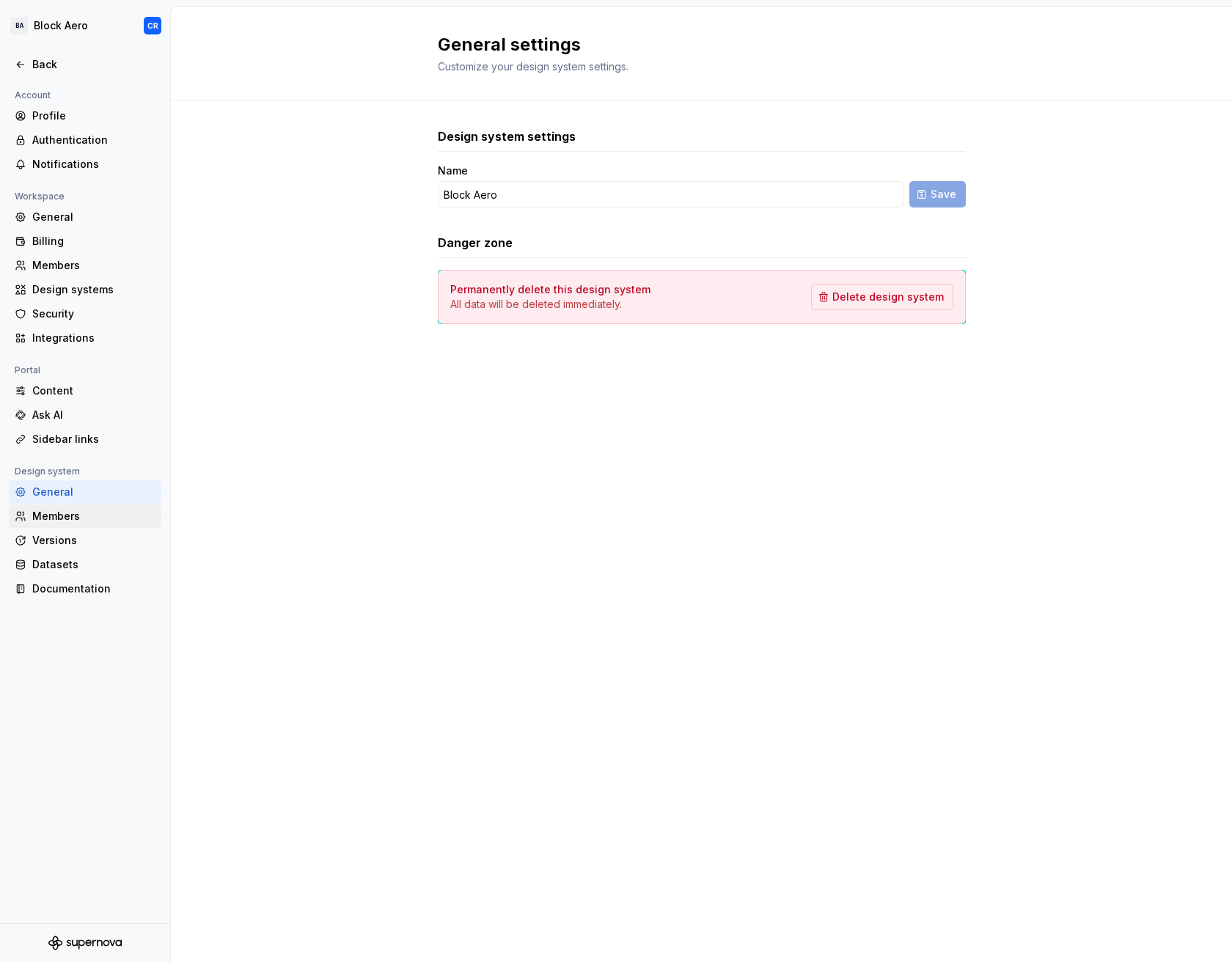
click at [56, 519] on div "Members" at bounding box center [93, 516] width 123 height 15
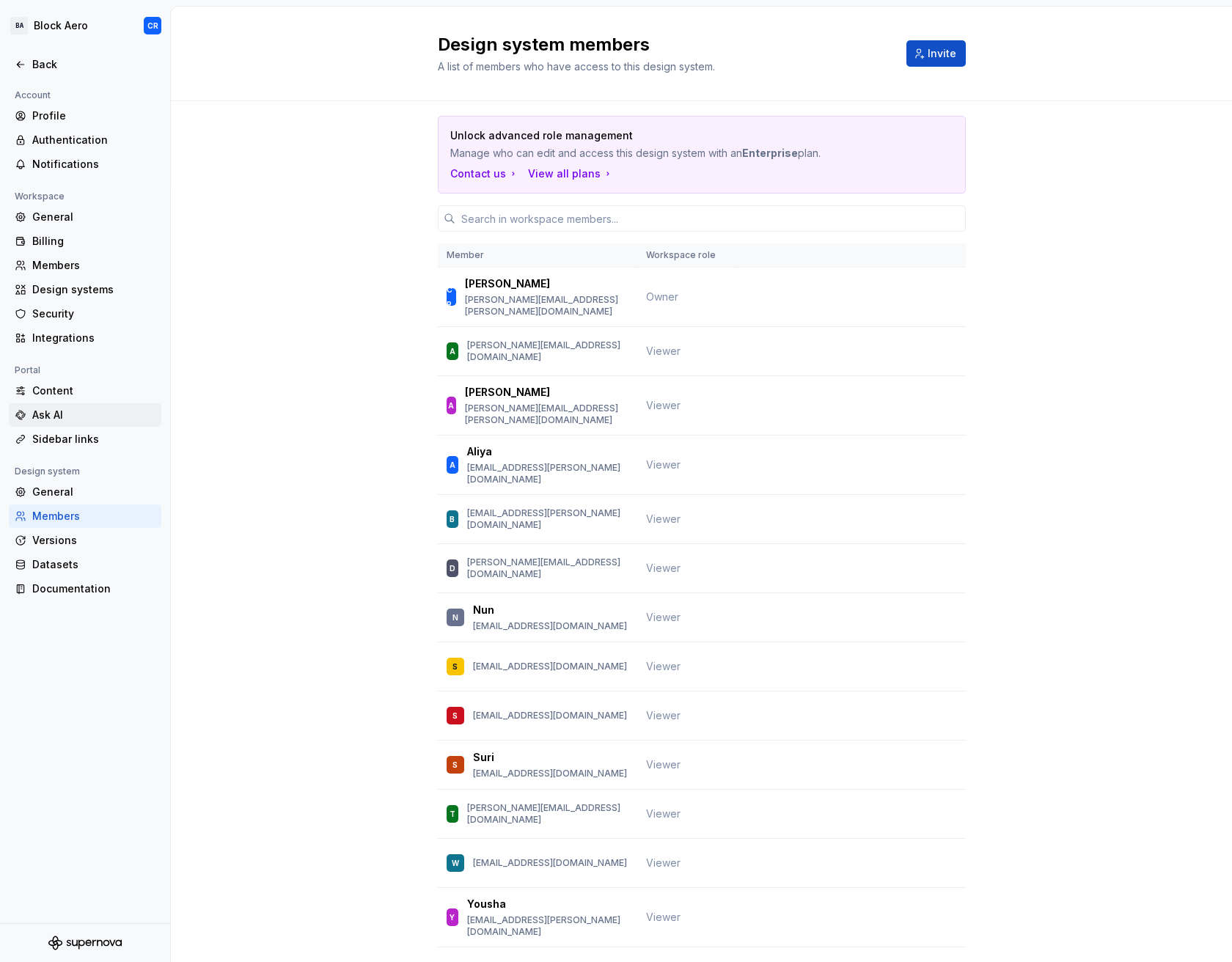
click at [73, 405] on div "Ask AI" at bounding box center [85, 415] width 153 height 24
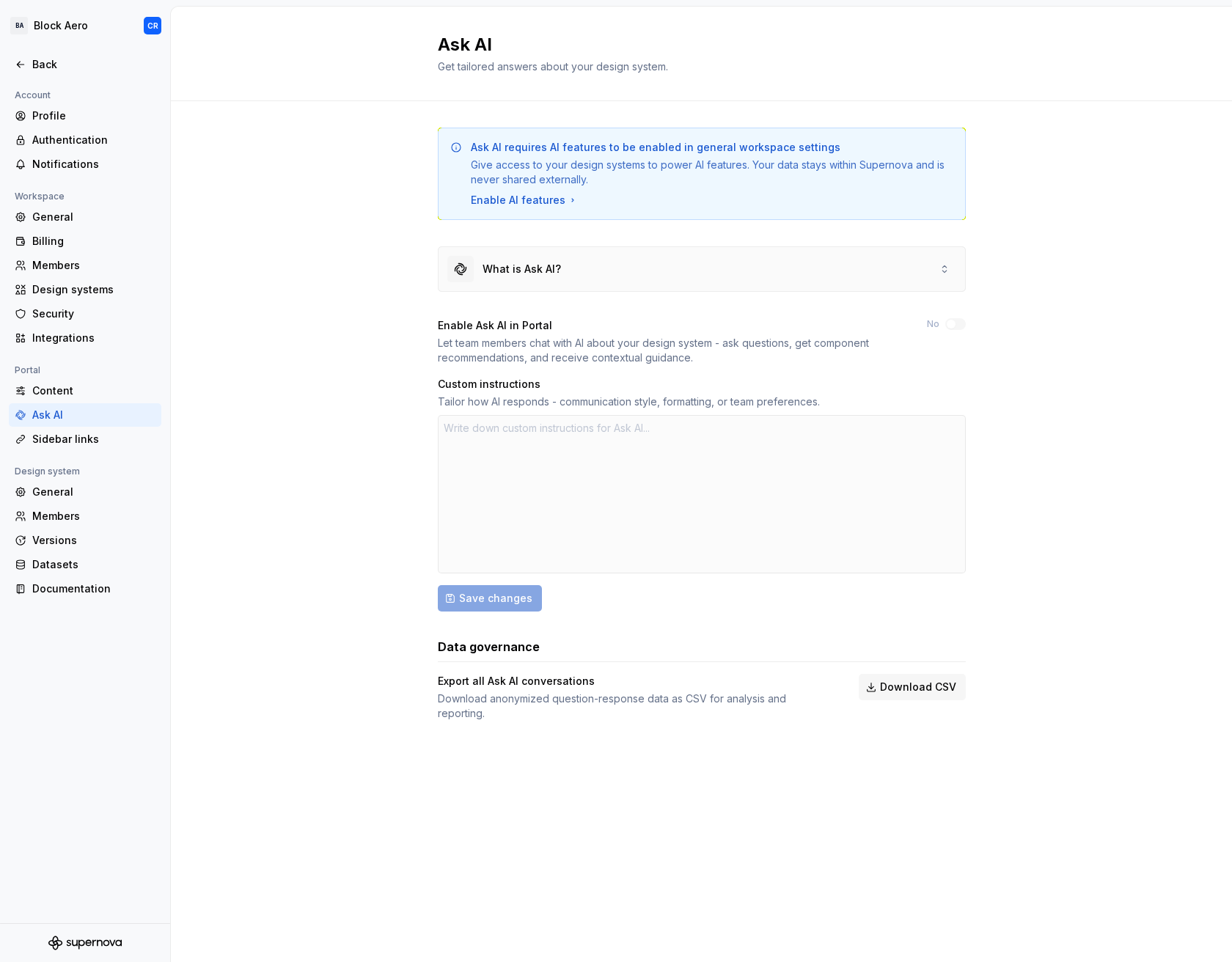
click at [828, 269] on div "What is Ask AI?" at bounding box center [701, 269] width 527 height 44
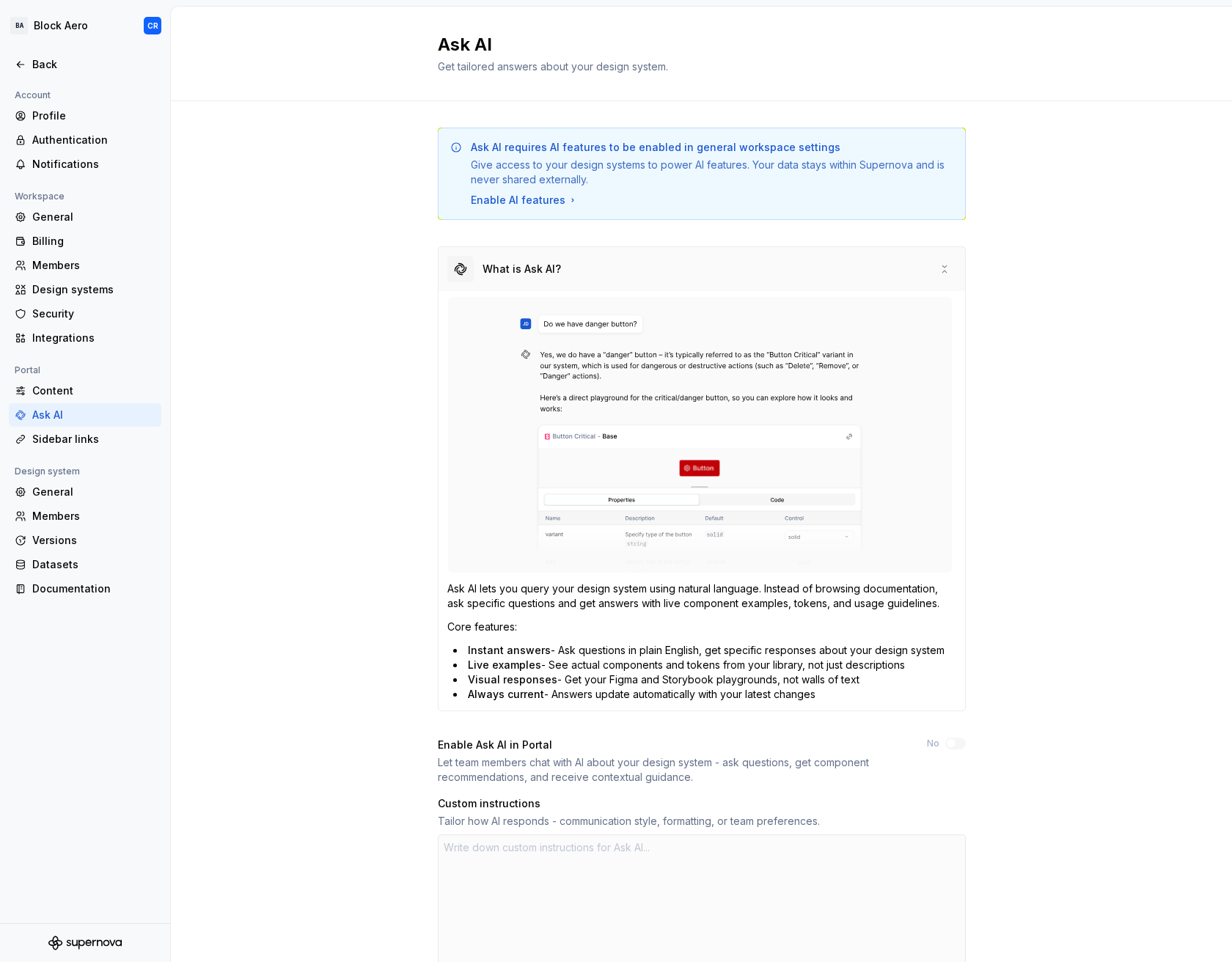
click at [759, 272] on div "What is Ask AI?" at bounding box center [701, 269] width 527 height 44
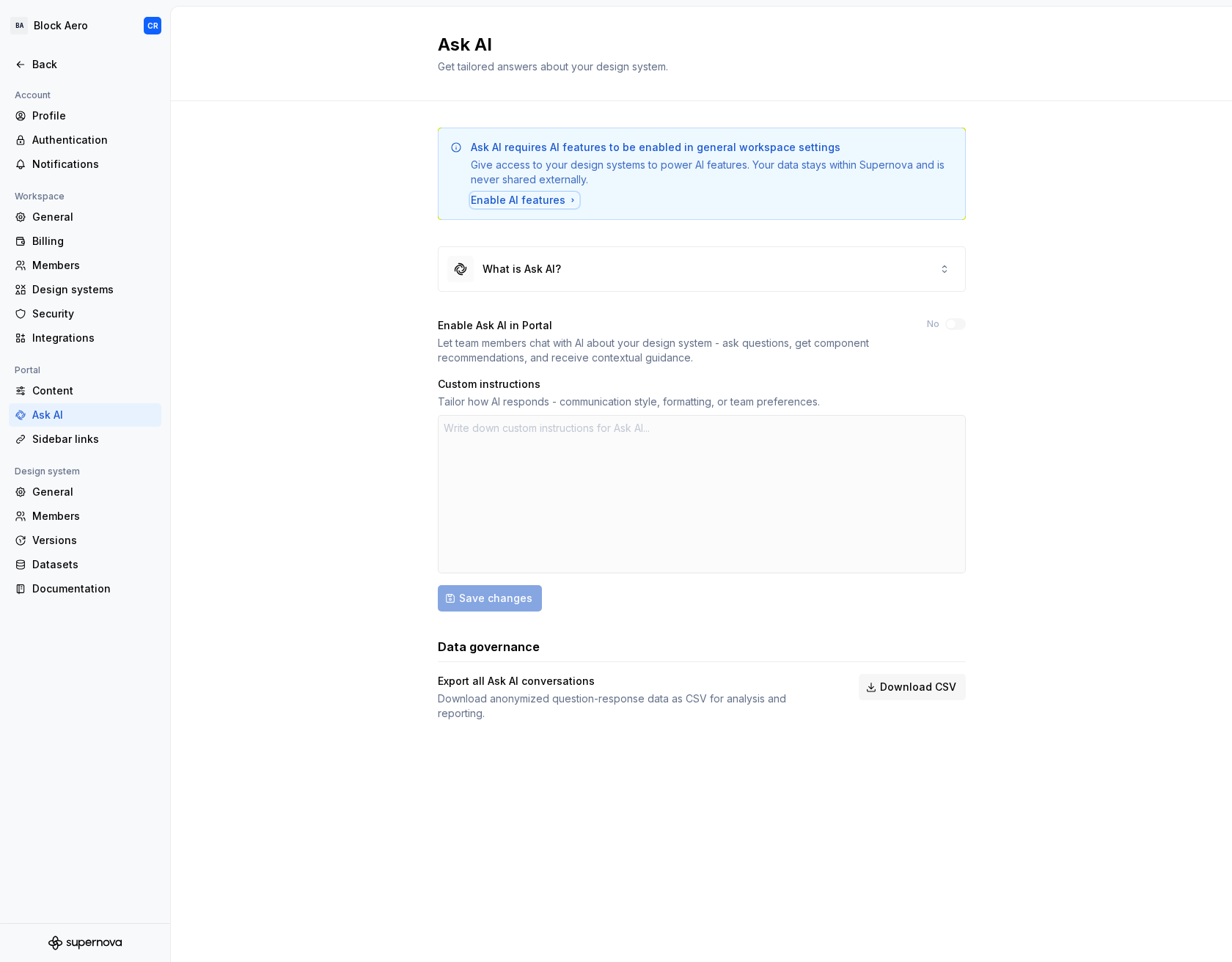
click at [514, 202] on div "Enable AI features" at bounding box center [525, 200] width 108 height 15
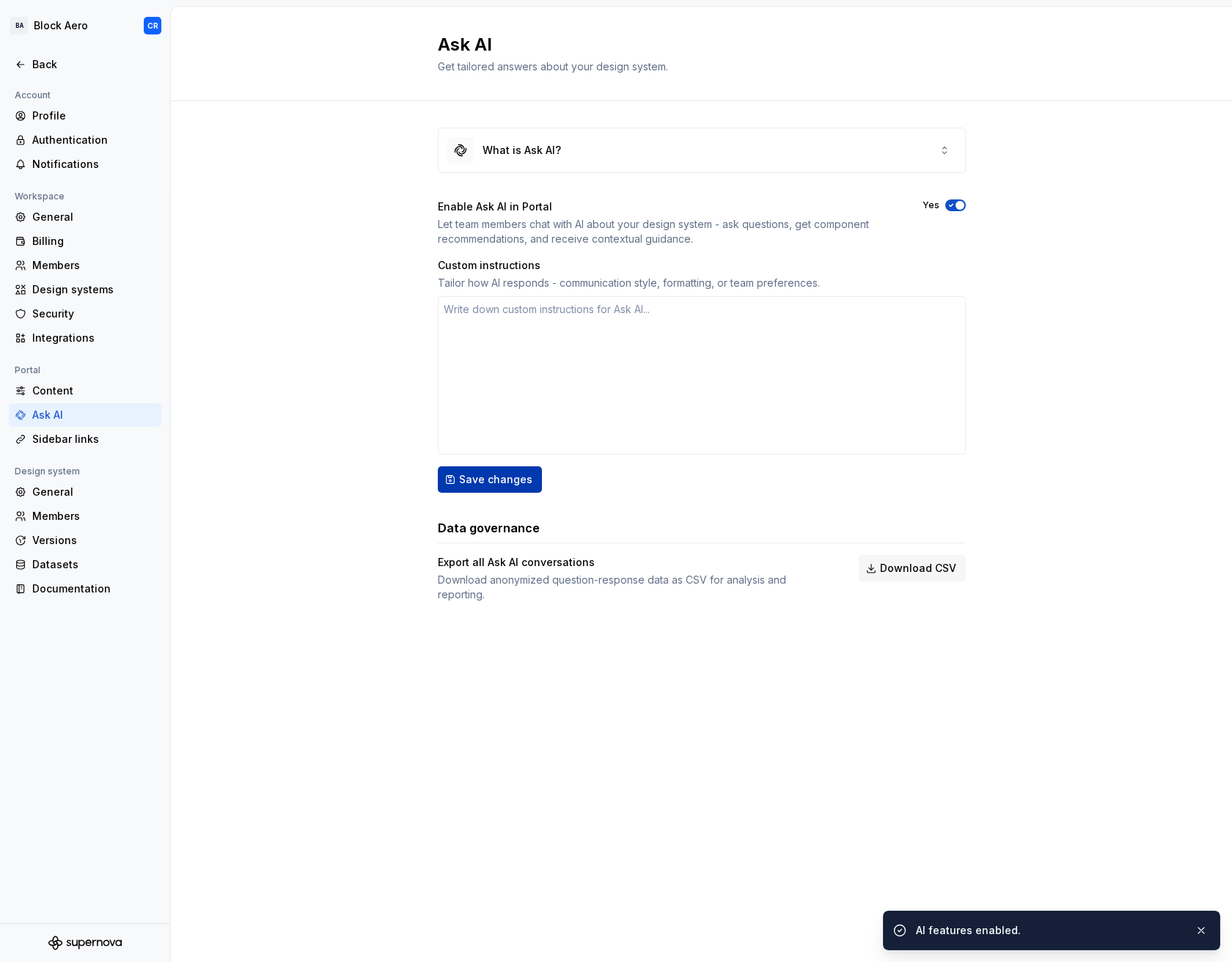
click at [498, 473] on span "Save changes" at bounding box center [495, 479] width 73 height 15
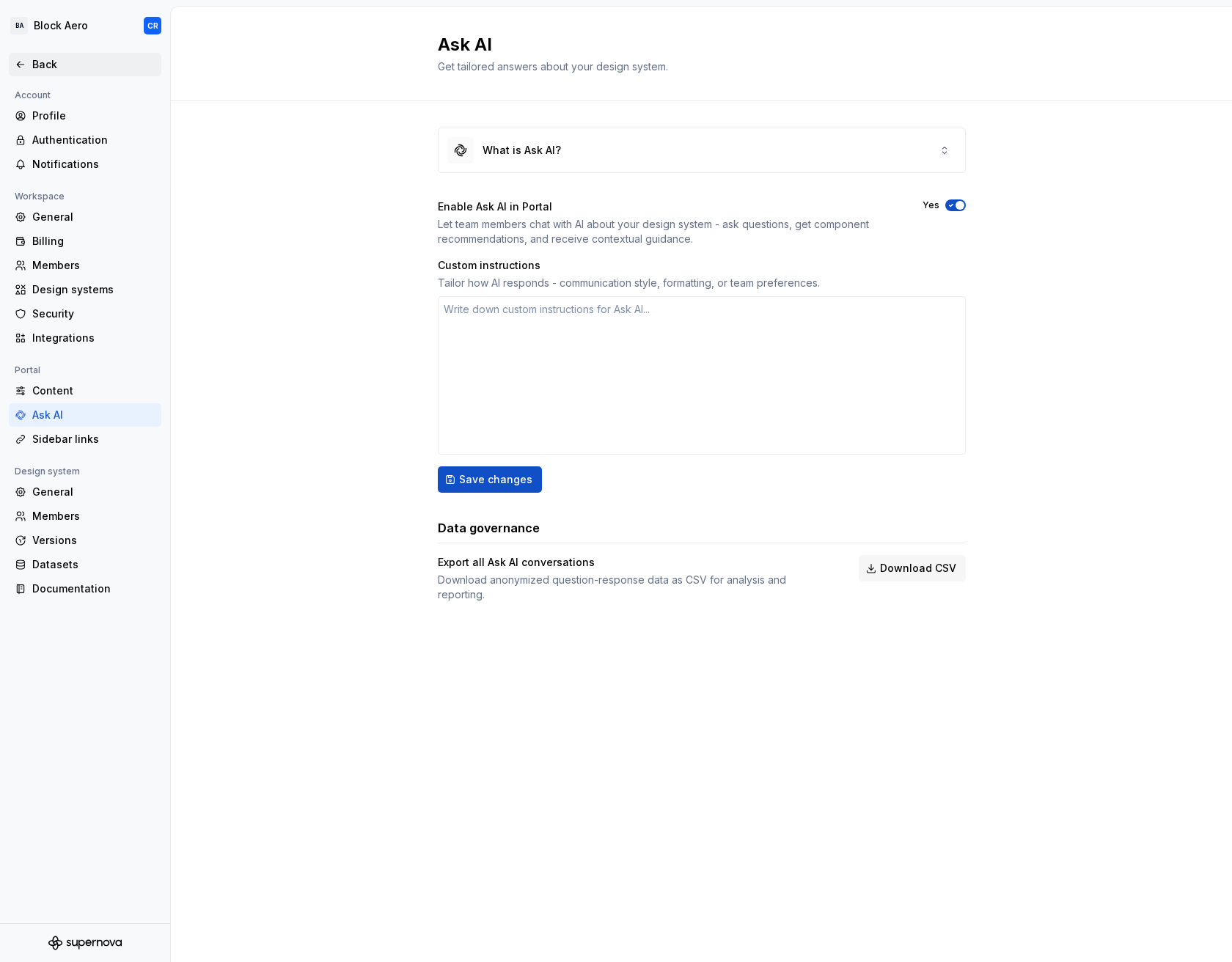
click at [114, 61] on div "Back" at bounding box center [93, 64] width 123 height 15
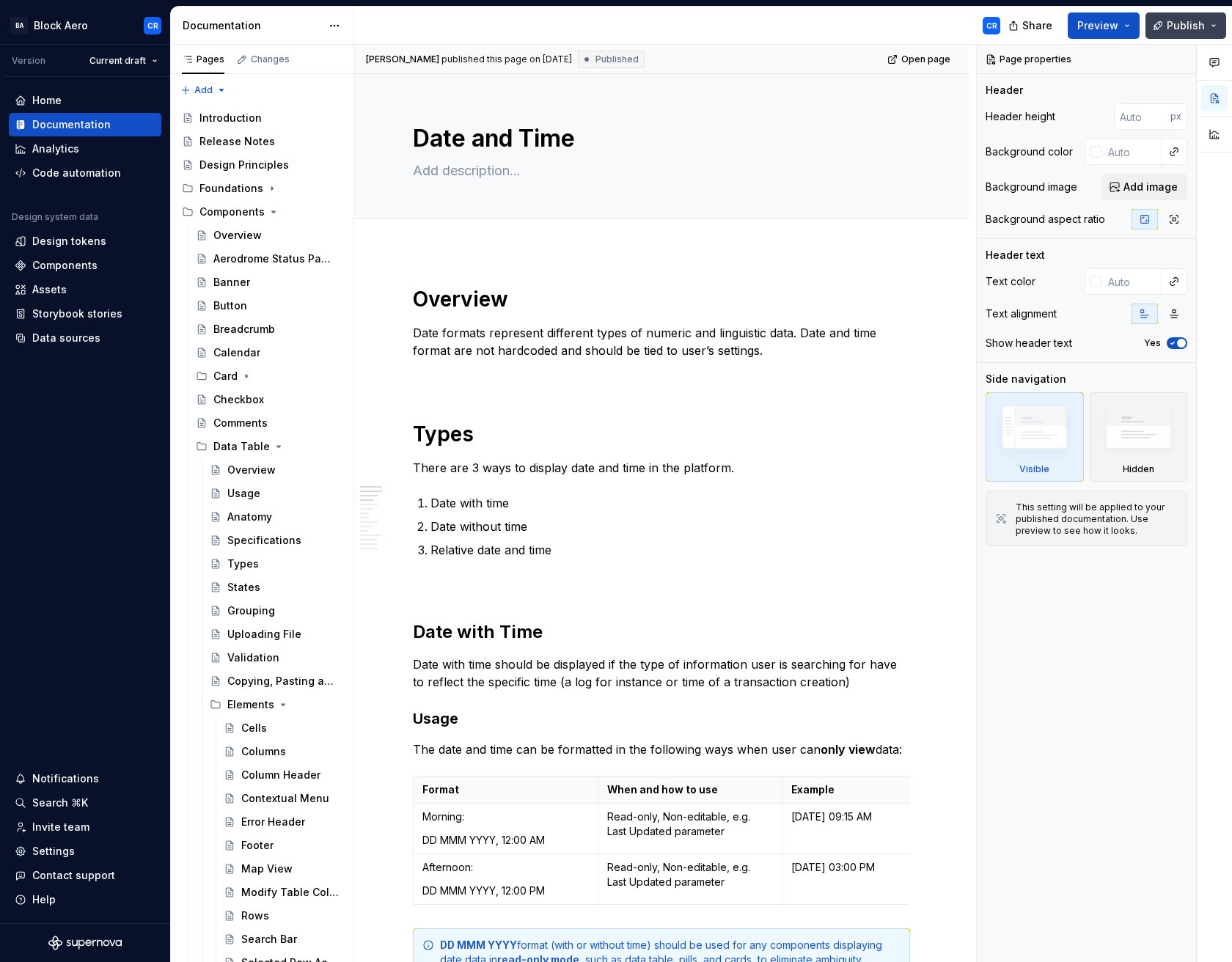
click at [1171, 21] on span "Publish" at bounding box center [1185, 25] width 38 height 15
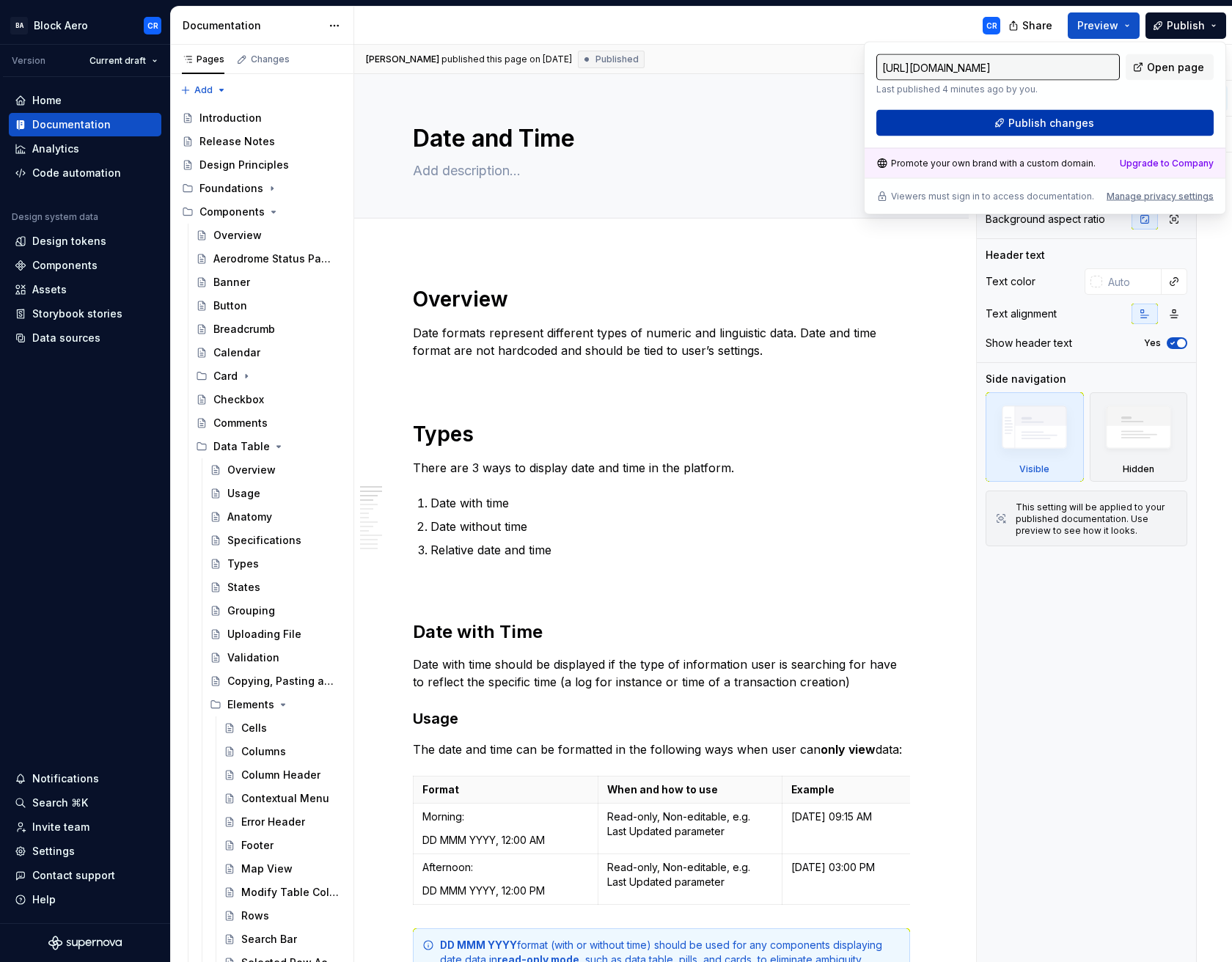
click at [991, 136] on div "[URL][DOMAIN_NAME] Last published 4 minutes ago by you. Open page Publish chang…" at bounding box center [1044, 95] width 337 height 82
click at [995, 129] on button "Publish changes" at bounding box center [1044, 123] width 337 height 26
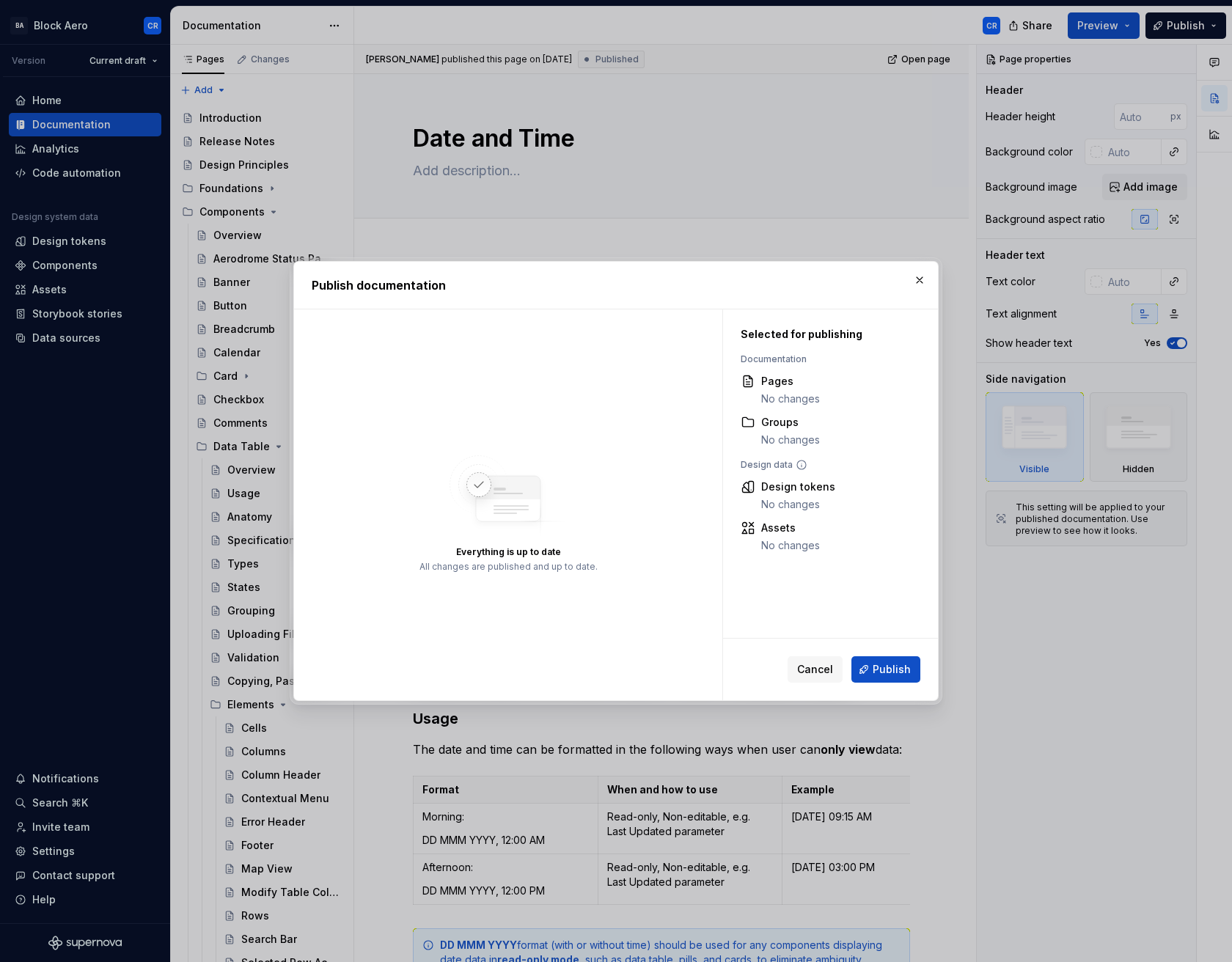
drag, startPoint x: 900, startPoint y: 705, endPoint x: 903, endPoint y: 664, distance: 41.1
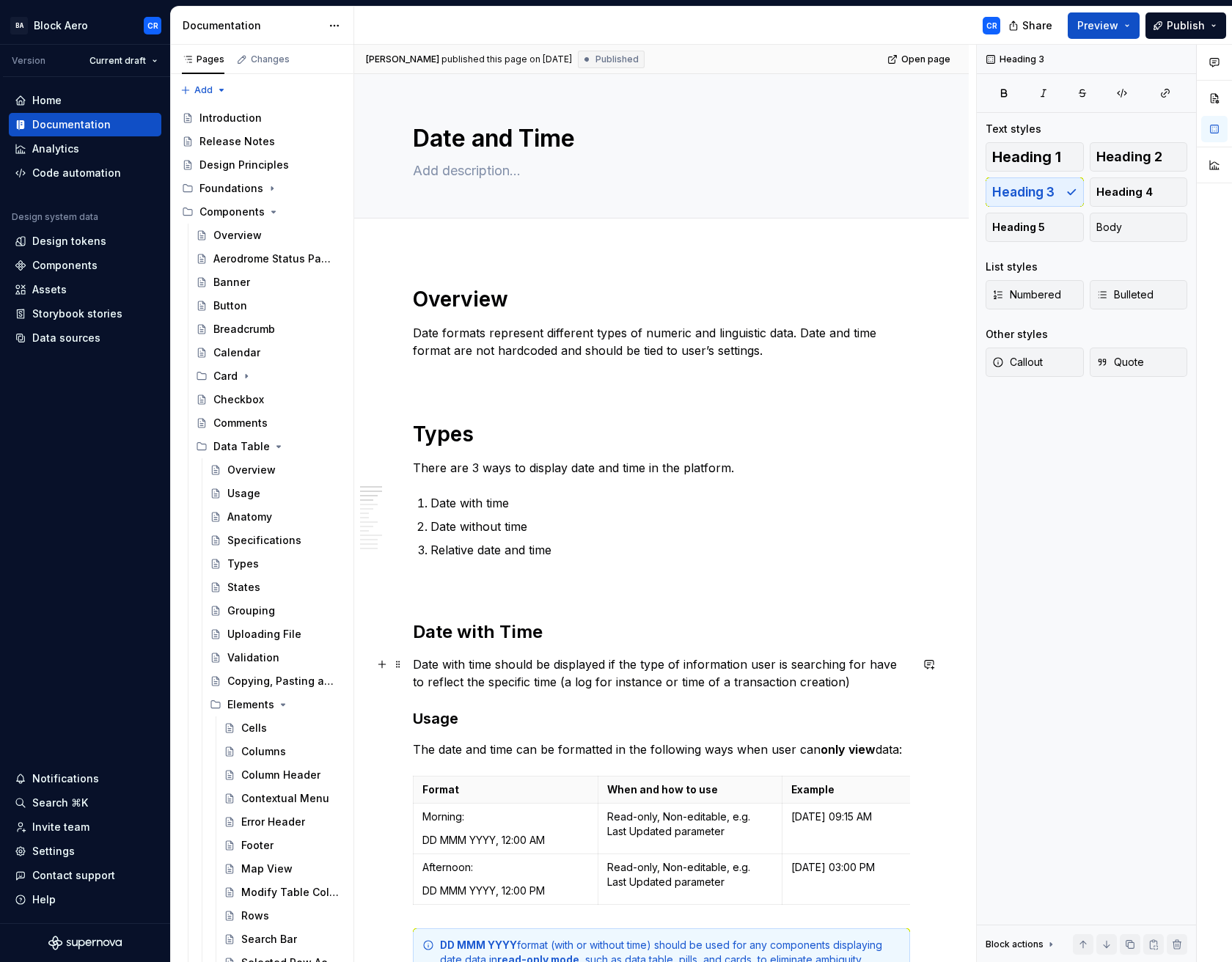
click at [903, 664] on p "Date with time should be displayed if the type of information user is searching…" at bounding box center [661, 673] width 497 height 35
click at [1190, 36] on button "Publish" at bounding box center [1185, 25] width 81 height 26
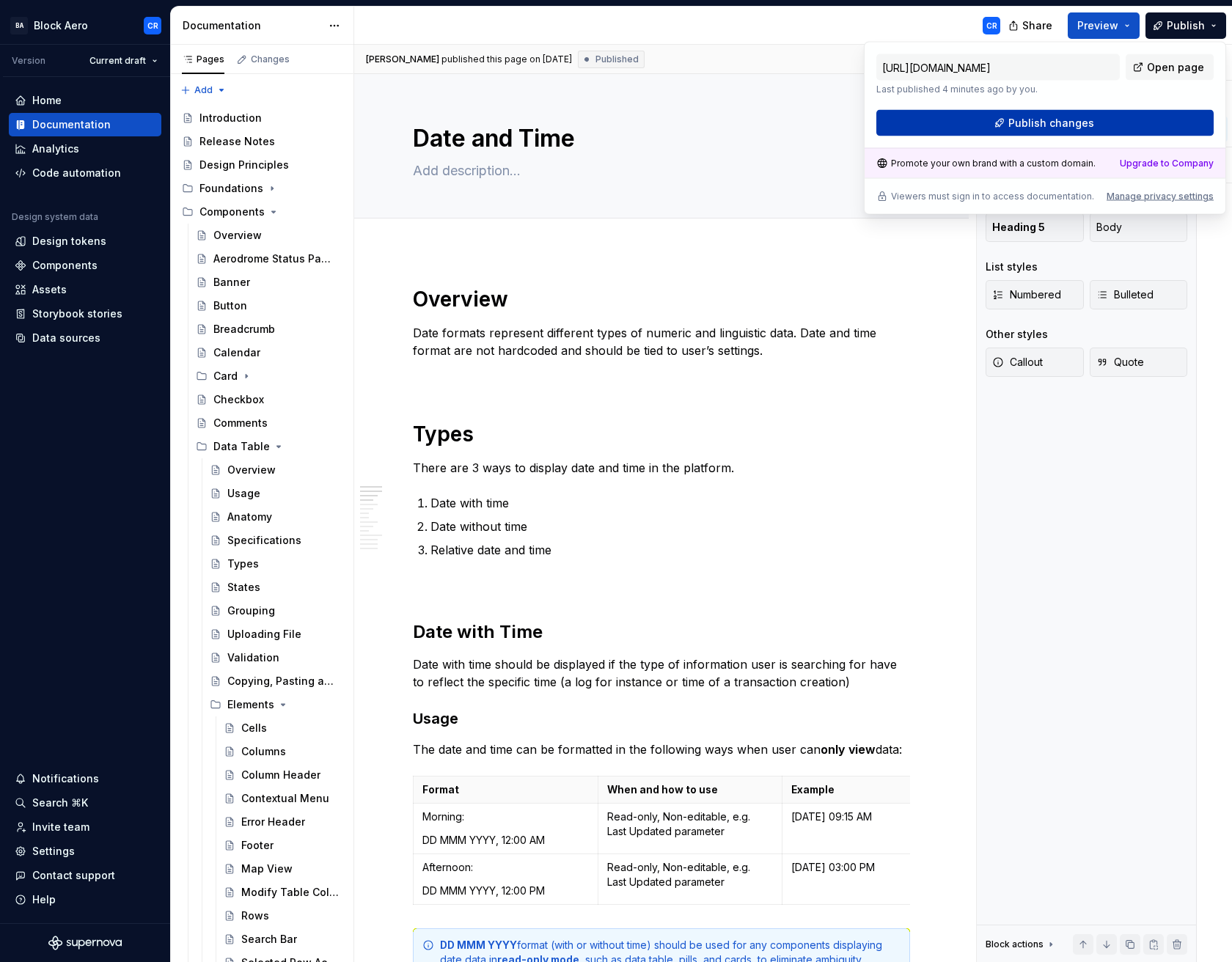
click at [1079, 115] on button "Publish changes" at bounding box center [1044, 123] width 337 height 26
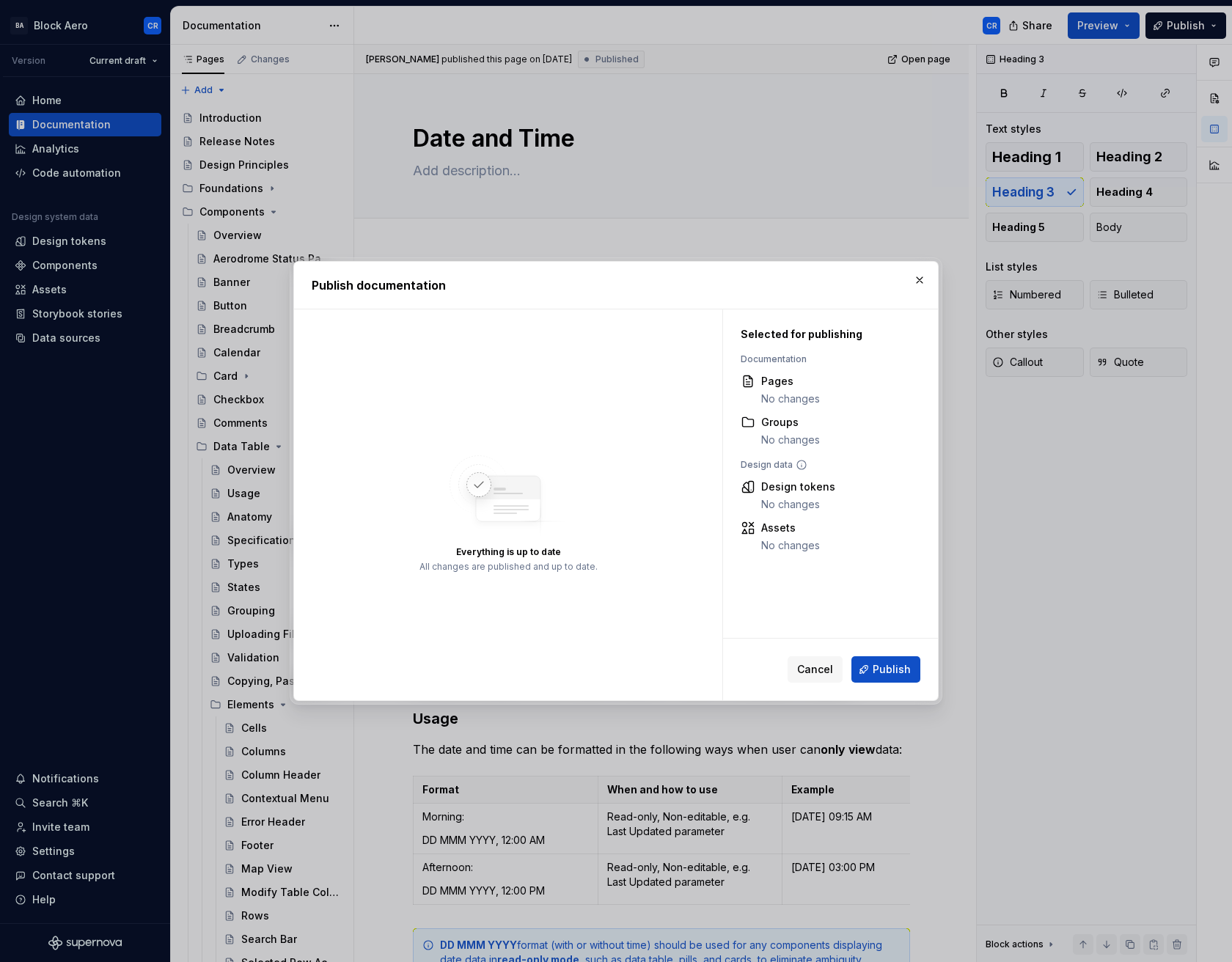
click at [889, 655] on div "Cancel Publish" at bounding box center [830, 670] width 214 height 62
click at [889, 663] on span "Publish" at bounding box center [891, 670] width 38 height 15
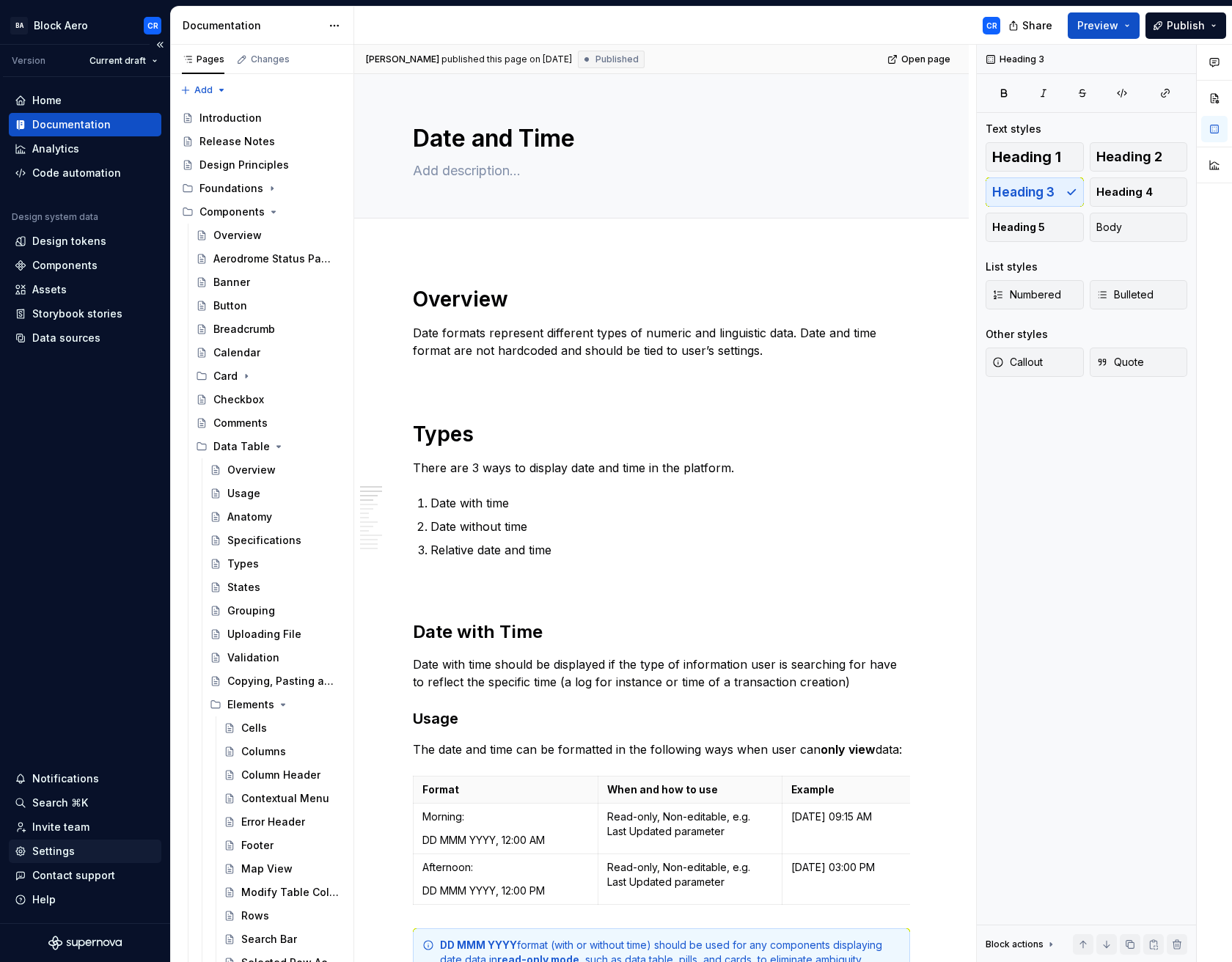
click at [71, 849] on div "Settings" at bounding box center [53, 851] width 43 height 15
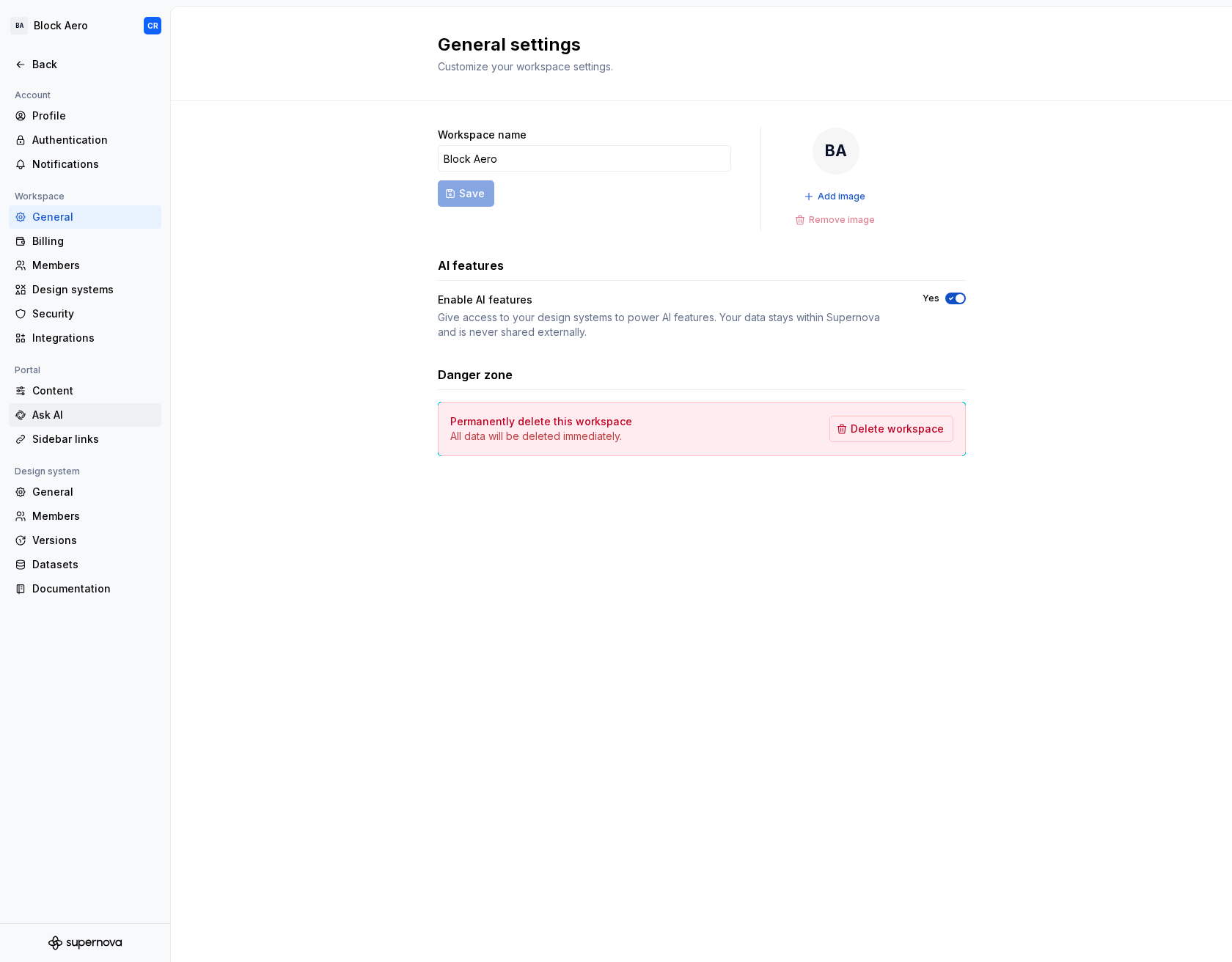
click at [82, 425] on div "Ask AI" at bounding box center [85, 415] width 153 height 24
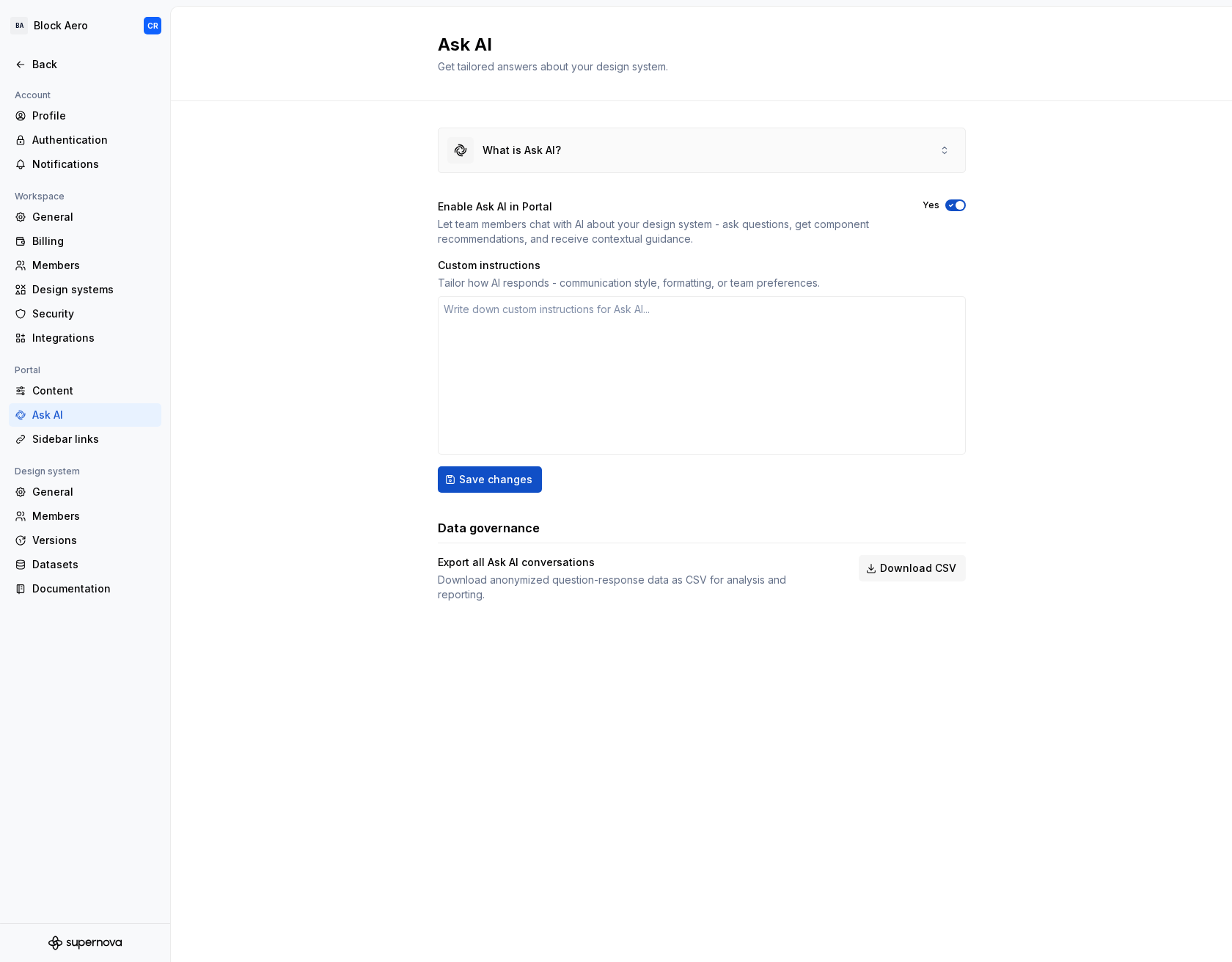
click at [779, 152] on div "What is Ask AI?" at bounding box center [701, 151] width 527 height 44
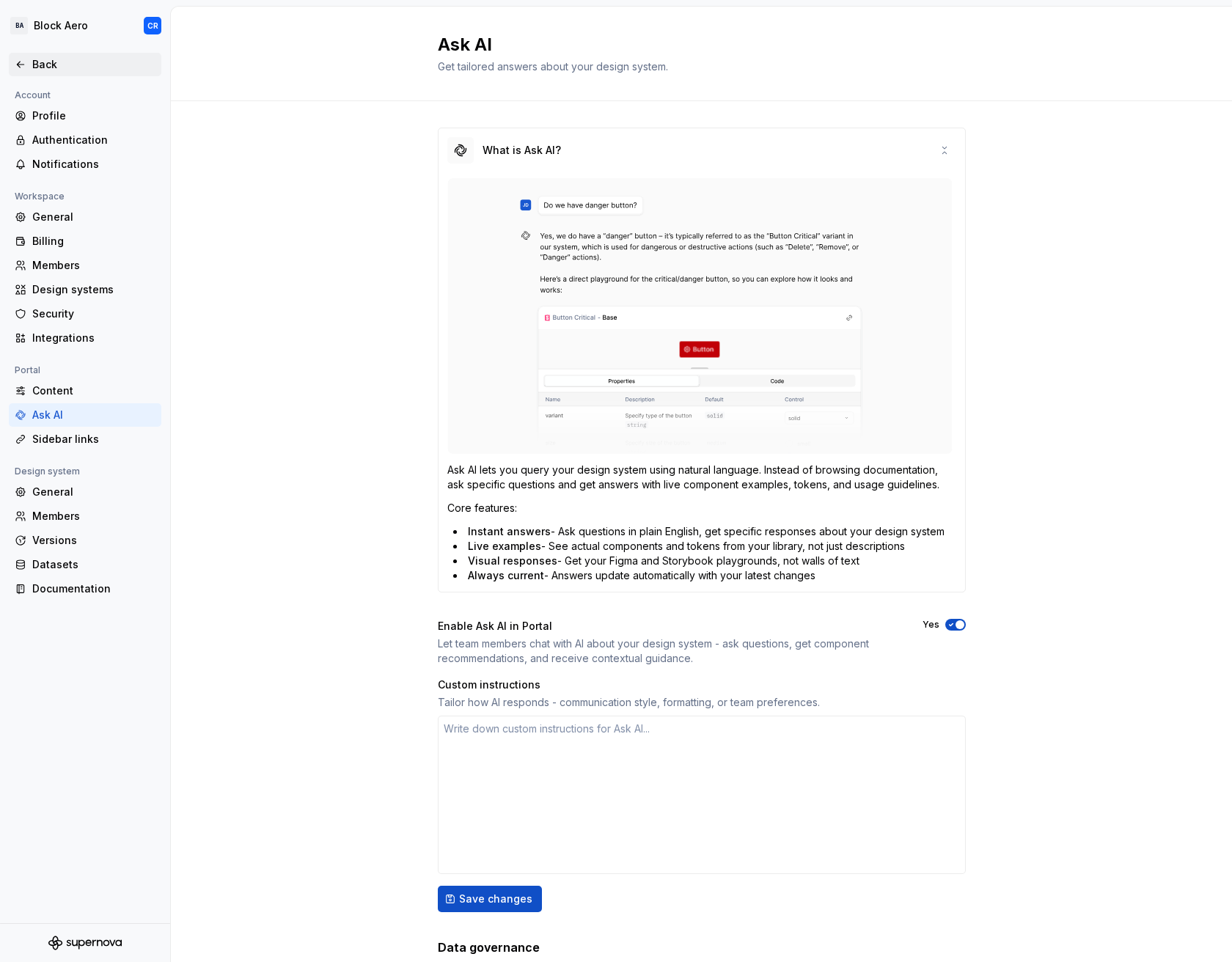
click at [58, 54] on div "Back" at bounding box center [85, 65] width 153 height 24
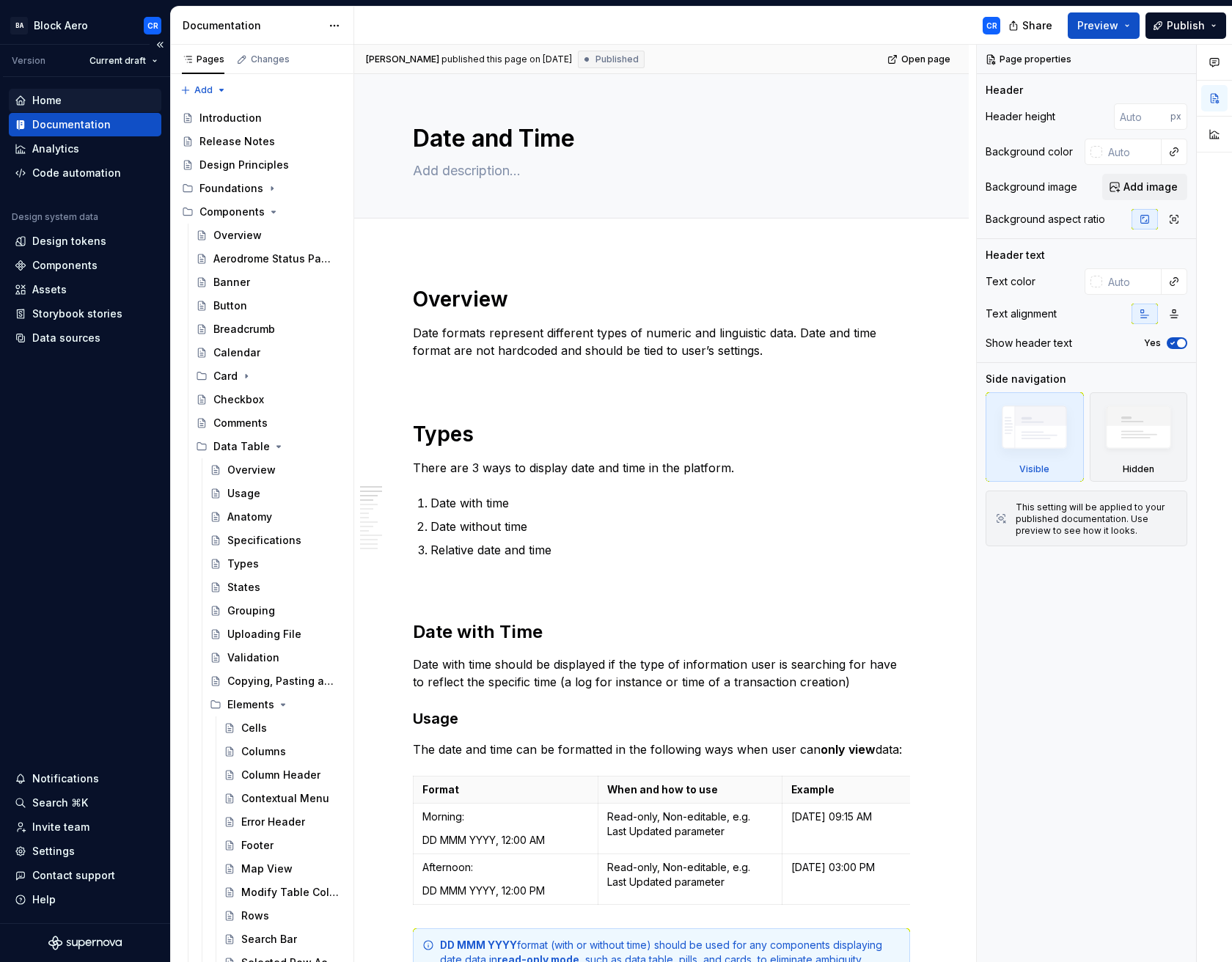
click at [87, 106] on div "Home" at bounding box center [85, 100] width 141 height 15
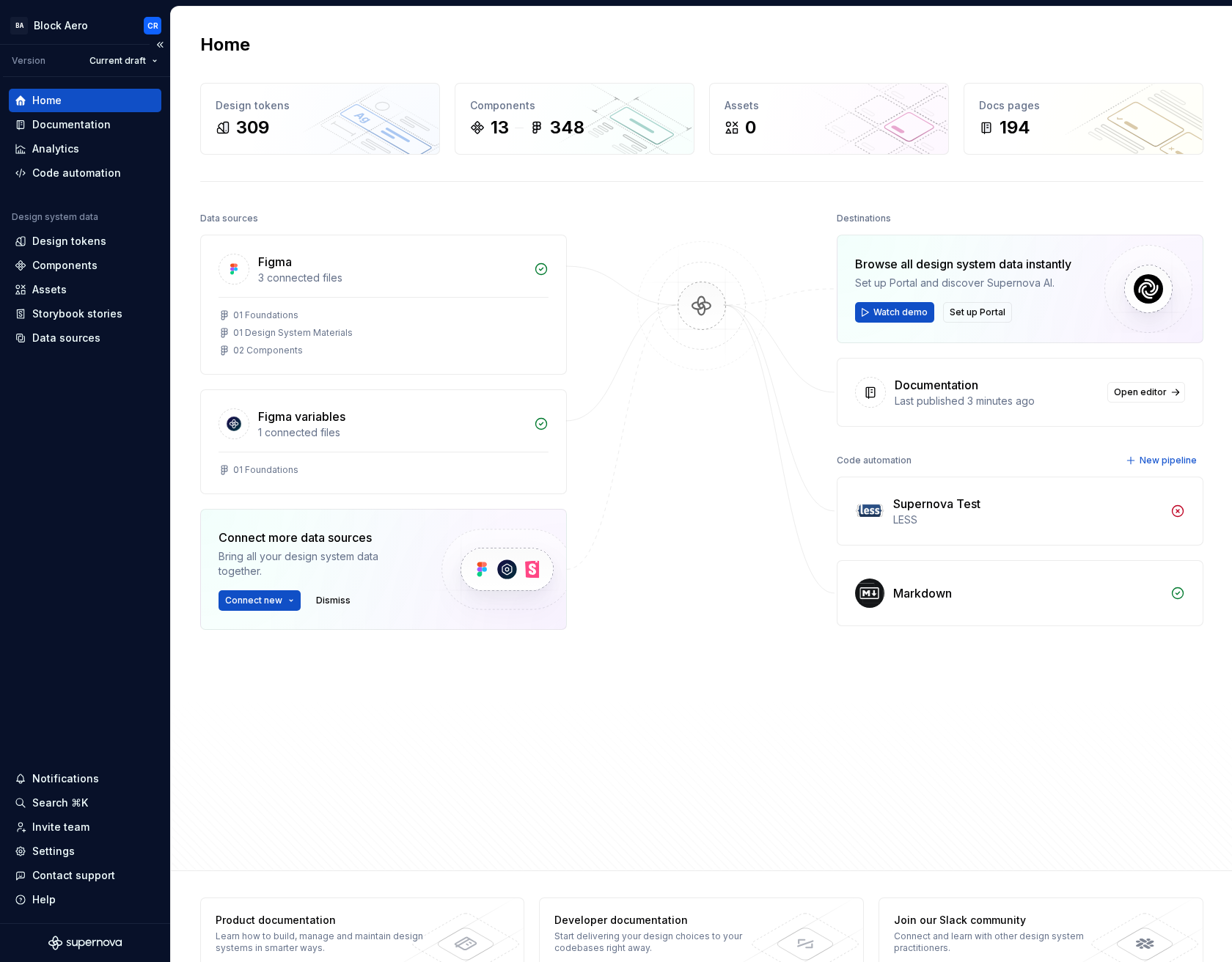
click at [107, 71] on div "Version Current draft" at bounding box center [87, 61] width 168 height 32
click at [115, 60] on html "BA Block Aero CR Version Current draft Home Documentation Analytics Code automa…" at bounding box center [616, 481] width 1232 height 962
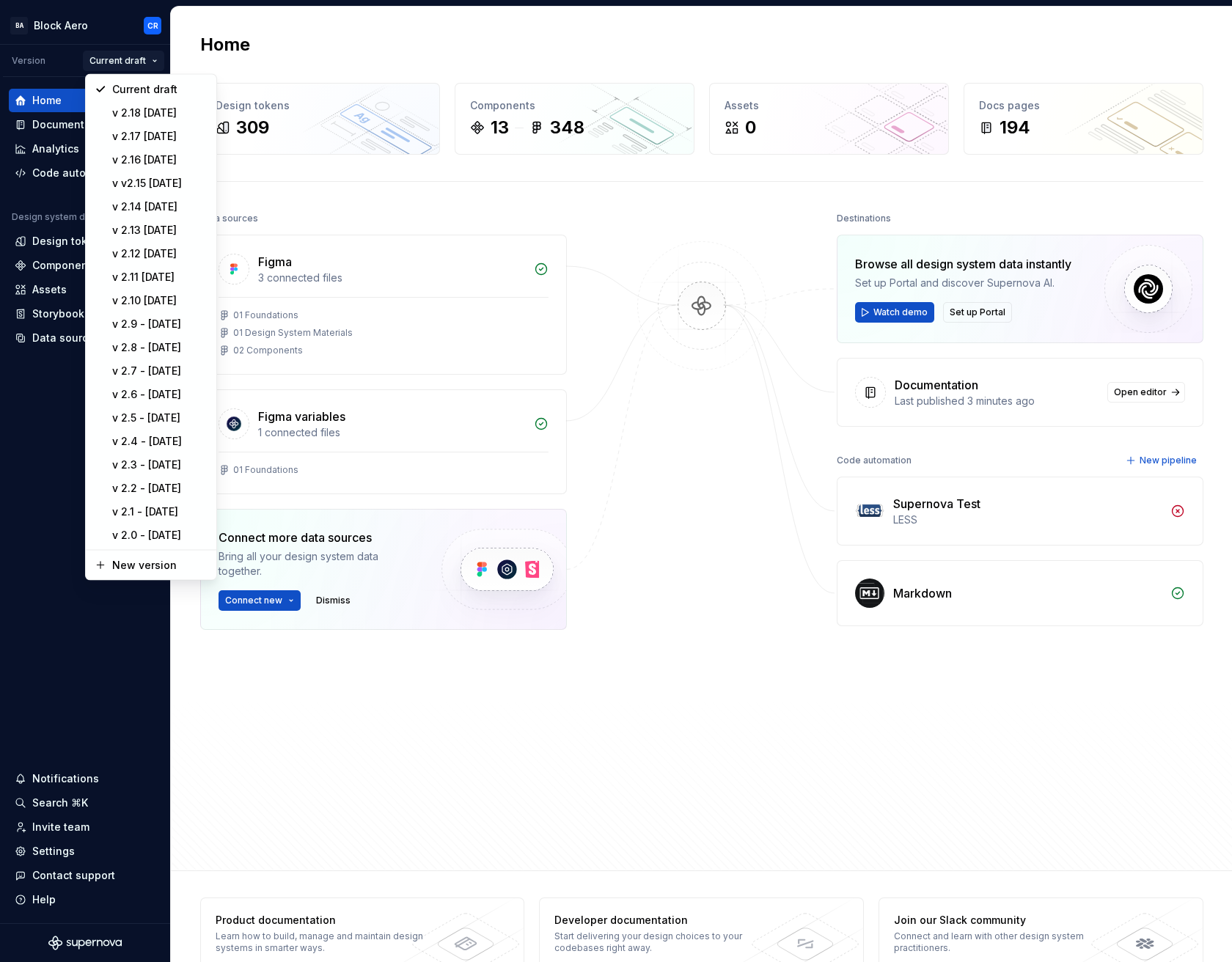
click at [116, 58] on html "BA Block Aero CR Version Current draft Home Documentation Analytics Code automa…" at bounding box center [616, 481] width 1232 height 962
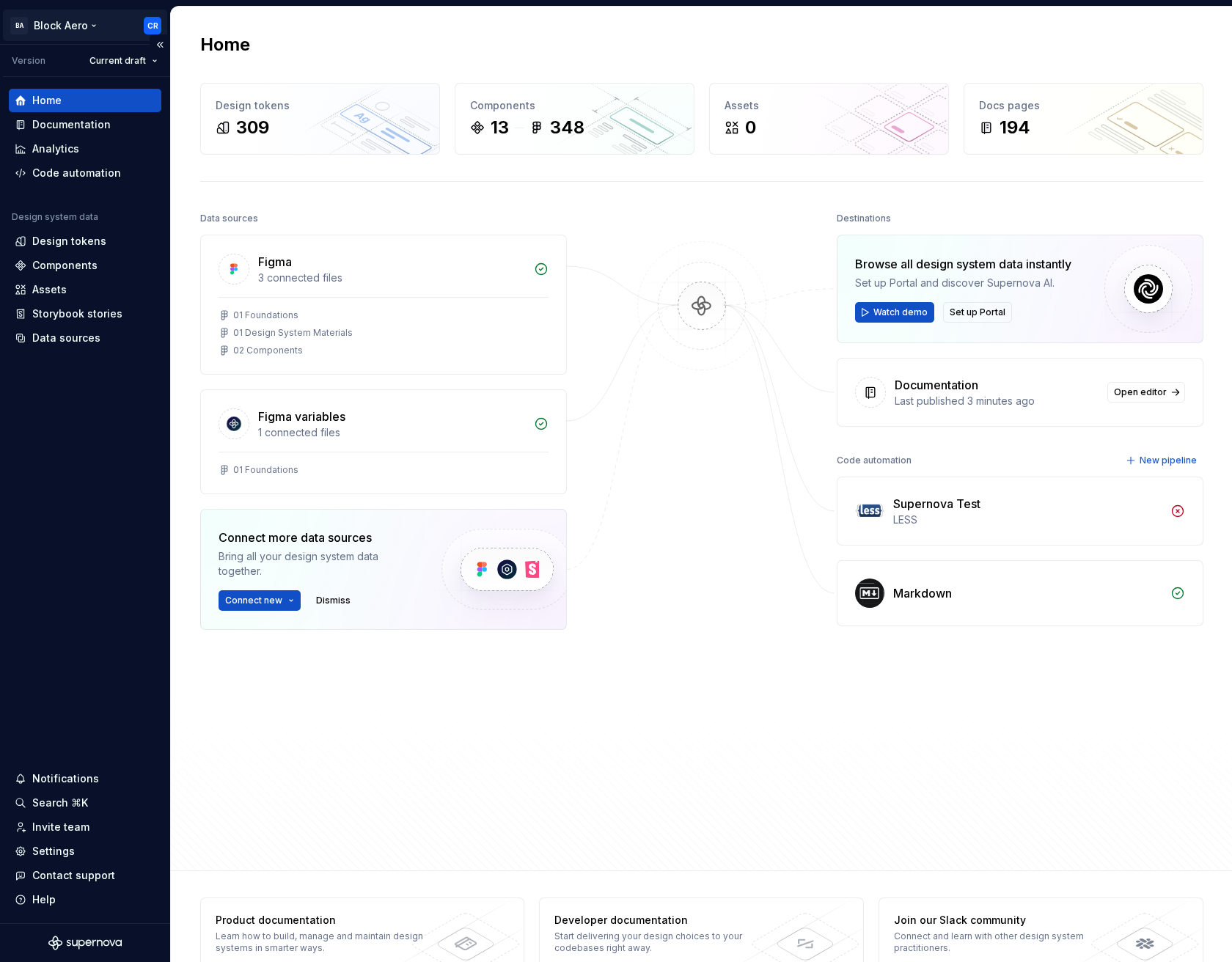
click at [81, 23] on html "BA Block Aero CR Version Current draft Home Documentation Analytics Code automa…" at bounding box center [616, 481] width 1232 height 962
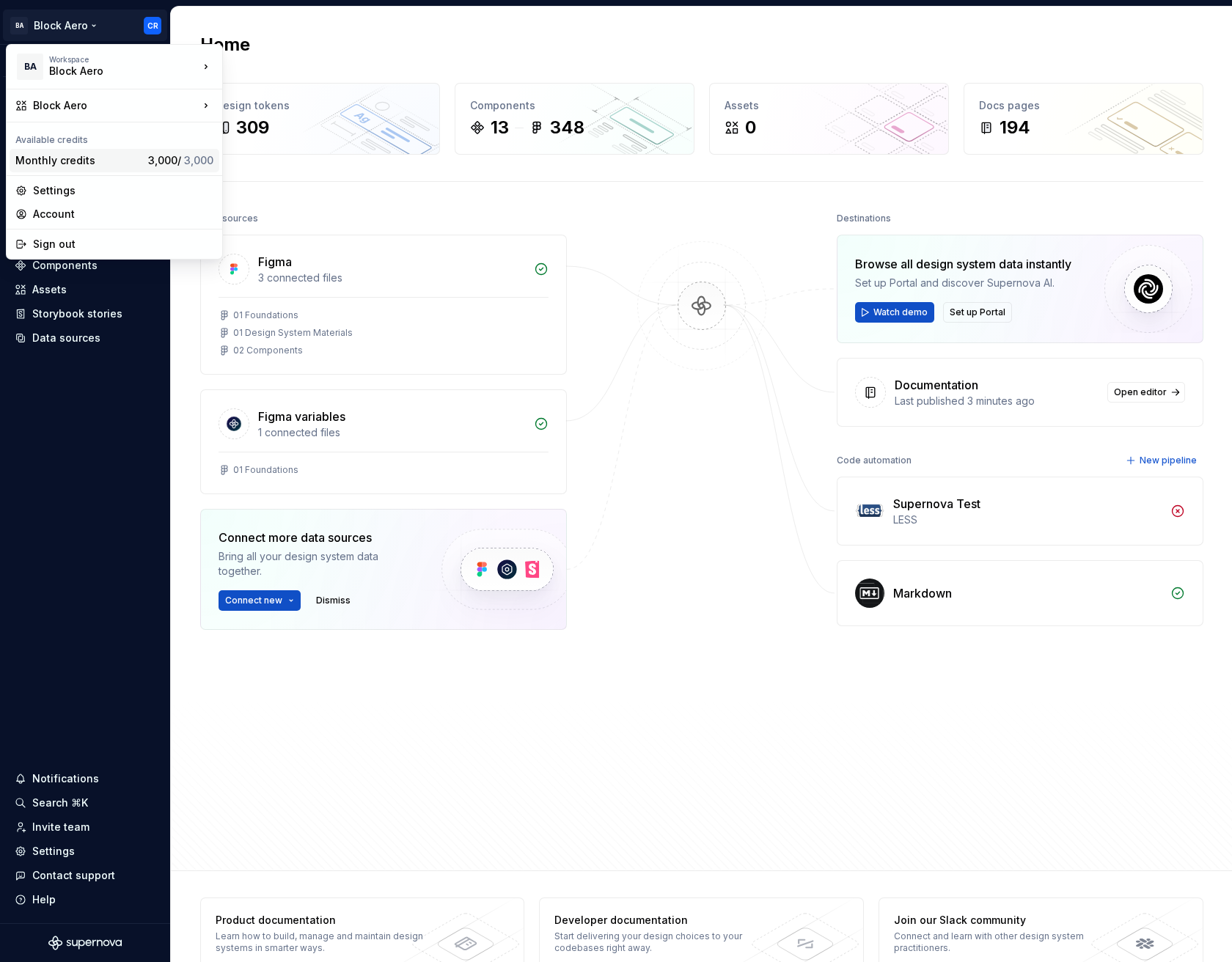
click at [94, 160] on div "Monthly credits" at bounding box center [78, 161] width 127 height 15
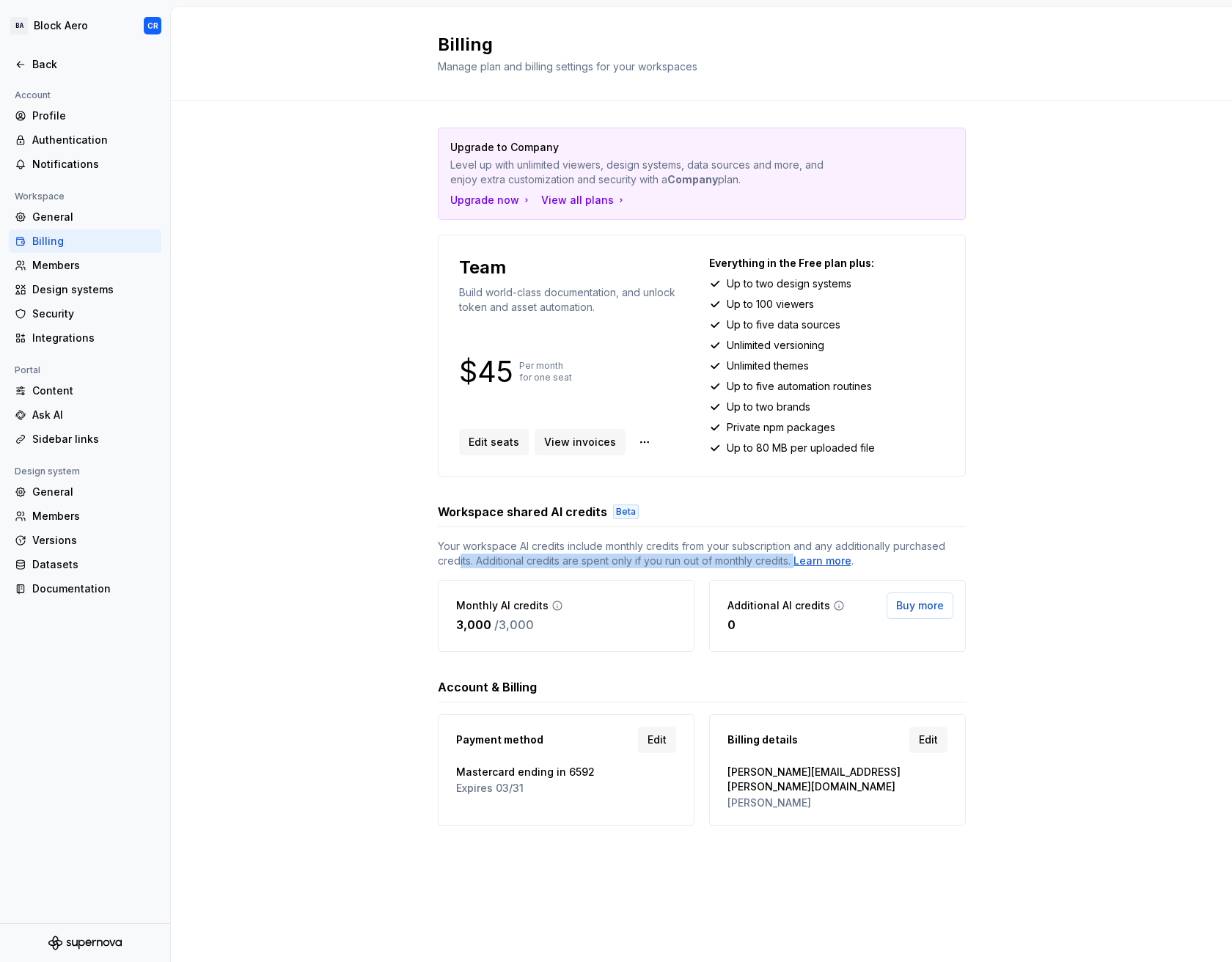
drag, startPoint x: 464, startPoint y: 557, endPoint x: 795, endPoint y: 565, distance: 331.1
click at [795, 565] on span "Your workspace AI credits include monthly credits from your subscription and an…" at bounding box center [701, 553] width 528 height 29
click at [794, 564] on span "Your workspace AI credits include monthly credits from your subscription and an…" at bounding box center [701, 553] width 528 height 29
click at [74, 270] on div "Members" at bounding box center [93, 265] width 123 height 15
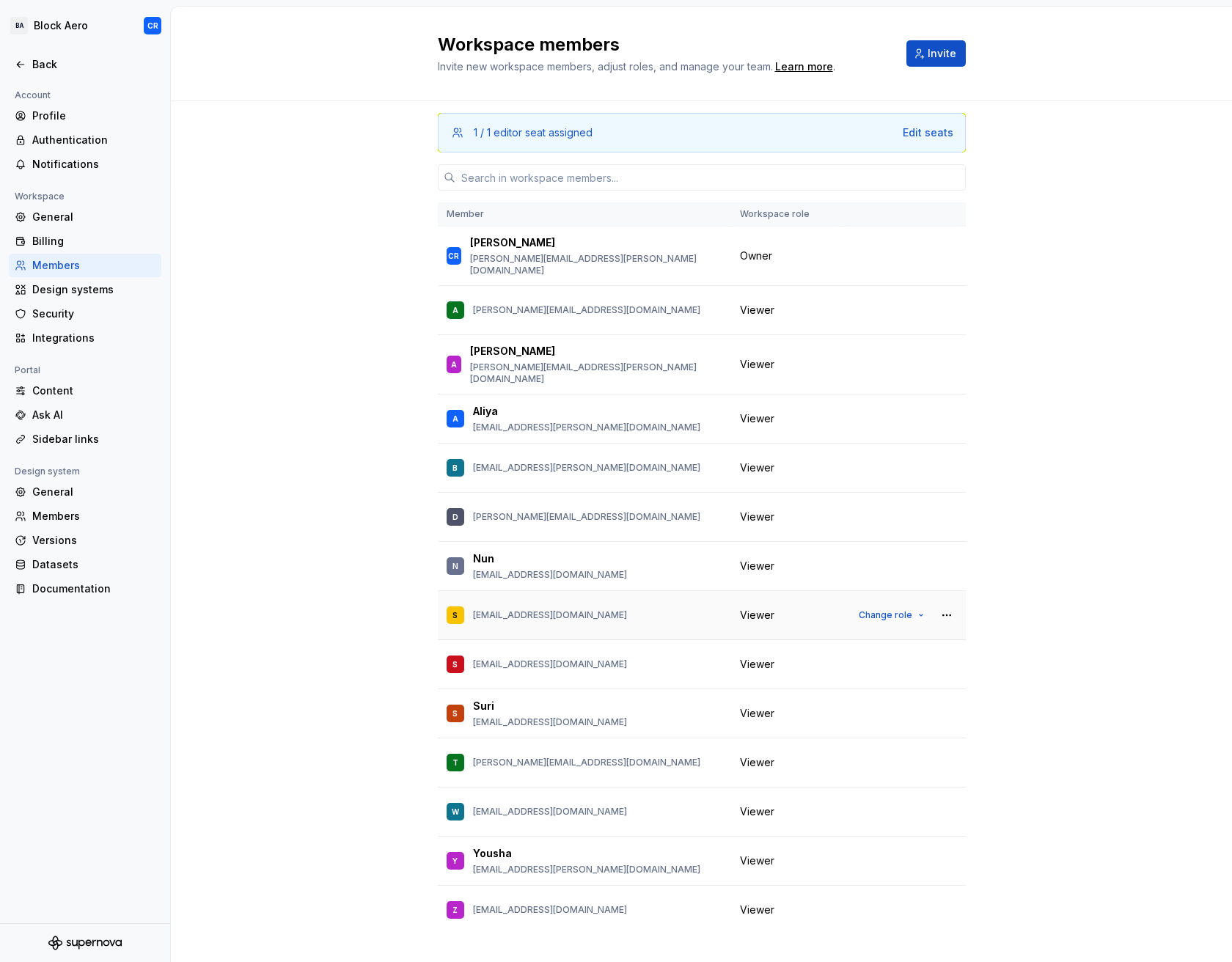
scroll to position [7, 0]
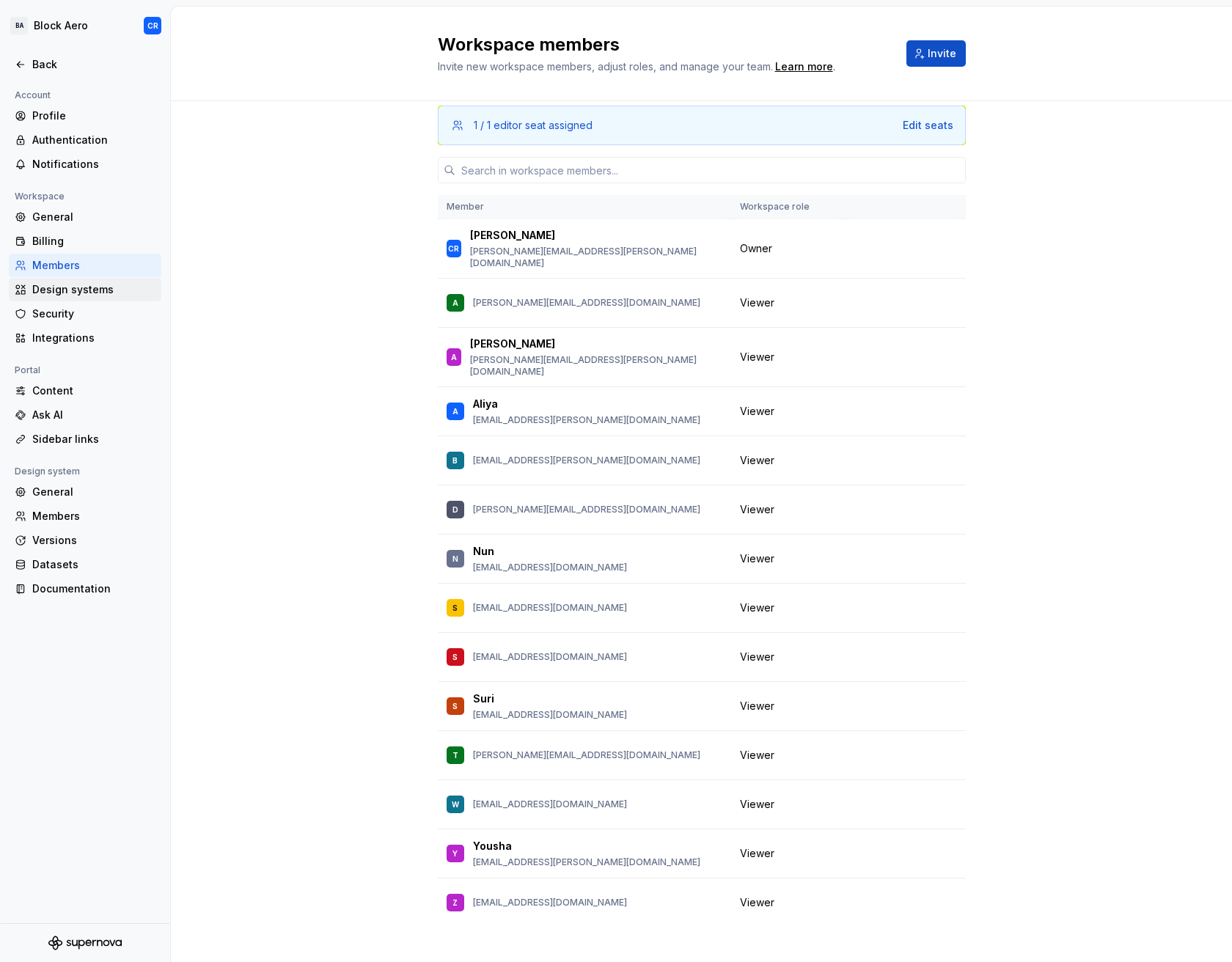
click at [85, 287] on div "Design systems" at bounding box center [93, 289] width 123 height 15
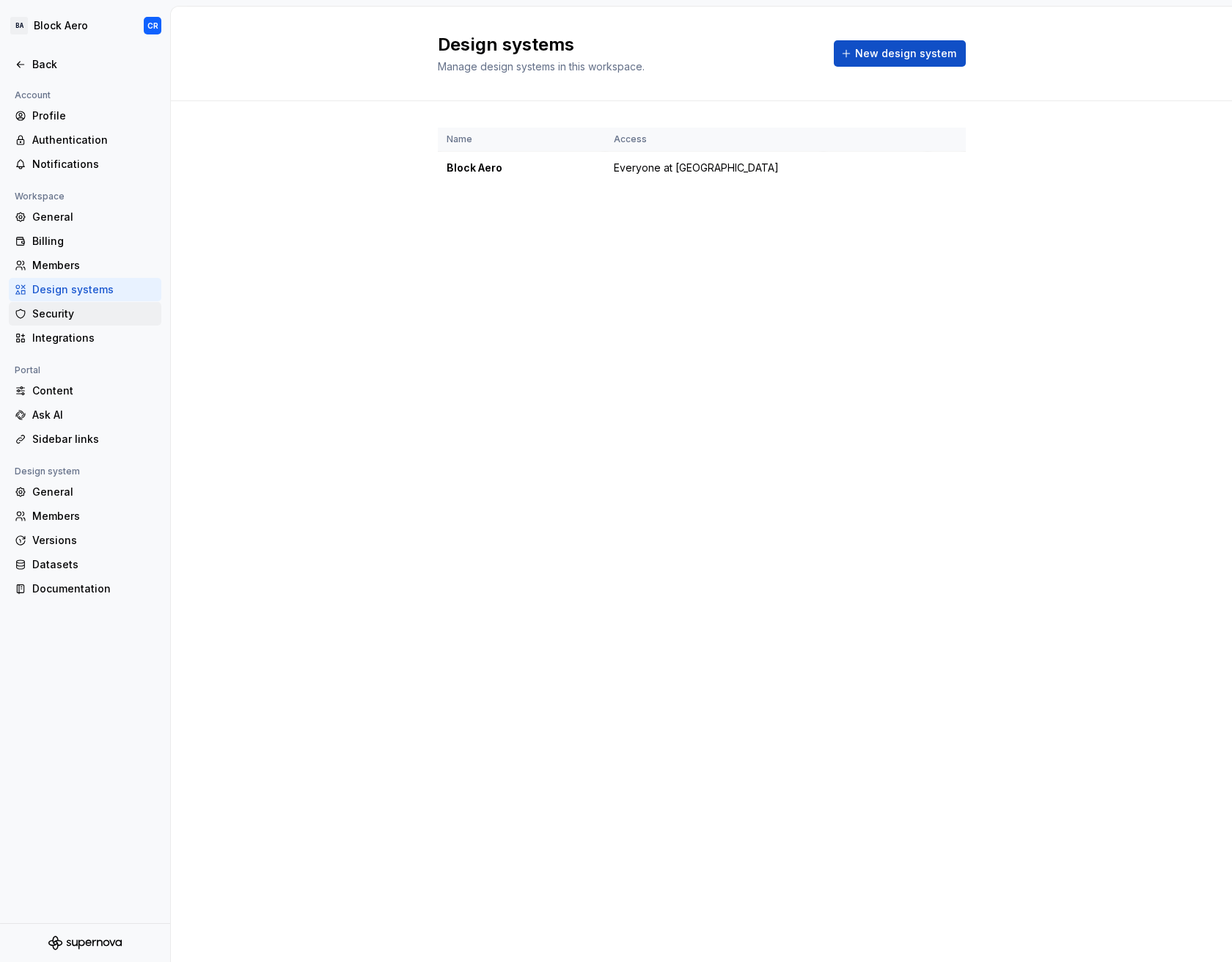
click at [82, 308] on div "Security" at bounding box center [93, 313] width 123 height 15
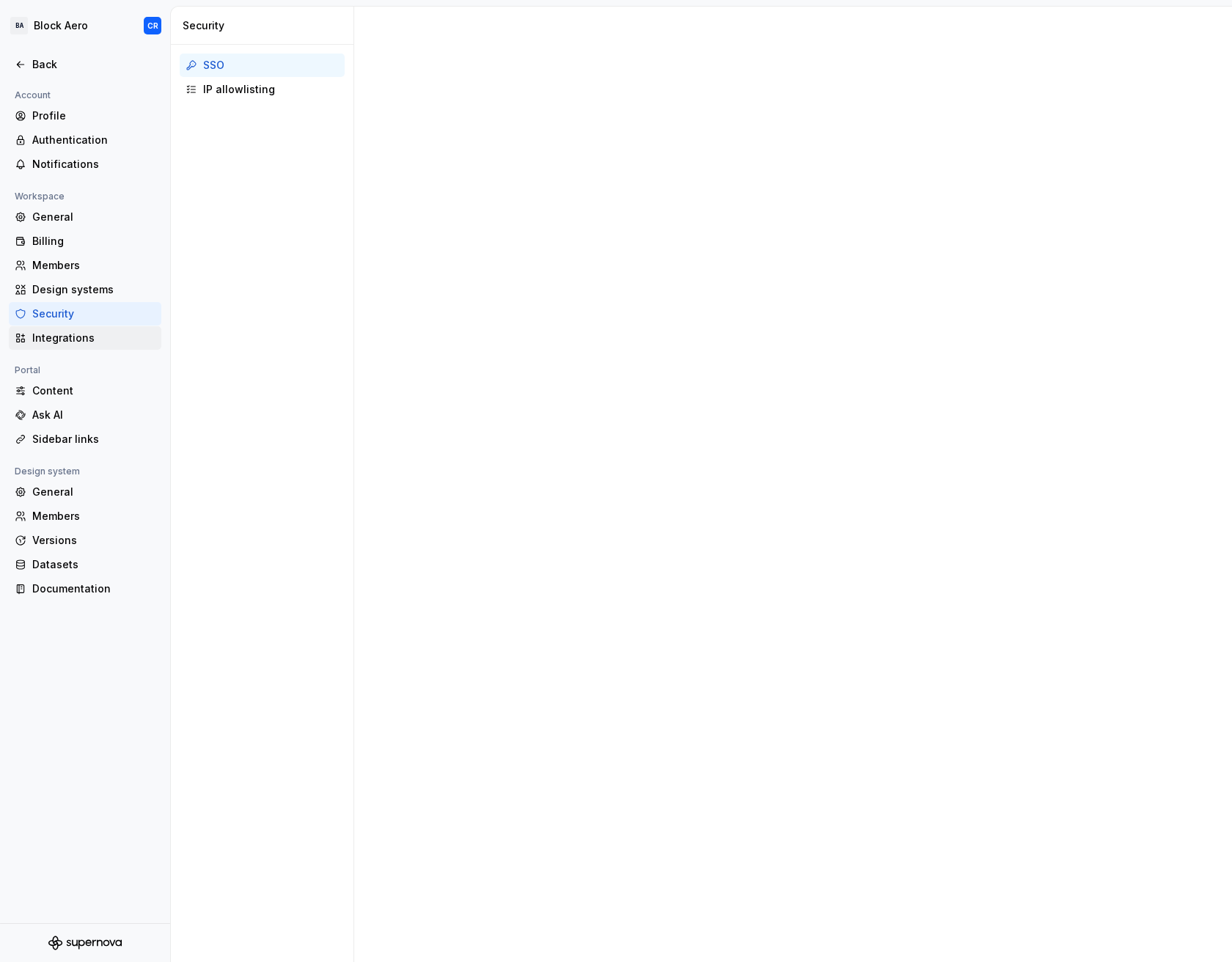
click at [65, 327] on div "Integrations" at bounding box center [85, 338] width 153 height 24
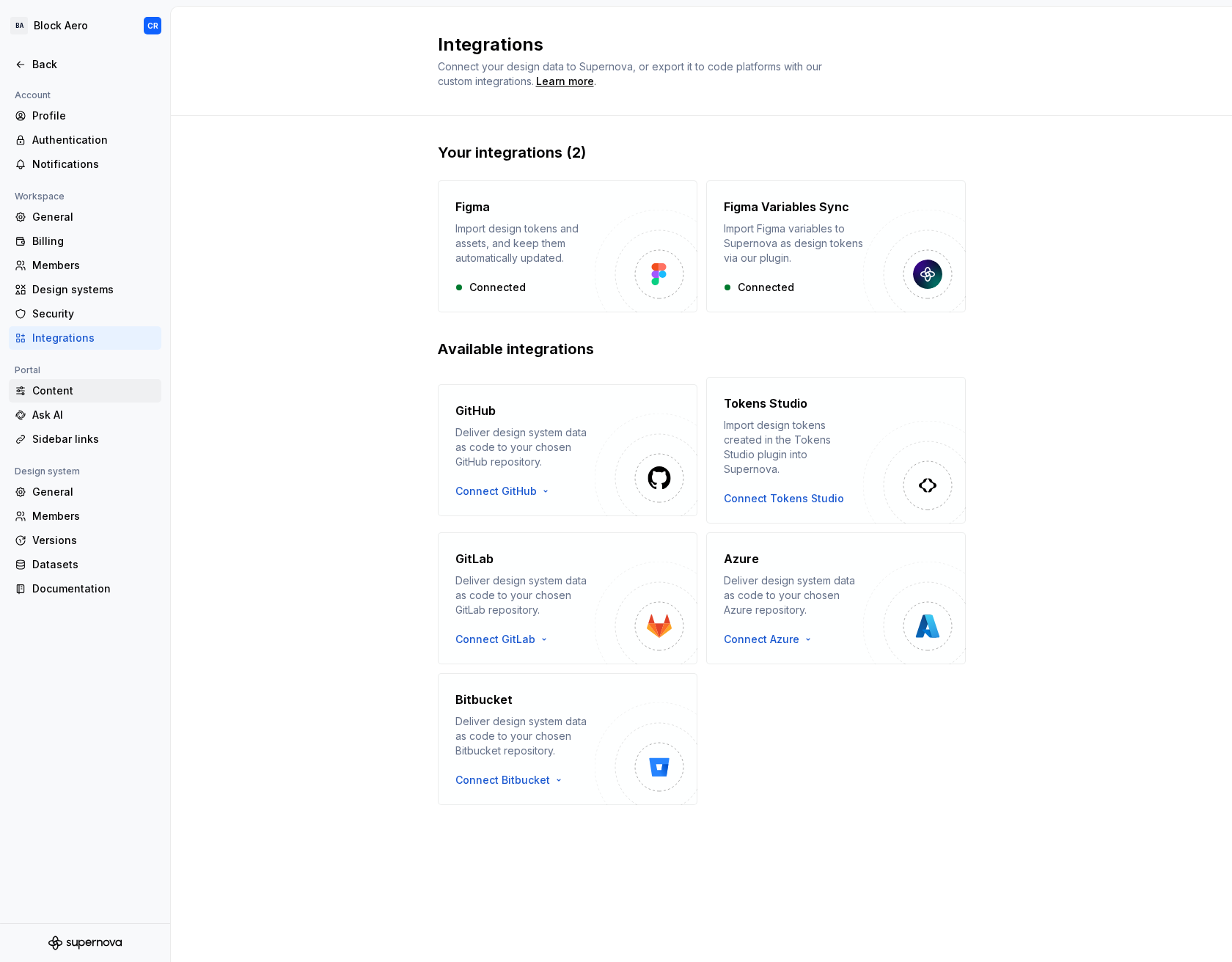
click at [82, 388] on div "Content" at bounding box center [93, 390] width 123 height 15
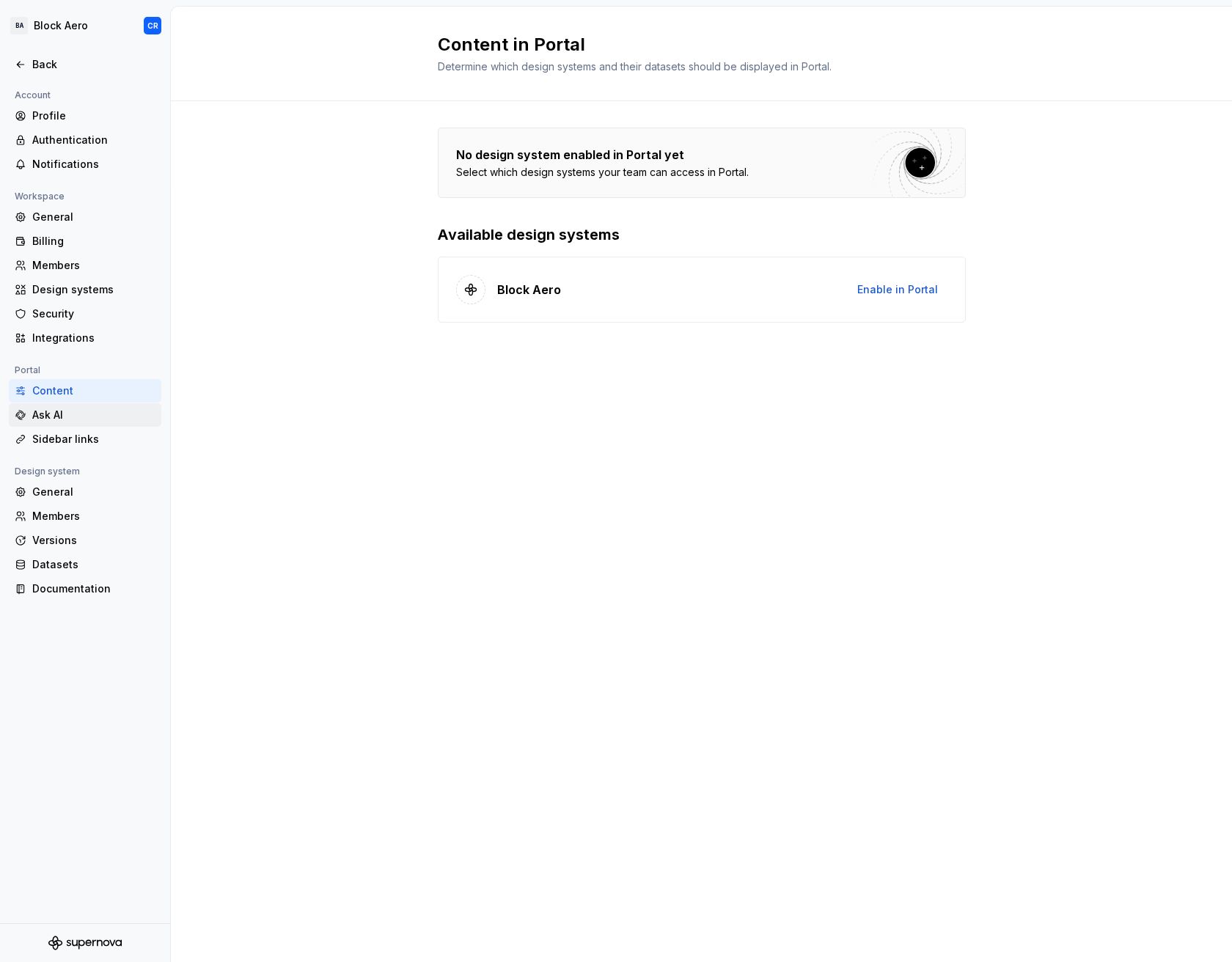
click at [83, 423] on div "Ask AI" at bounding box center [85, 415] width 153 height 24
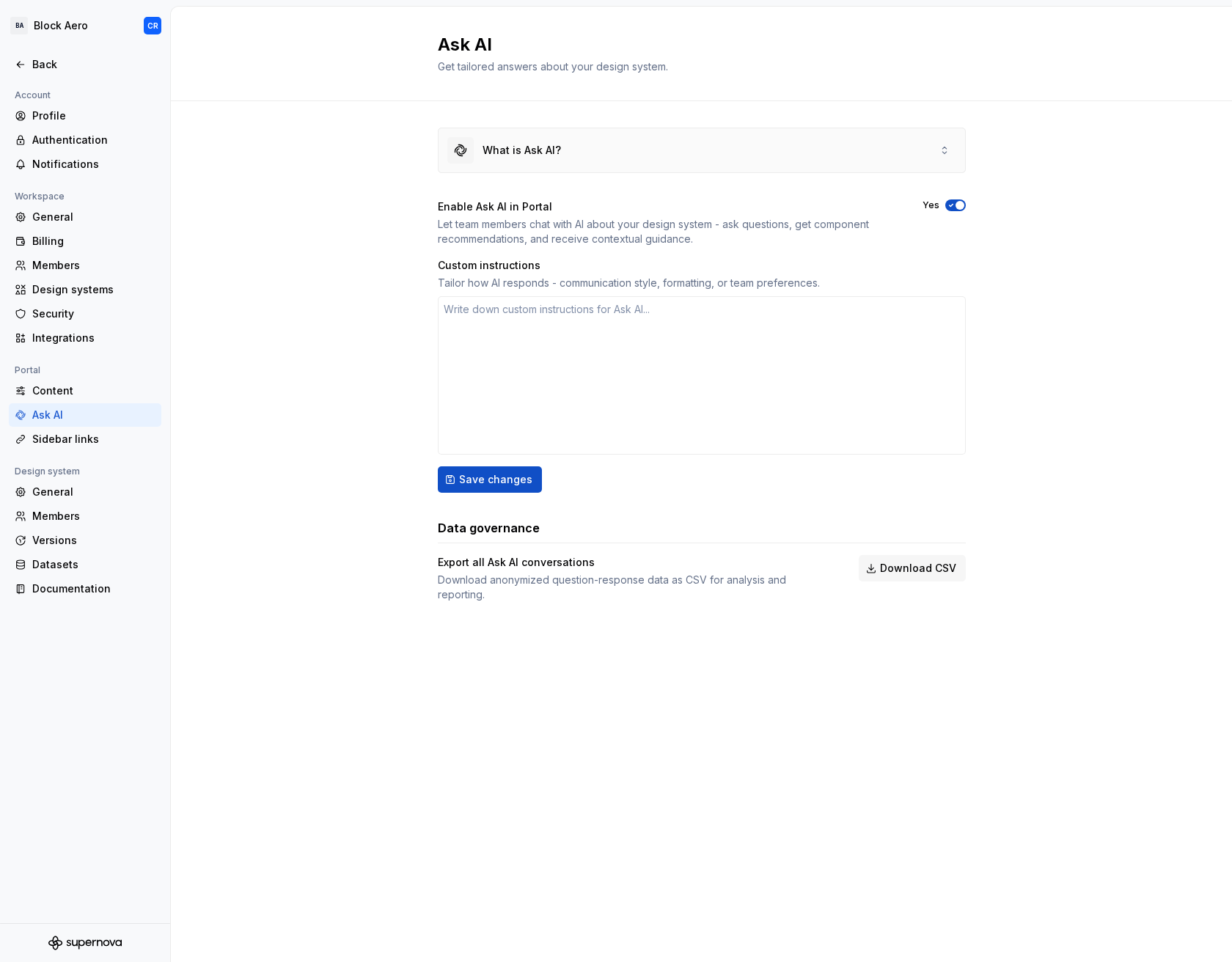
click at [661, 150] on div "What is Ask AI?" at bounding box center [701, 151] width 527 height 44
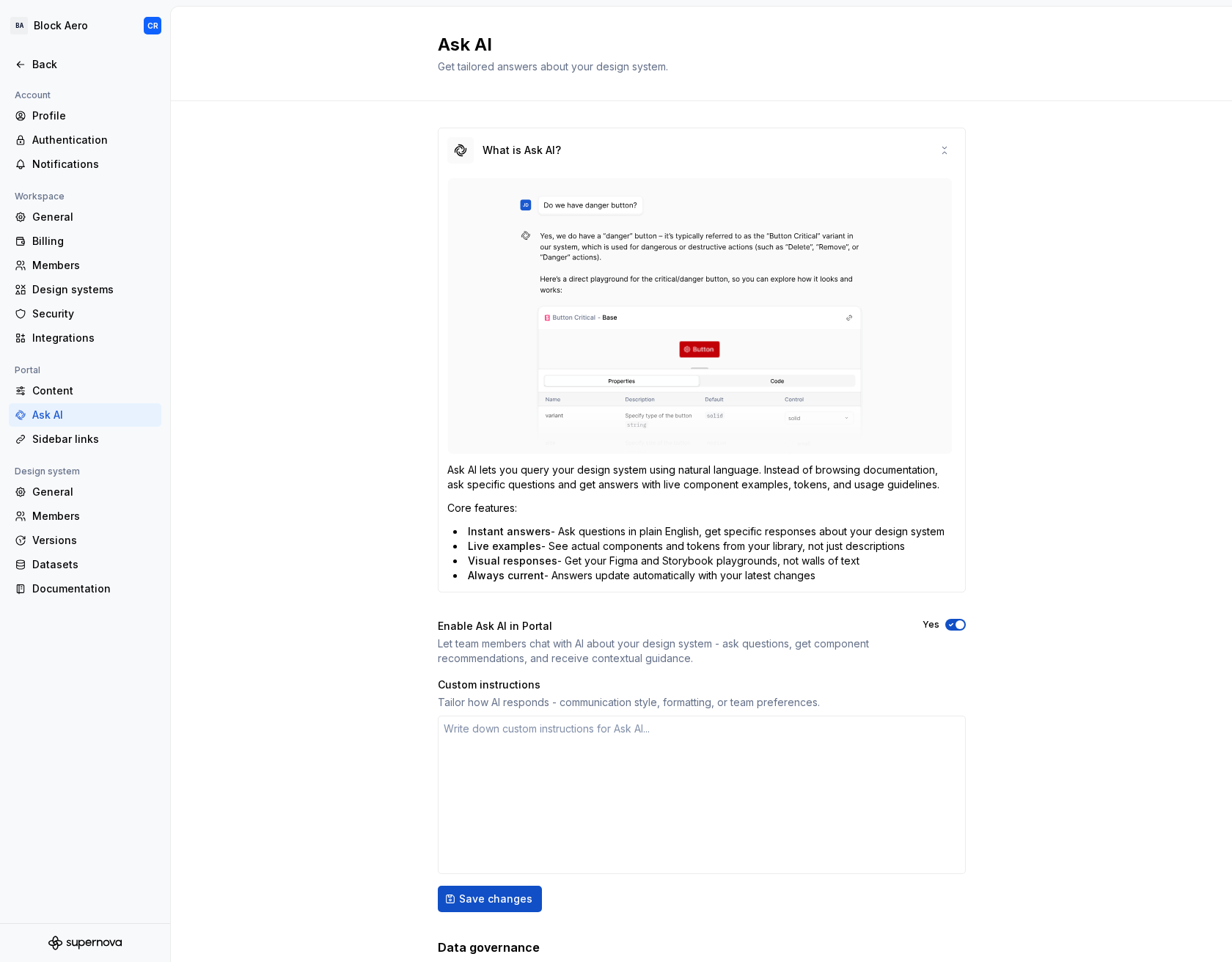
click at [536, 222] on img at bounding box center [699, 316] width 505 height 275
click at [725, 324] on img at bounding box center [699, 316] width 505 height 275
click at [690, 380] on img at bounding box center [699, 316] width 505 height 275
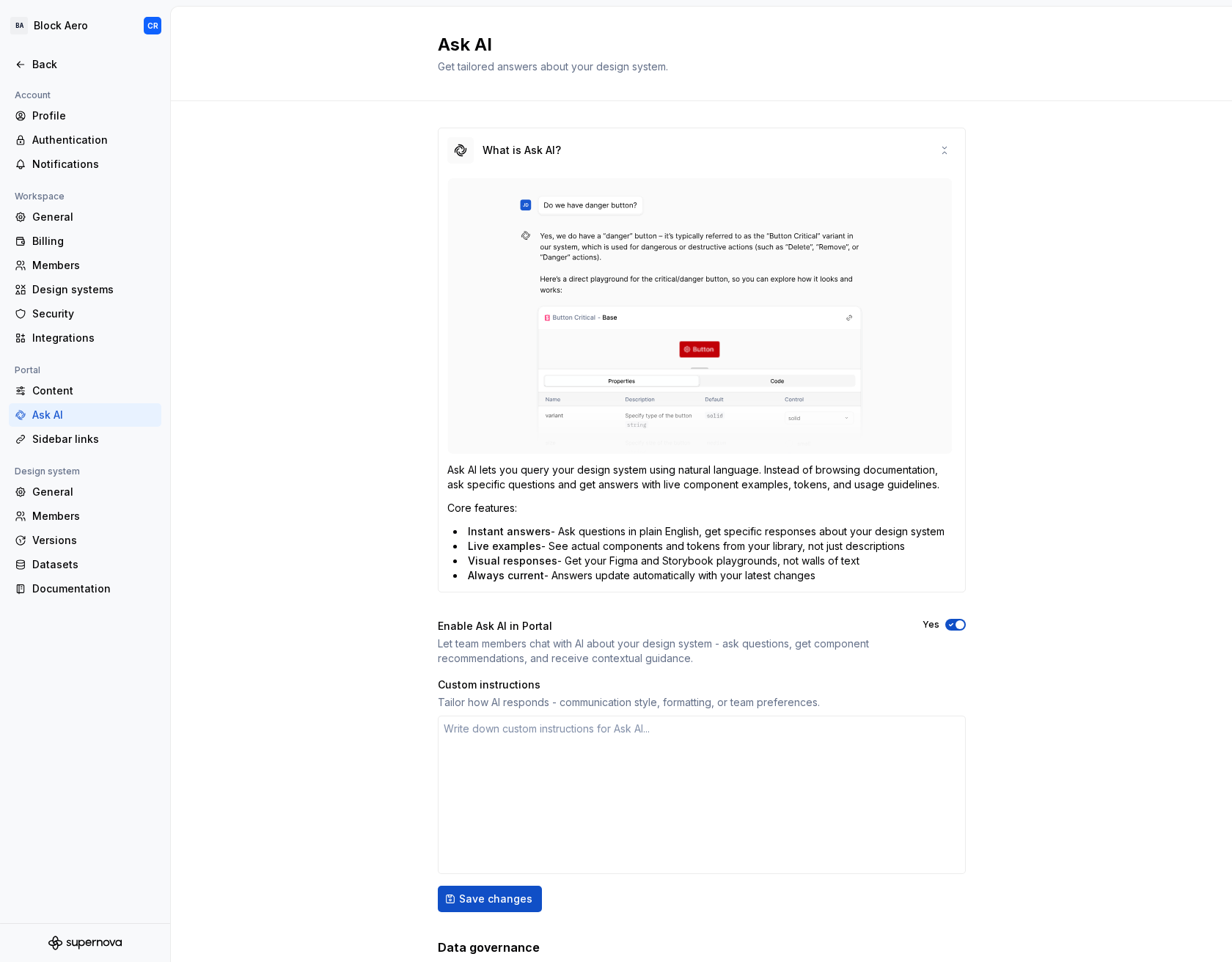
click at [690, 378] on img at bounding box center [699, 316] width 505 height 275
drag, startPoint x: 690, startPoint y: 374, endPoint x: 689, endPoint y: 366, distance: 8.1
click at [690, 374] on img at bounding box center [699, 316] width 505 height 275
click at [55, 448] on div "Sidebar links" at bounding box center [85, 439] width 153 height 24
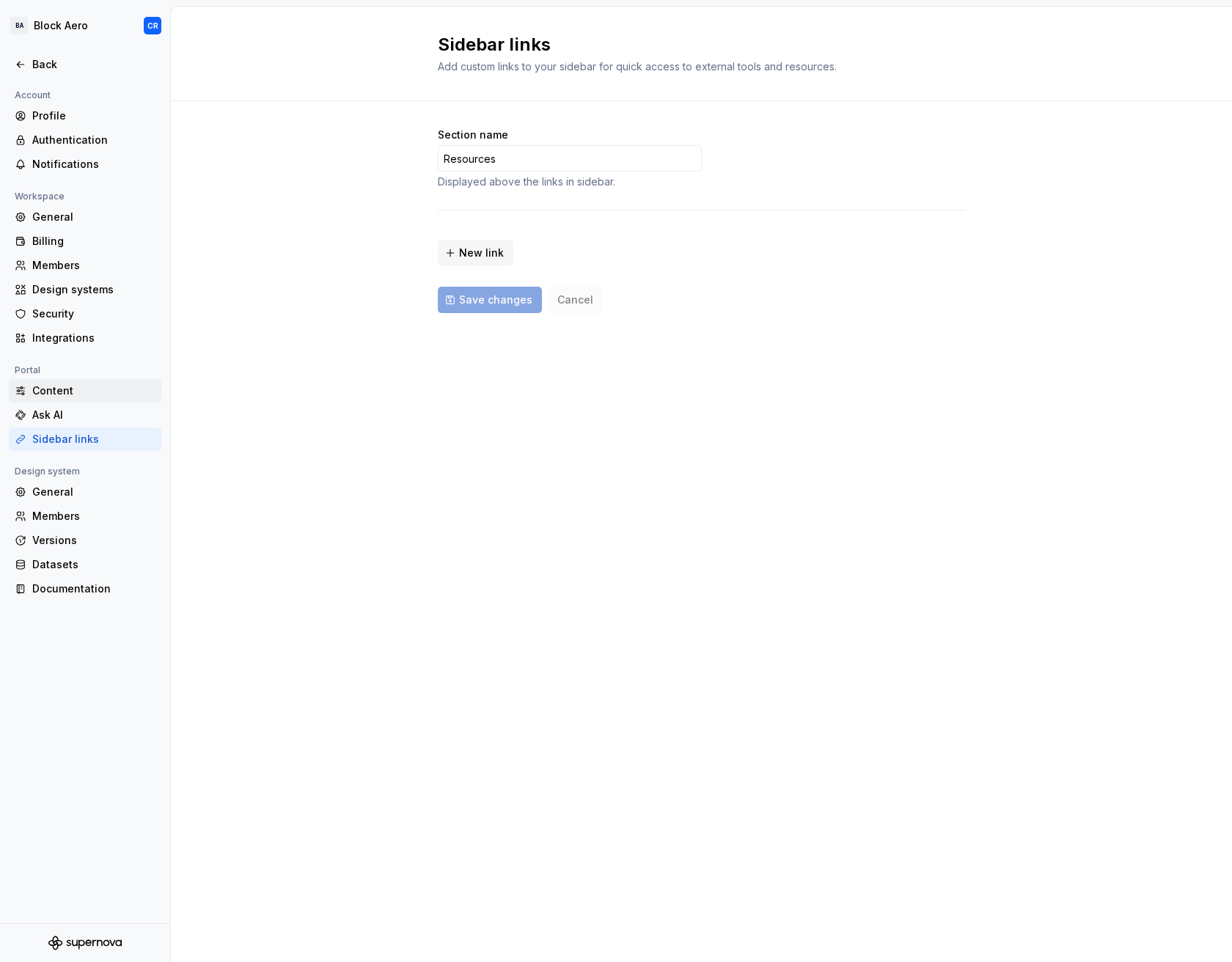
click at [77, 391] on div "Content" at bounding box center [93, 390] width 123 height 15
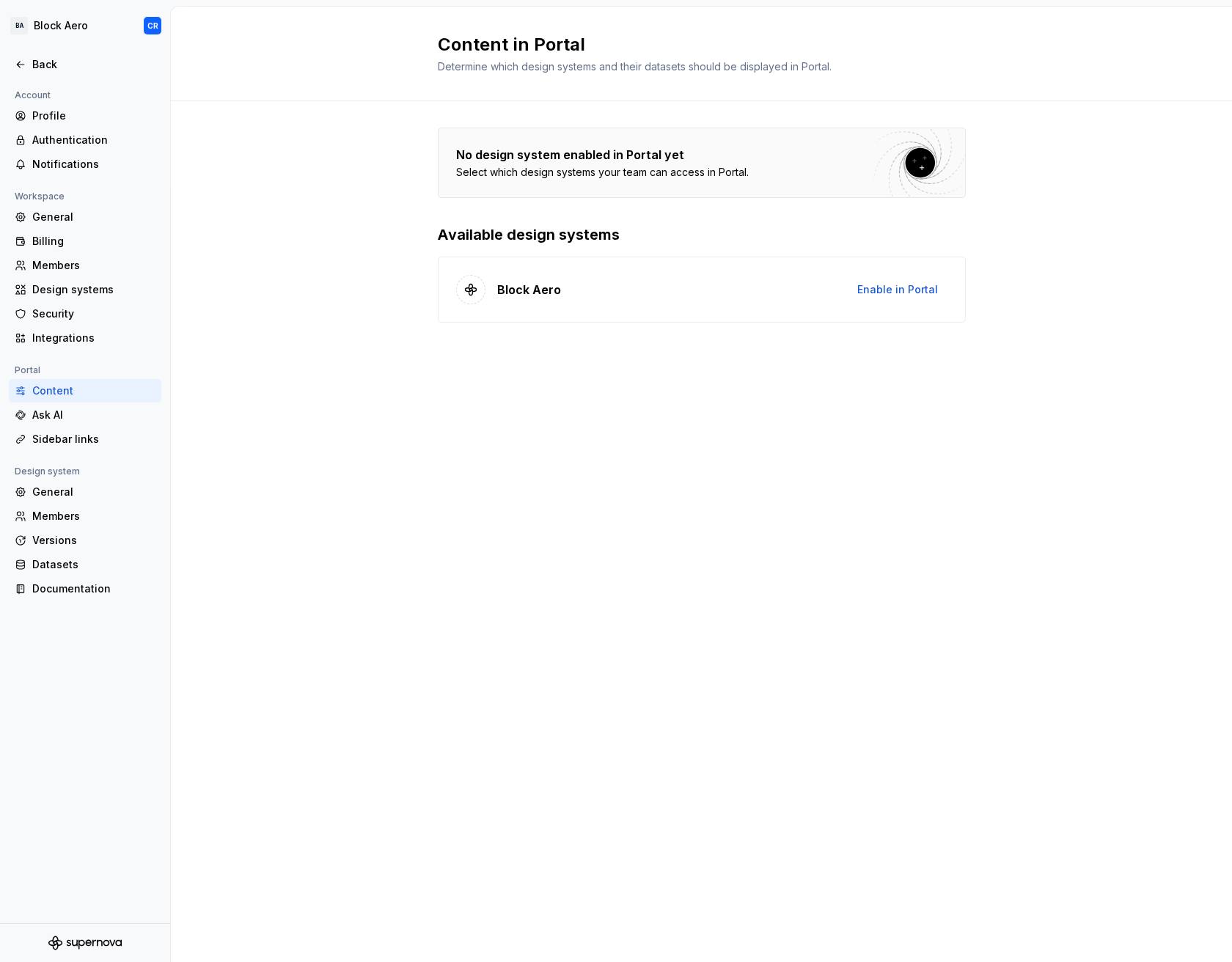
click at [979, 278] on div "No design system enabled in Portal yet Select which design systems your team ca…" at bounding box center [700, 240] width 1060 height 277
click at [949, 284] on div "Block Aero Enable in Portal" at bounding box center [701, 289] width 528 height 66
click at [912, 285] on span "Enable in Portal" at bounding box center [897, 289] width 81 height 15
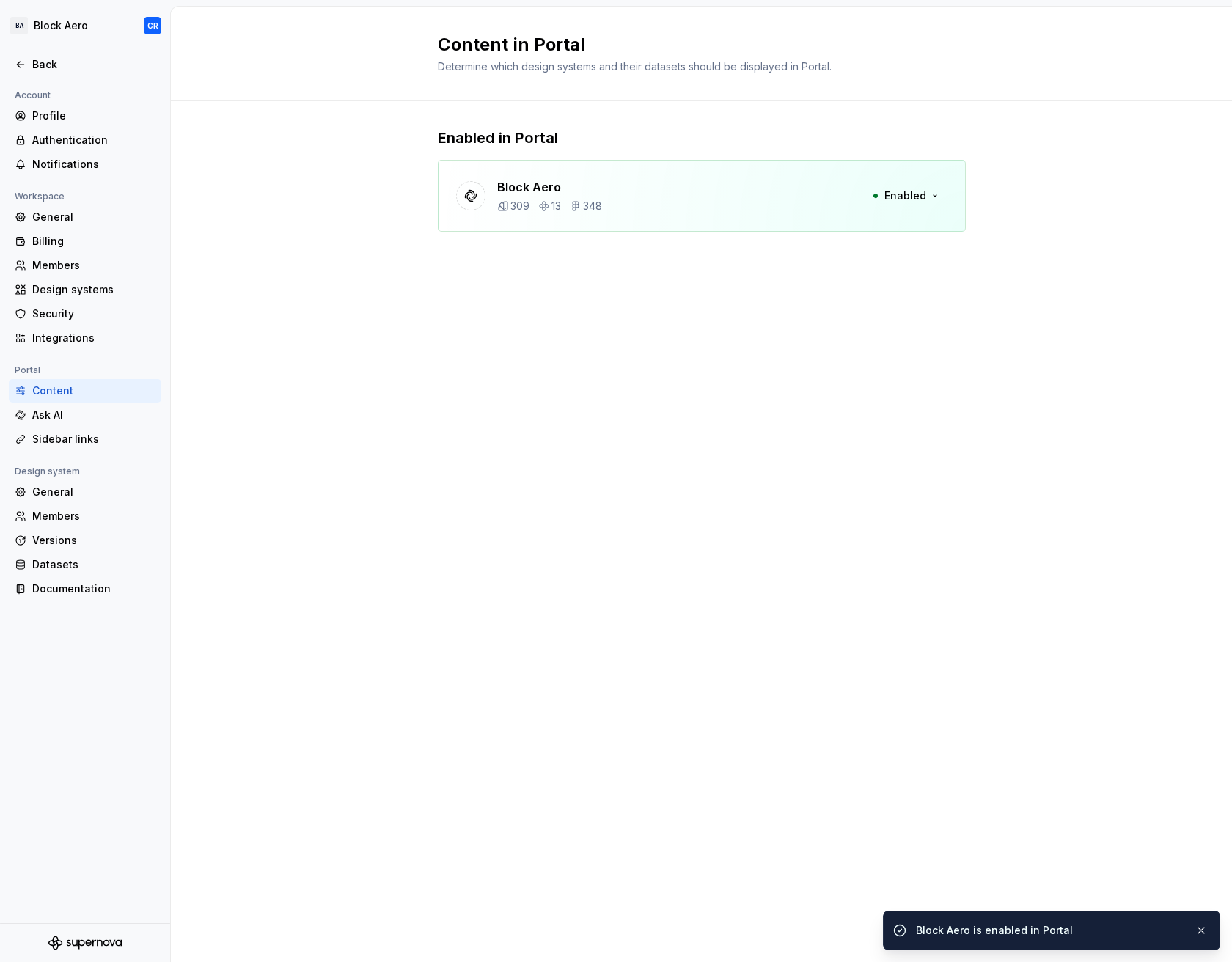
click at [838, 345] on div "Content in Portal Determine which design systems and their datasets should be d…" at bounding box center [700, 484] width 1060 height 955
drag, startPoint x: 610, startPoint y: 215, endPoint x: 589, endPoint y: 205, distance: 23.3
click at [607, 213] on div "Block Aero 309 13 348 Enabled" at bounding box center [701, 196] width 528 height 72
click at [537, 182] on p "Block Aero" at bounding box center [549, 188] width 105 height 18
click at [532, 181] on p "Block Aero" at bounding box center [549, 188] width 105 height 18
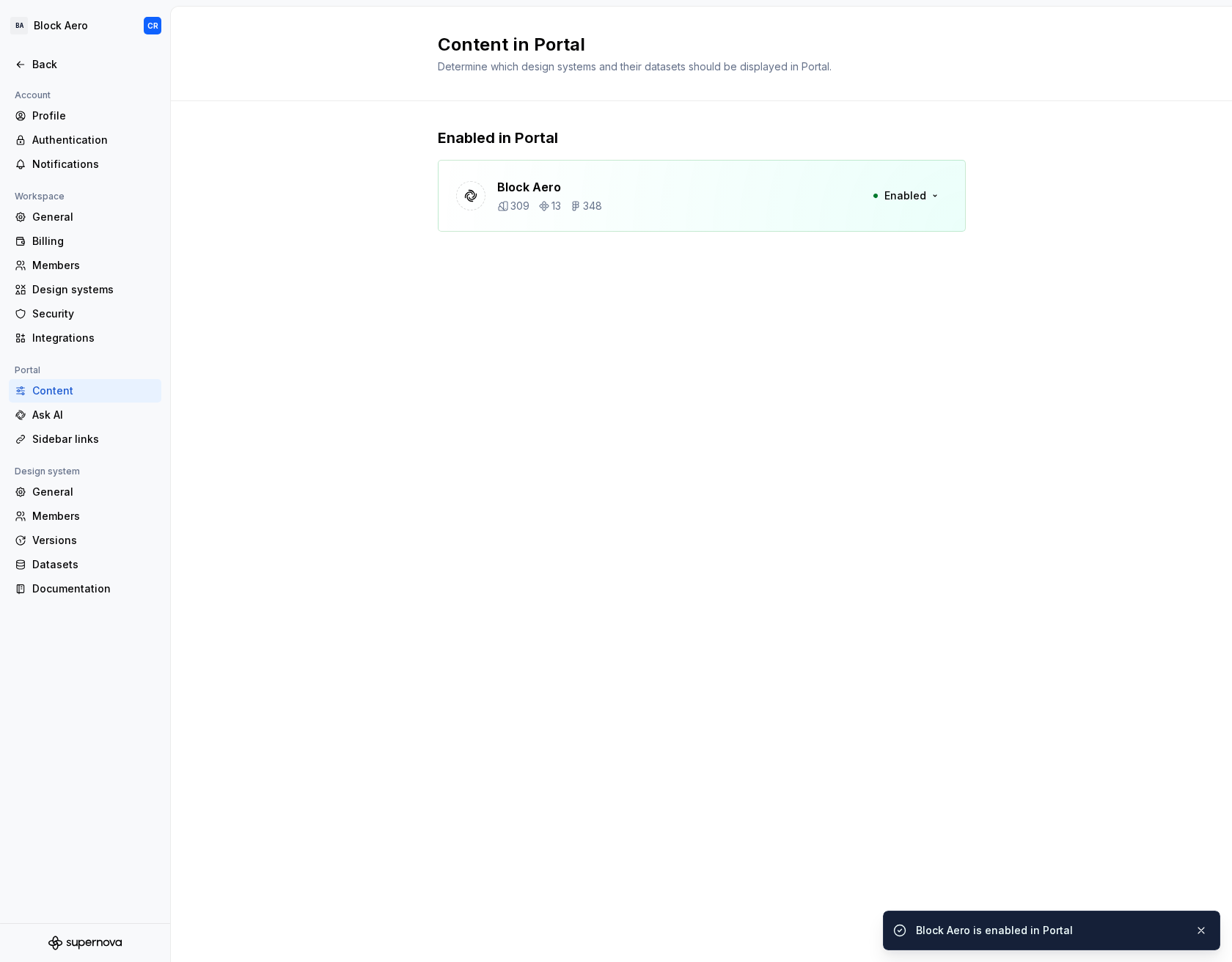
click at [539, 198] on div "Block Aero 309 13 348" at bounding box center [549, 196] width 105 height 35
click at [480, 198] on div at bounding box center [470, 196] width 29 height 29
click at [532, 182] on p "Block Aero" at bounding box center [549, 188] width 105 height 18
click at [906, 183] on button "Enabled" at bounding box center [905, 196] width 85 height 26
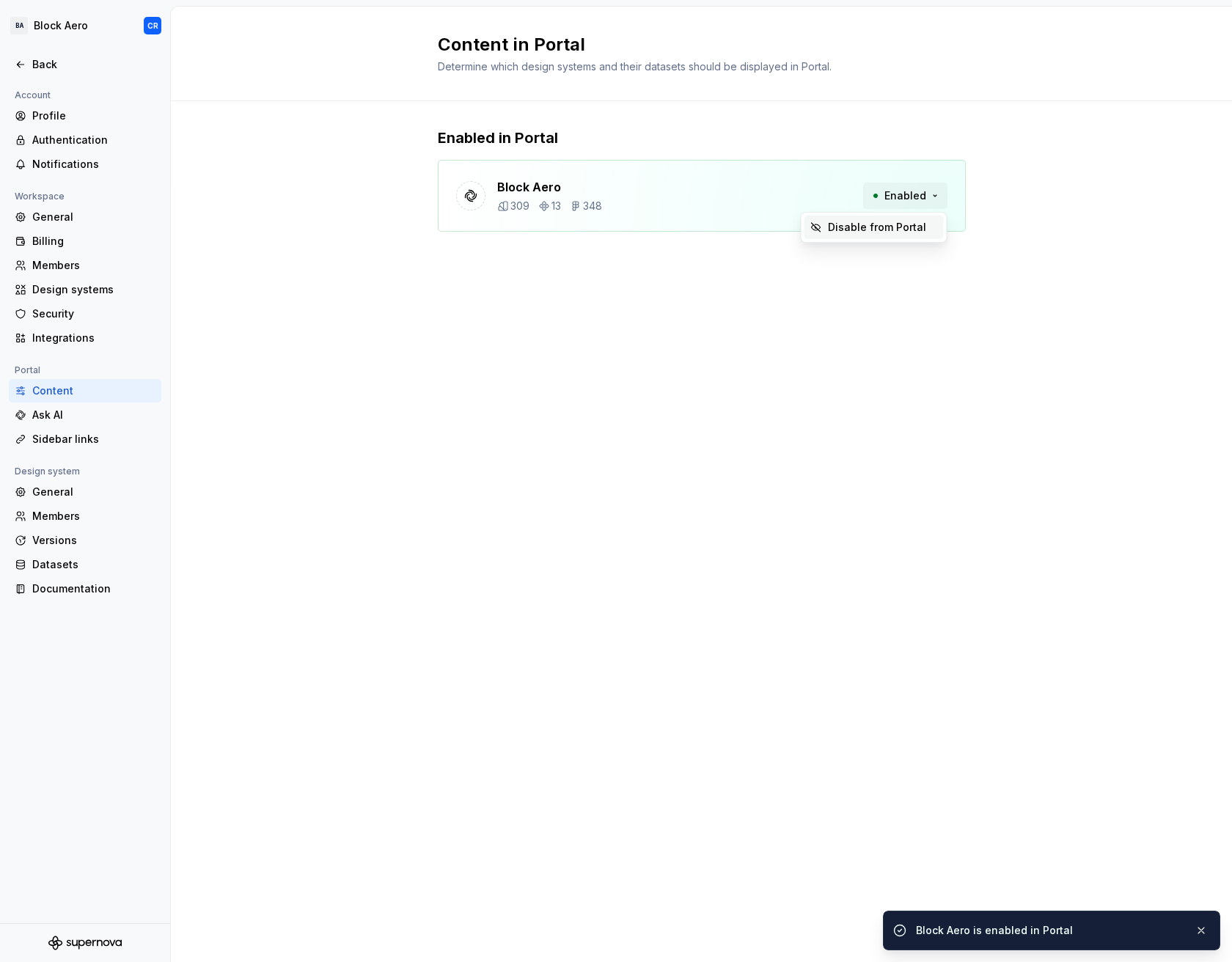
click at [915, 194] on span "Enabled" at bounding box center [905, 196] width 42 height 15
click at [908, 193] on span "Enabled" at bounding box center [905, 196] width 42 height 15
drag, startPoint x: 548, startPoint y: 191, endPoint x: 245, endPoint y: 228, distance: 305.3
click at [547, 191] on p "Block Aero" at bounding box center [549, 188] width 105 height 18
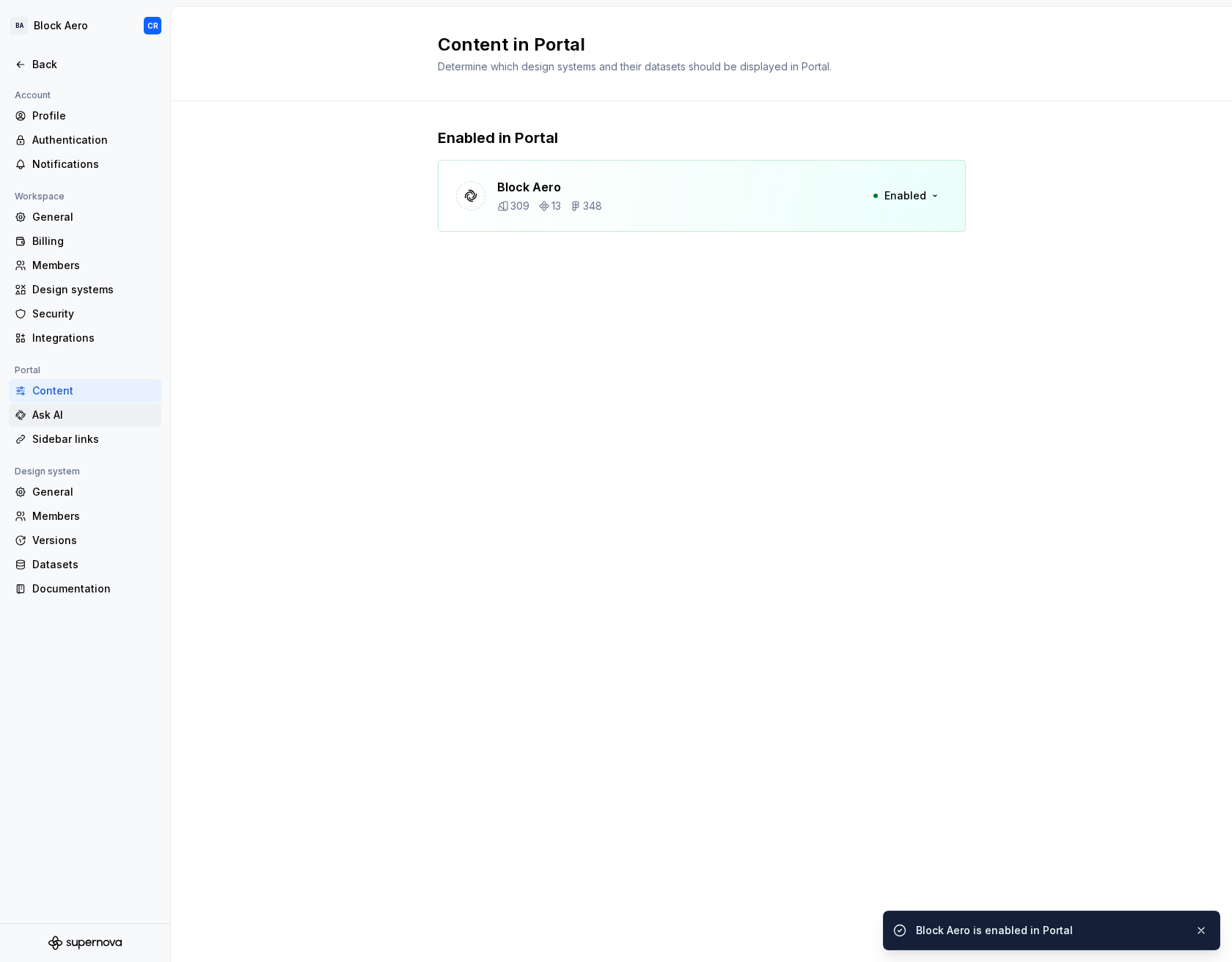
click at [115, 411] on div "Ask AI" at bounding box center [93, 415] width 123 height 15
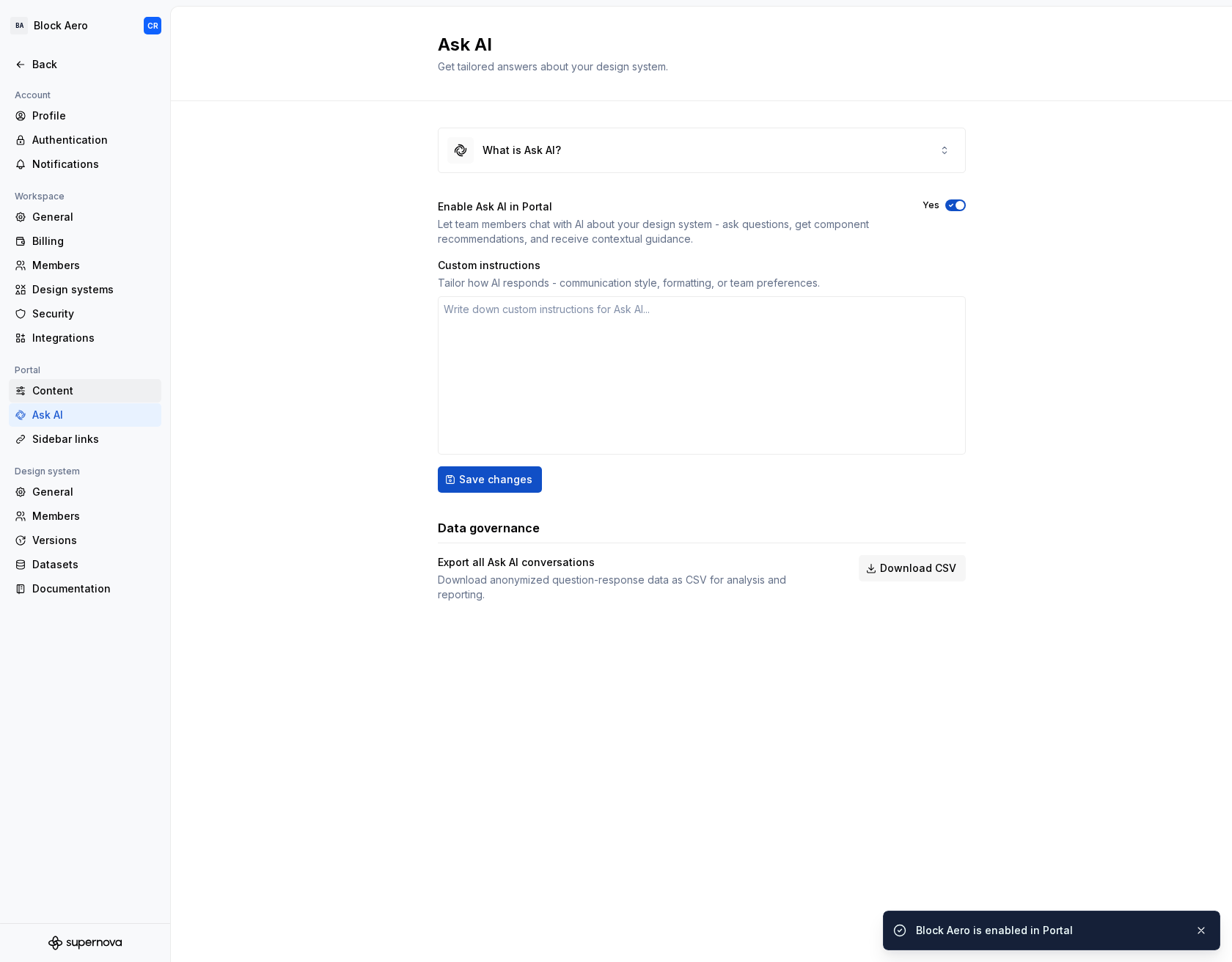
click at [109, 394] on div "Content" at bounding box center [93, 390] width 123 height 15
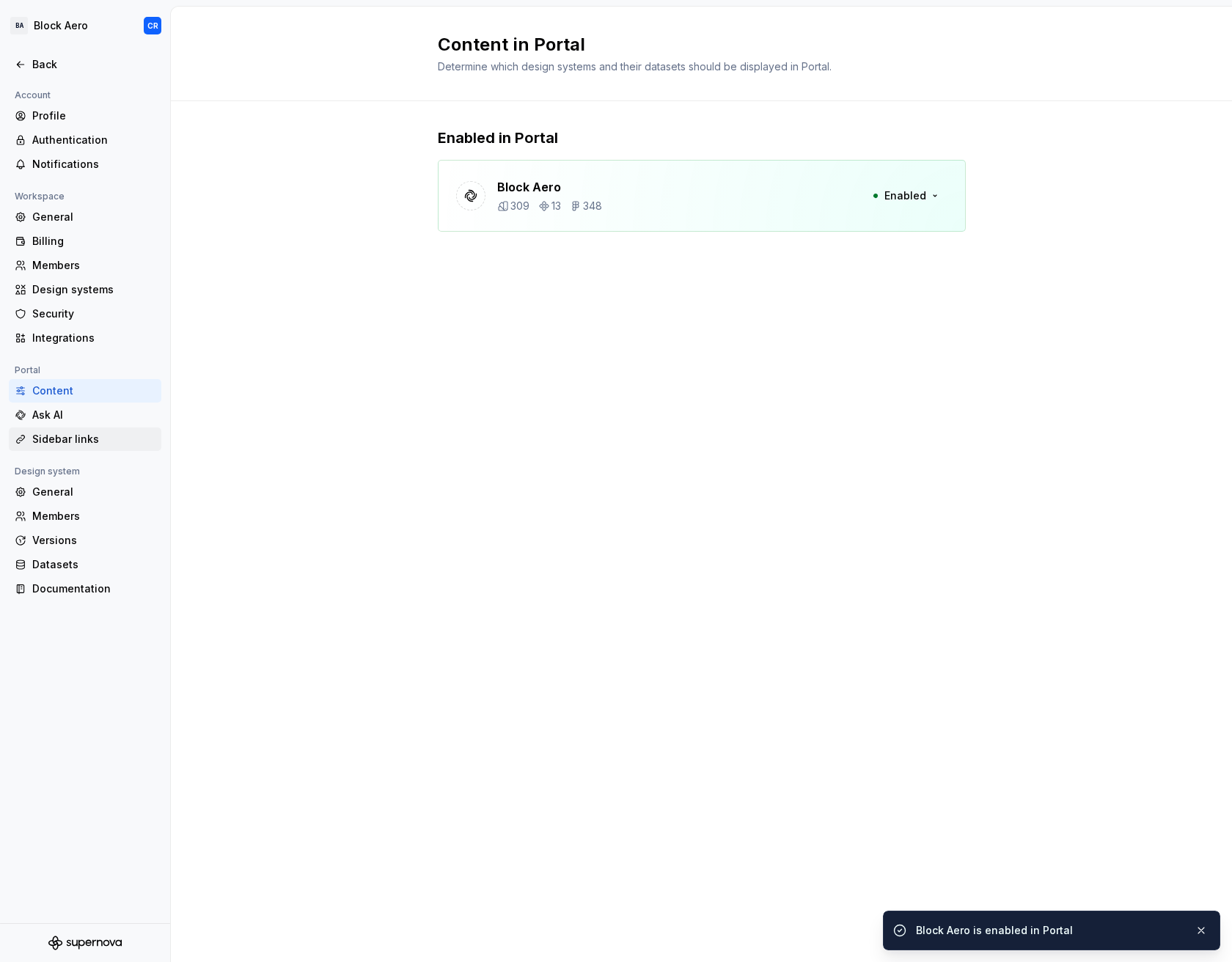
click at [112, 436] on div "Sidebar links" at bounding box center [93, 439] width 123 height 15
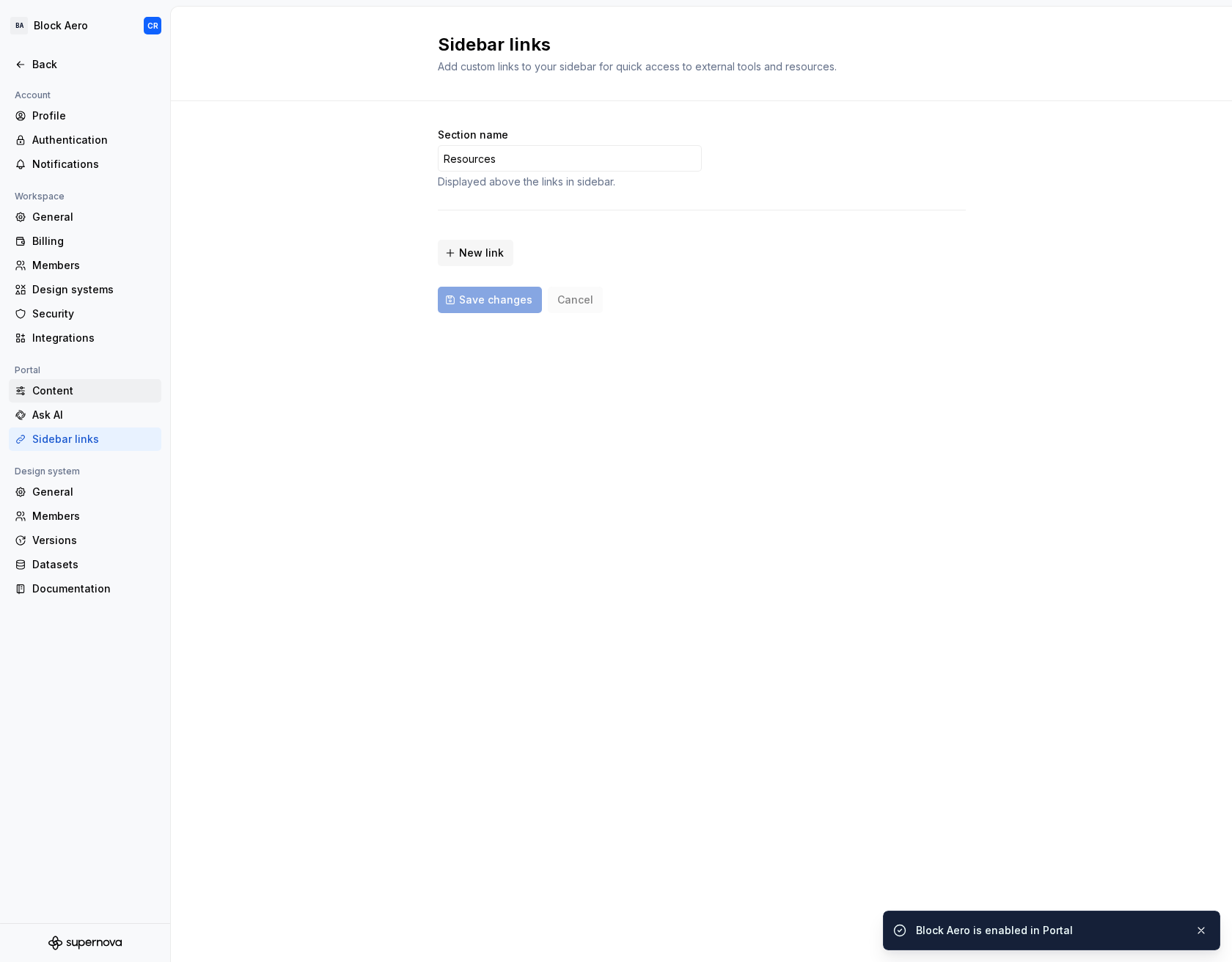
click at [106, 391] on div "Content" at bounding box center [93, 390] width 123 height 15
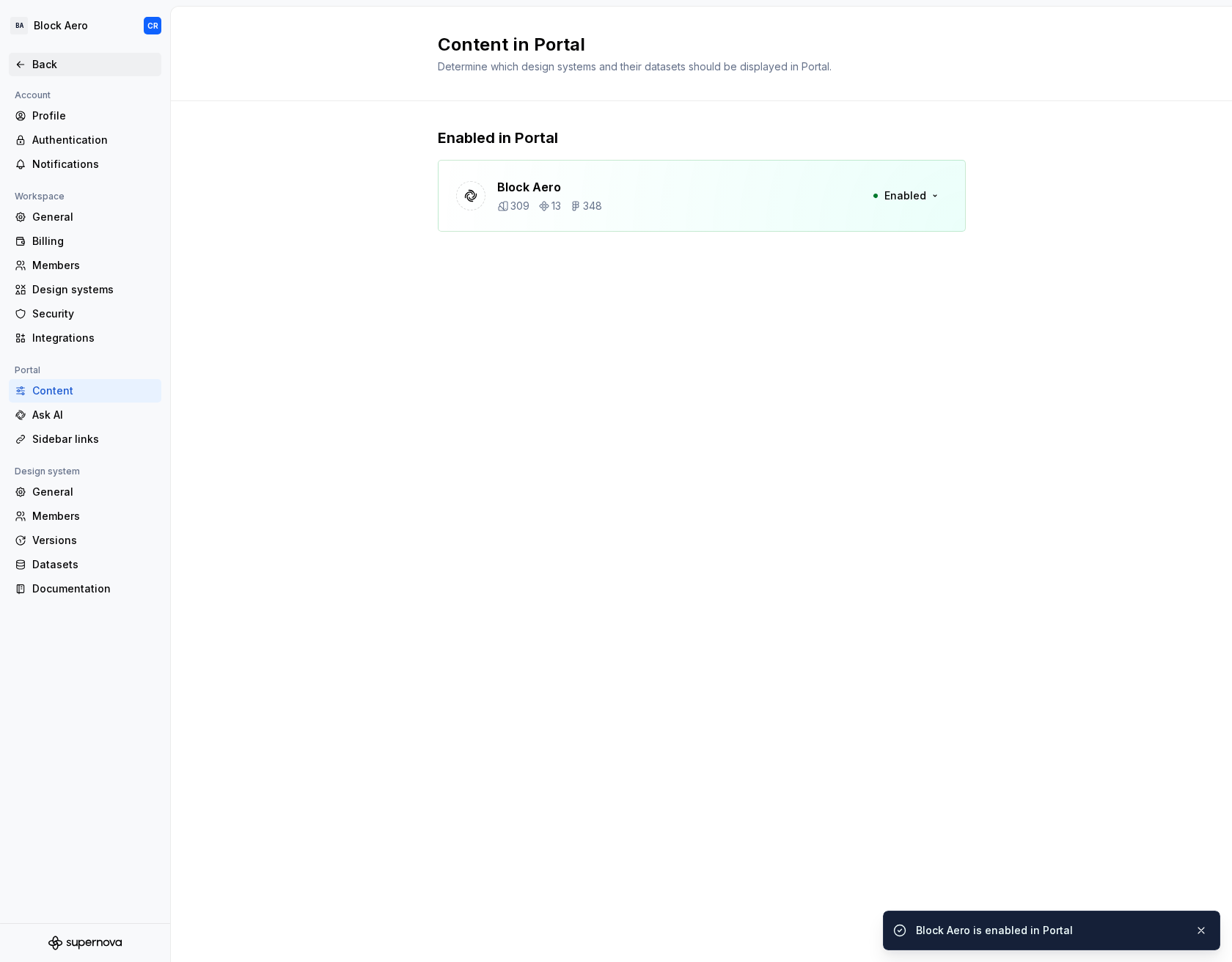
click at [21, 62] on icon at bounding box center [21, 65] width 12 height 12
